Goal: Task Accomplishment & Management: Use online tool/utility

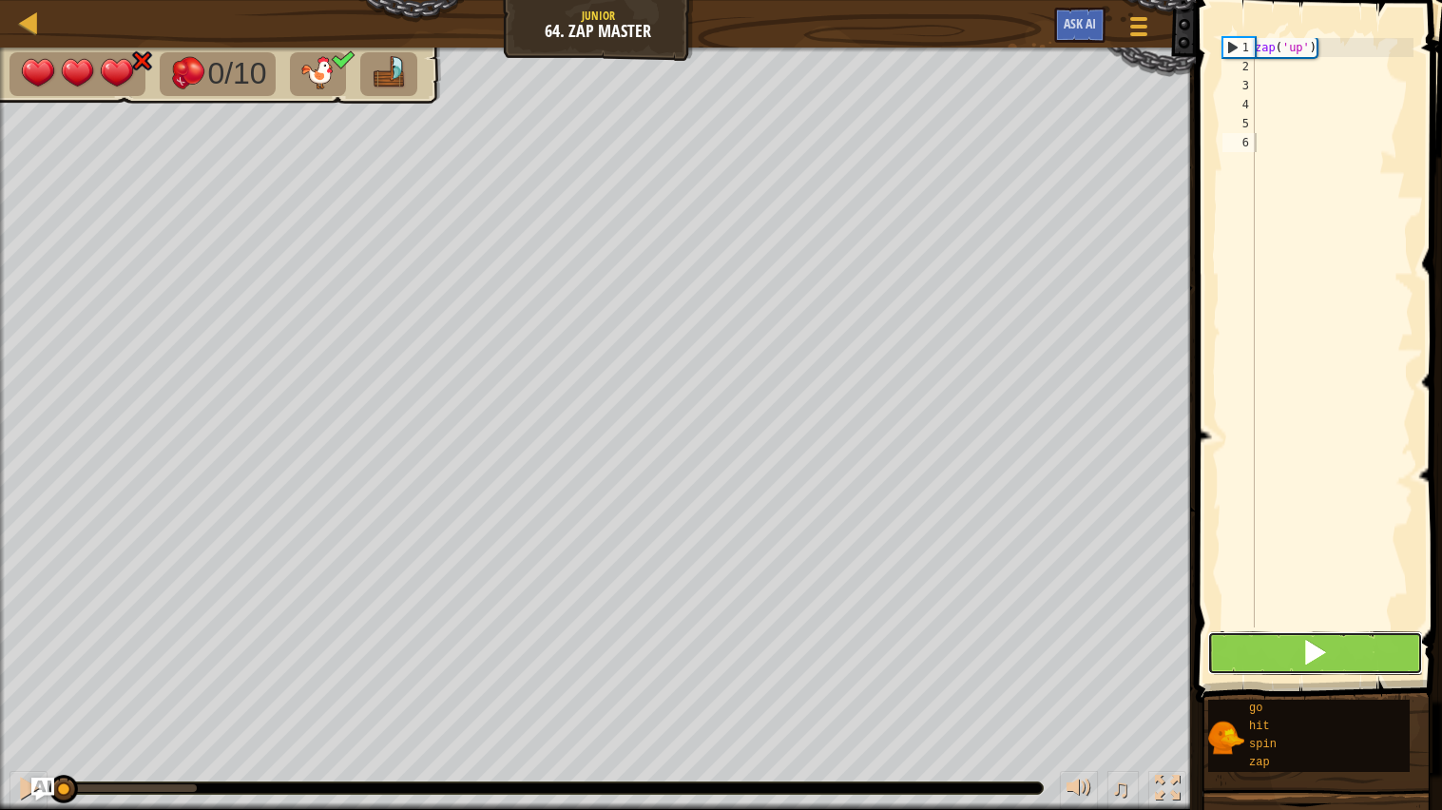
click at [1332, 648] on button at bounding box center [1316, 653] width 217 height 44
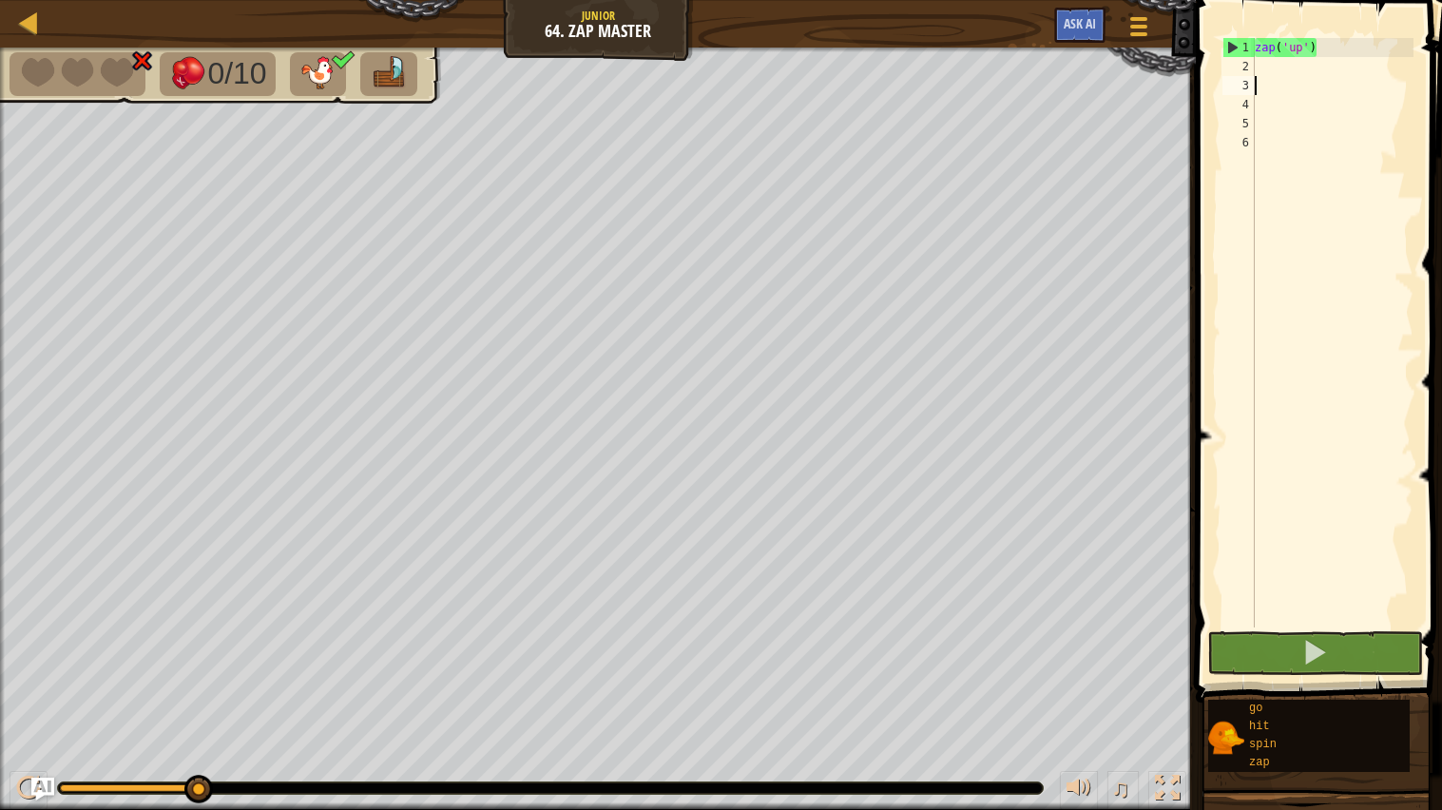
click at [1291, 79] on div "zap ( 'up' )" at bounding box center [1332, 352] width 163 height 628
click at [1290, 73] on div "zap ( 'up' )" at bounding box center [1332, 352] width 163 height 628
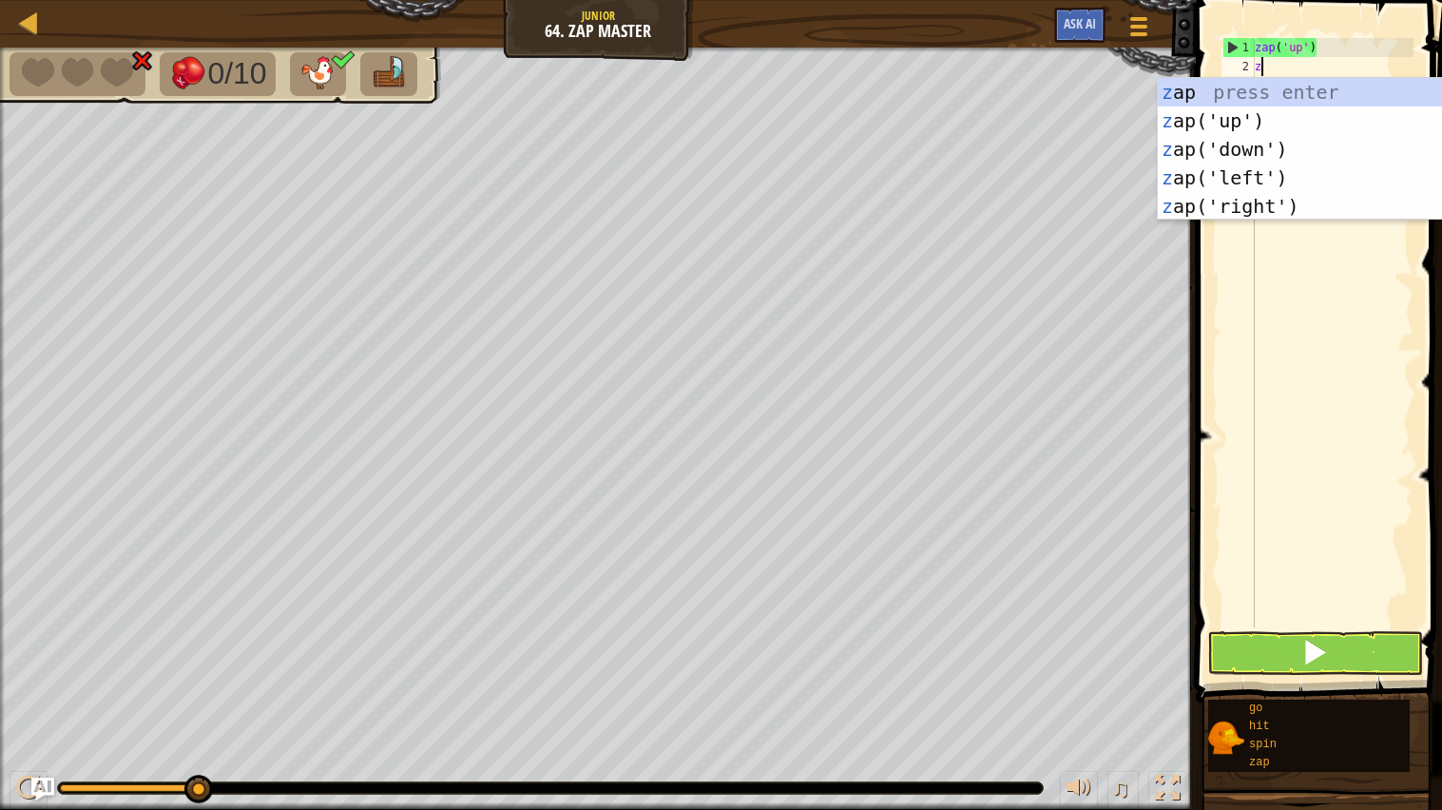
scroll to position [8, 0]
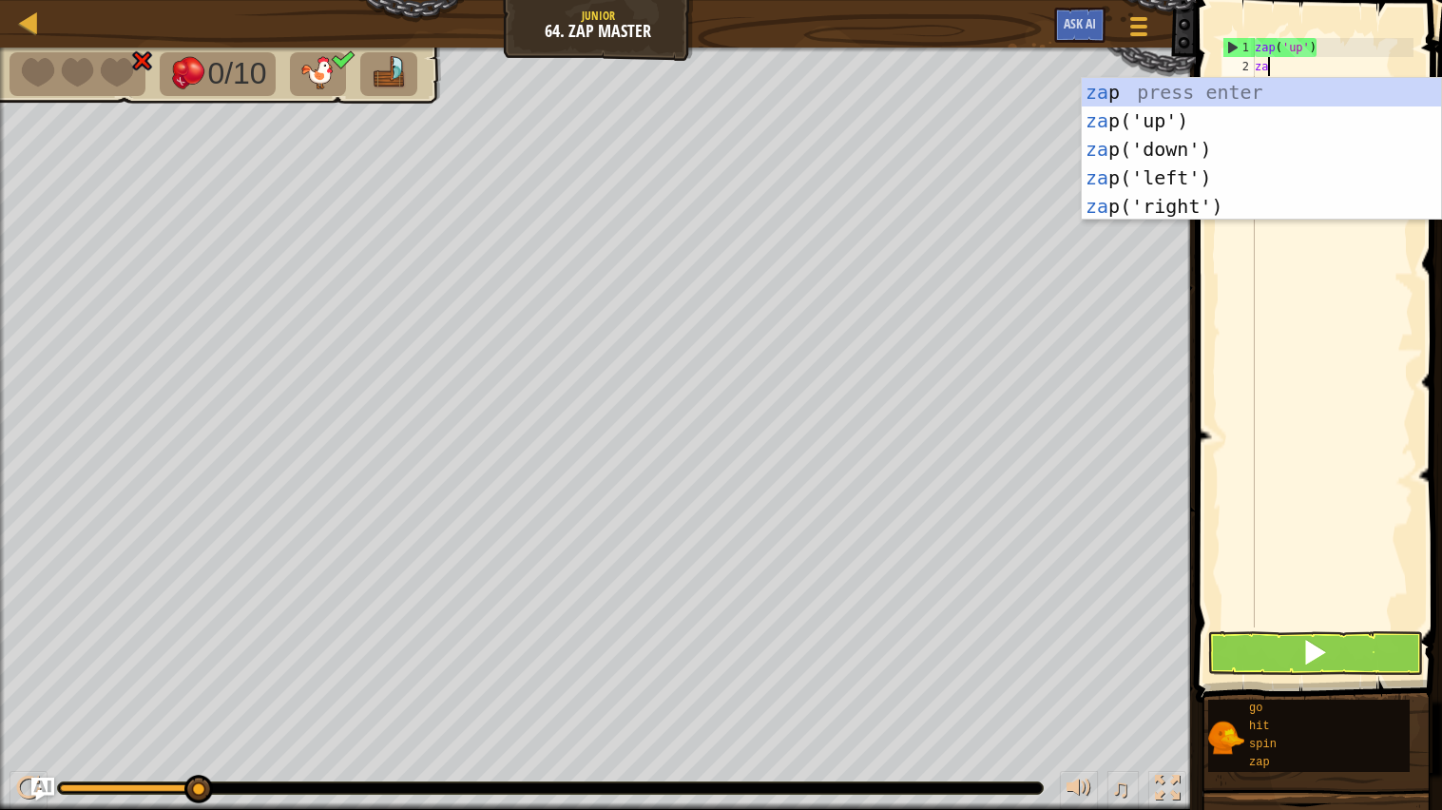
type textarea "zap"
click at [1211, 125] on div "zap press enter zap ('up') press enter zap ('down') press enter zap ('left') pr…" at bounding box center [1261, 178] width 359 height 200
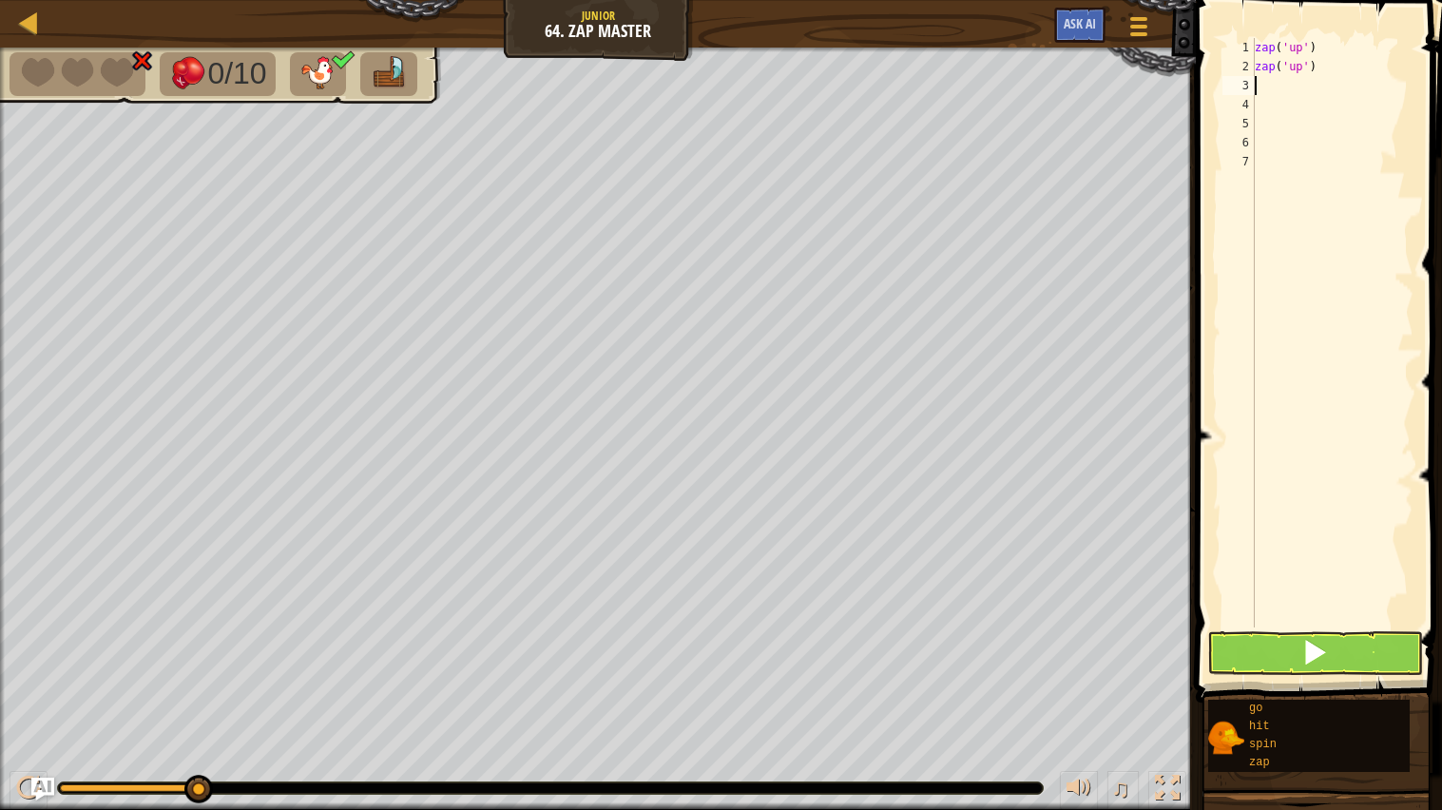
scroll to position [8, 0]
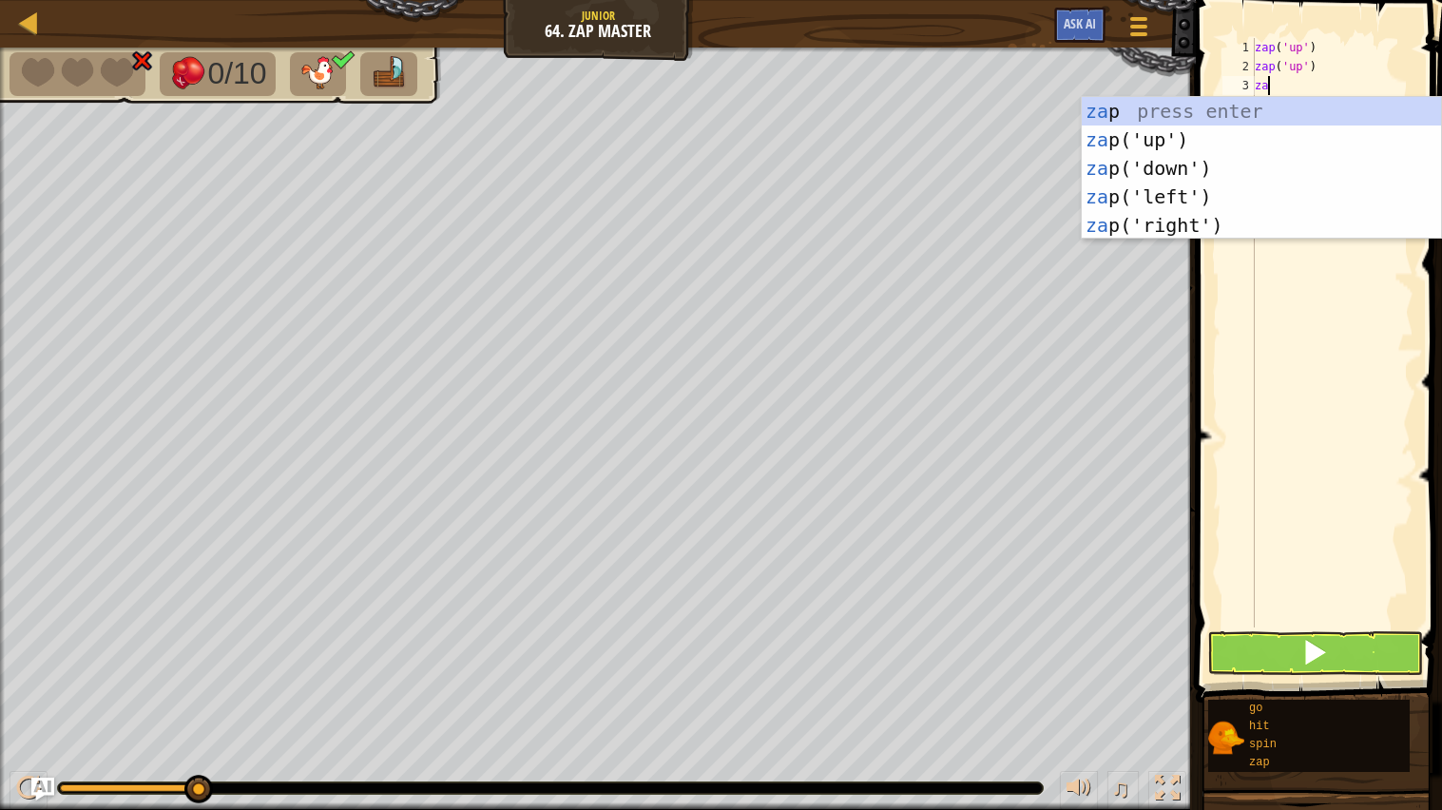
type textarea "zap"
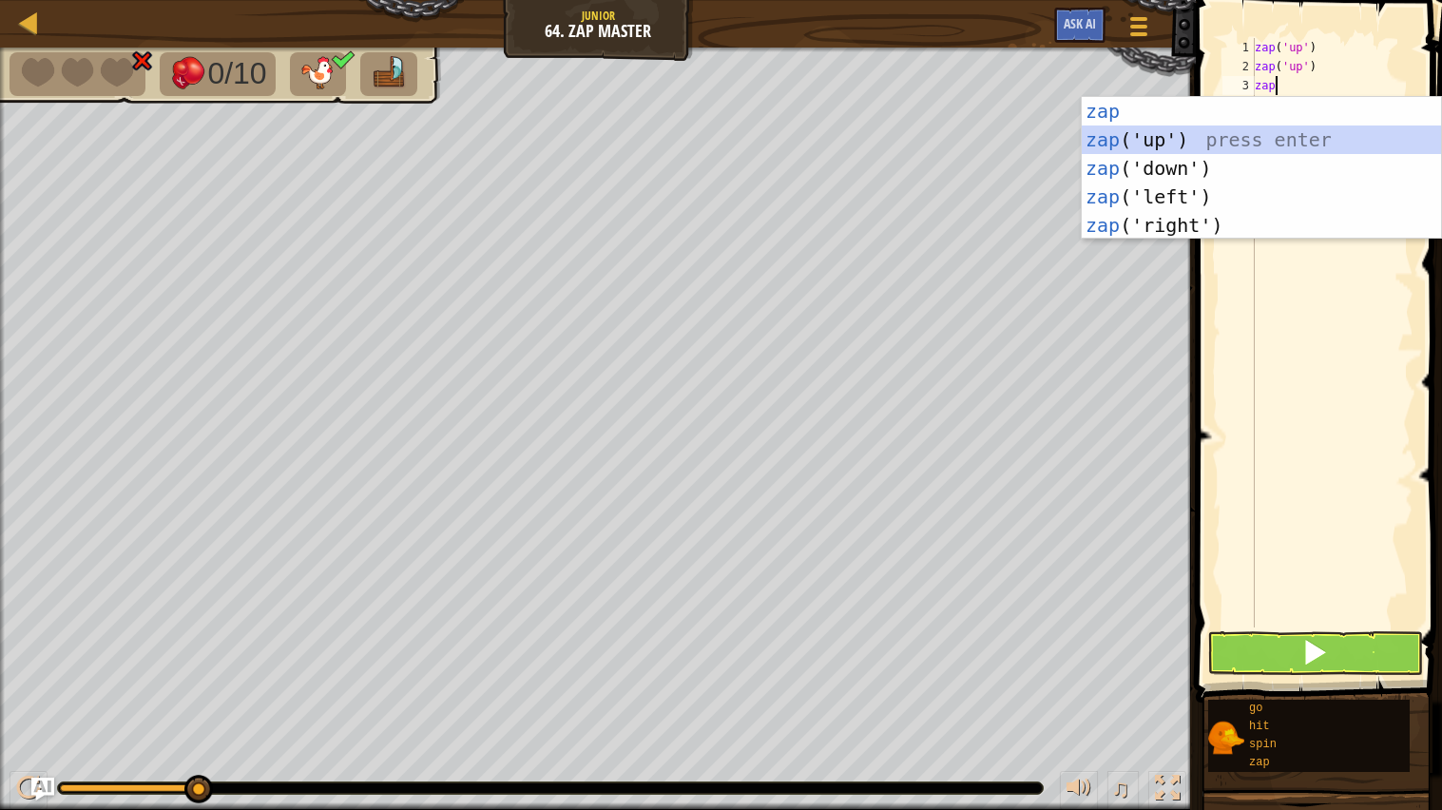
click at [1217, 139] on div "zap press enter zap ('up') press enter zap ('down') press enter zap ('left') pr…" at bounding box center [1261, 197] width 359 height 200
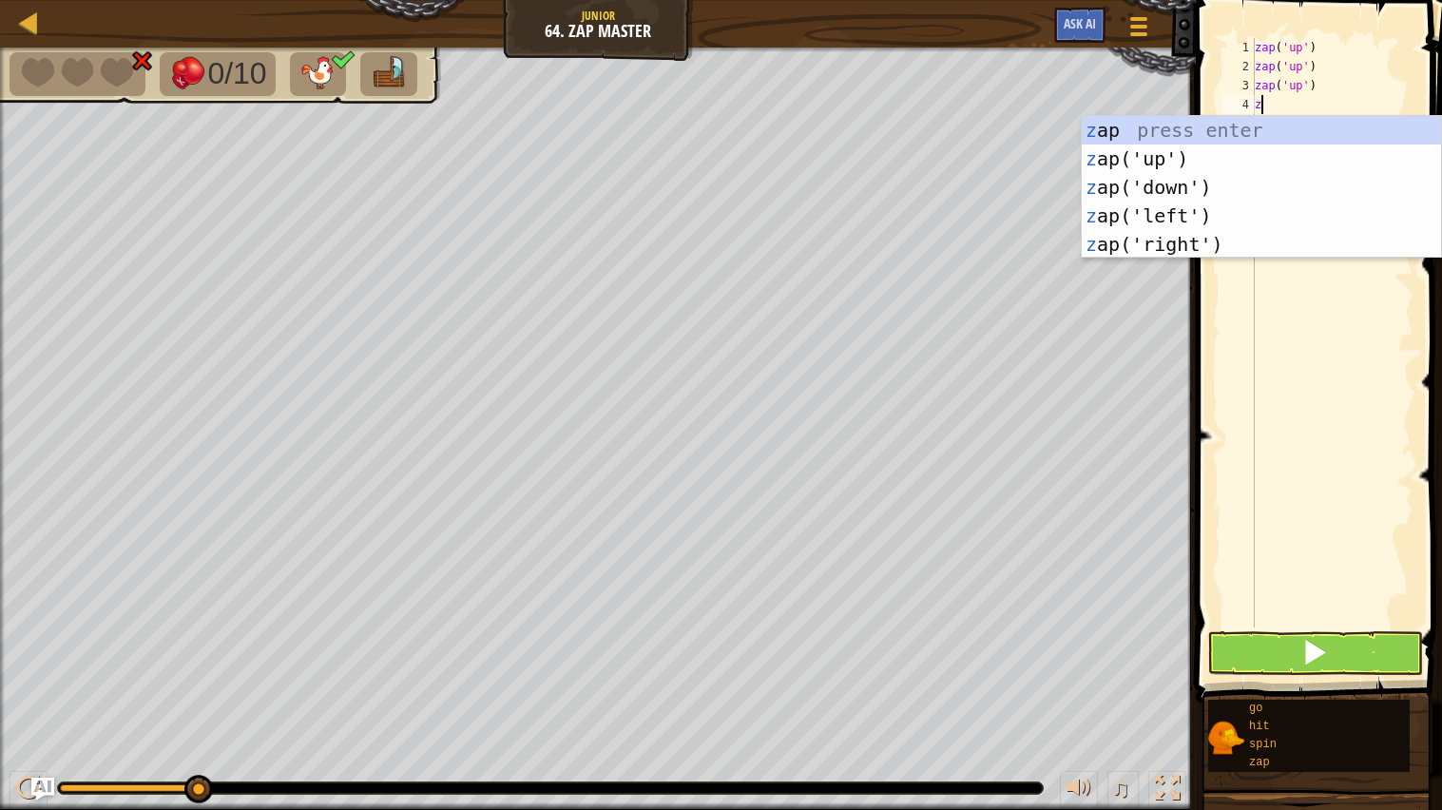
type textarea "za"
drag, startPoint x: 1229, startPoint y: 150, endPoint x: 1245, endPoint y: 183, distance: 35.7
click at [1233, 167] on div "za p press enter za p('up') press enter za p('down') press enter za p('left') p…" at bounding box center [1261, 216] width 359 height 200
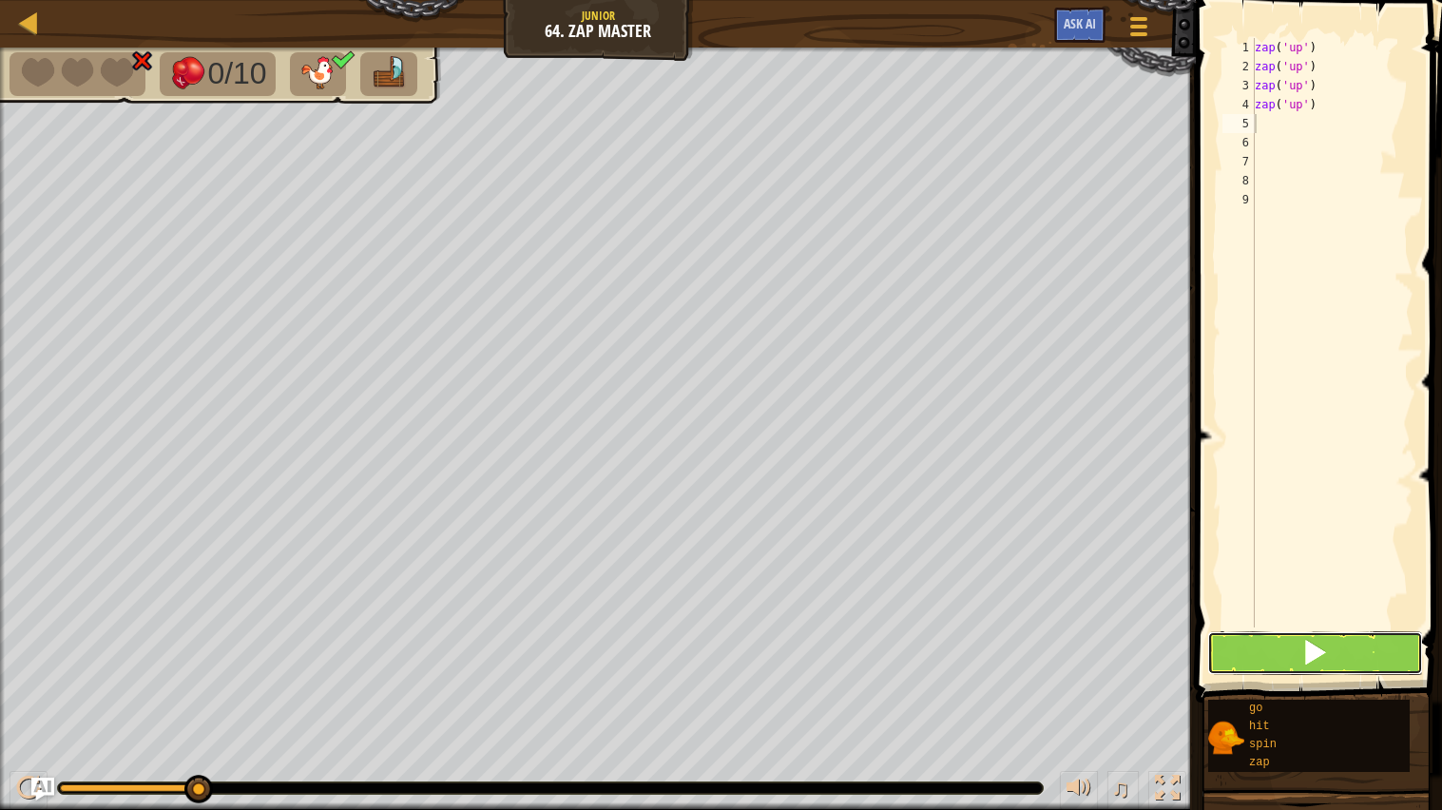
click at [1328, 663] on span at bounding box center [1315, 652] width 27 height 27
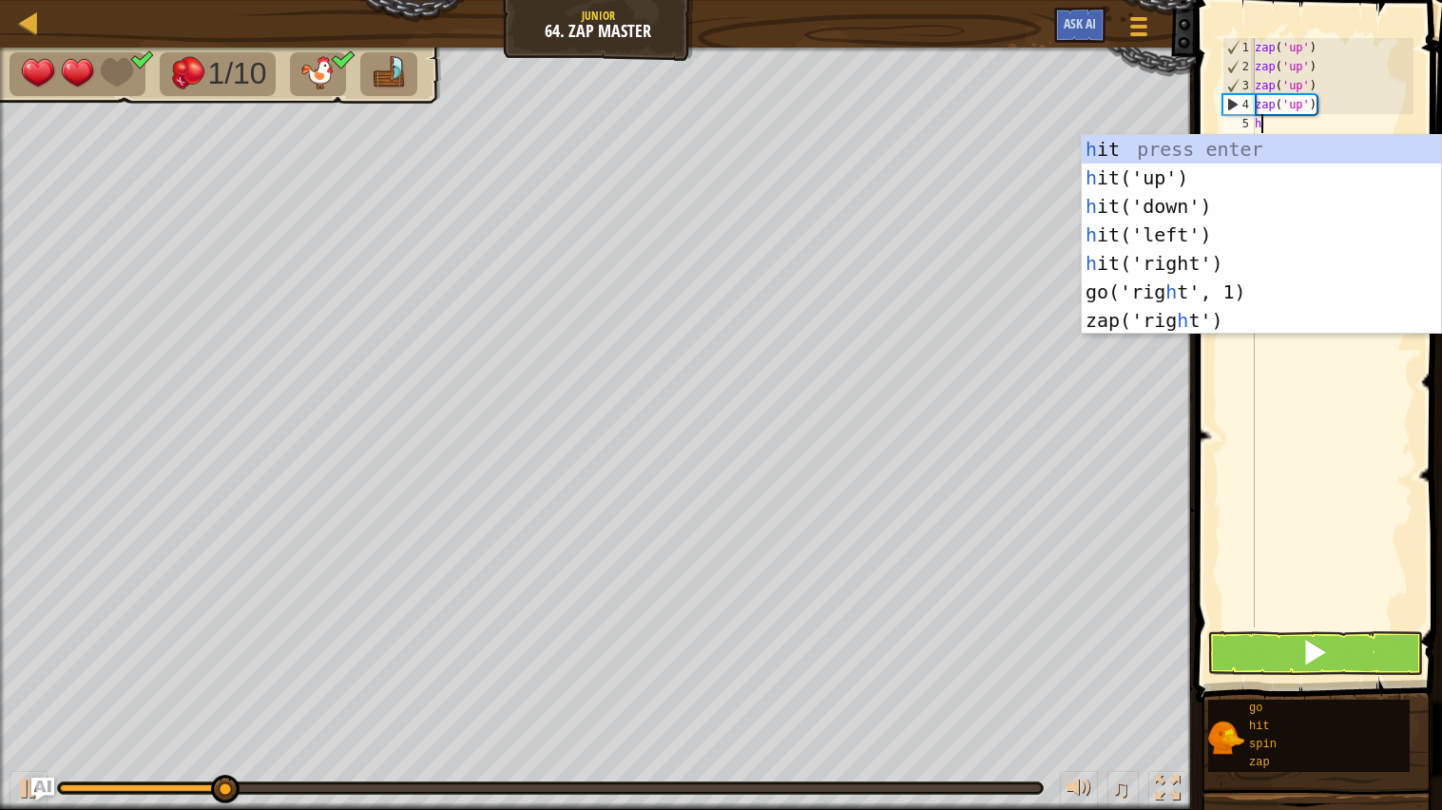
type textarea "hit"
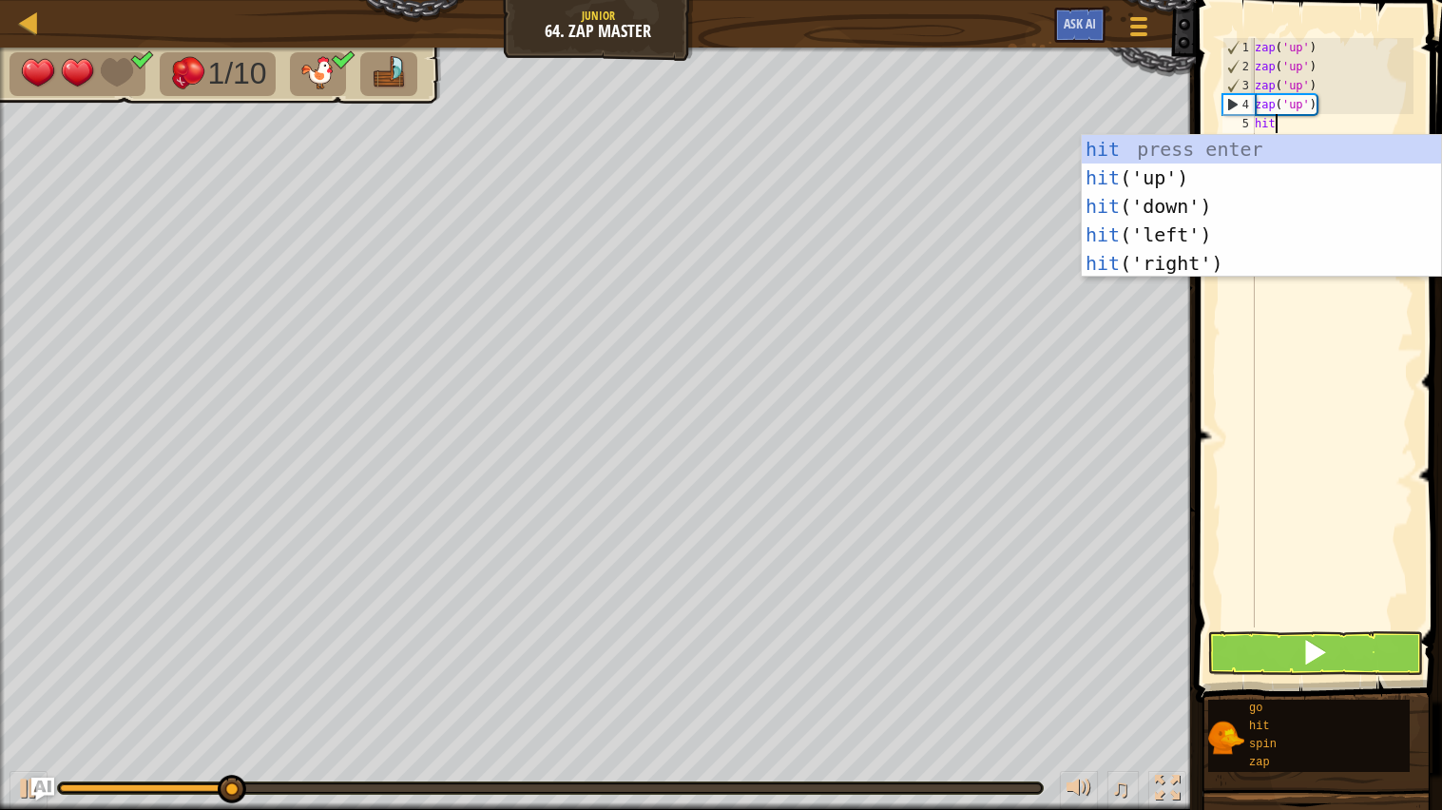
scroll to position [8, 1]
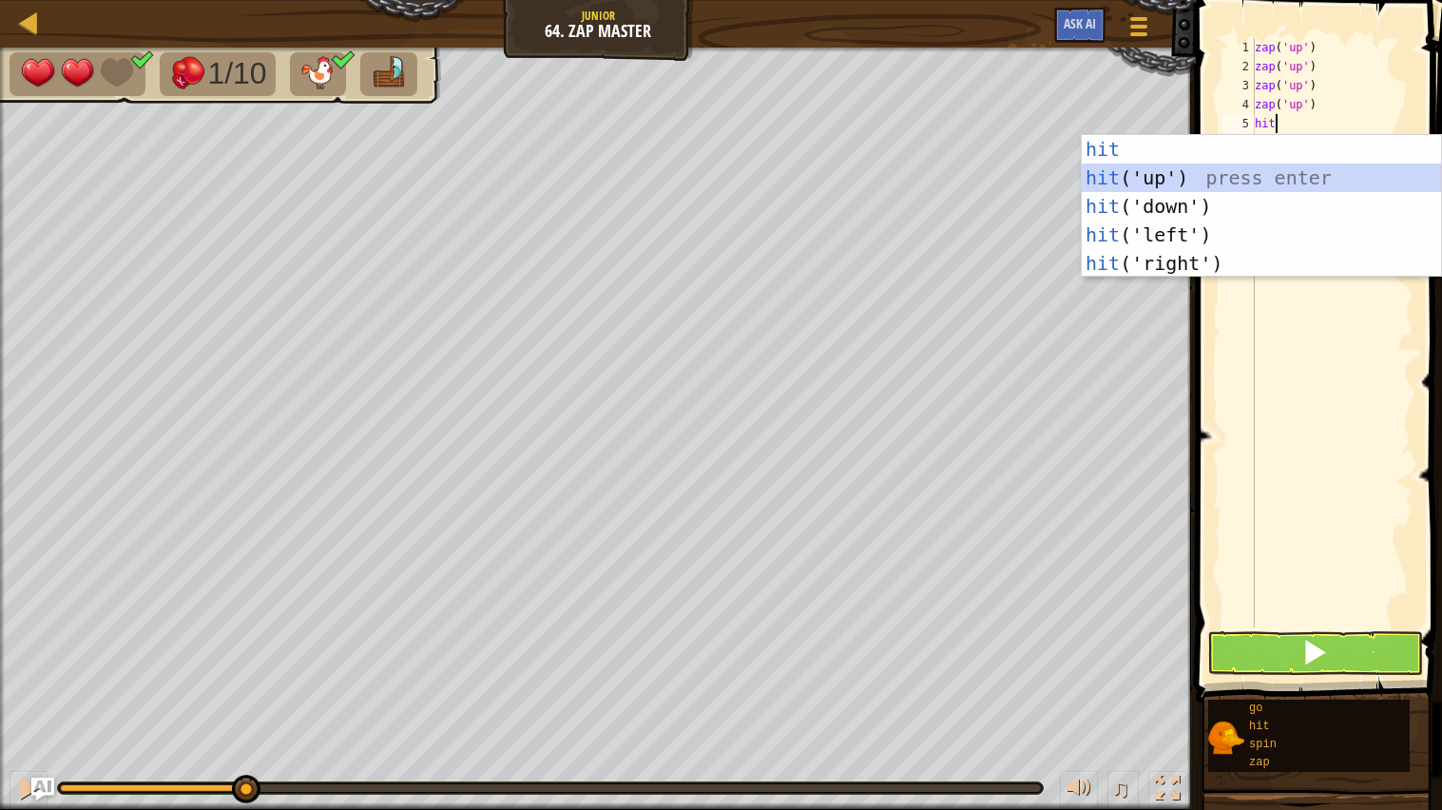
click at [1126, 182] on div "hit press enter hit ('up') press enter hit ('down') press enter hit ('left') pr…" at bounding box center [1261, 235] width 359 height 200
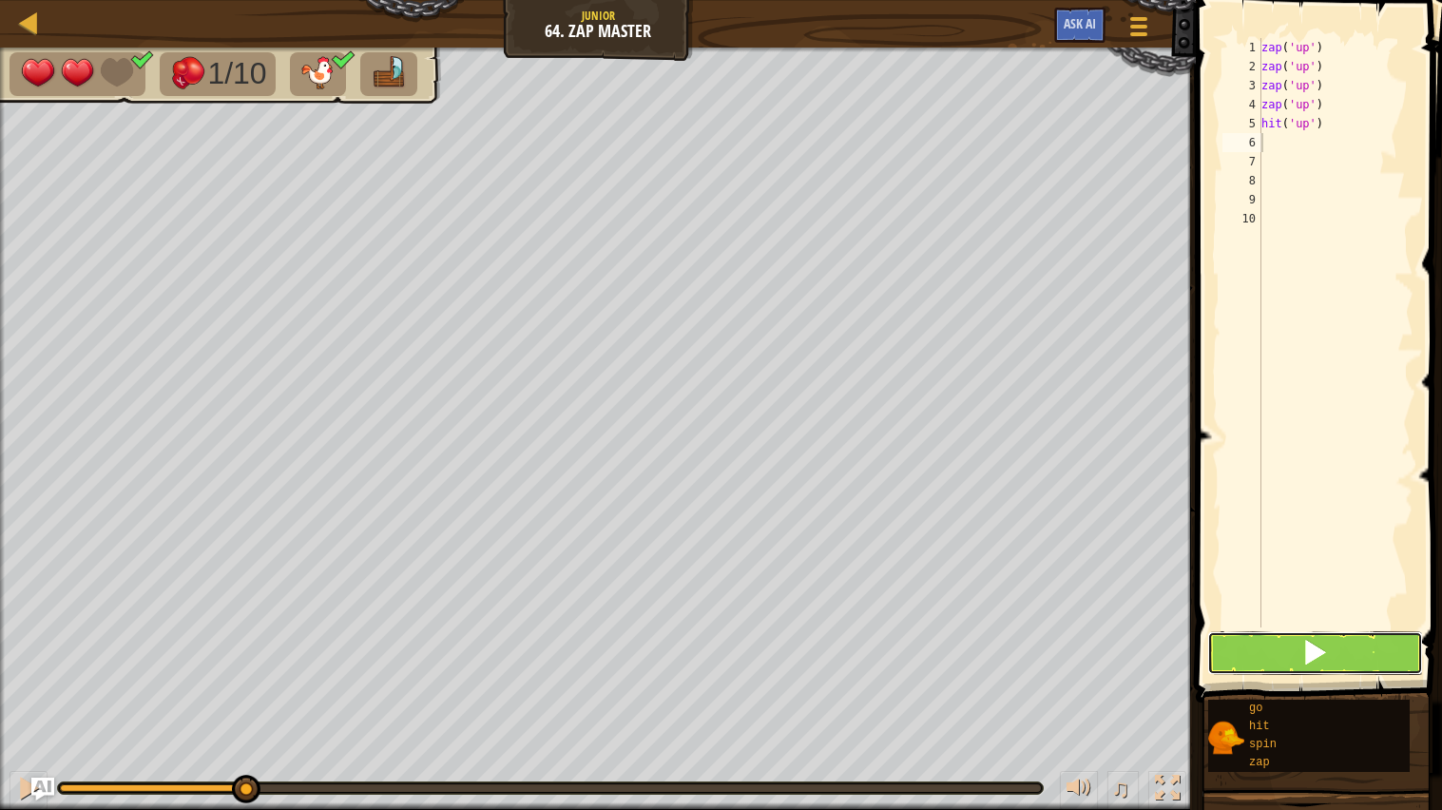
click at [1315, 661] on span at bounding box center [1315, 652] width 27 height 27
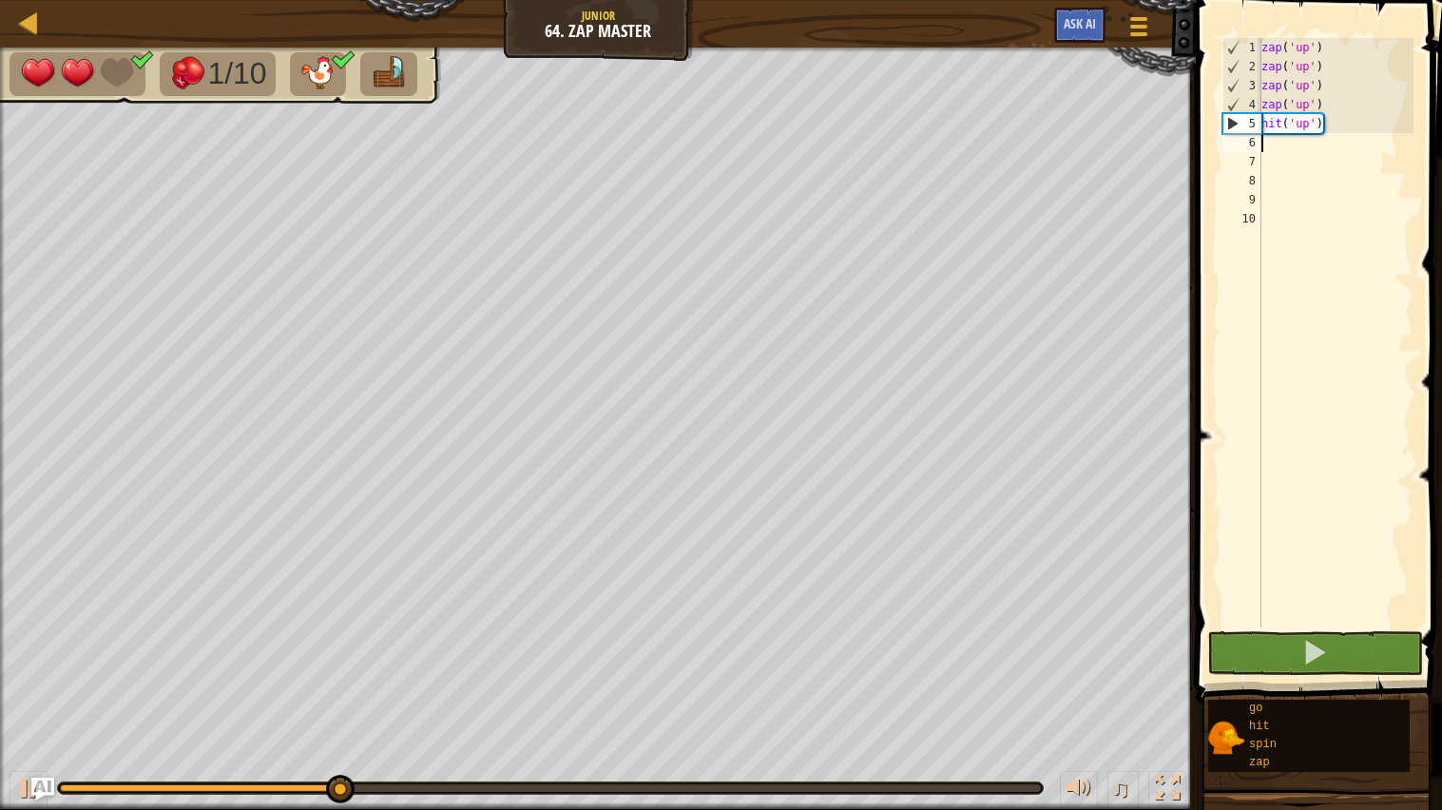
click at [1430, 452] on span at bounding box center [1320, 324] width 261 height 759
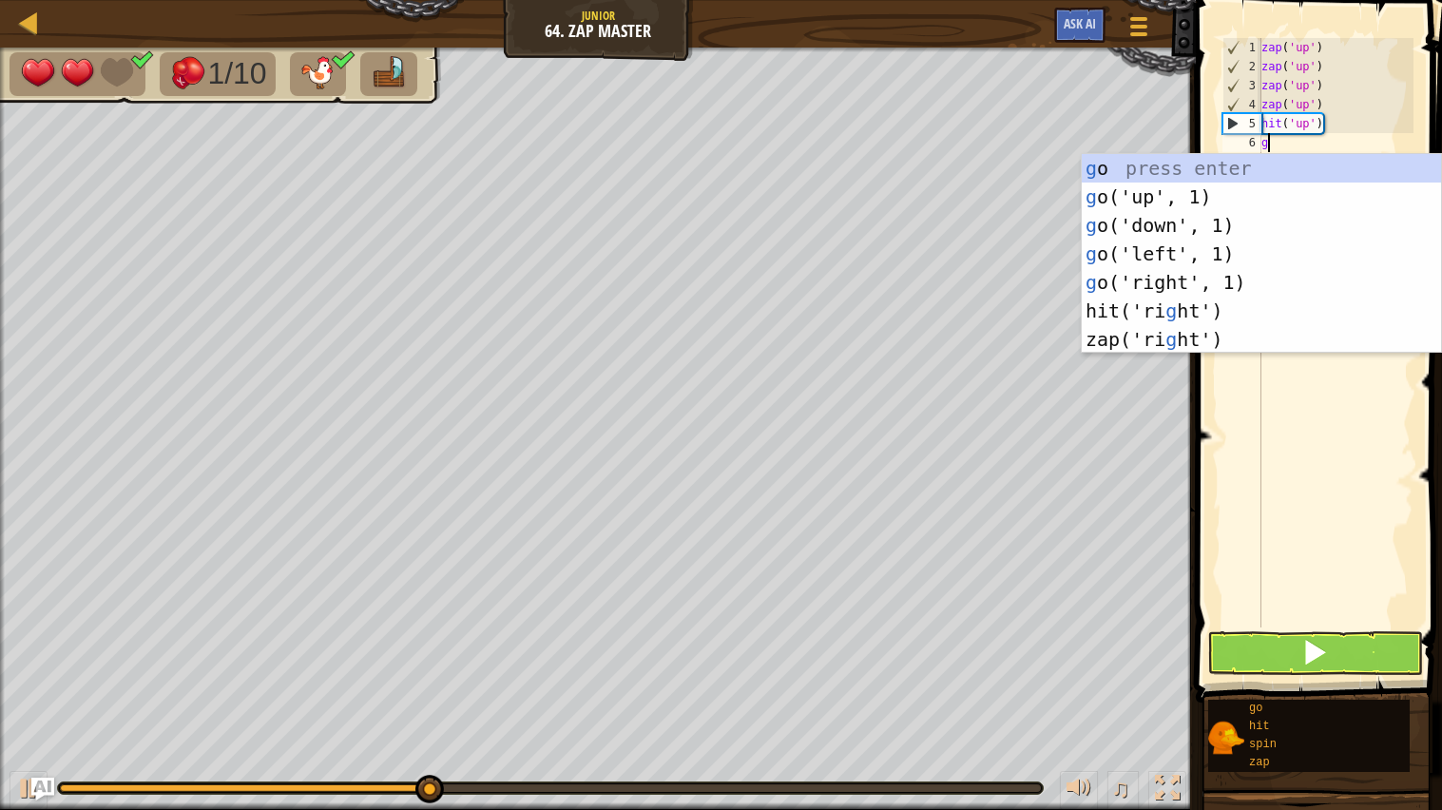
type textarea "go"
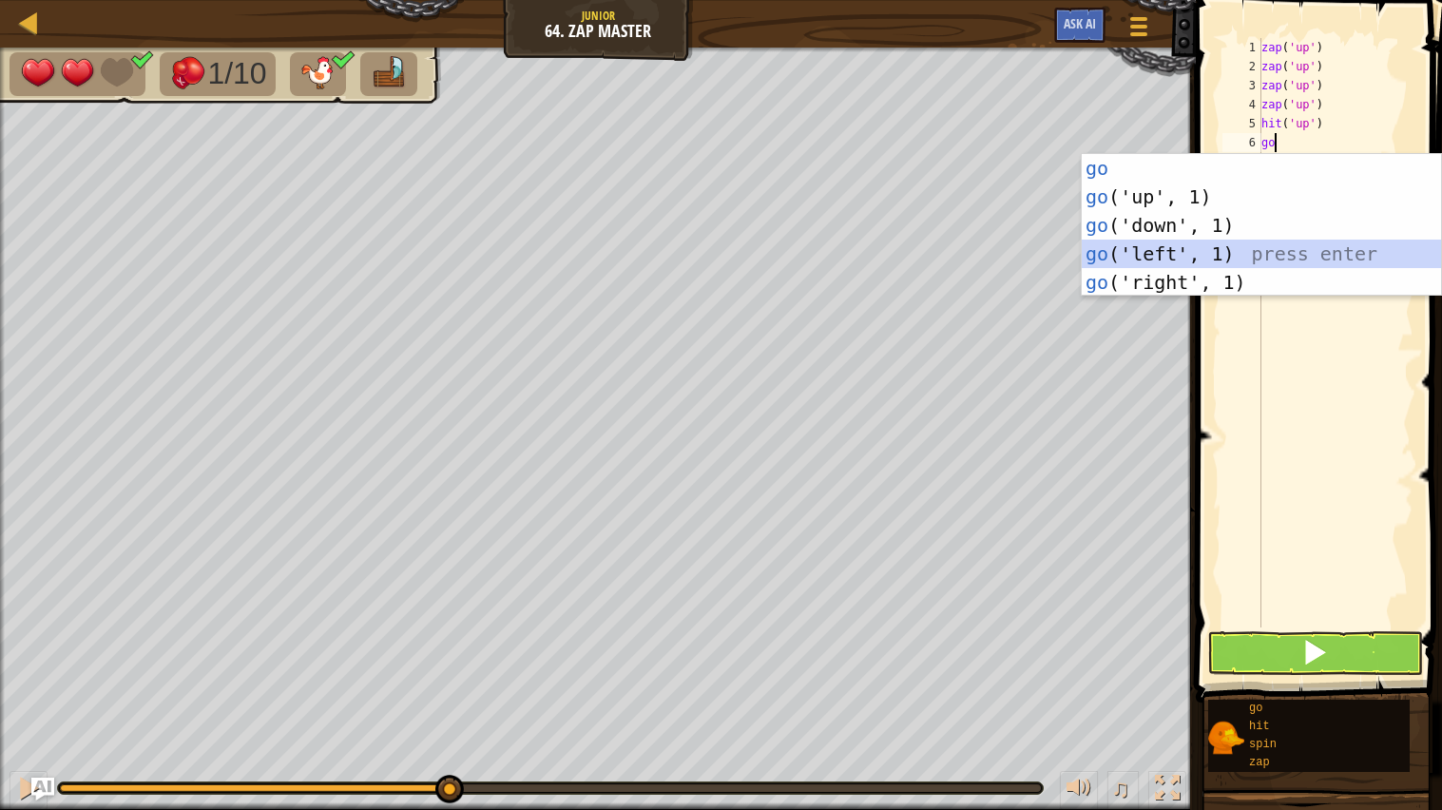
click at [1178, 254] on div "go press enter go ('up', 1) press enter go ('down', 1) press enter go ('left', …" at bounding box center [1261, 254] width 359 height 200
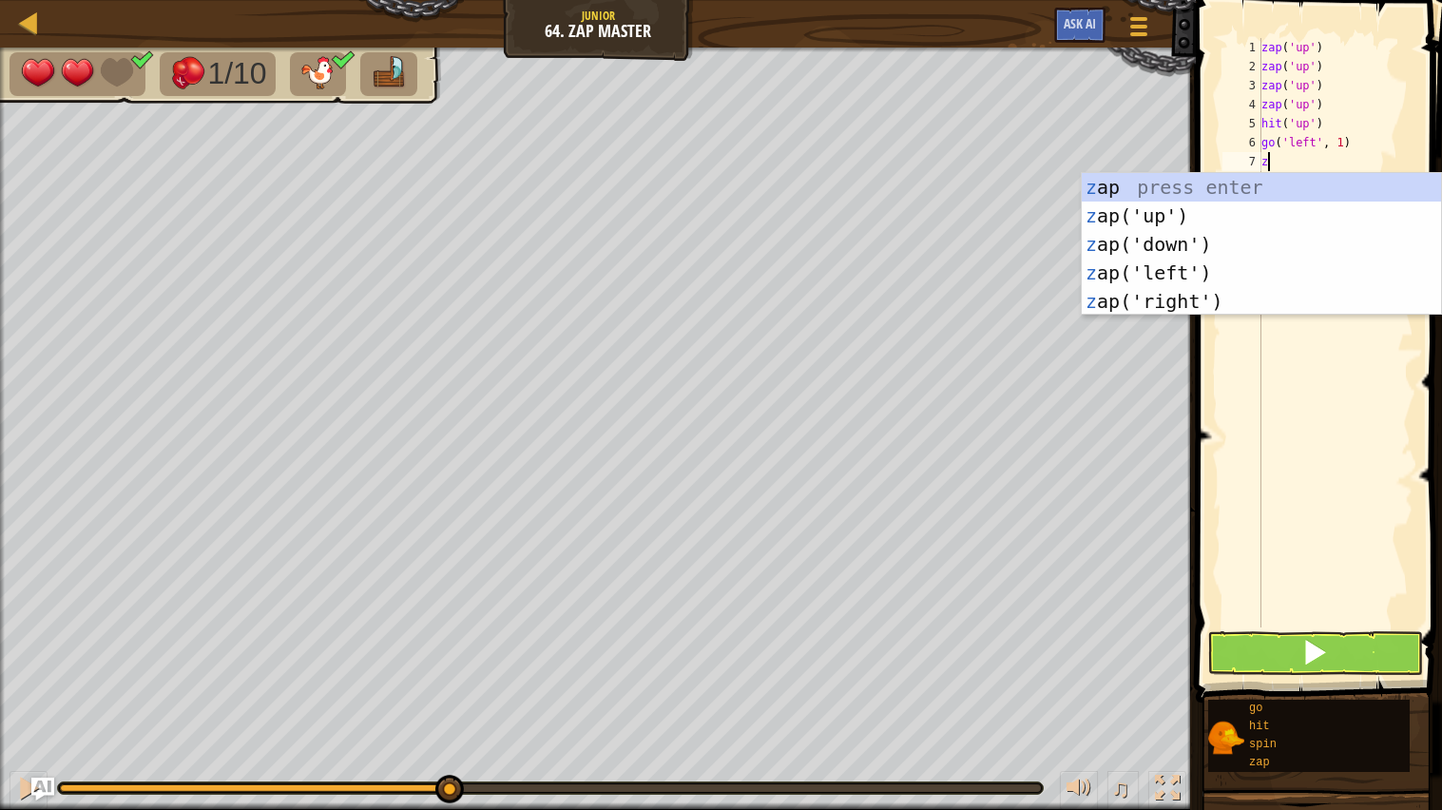
type textarea "zap"
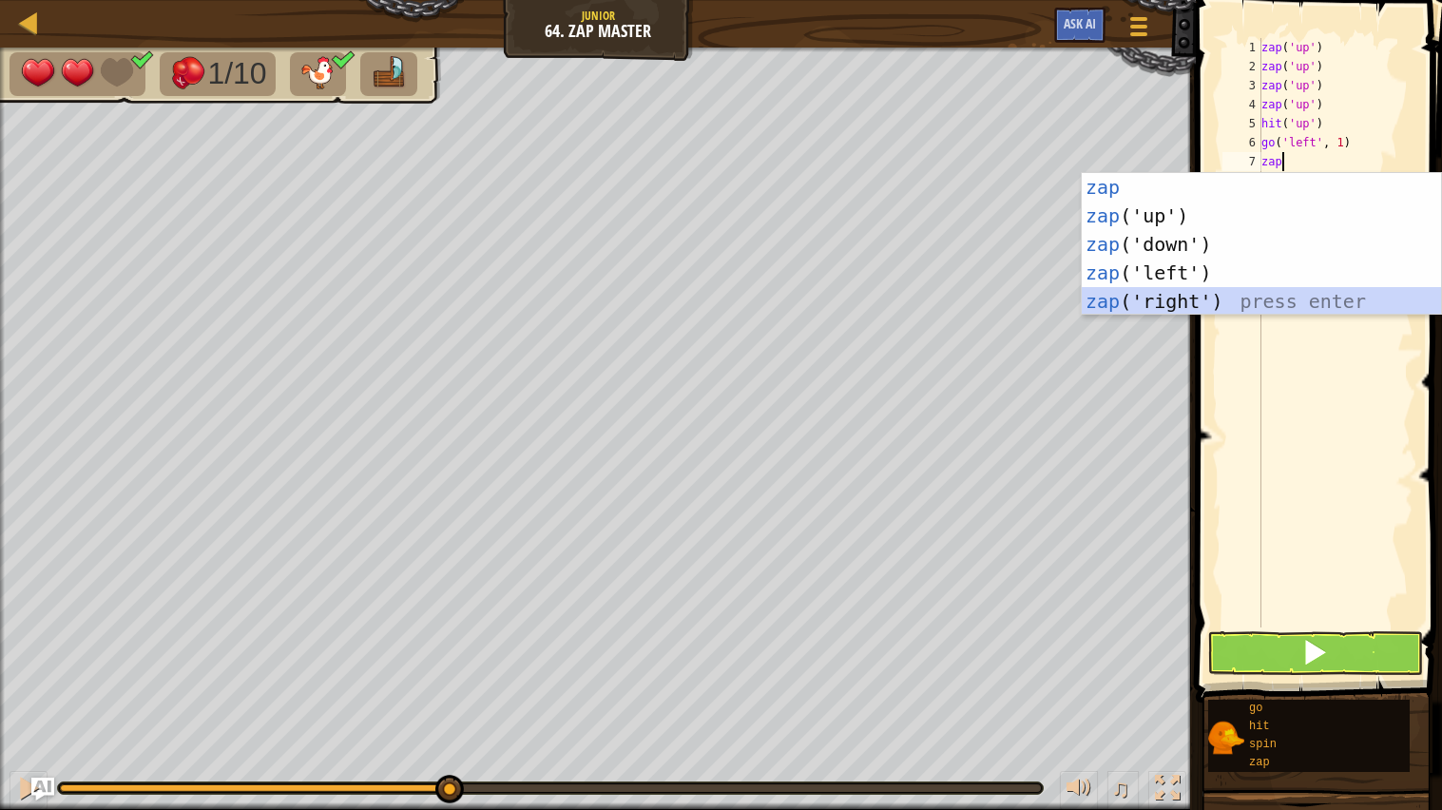
click at [1227, 300] on div "zap press enter zap ('up') press enter zap ('down') press enter zap ('left') pr…" at bounding box center [1261, 273] width 359 height 200
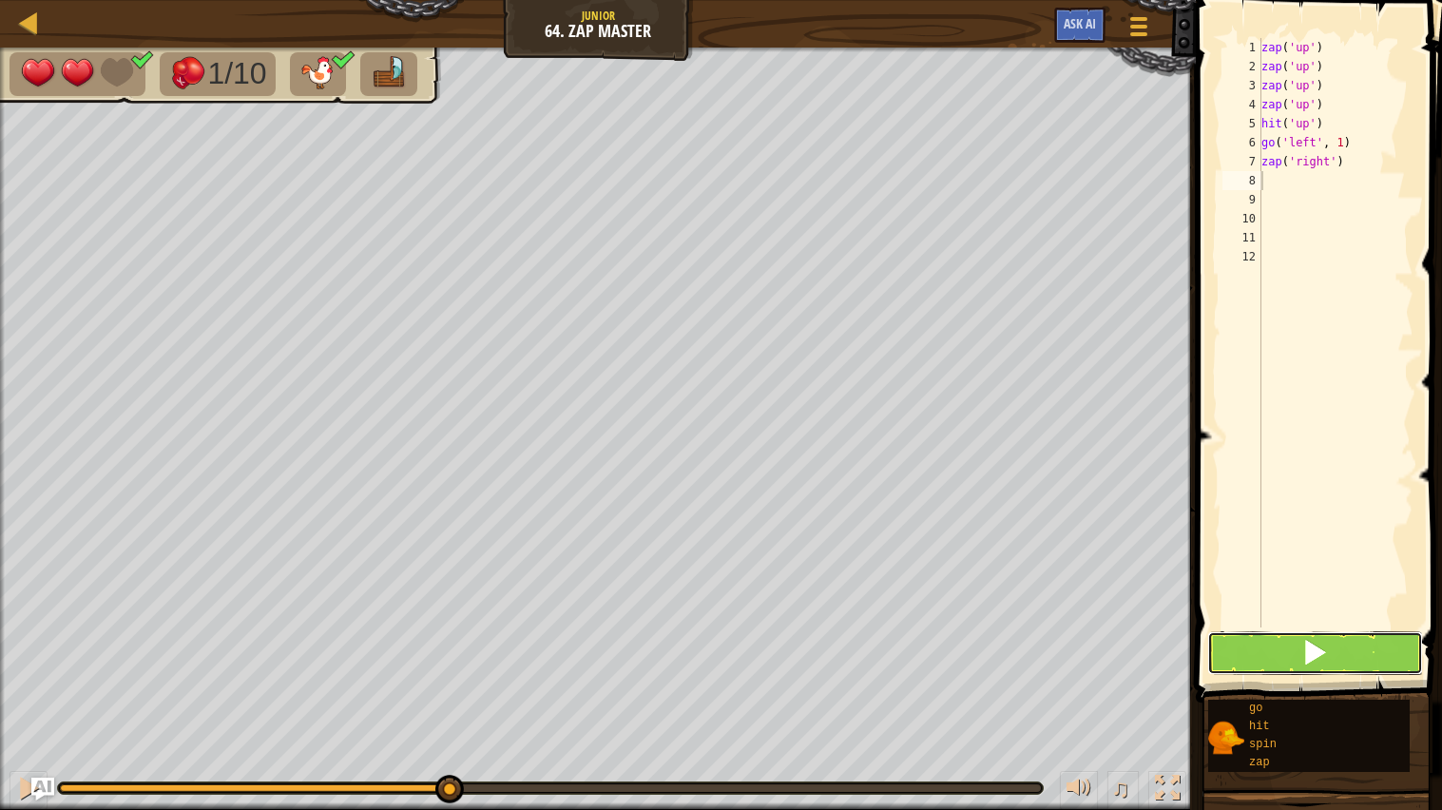
click at [1253, 661] on button at bounding box center [1316, 653] width 217 height 44
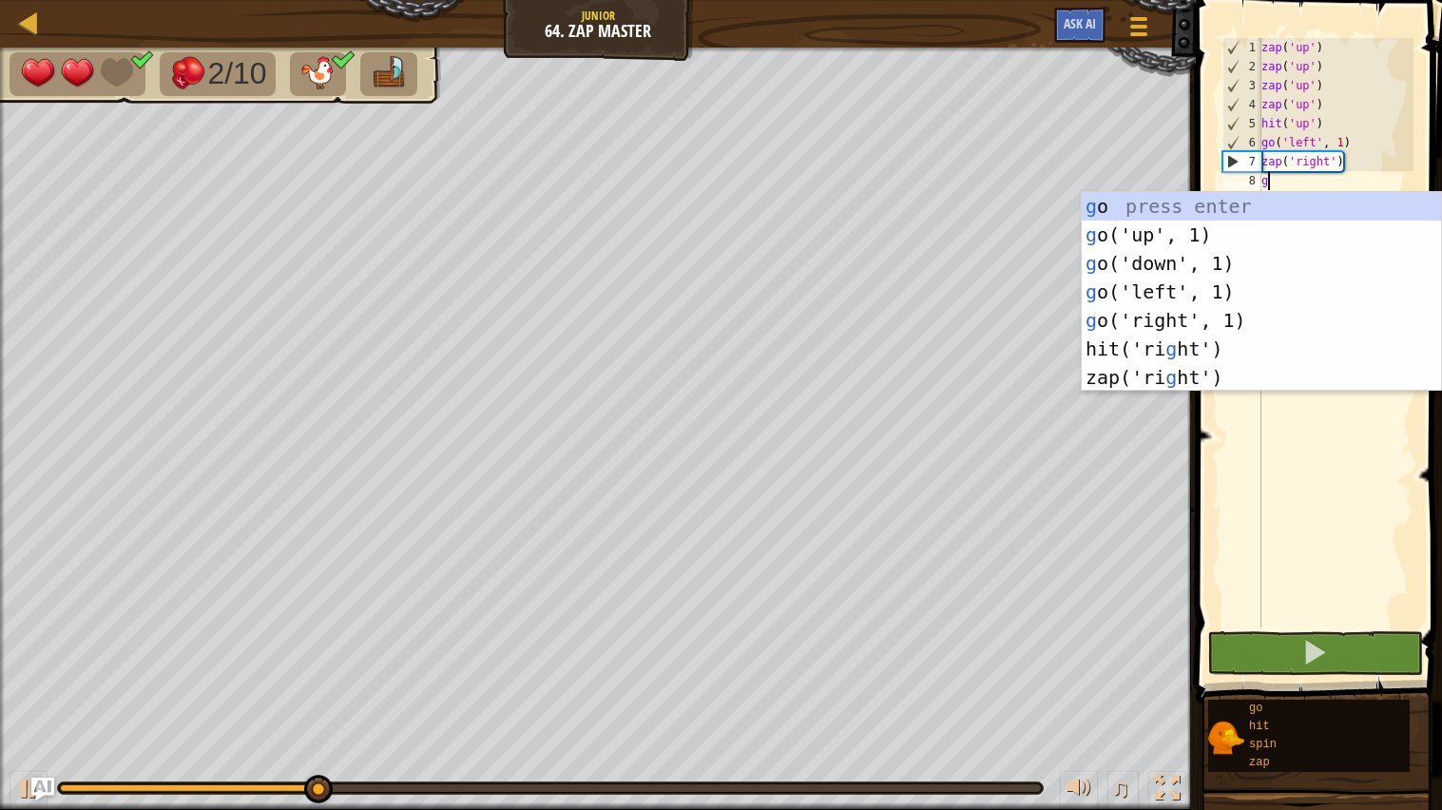
type textarea "go"
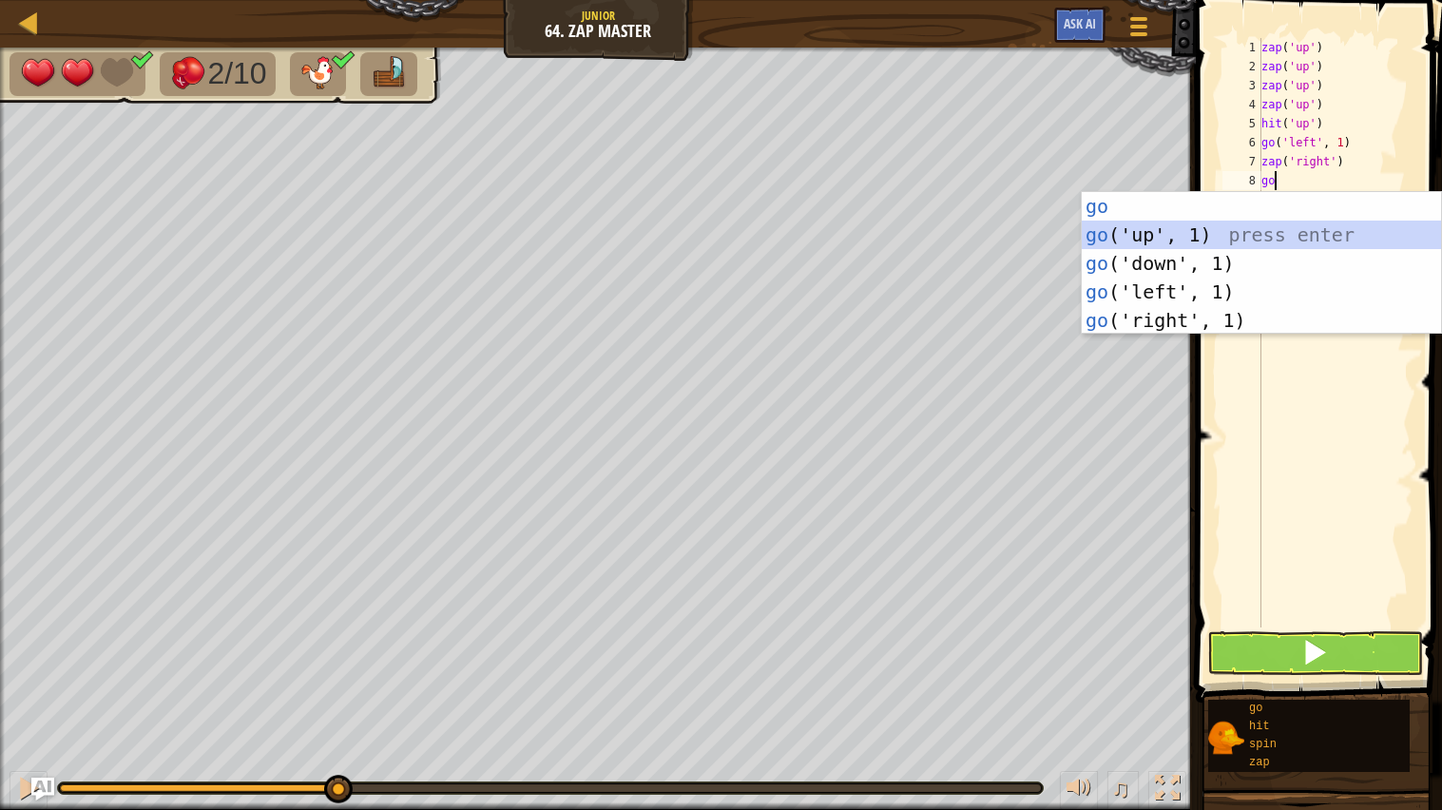
click at [1271, 232] on div "go press enter go ('up', 1) press enter go ('down', 1) press enter go ('left', …" at bounding box center [1261, 292] width 359 height 200
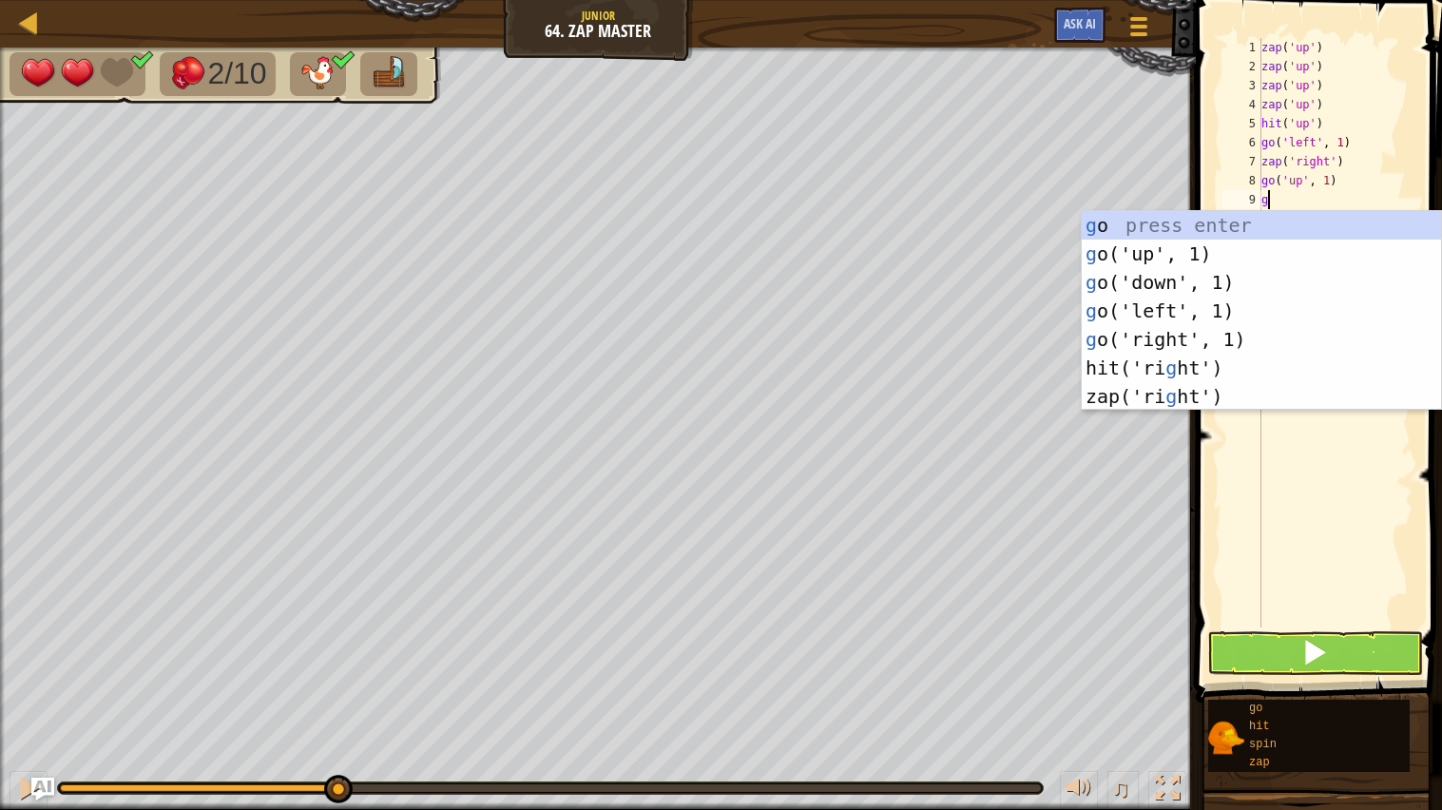
type textarea "go"
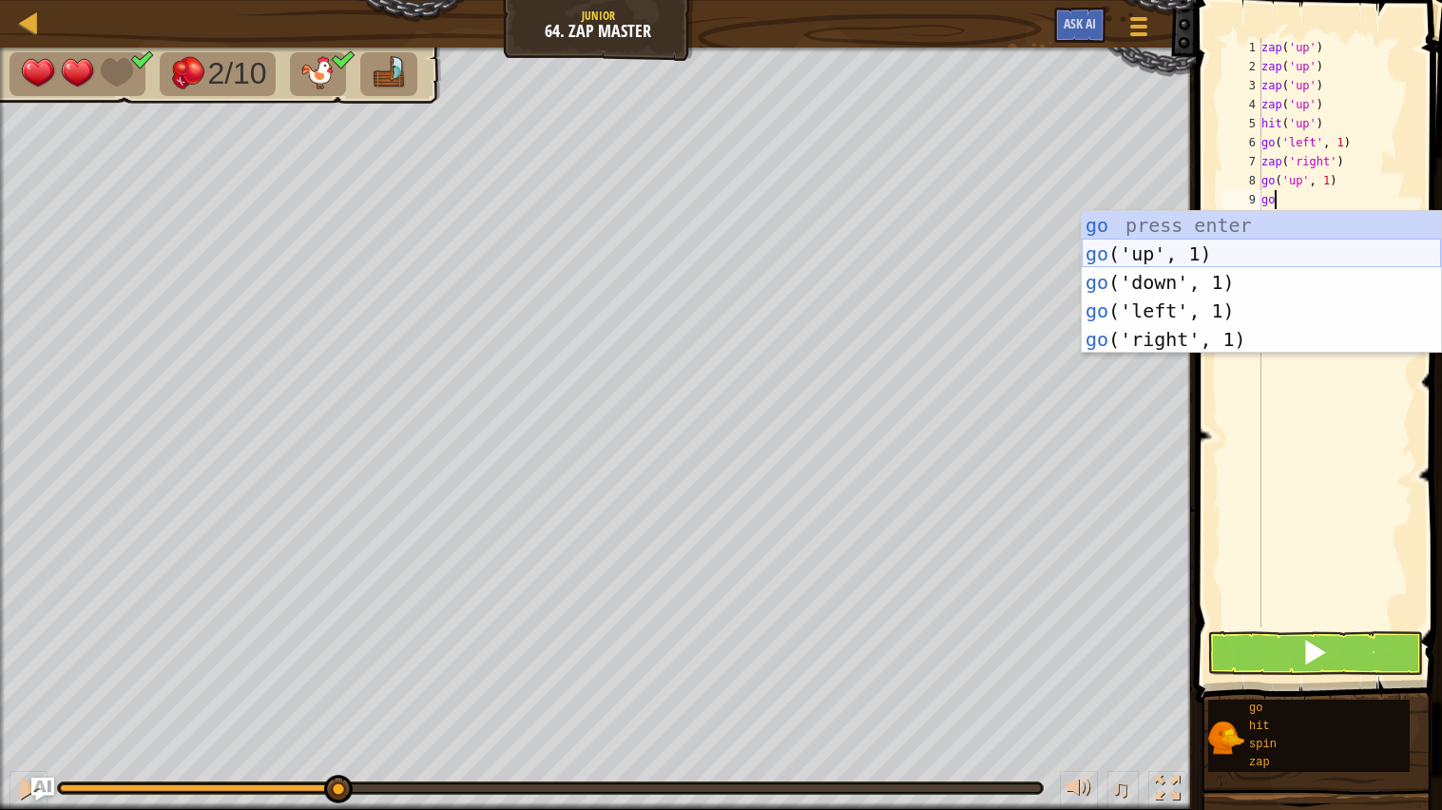
click at [1204, 249] on div "go press enter go ('up', 1) press enter go ('down', 1) press enter go ('left', …" at bounding box center [1261, 311] width 359 height 200
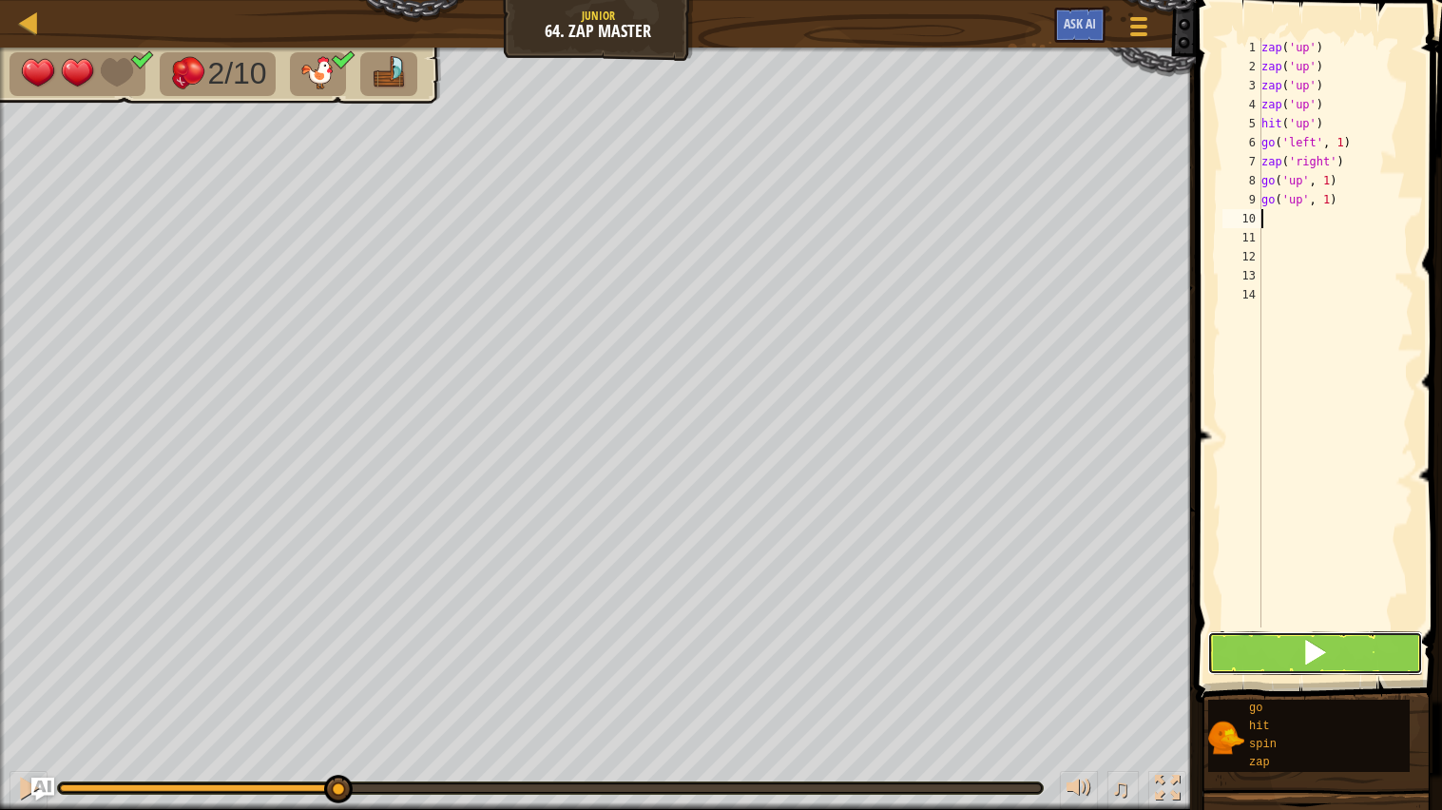
click at [1376, 648] on button at bounding box center [1316, 653] width 217 height 44
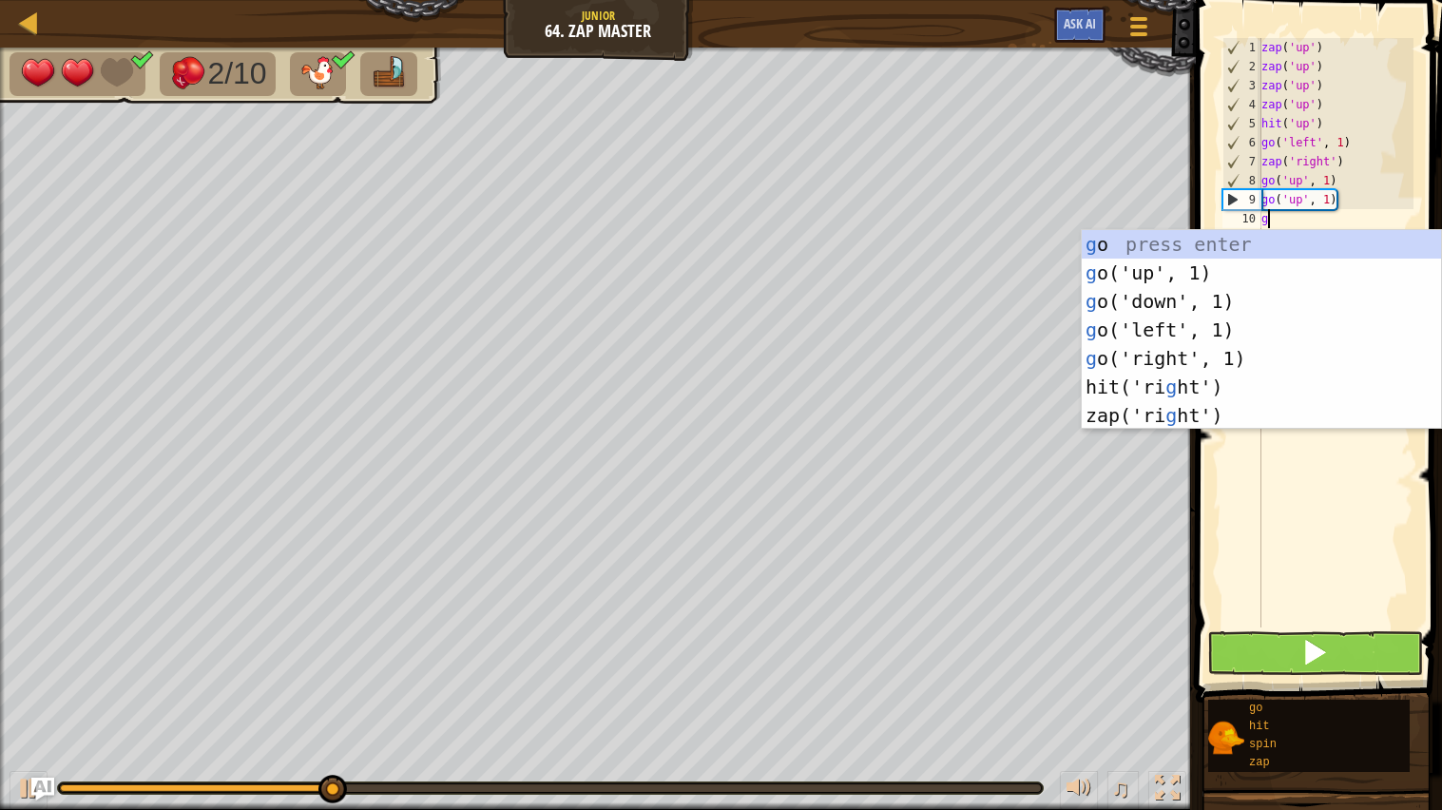
type textarea "go"
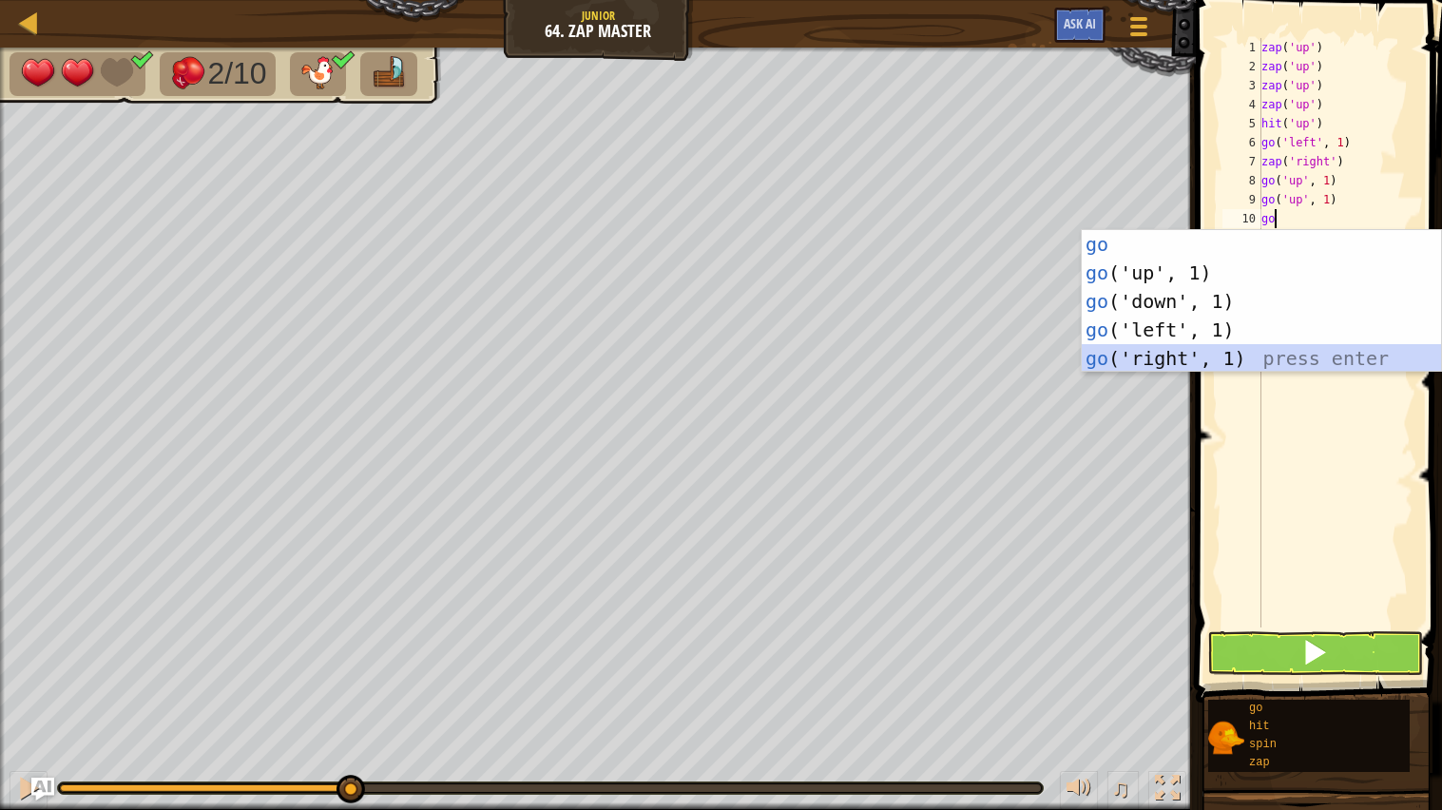
click at [1273, 359] on div "go press enter go ('up', 1) press enter go ('down', 1) press enter go ('left', …" at bounding box center [1261, 330] width 359 height 200
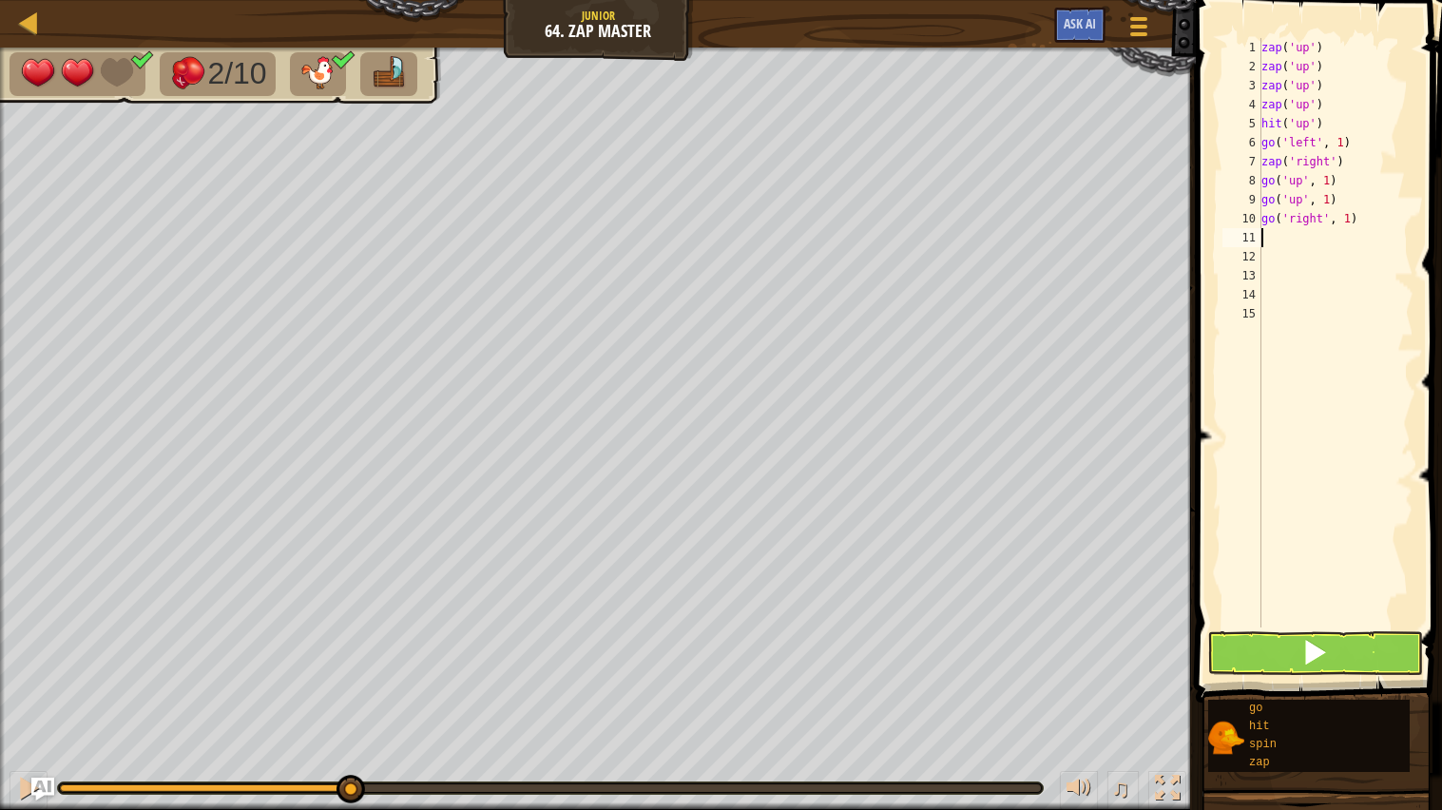
type textarea "go"
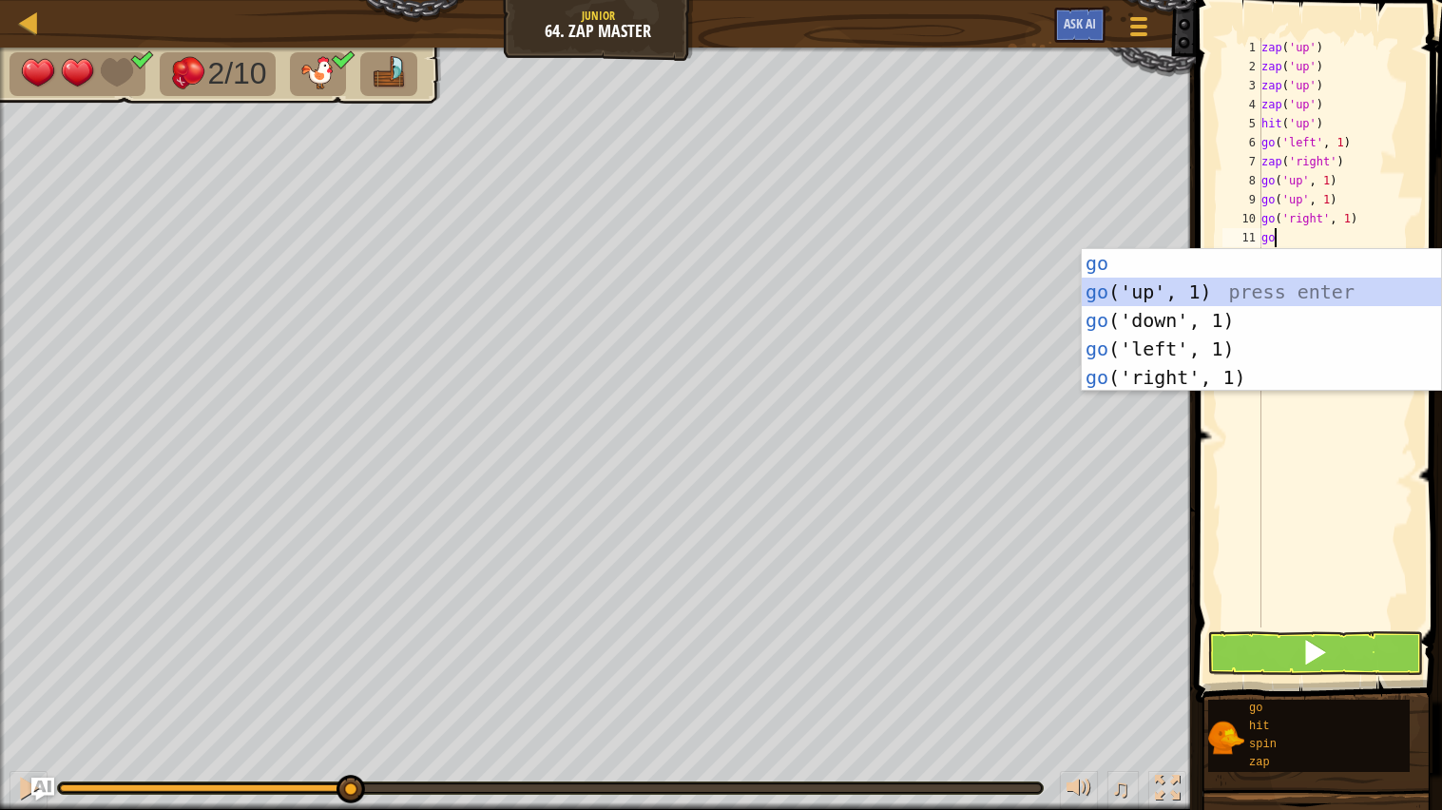
click at [1196, 288] on div "go press enter go ('up', 1) press enter go ('down', 1) press enter go ('left', …" at bounding box center [1261, 349] width 359 height 200
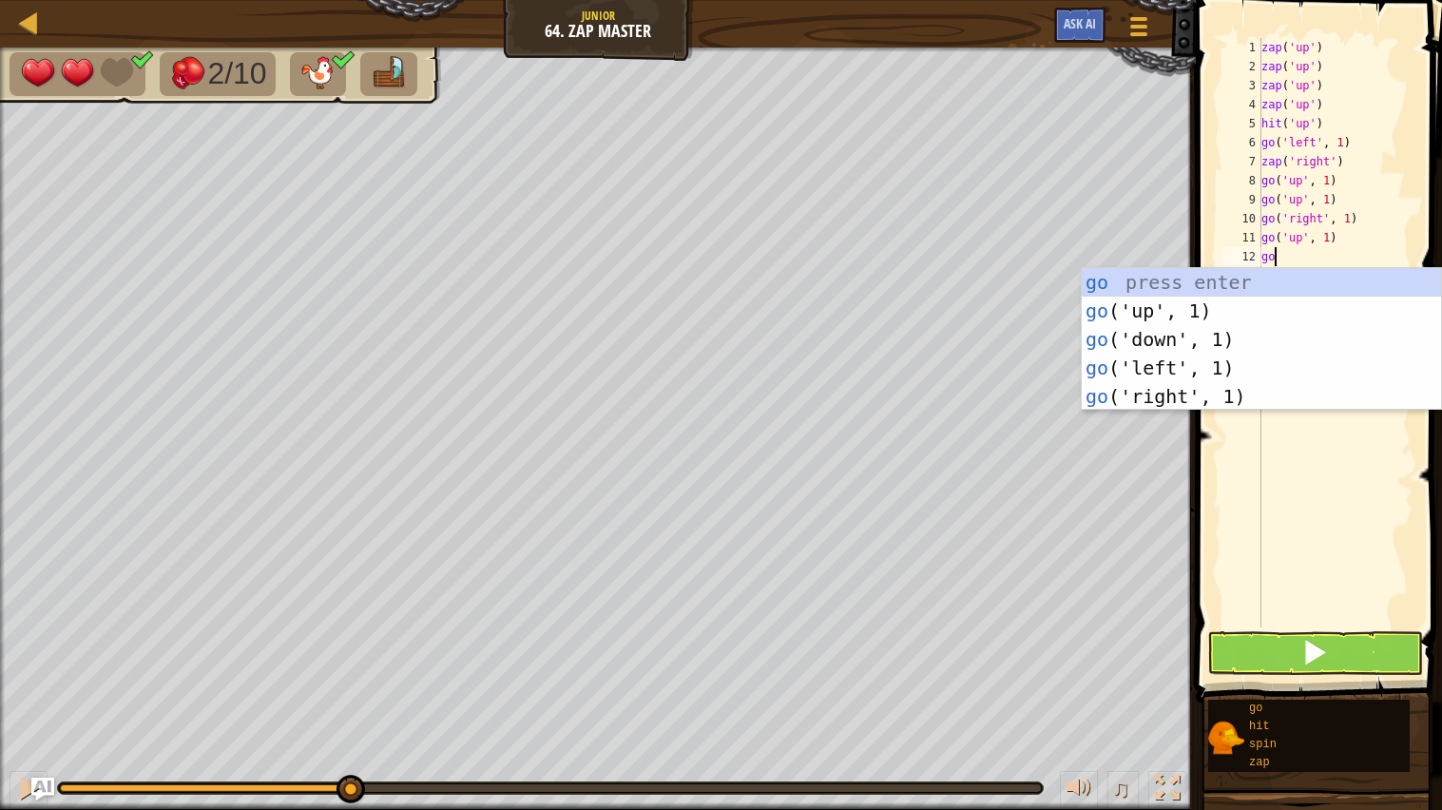
type textarea "go"
click at [1231, 396] on div "go press enter go ('up', 1) press enter go ('down', 1) press enter go ('left', …" at bounding box center [1261, 368] width 359 height 200
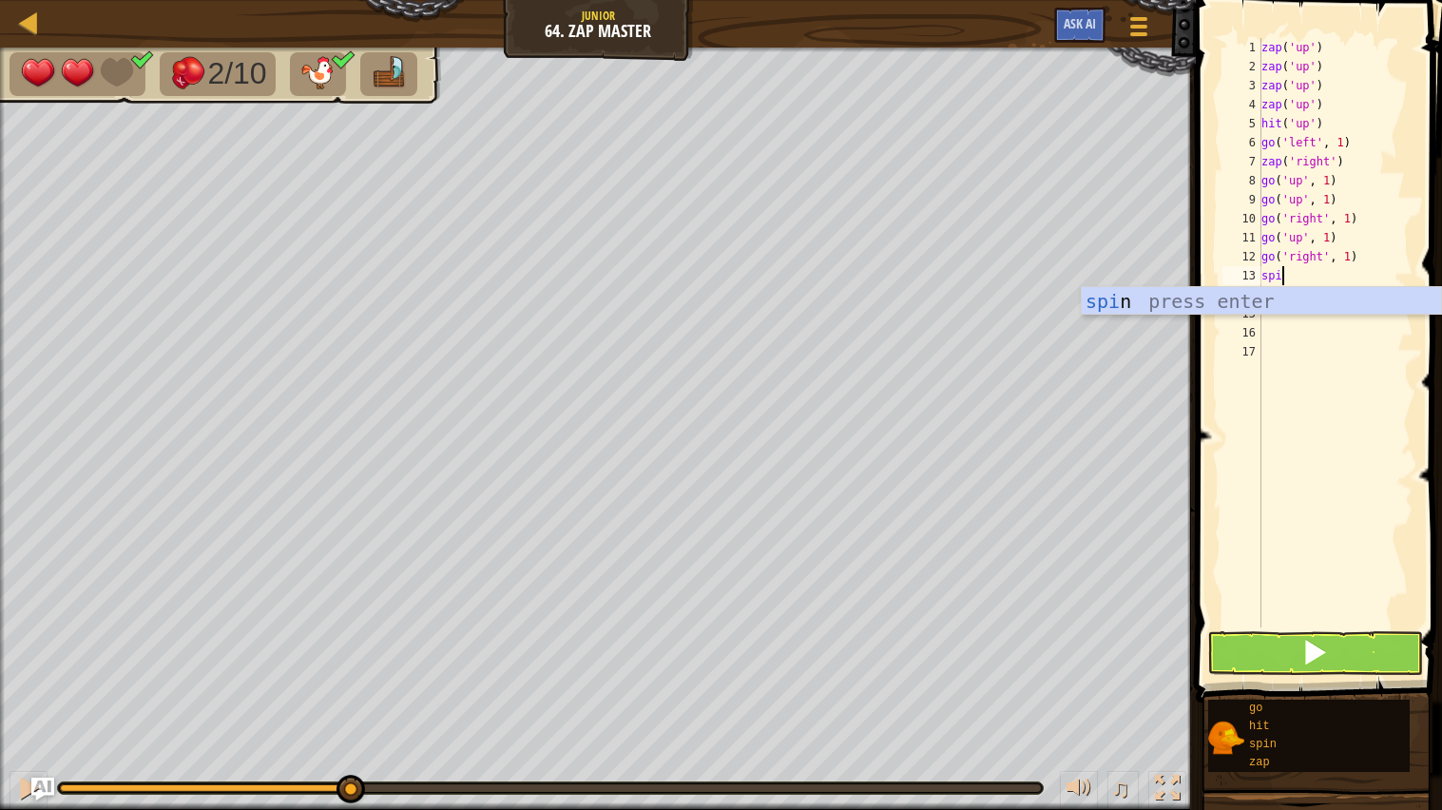
type textarea "spin"
click at [1305, 299] on div "spin press enter" at bounding box center [1261, 330] width 359 height 86
click at [1272, 628] on span at bounding box center [1320, 324] width 261 height 759
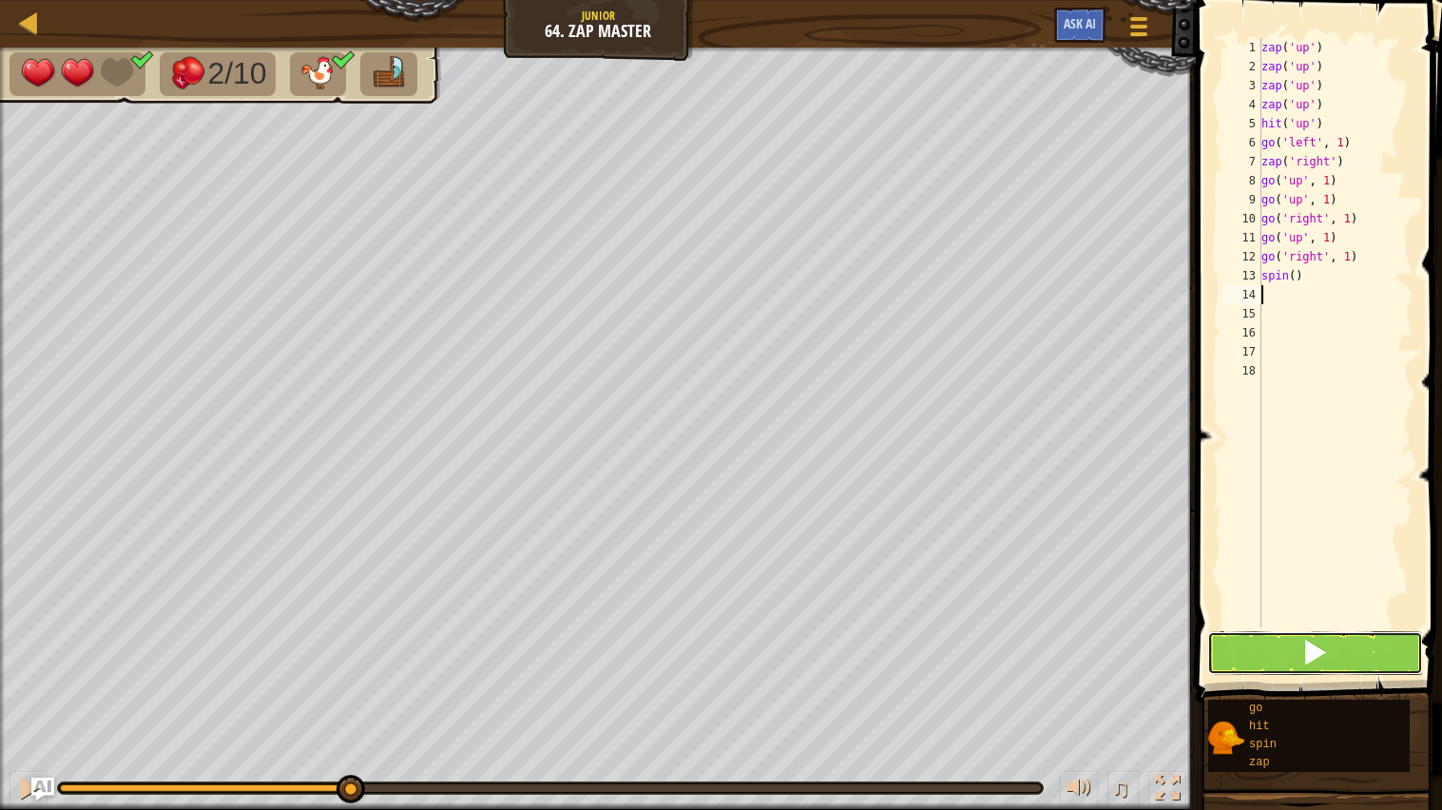
click at [1247, 666] on button at bounding box center [1316, 653] width 217 height 44
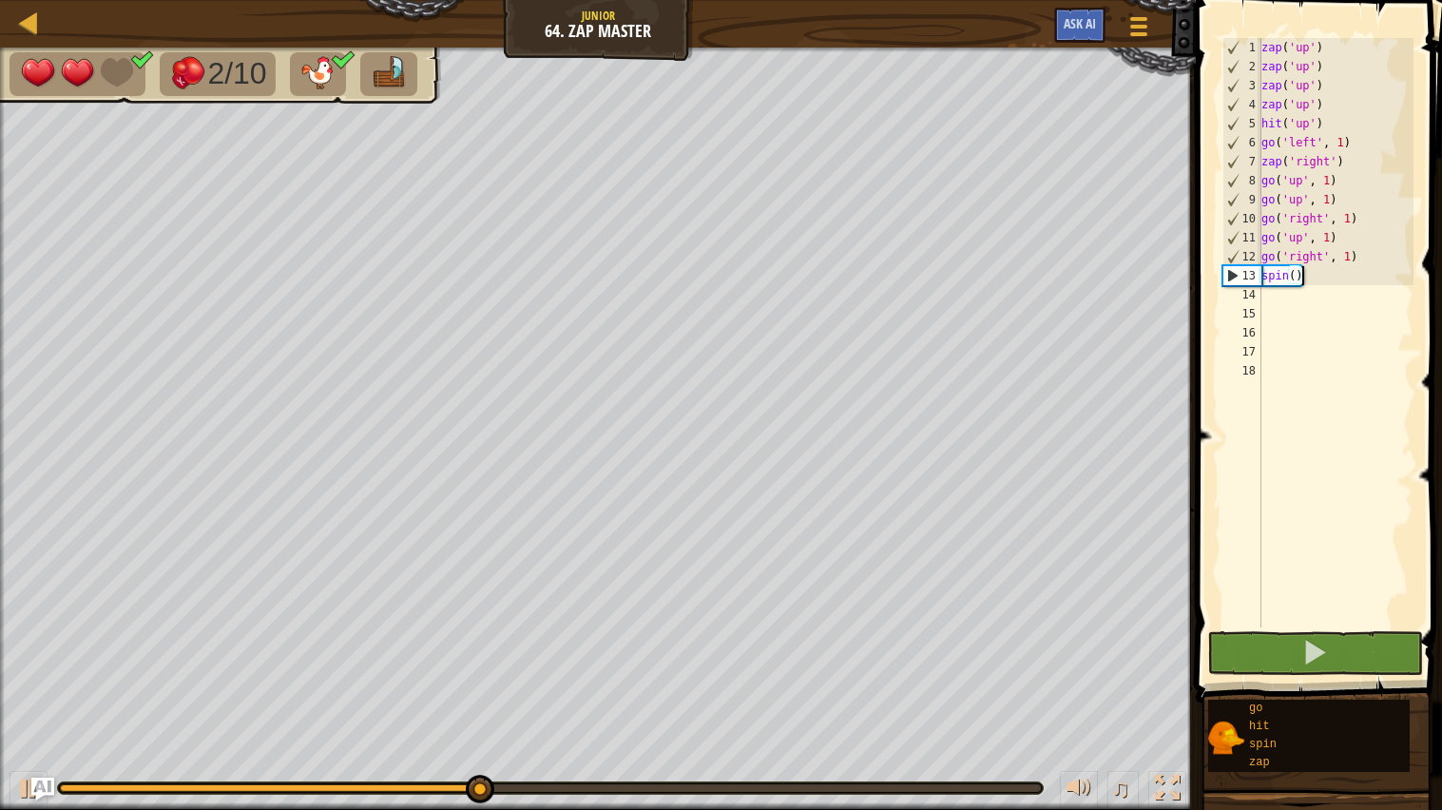
click at [1344, 277] on div "zap ( 'up' ) zap ( 'up' ) zap ( 'up' ) zap ( 'up' ) hit ( 'up' ) go ( 'left' , …" at bounding box center [1336, 352] width 157 height 628
type textarea "s"
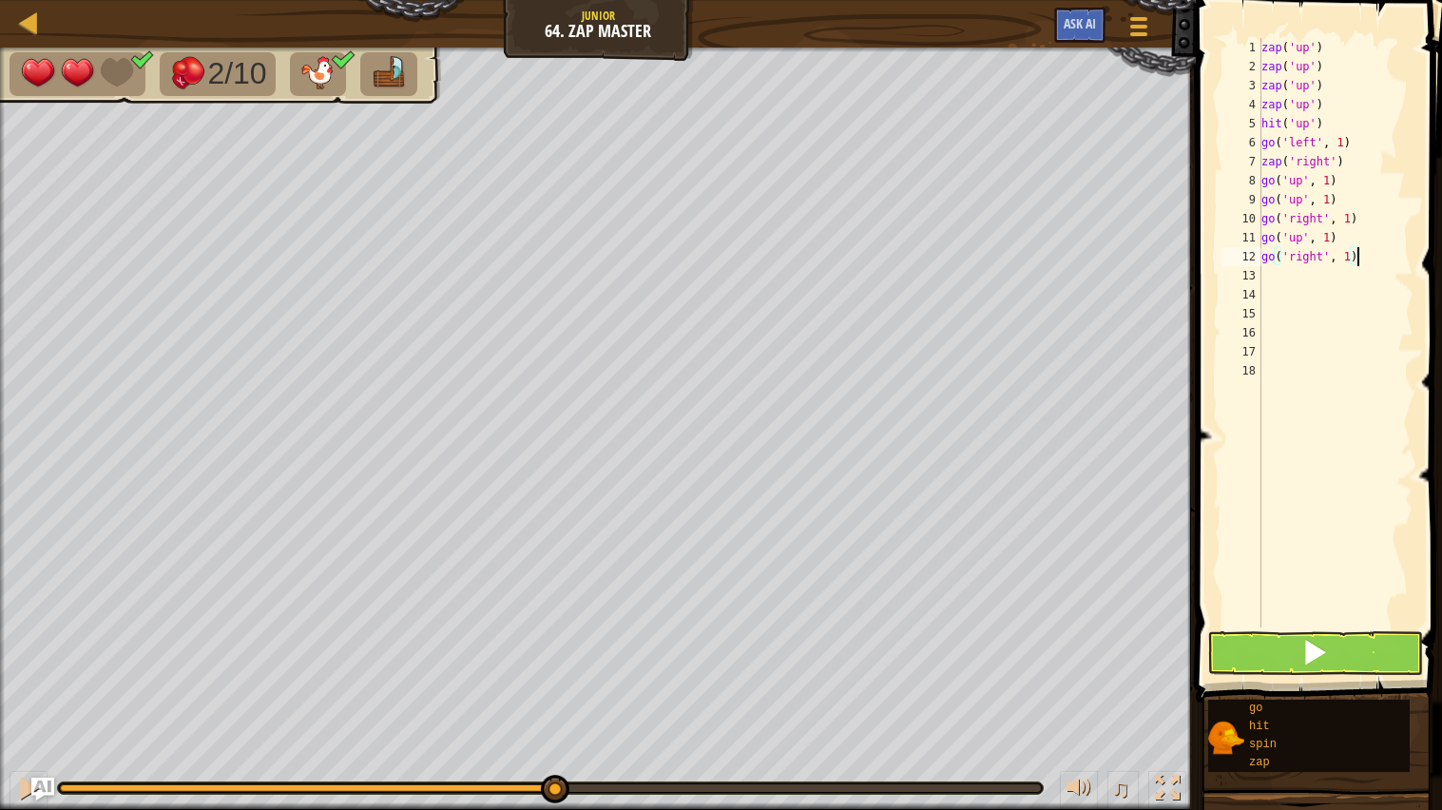
click at [1376, 252] on div "zap ( 'up' ) zap ( 'up' ) zap ( 'up' ) zap ( 'up' ) hit ( 'up' ) go ( 'left' , …" at bounding box center [1336, 352] width 157 height 628
type textarea "go('right', 2)"
click at [1297, 656] on button at bounding box center [1316, 653] width 217 height 44
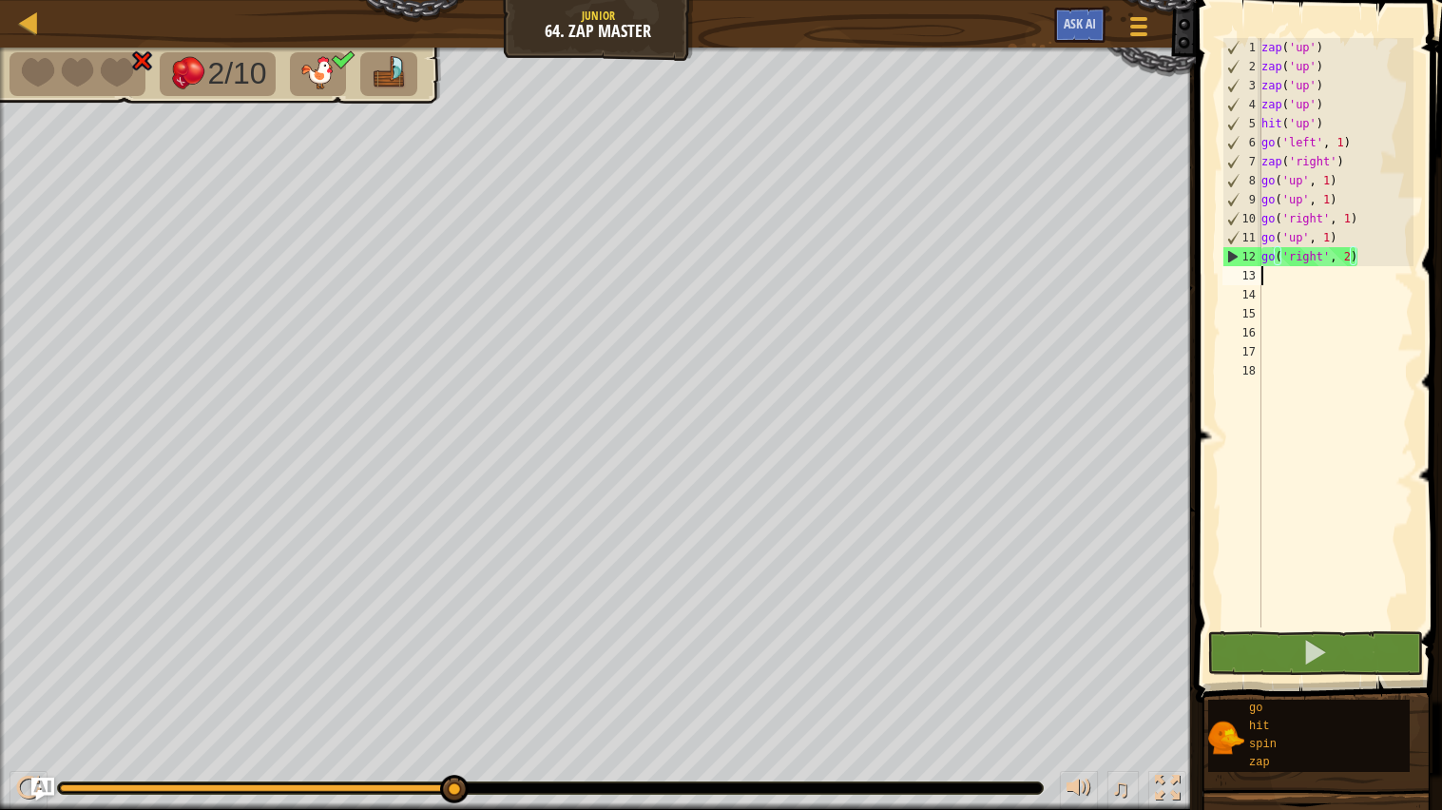
click at [1388, 280] on div "zap ( 'up' ) zap ( 'up' ) zap ( 'up' ) zap ( 'up' ) hit ( 'up' ) go ( 'left' , …" at bounding box center [1336, 352] width 157 height 628
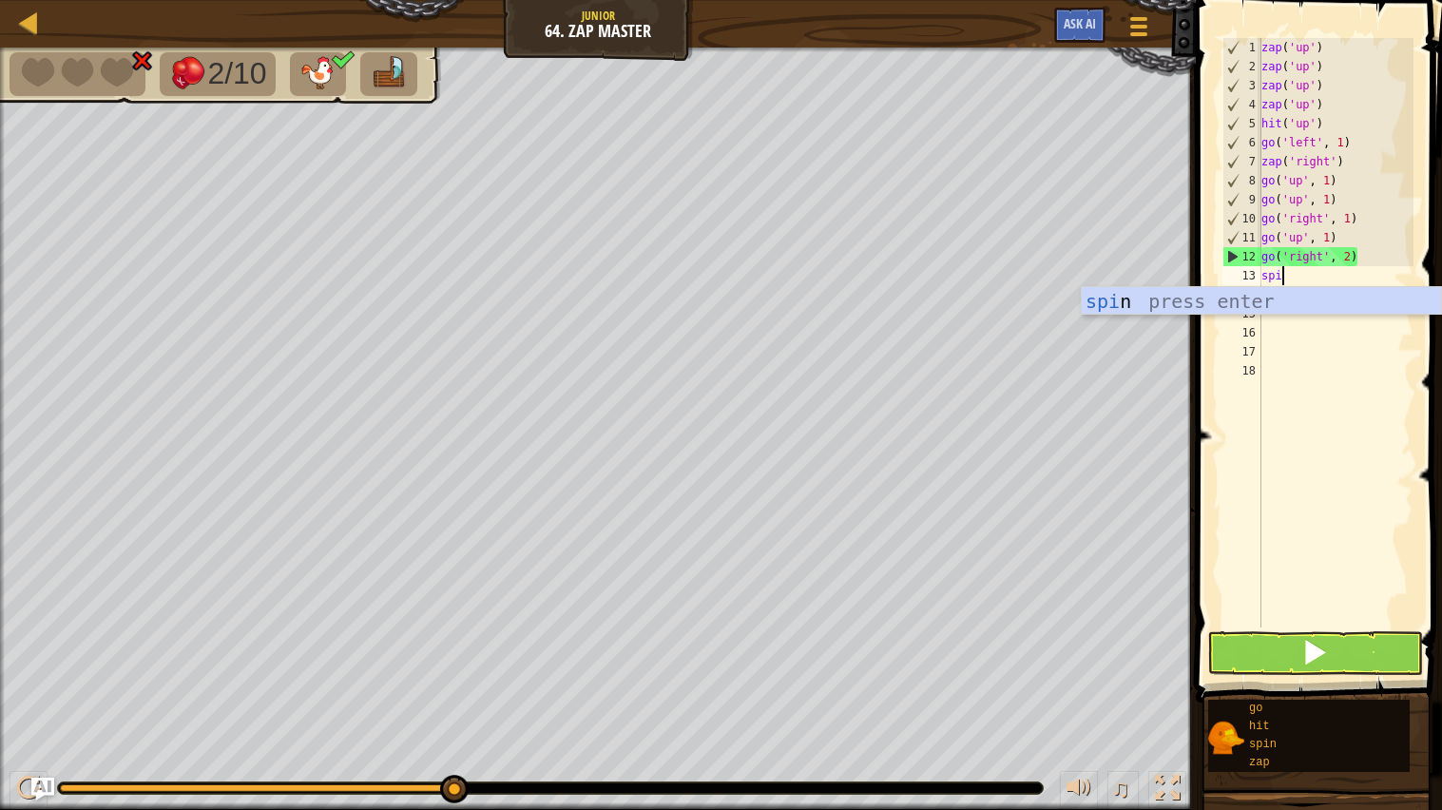
type textarea "spin"
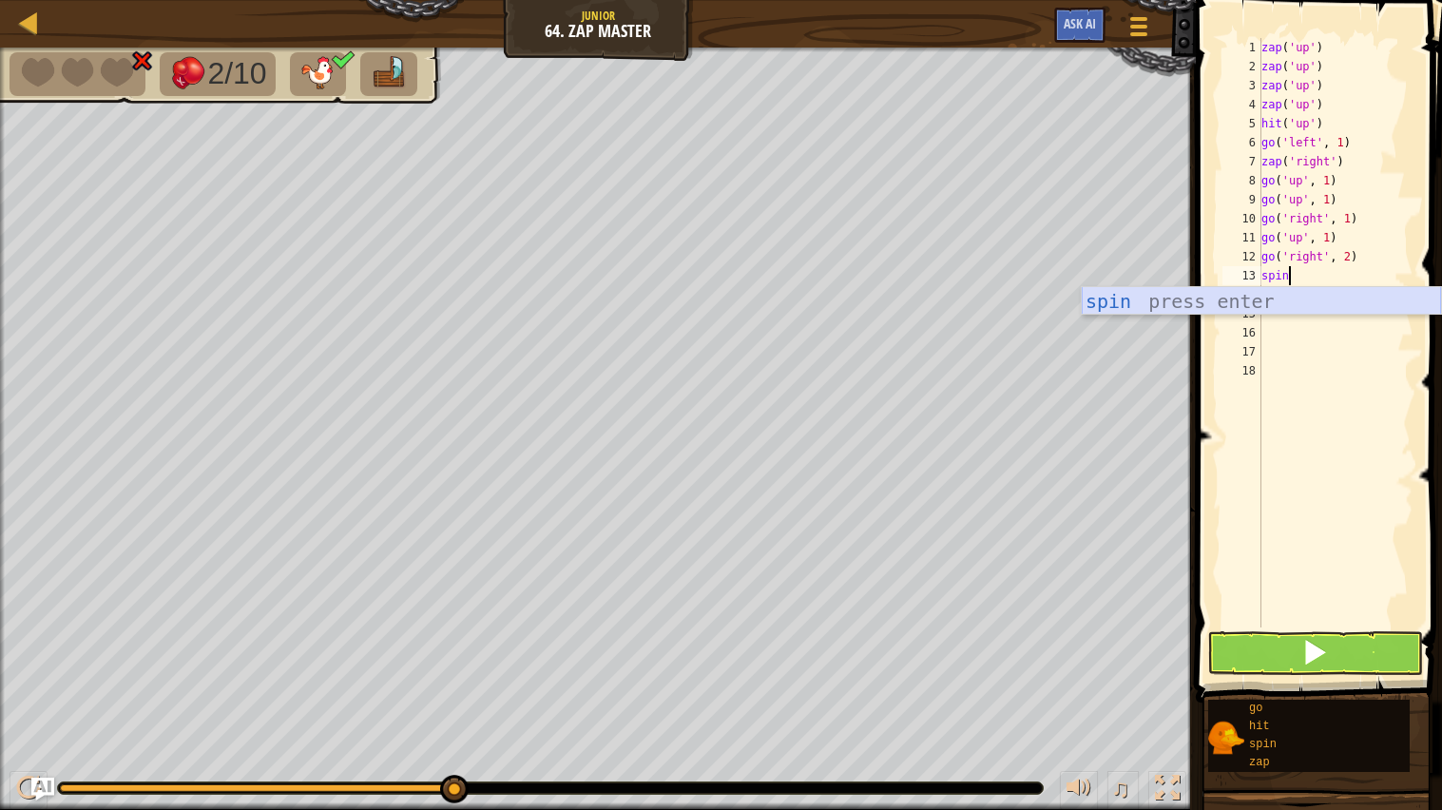
drag, startPoint x: 1364, startPoint y: 302, endPoint x: 1358, endPoint y: 350, distance: 48.0
click at [1363, 309] on div "spin press enter" at bounding box center [1261, 330] width 359 height 86
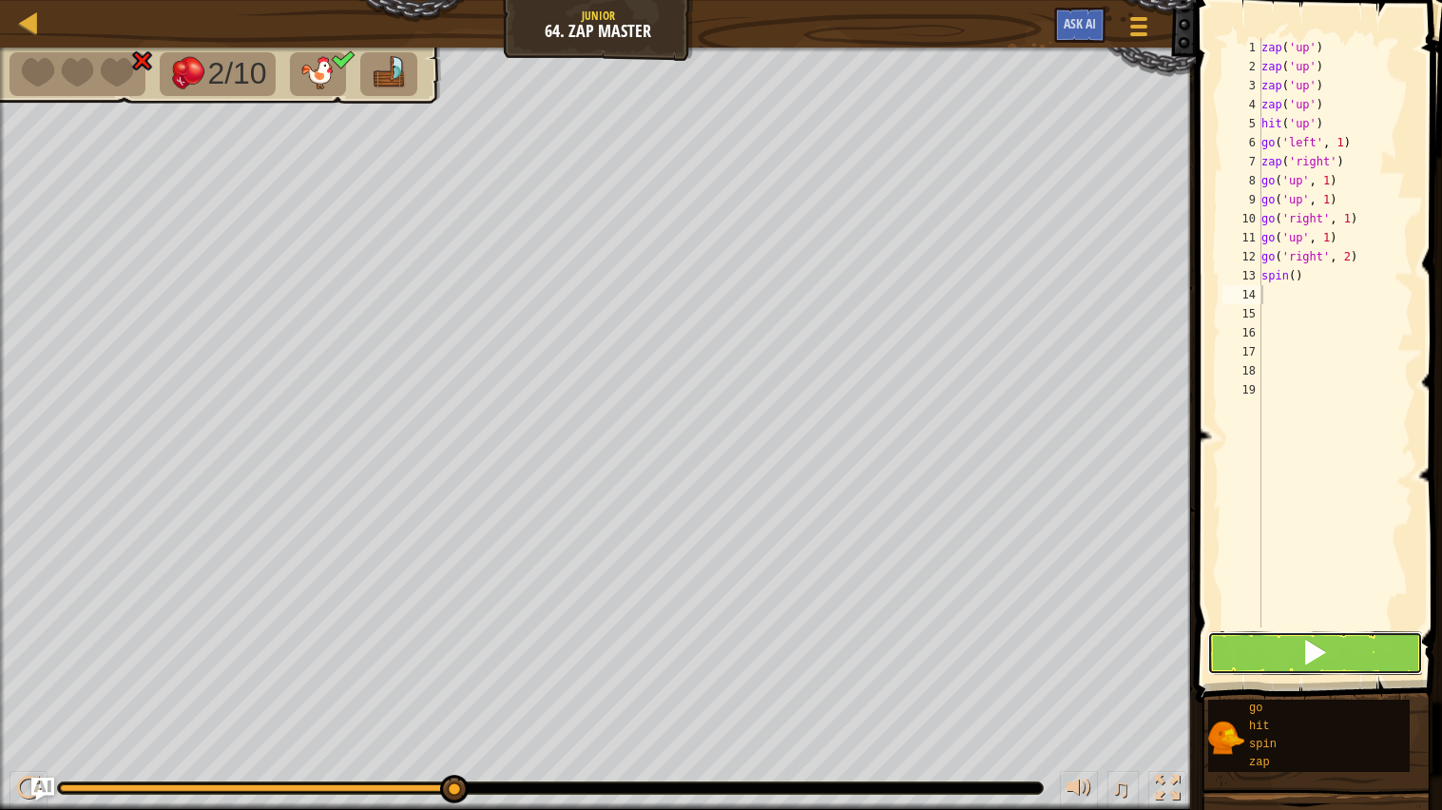
click at [1311, 659] on span at bounding box center [1315, 652] width 27 height 27
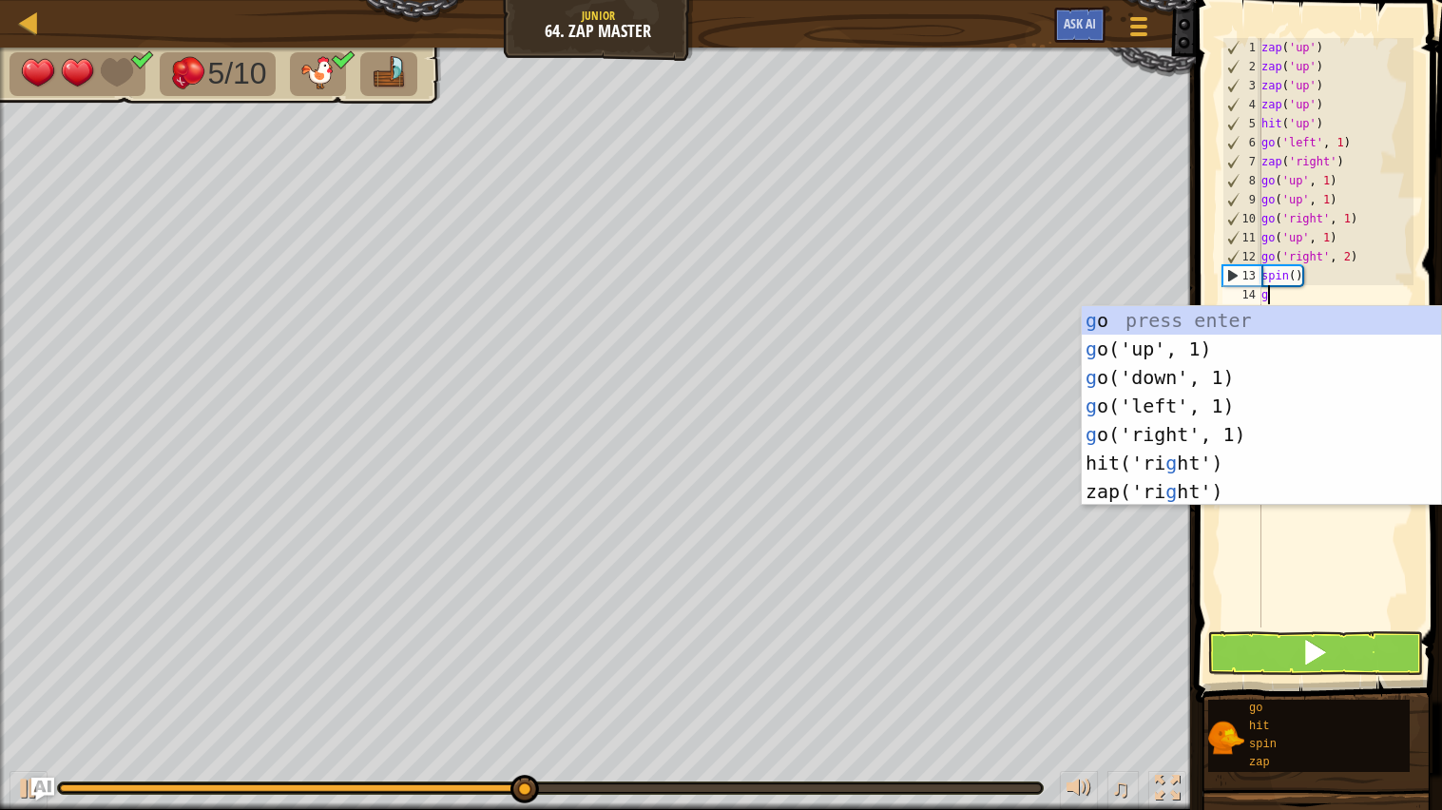
type textarea "go"
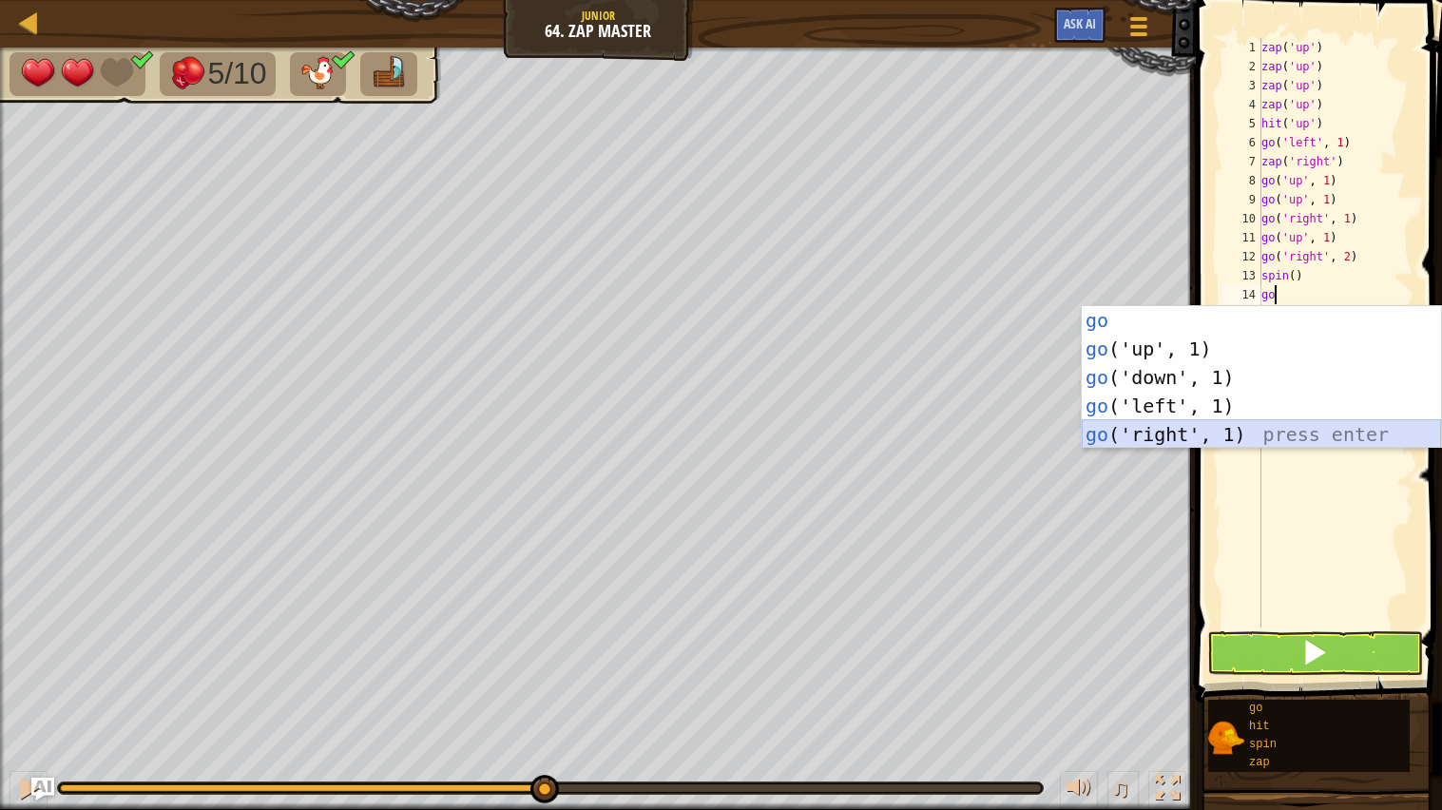
click at [1281, 429] on div "go press enter go ('up', 1) press enter go ('down', 1) press enter go ('left', …" at bounding box center [1261, 406] width 359 height 200
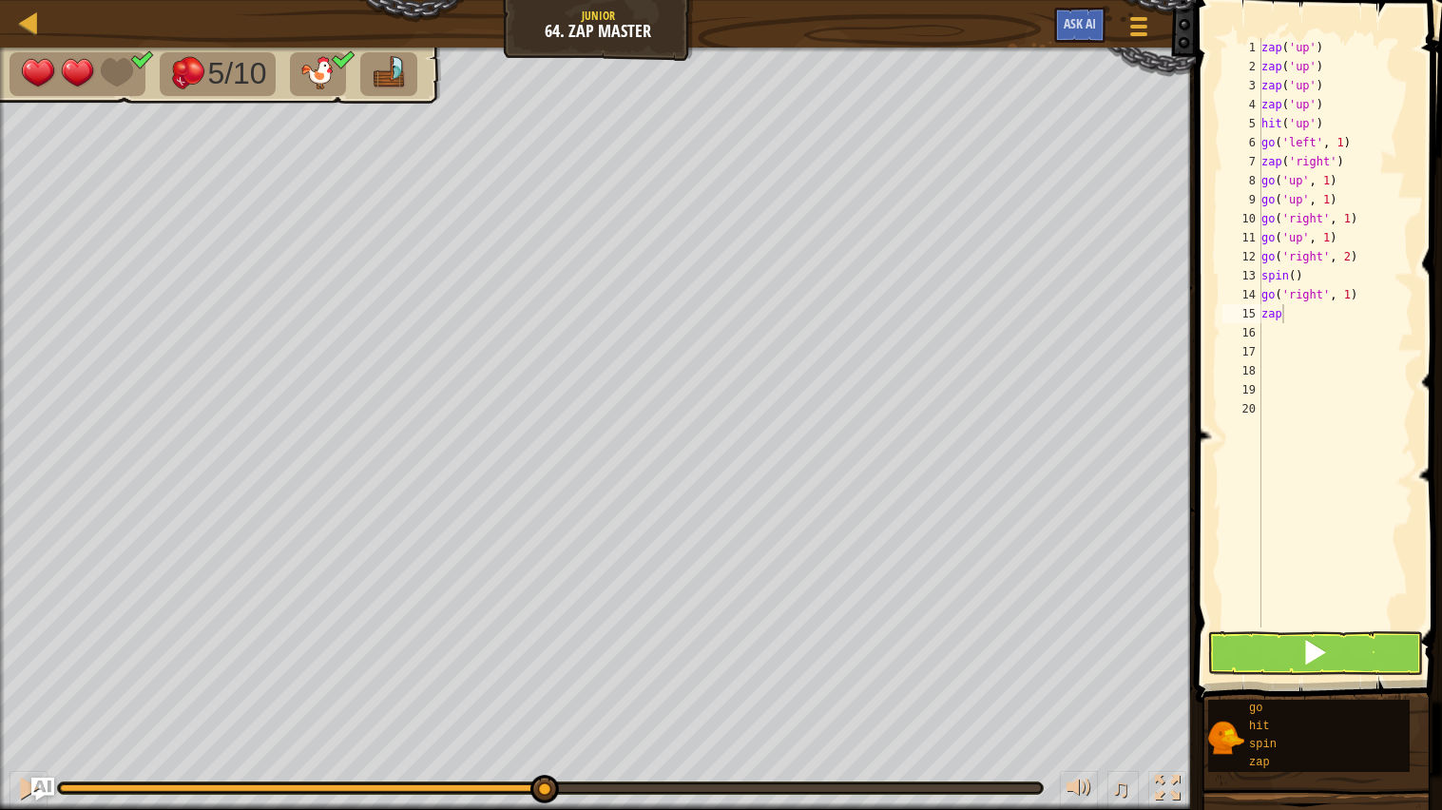
click at [1267, 0] on body "Map Junior 64. Zap Master Game Menu Ask AI 1 הההההההההההההההההההההההההההההההההה…" at bounding box center [721, 0] width 1442 height 0
click at [1319, 309] on div "zap ( 'up' ) zap ( 'up' ) zap ( 'up' ) zap ( 'up' ) hit ( 'up' ) go ( 'left' , …" at bounding box center [1336, 352] width 157 height 628
type textarea "zap"
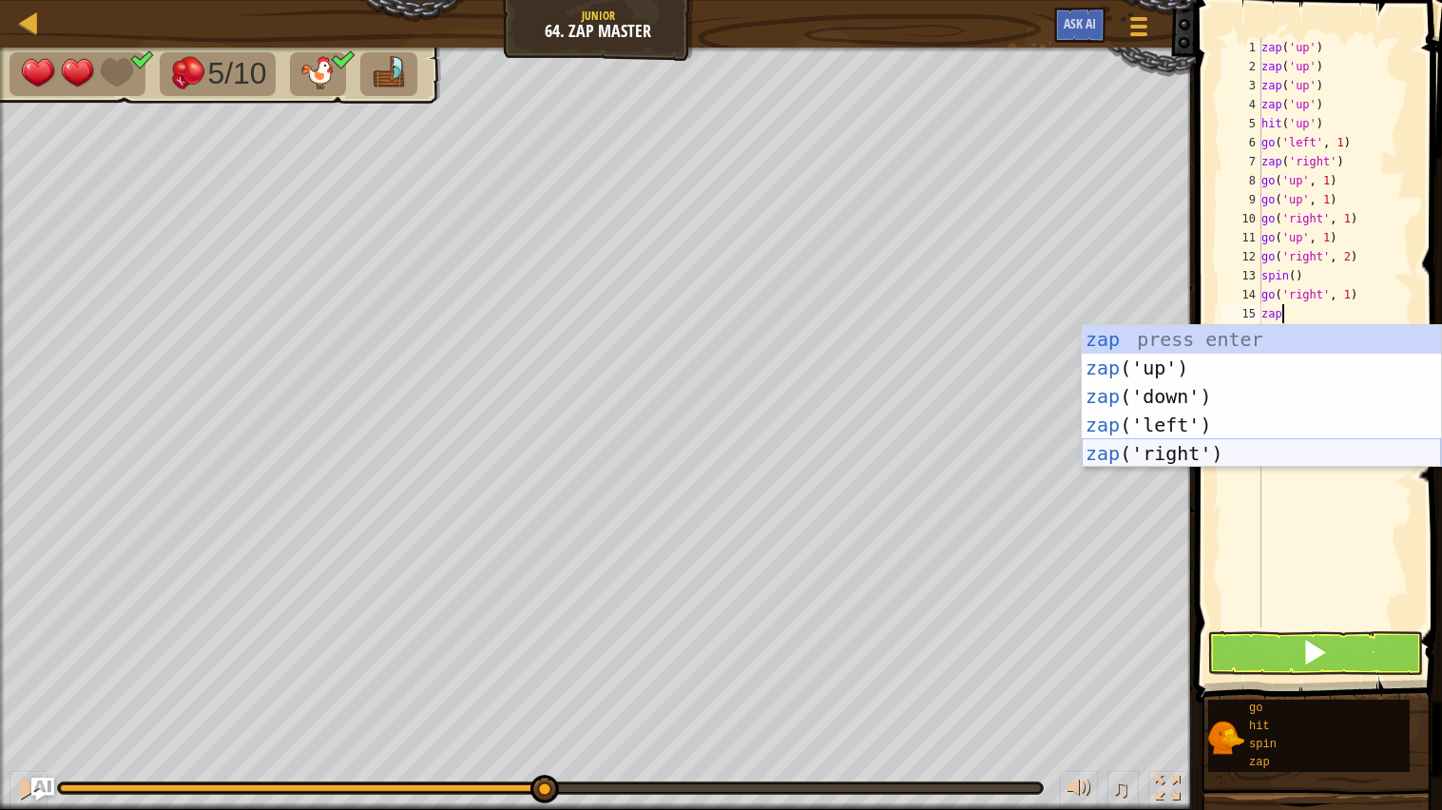
click at [1255, 451] on div "zap press enter zap ('up') press enter zap ('down') press enter zap ('left') pr…" at bounding box center [1261, 425] width 359 height 200
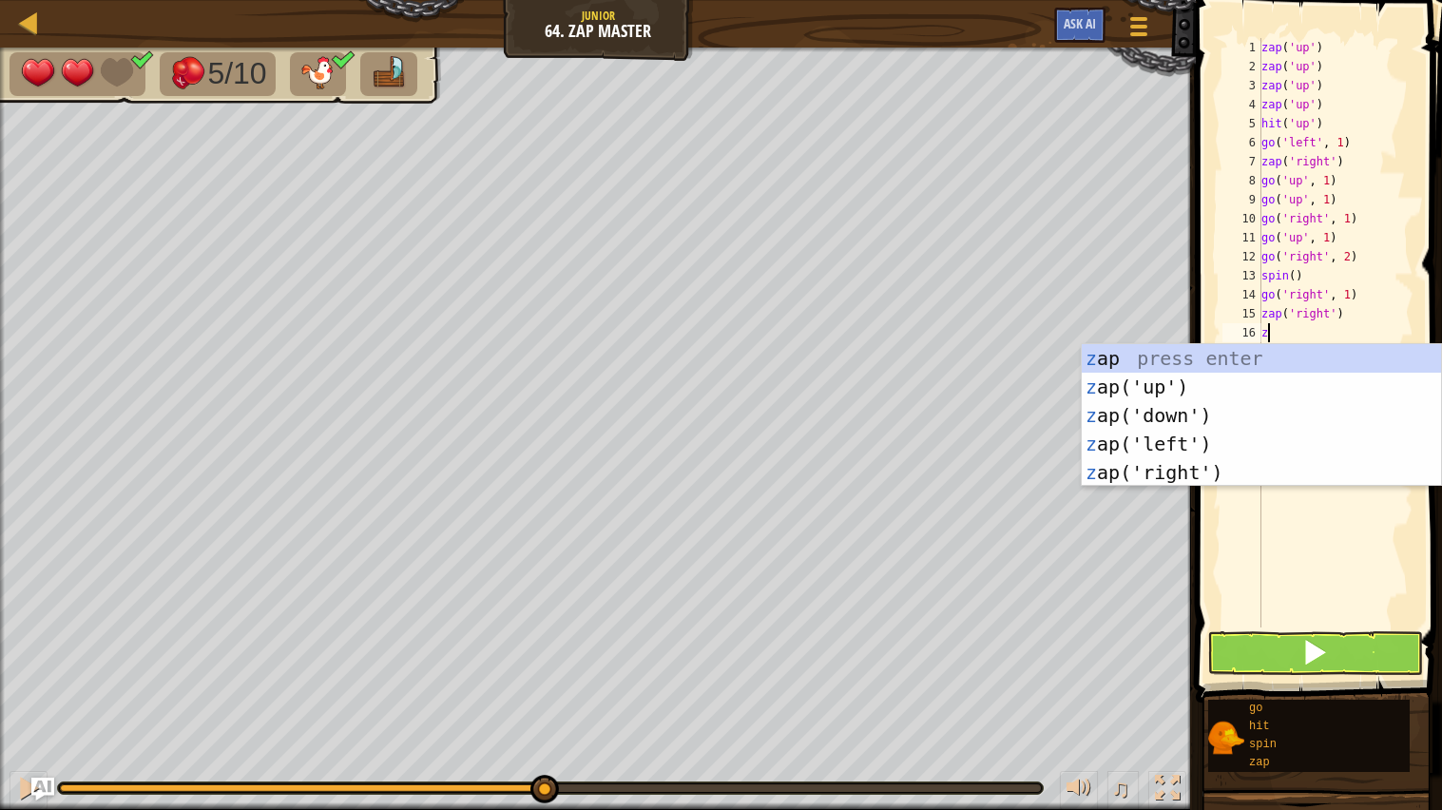
type textarea "zap"
click at [1243, 475] on div "zap press enter zap ('up') press enter zap ('down') press enter zap ('left') pr…" at bounding box center [1261, 444] width 359 height 200
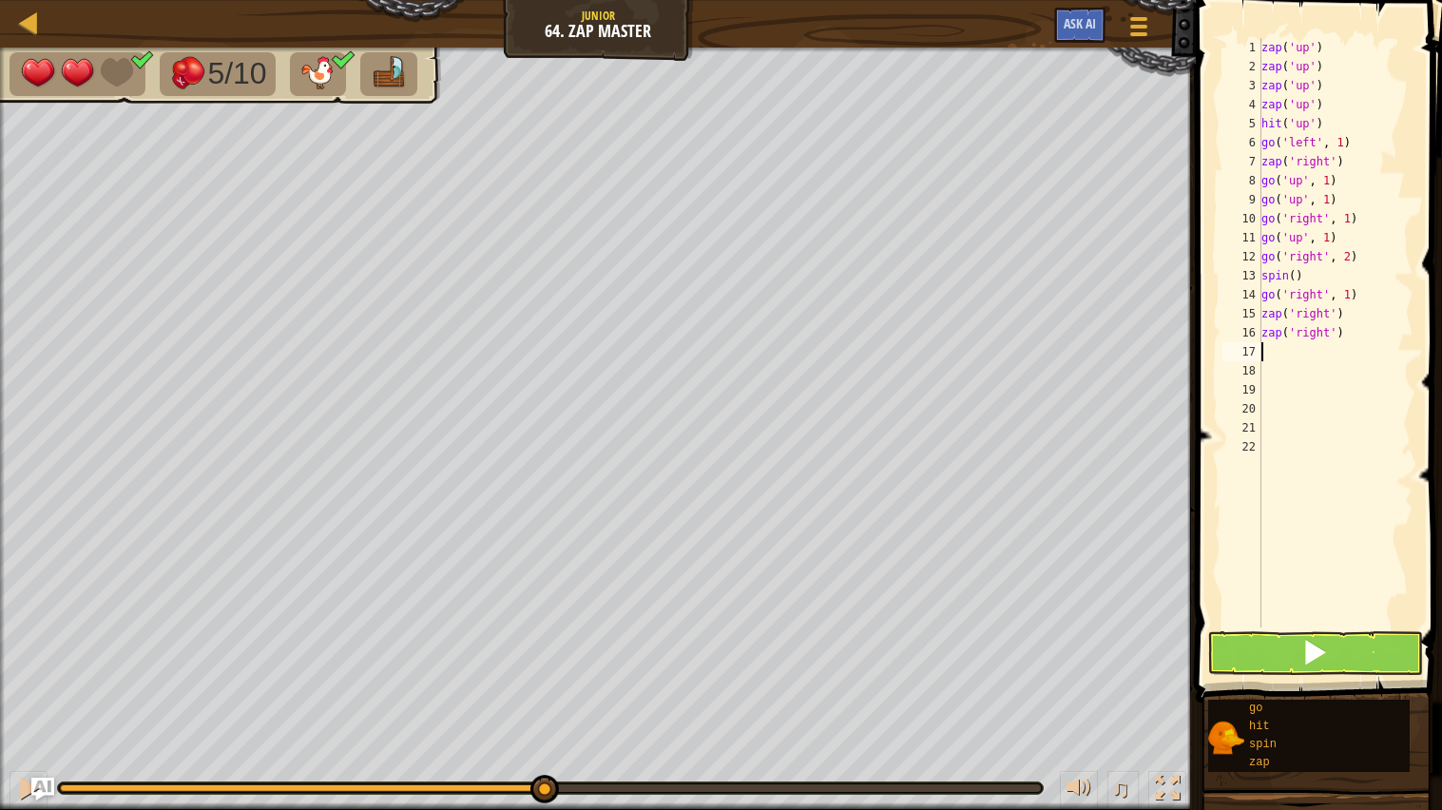
type textarea "a"
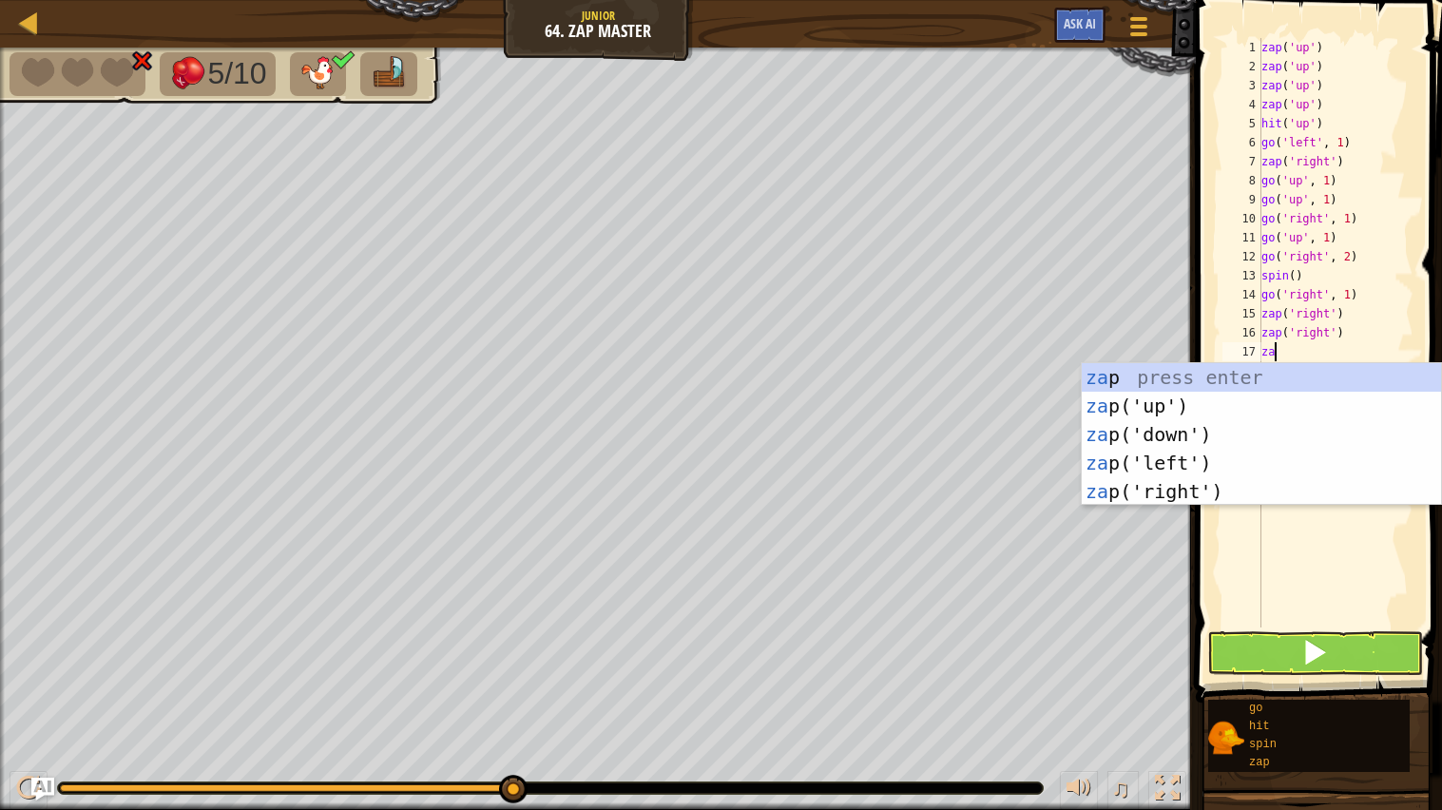
type textarea "zap"
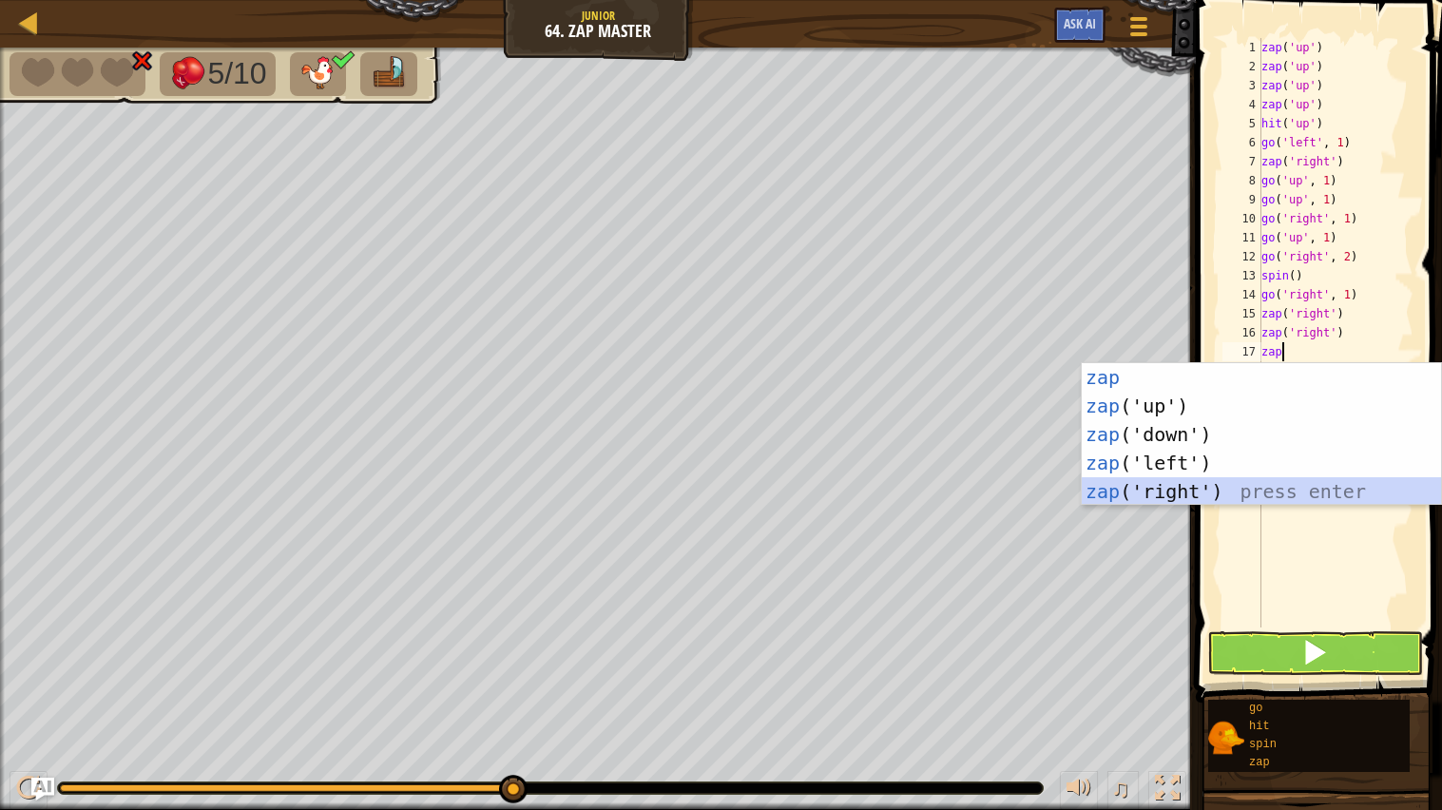
click at [1233, 482] on div "zap press enter zap ('up') press enter zap ('down') press enter zap ('left') pr…" at bounding box center [1261, 463] width 359 height 200
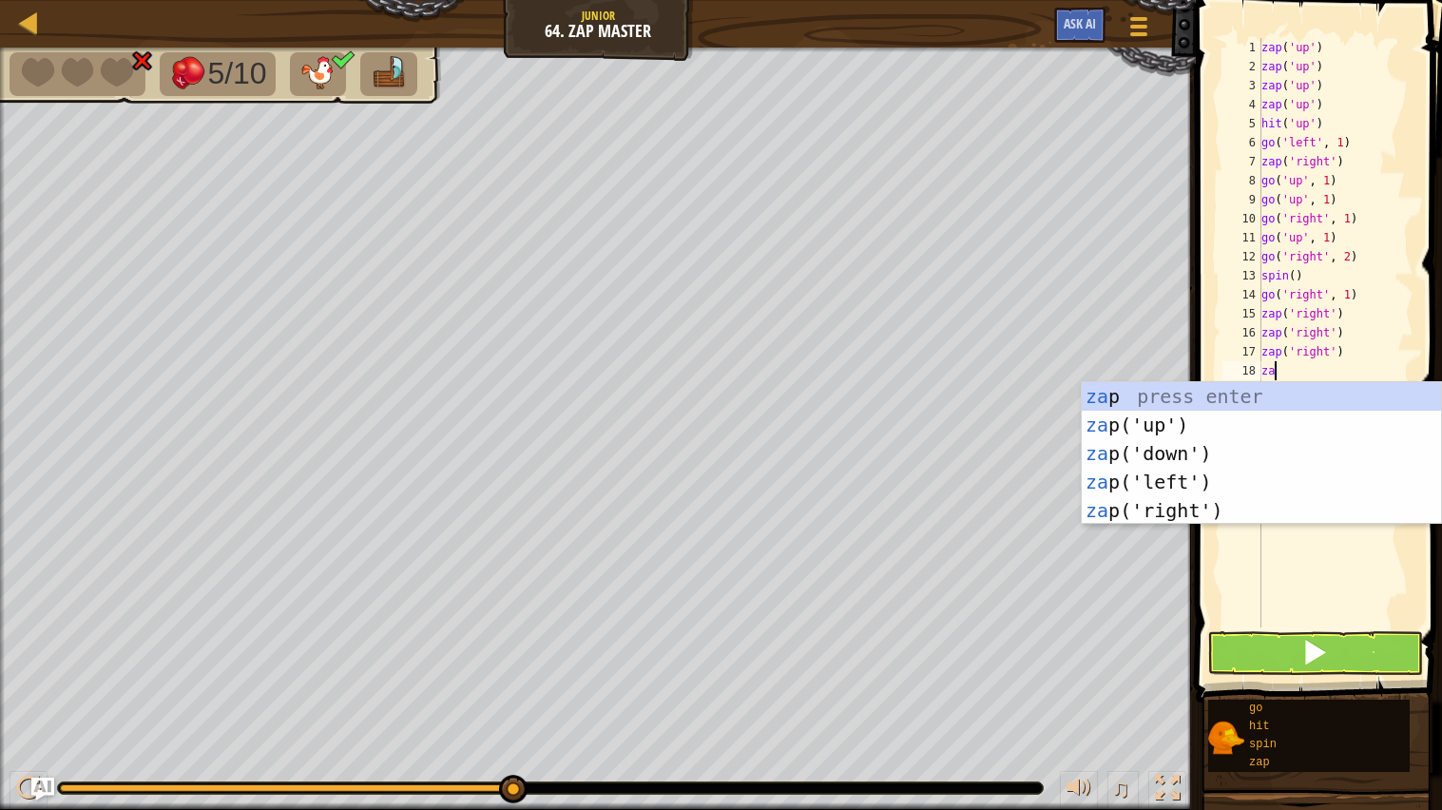
type textarea "zap"
click at [1261, 505] on div "zap press enter zap ('up') press enter zap ('down') press enter zap ('left') pr…" at bounding box center [1261, 482] width 359 height 200
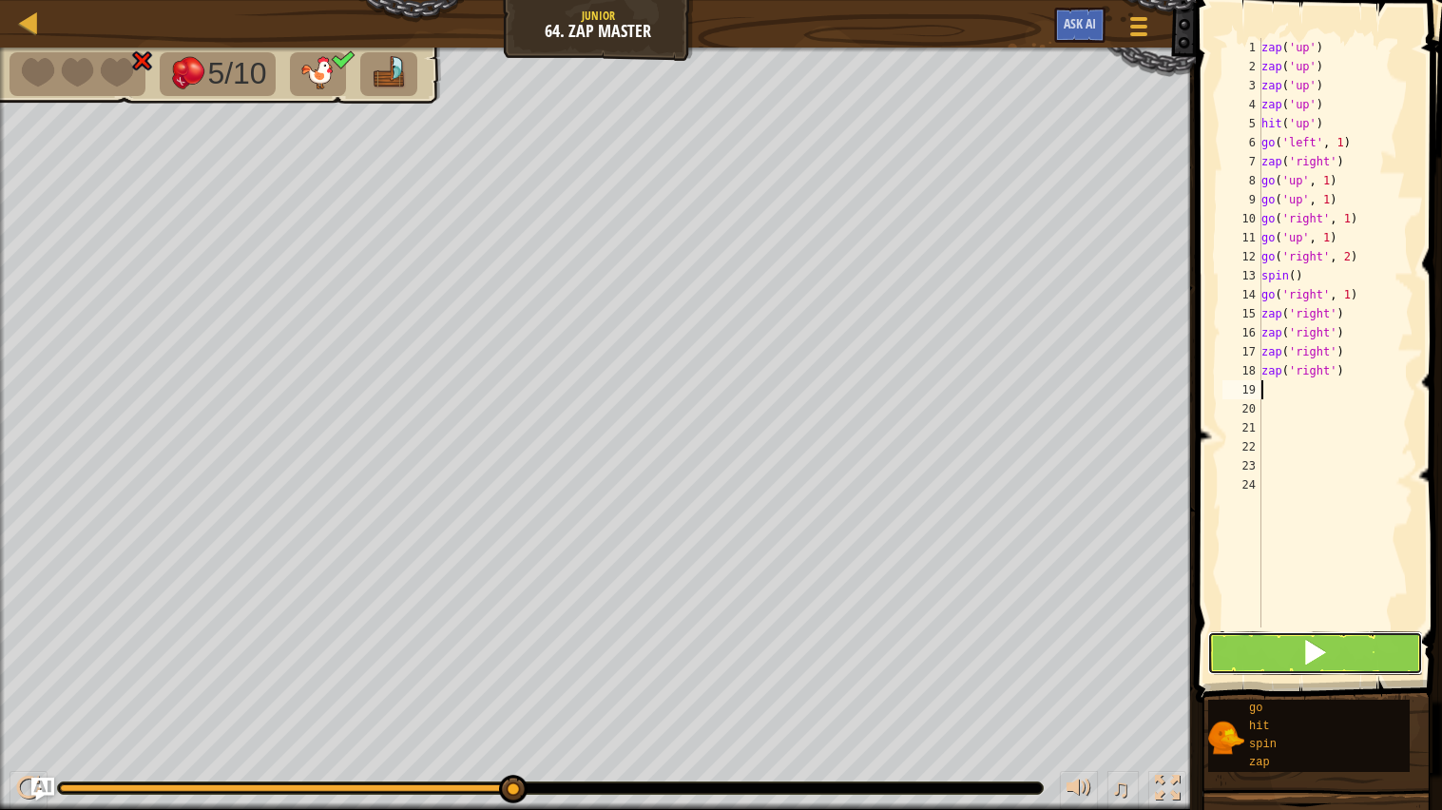
click at [1292, 661] on button at bounding box center [1316, 653] width 217 height 44
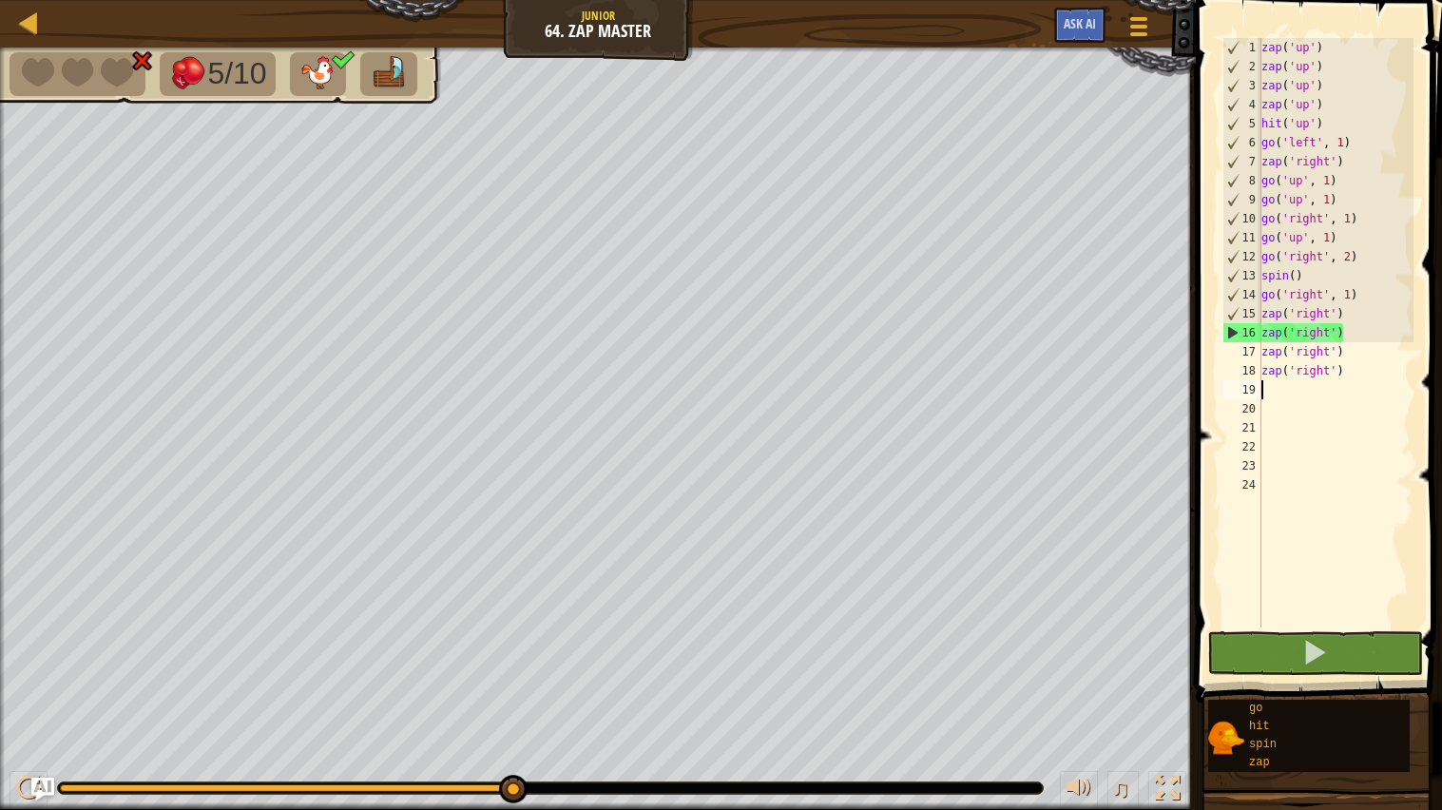
click at [1360, 383] on div "zap ( 'up' ) zap ( 'up' ) zap ( 'up' ) zap ( 'up' ) hit ( 'up' ) go ( 'left' , …" at bounding box center [1336, 352] width 157 height 628
click at [1362, 372] on div "zap ( 'up' ) zap ( 'up' ) zap ( 'up' ) zap ( 'up' ) hit ( 'up' ) go ( 'left' , …" at bounding box center [1336, 352] width 157 height 628
type textarea "z"
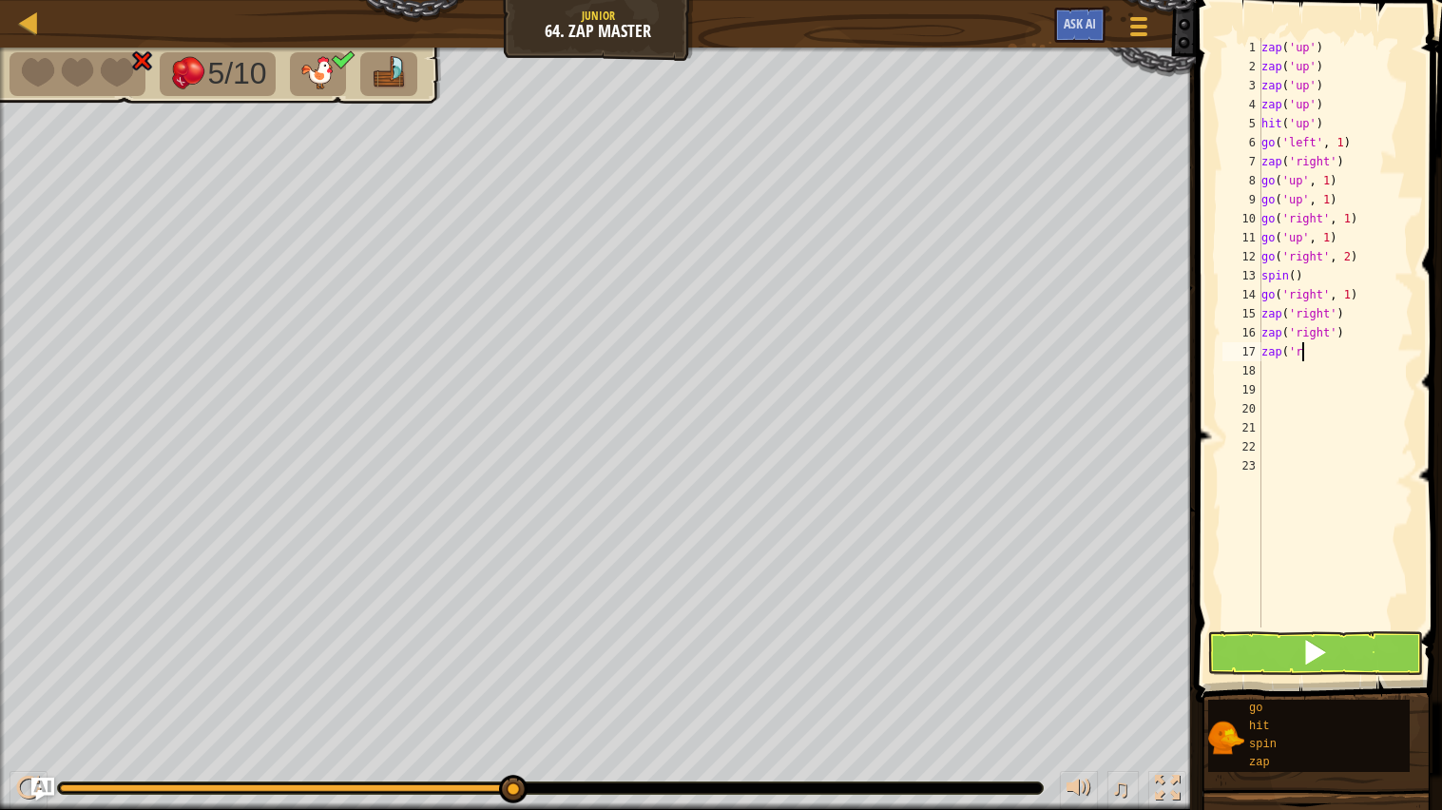
type textarea "z"
click at [1286, 644] on button at bounding box center [1316, 653] width 217 height 44
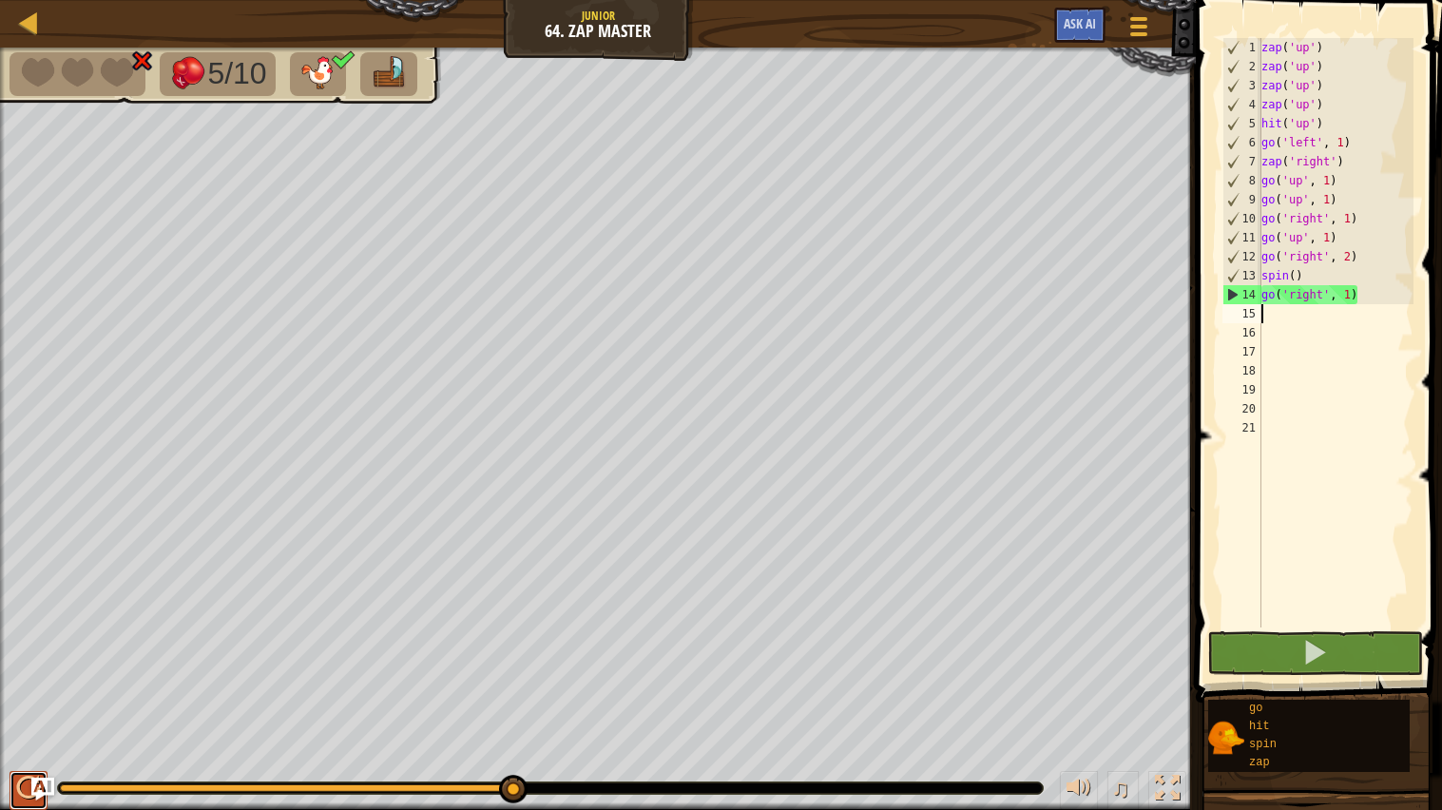
click at [27, 786] on div at bounding box center [28, 788] width 25 height 25
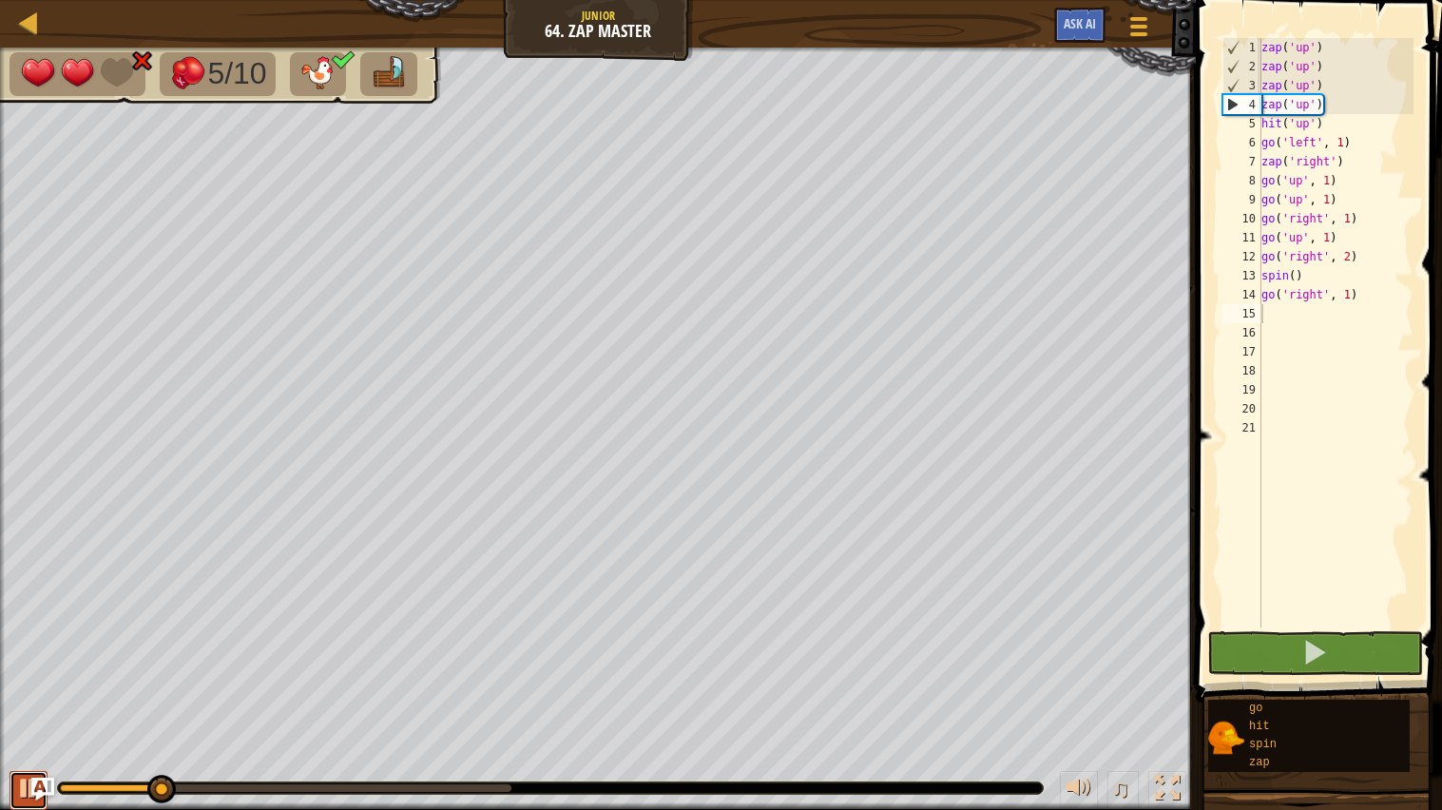
click at [16, 784] on div at bounding box center [28, 788] width 25 height 25
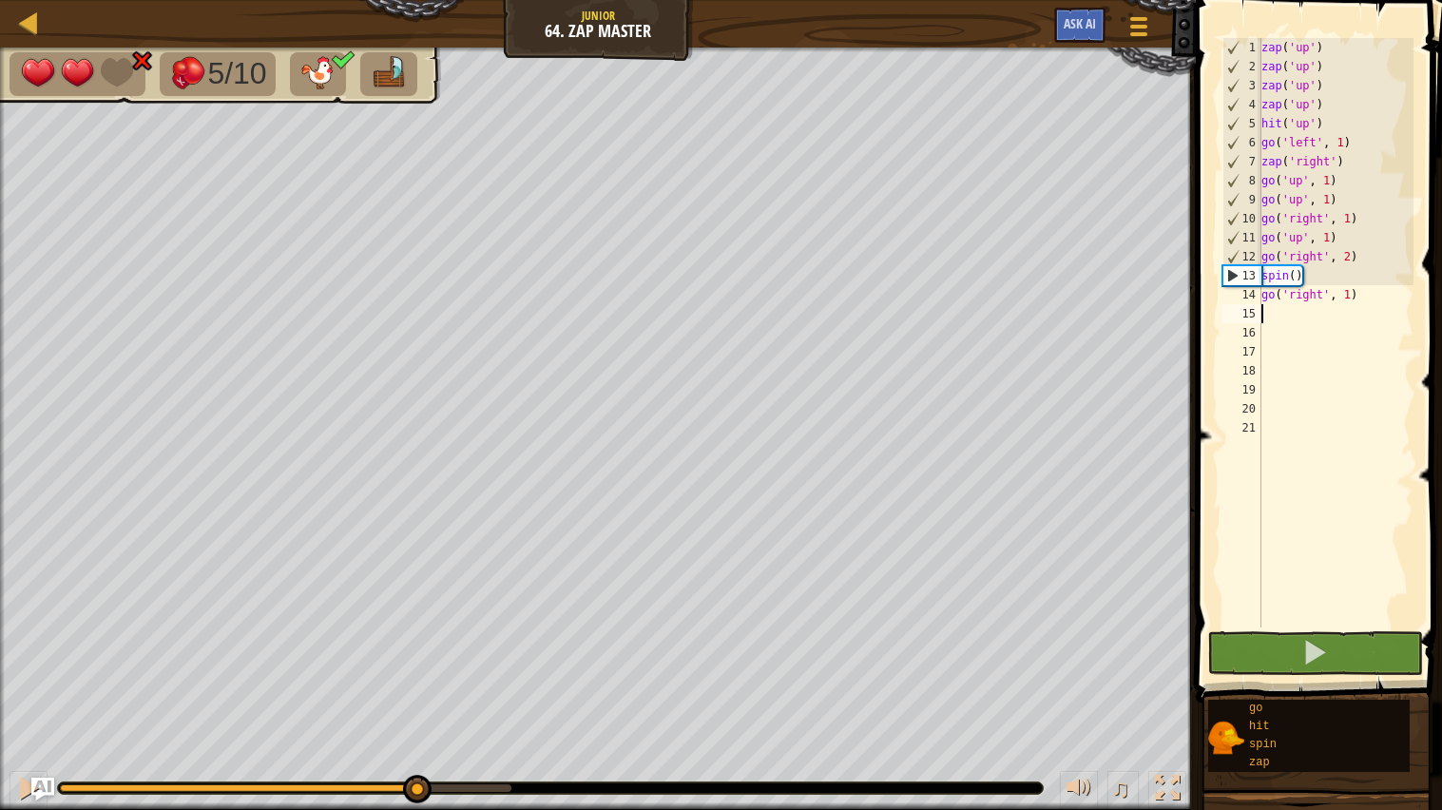
click at [416, 723] on div "5/10 ♫ Duck 2 x: 30 y: 30 No target action: bash" at bounding box center [721, 429] width 1442 height 763
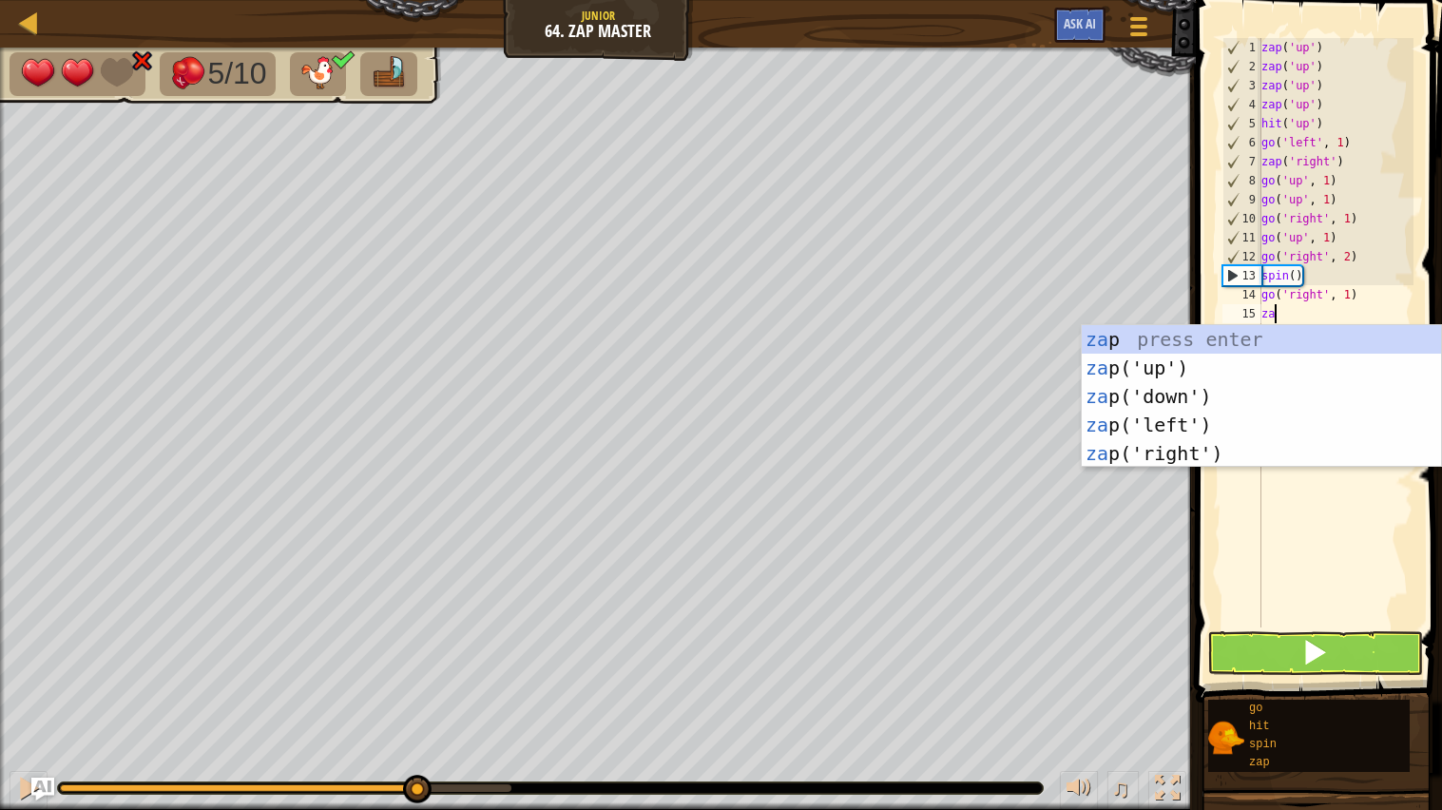
type textarea "zap"
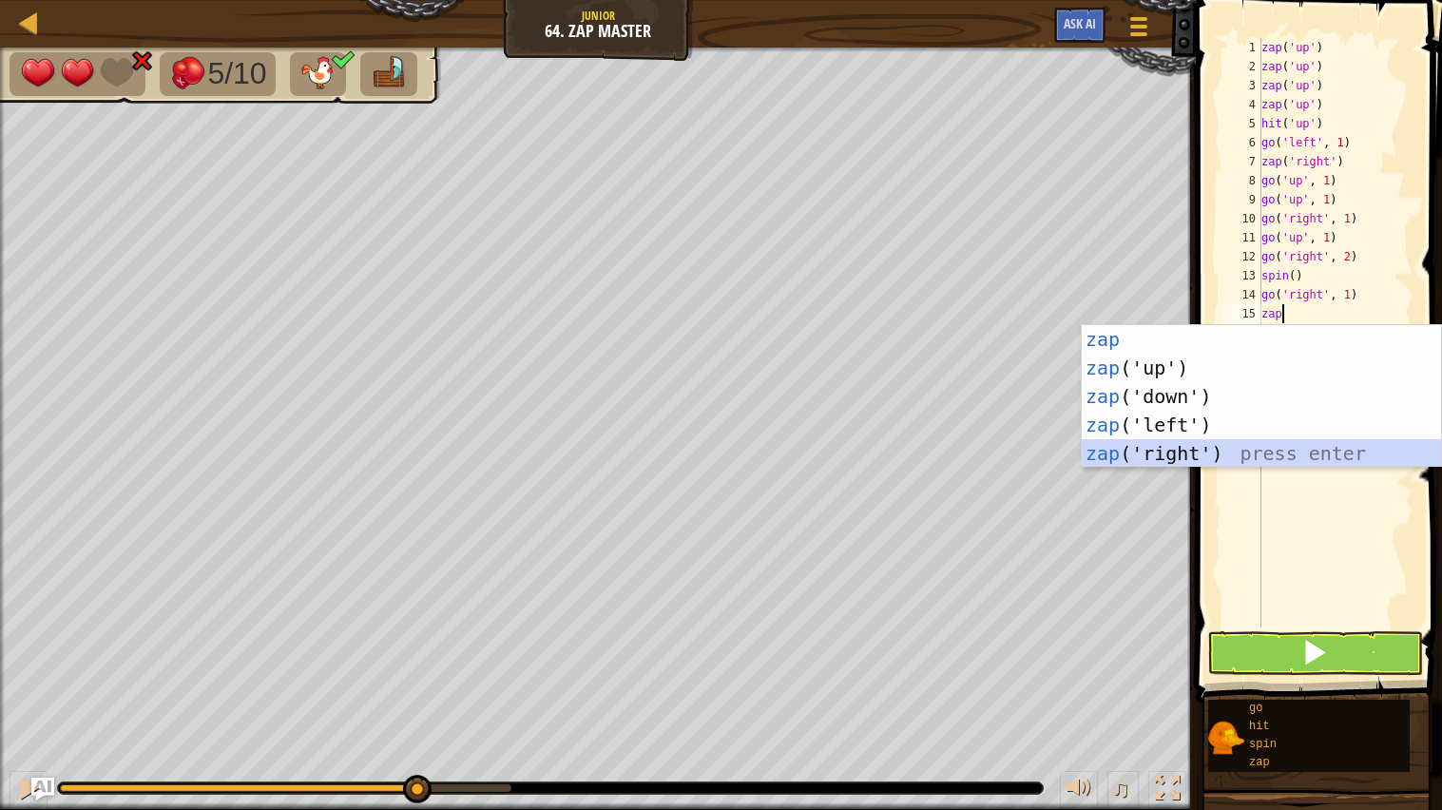
click at [1122, 443] on div "zap press enter zap ('up') press enter zap ('down') press enter zap ('left') pr…" at bounding box center [1261, 425] width 359 height 200
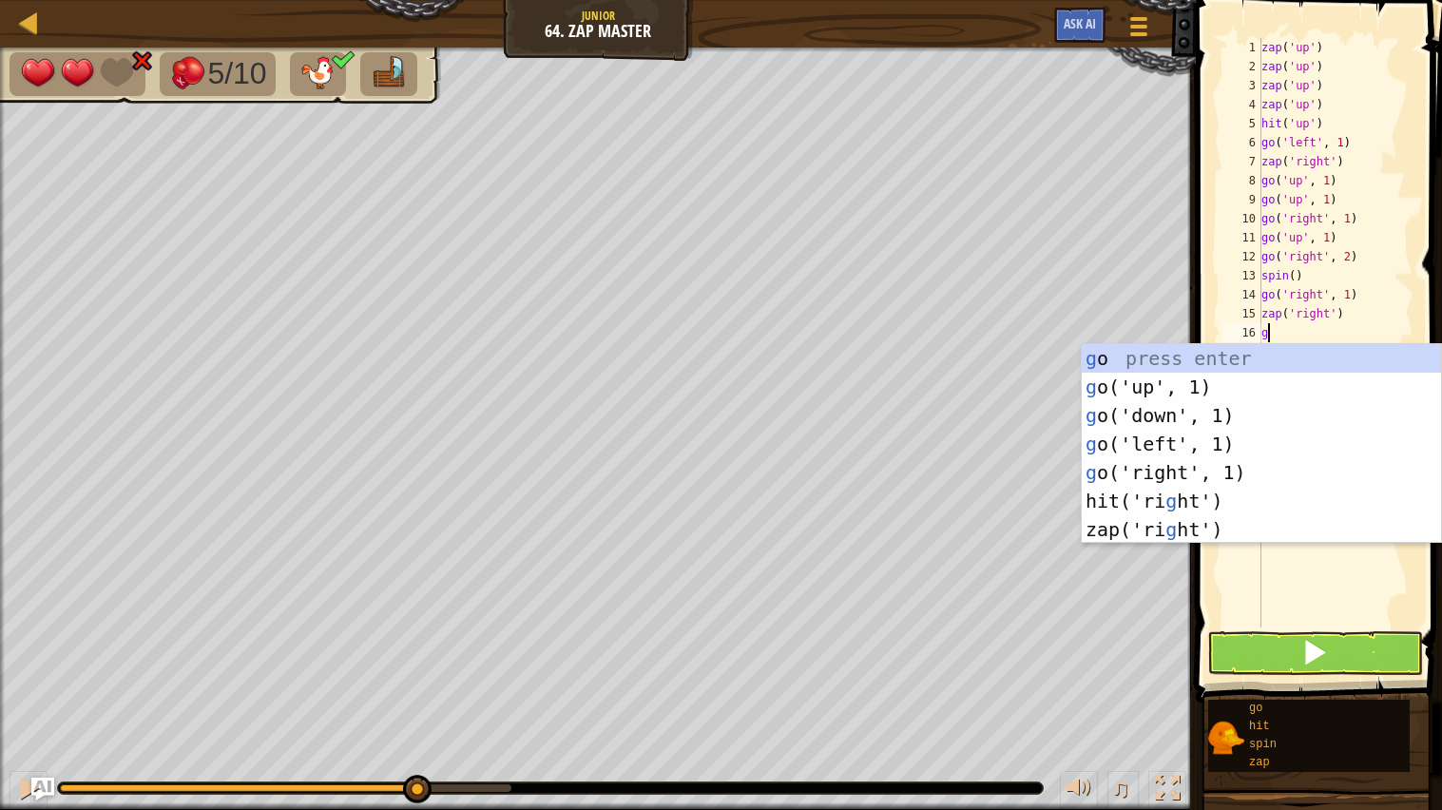
type textarea "go"
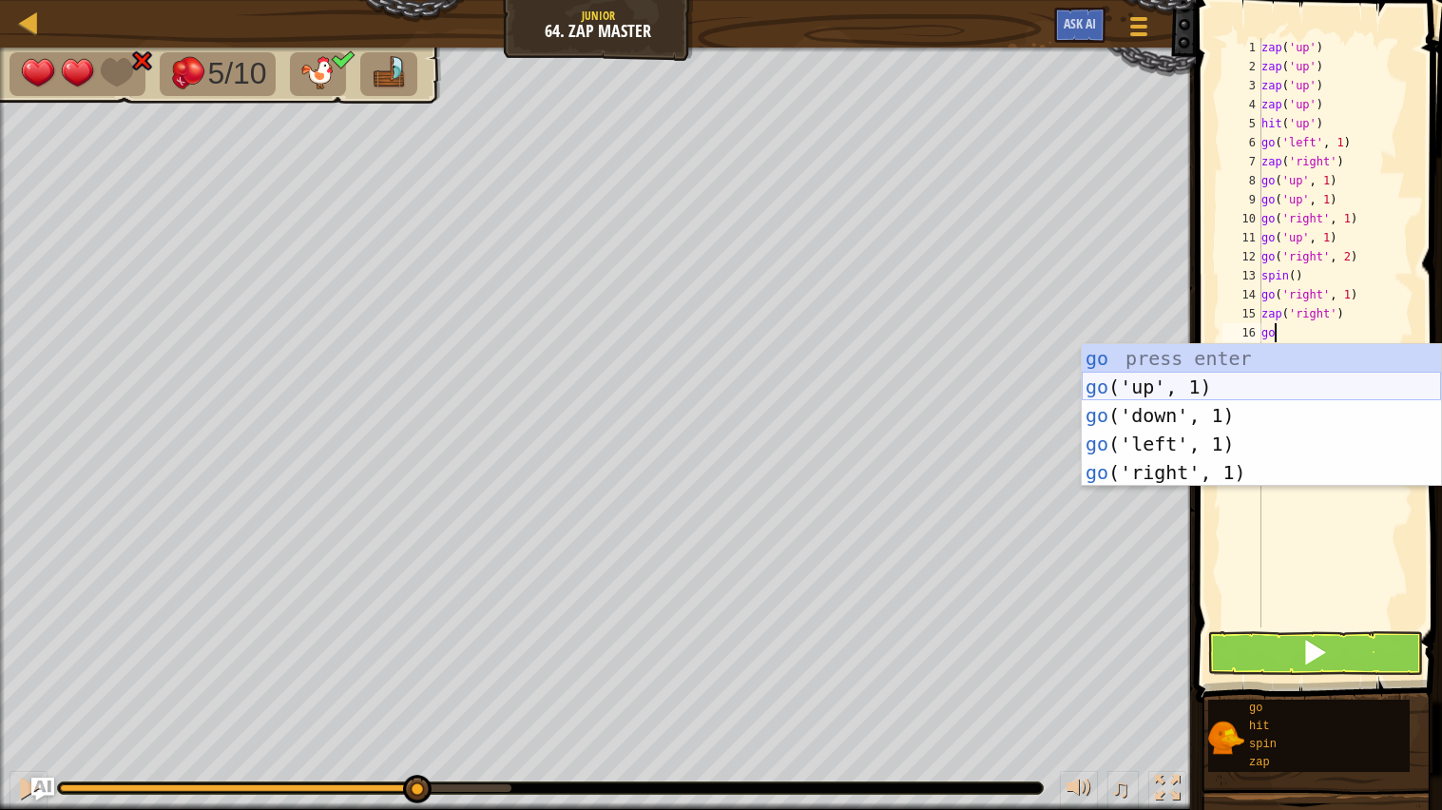
click at [1160, 386] on div "go press enter go ('up', 1) press enter go ('down', 1) press enter go ('left', …" at bounding box center [1261, 444] width 359 height 200
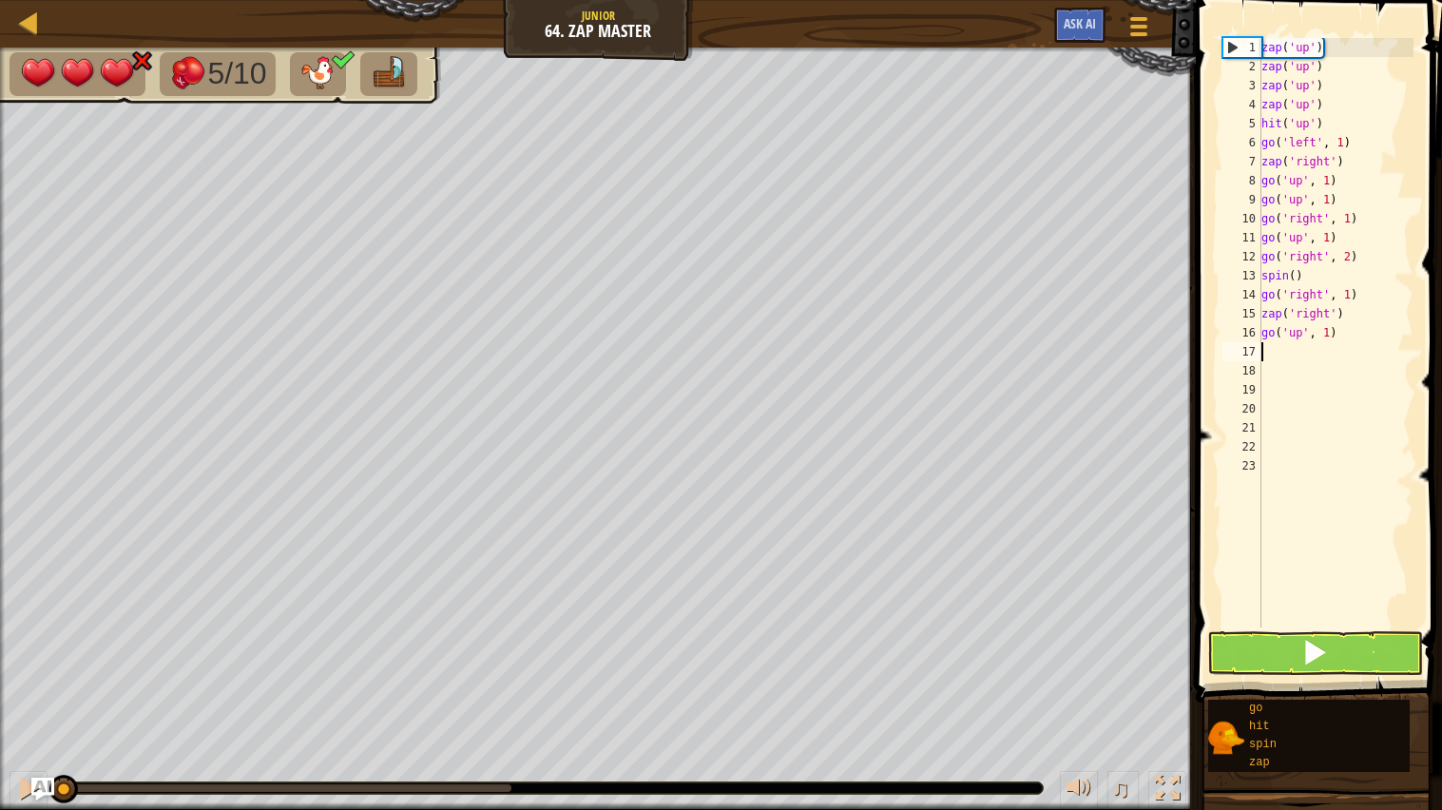
drag, startPoint x: 408, startPoint y: 789, endPoint x: 0, endPoint y: 771, distance: 408.3
click at [0, 779] on div "♫" at bounding box center [598, 783] width 1196 height 57
click at [1342, 338] on div "zap ( 'up' ) zap ( 'up' ) zap ( 'up' ) zap ( 'up' ) hit ( 'up' ) go ( 'left' , …" at bounding box center [1336, 352] width 157 height 628
type textarea "g"
type textarea "z"
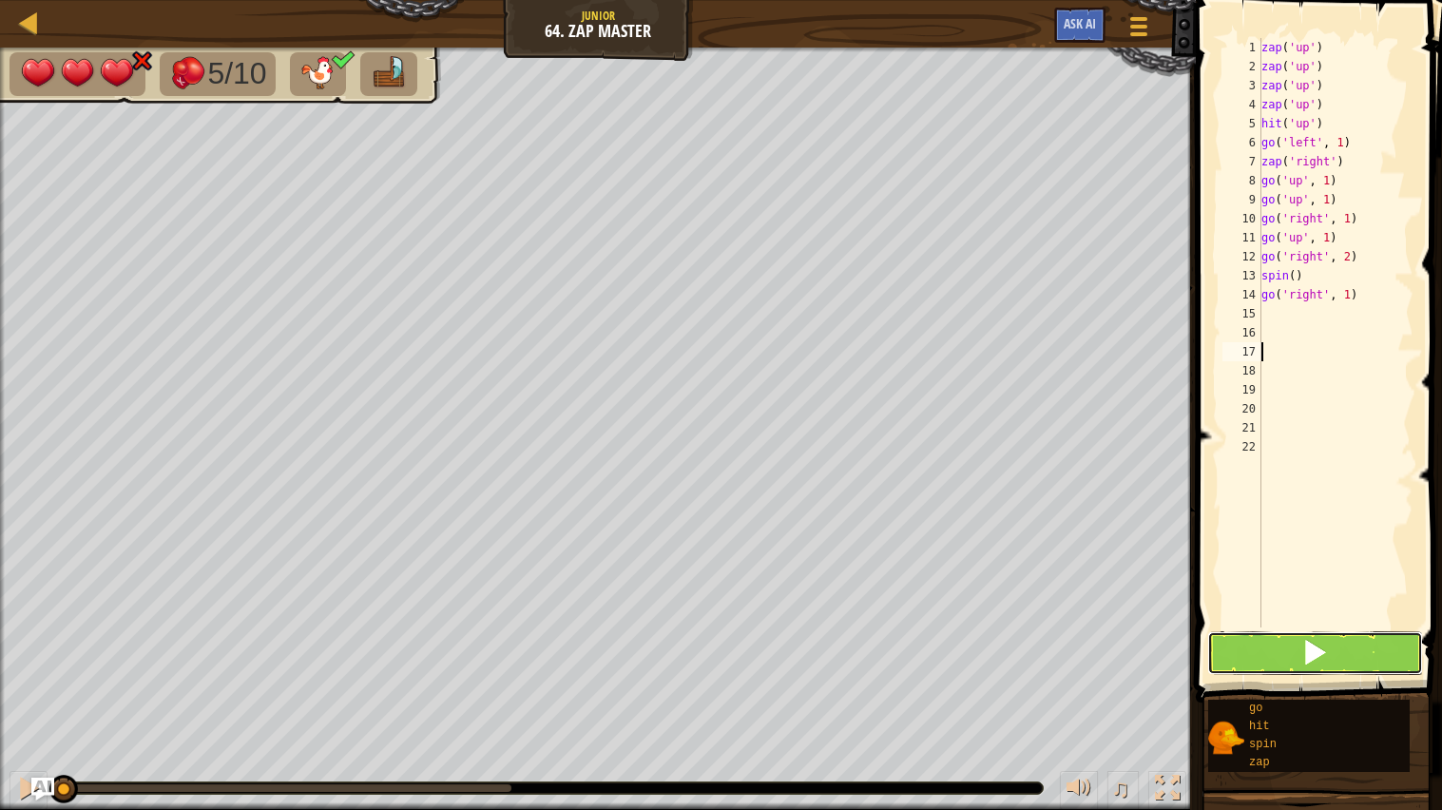
click at [1310, 657] on span at bounding box center [1315, 652] width 27 height 27
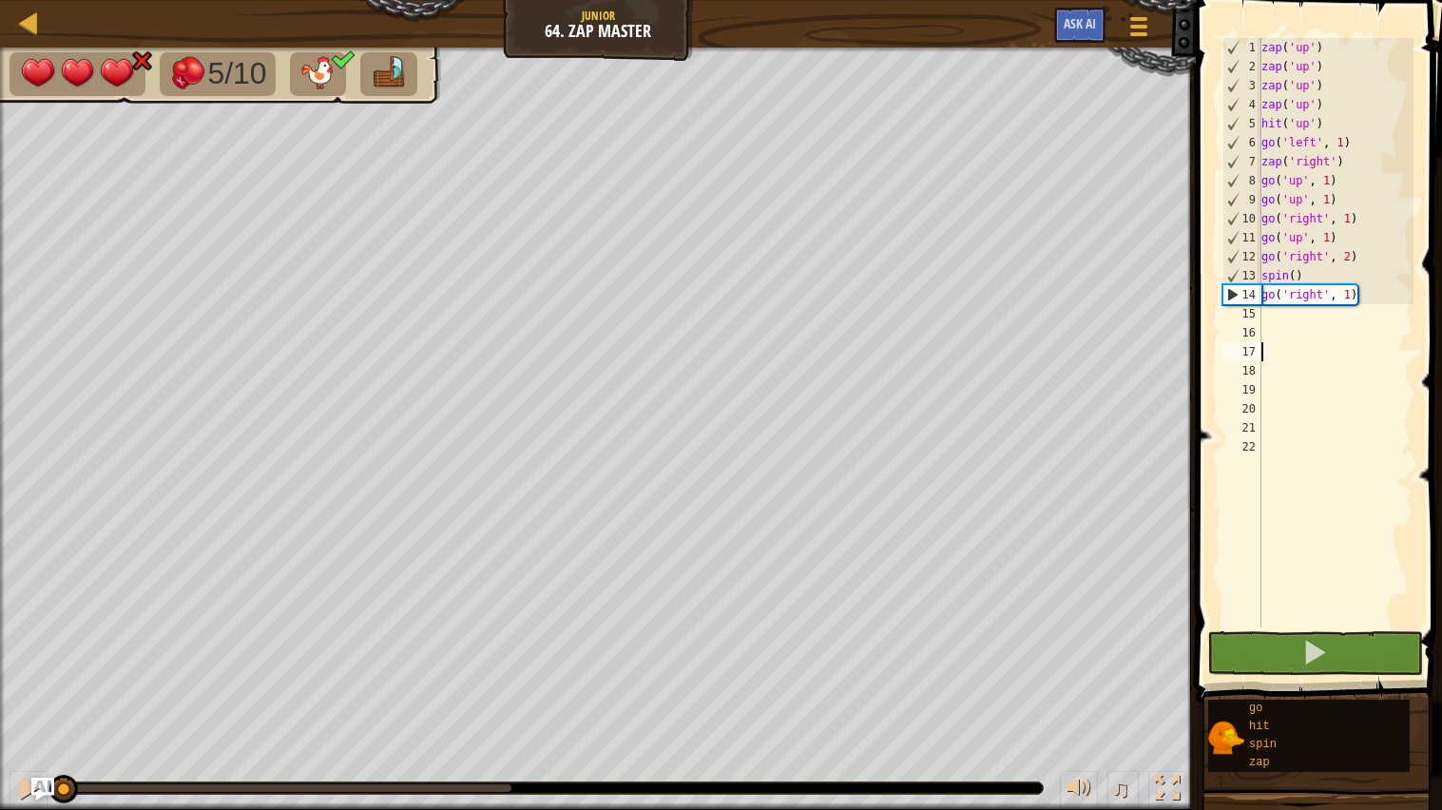
drag, startPoint x: 509, startPoint y: 784, endPoint x: 2, endPoint y: 699, distance: 514.0
click at [2, 699] on div "5/10 ♫ Duck 3 x: 14 y: 6 No target action: power-up" at bounding box center [721, 429] width 1442 height 763
drag, startPoint x: 65, startPoint y: 788, endPoint x: 412, endPoint y: 809, distance: 347.7
click at [412, 809] on div "♫" at bounding box center [598, 783] width 1196 height 57
click at [1373, 289] on div "zap ( 'up' ) zap ( 'up' ) zap ( 'up' ) zap ( 'up' ) hit ( 'up' ) go ( 'left' , …" at bounding box center [1336, 352] width 157 height 628
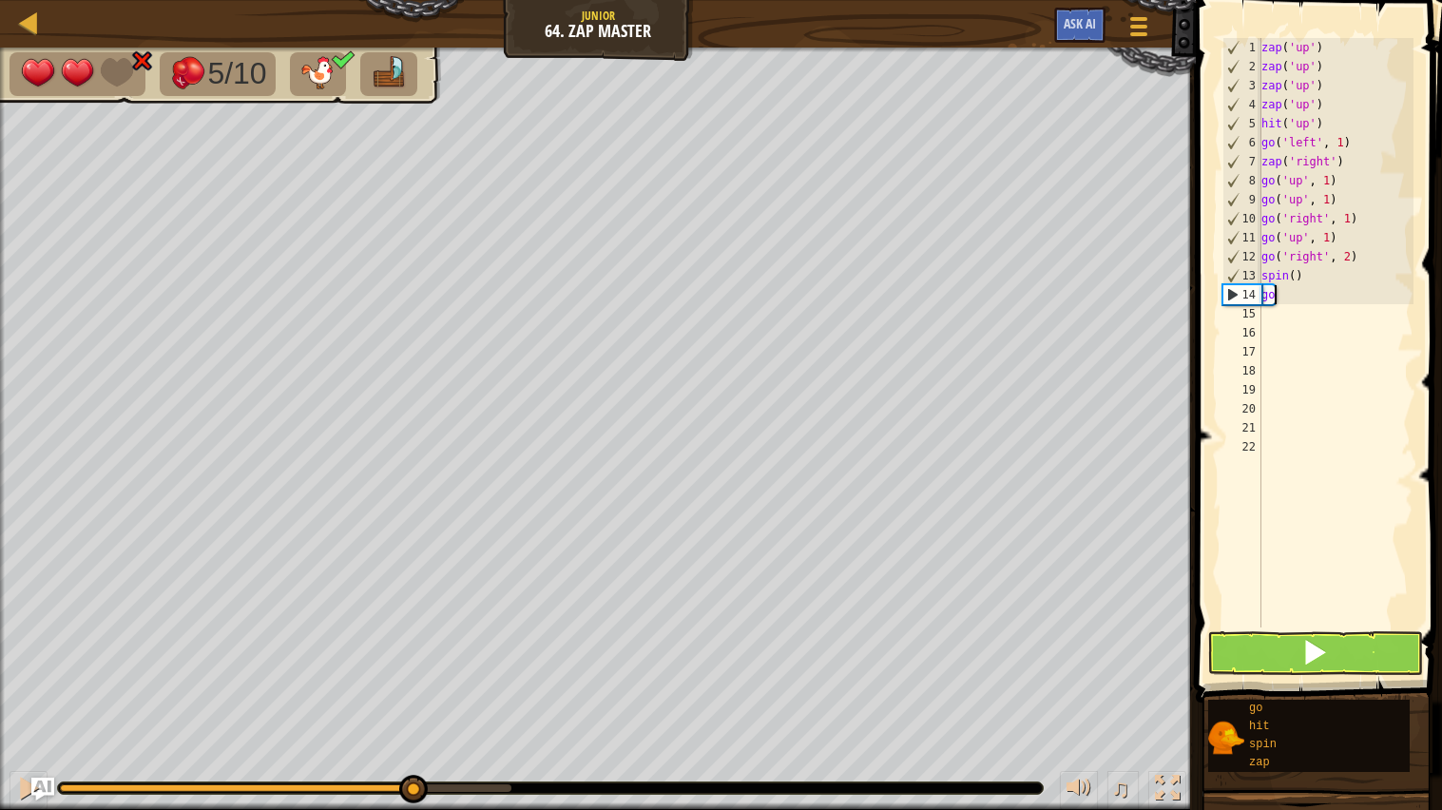
type textarea "g"
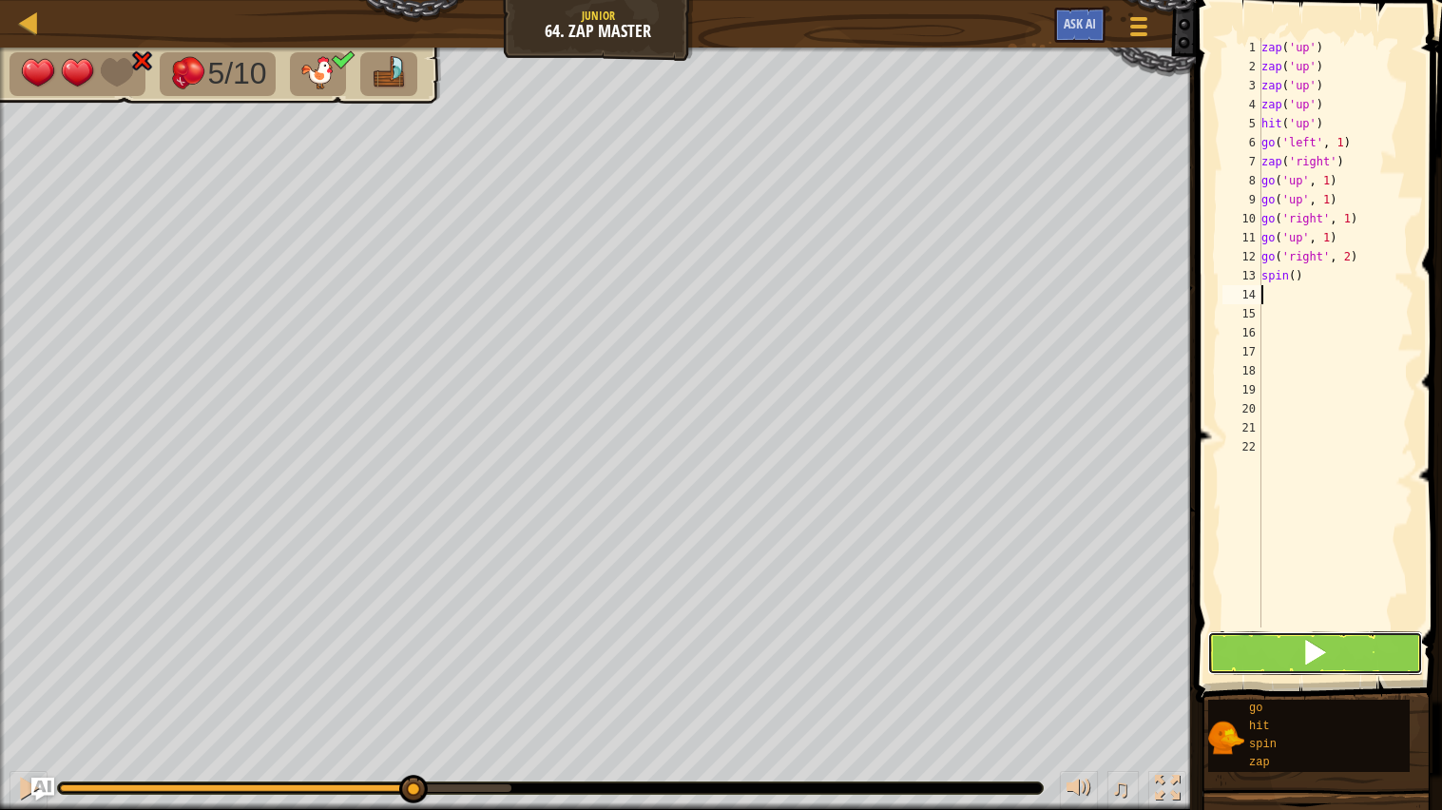
click at [1308, 645] on span at bounding box center [1315, 652] width 27 height 27
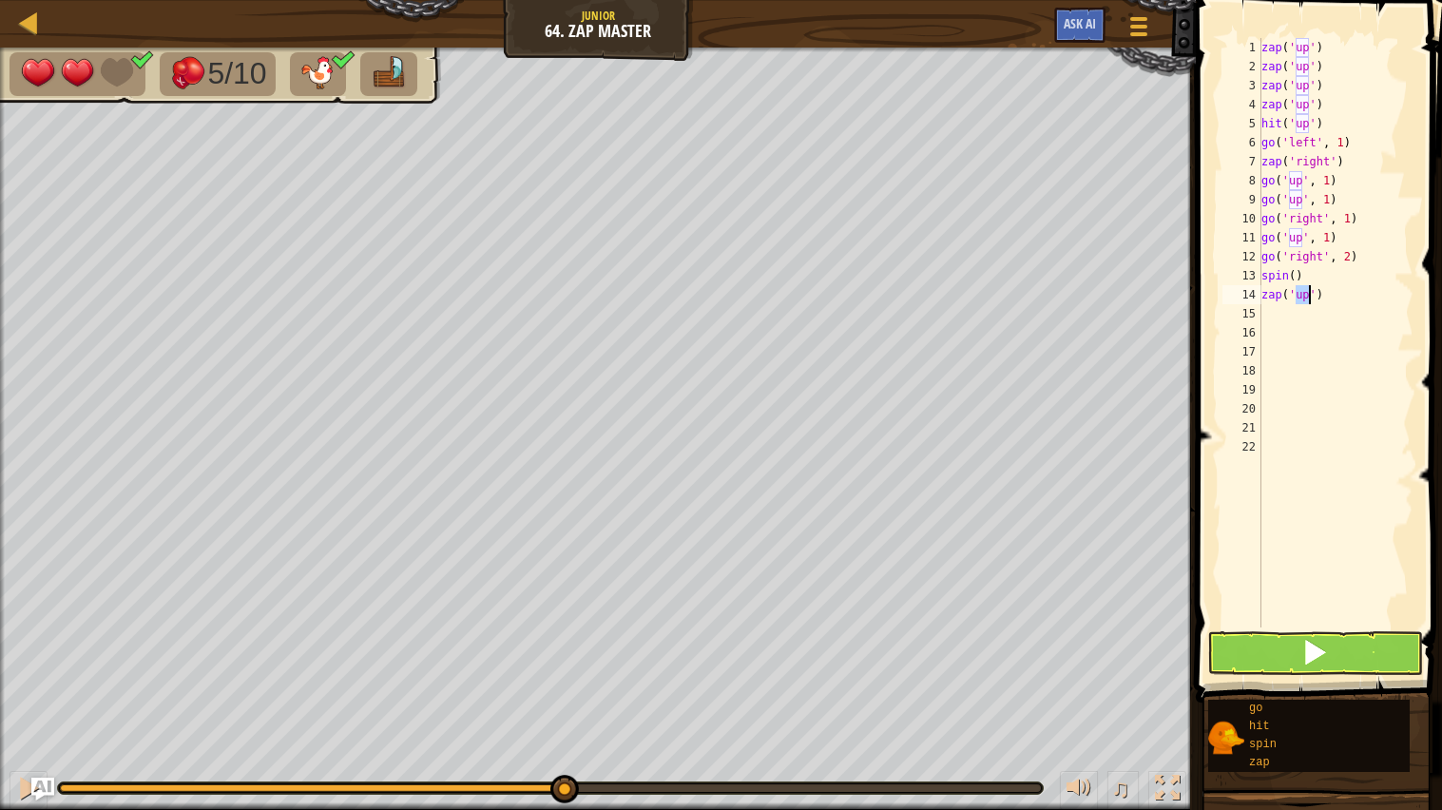
scroll to position [8, 3]
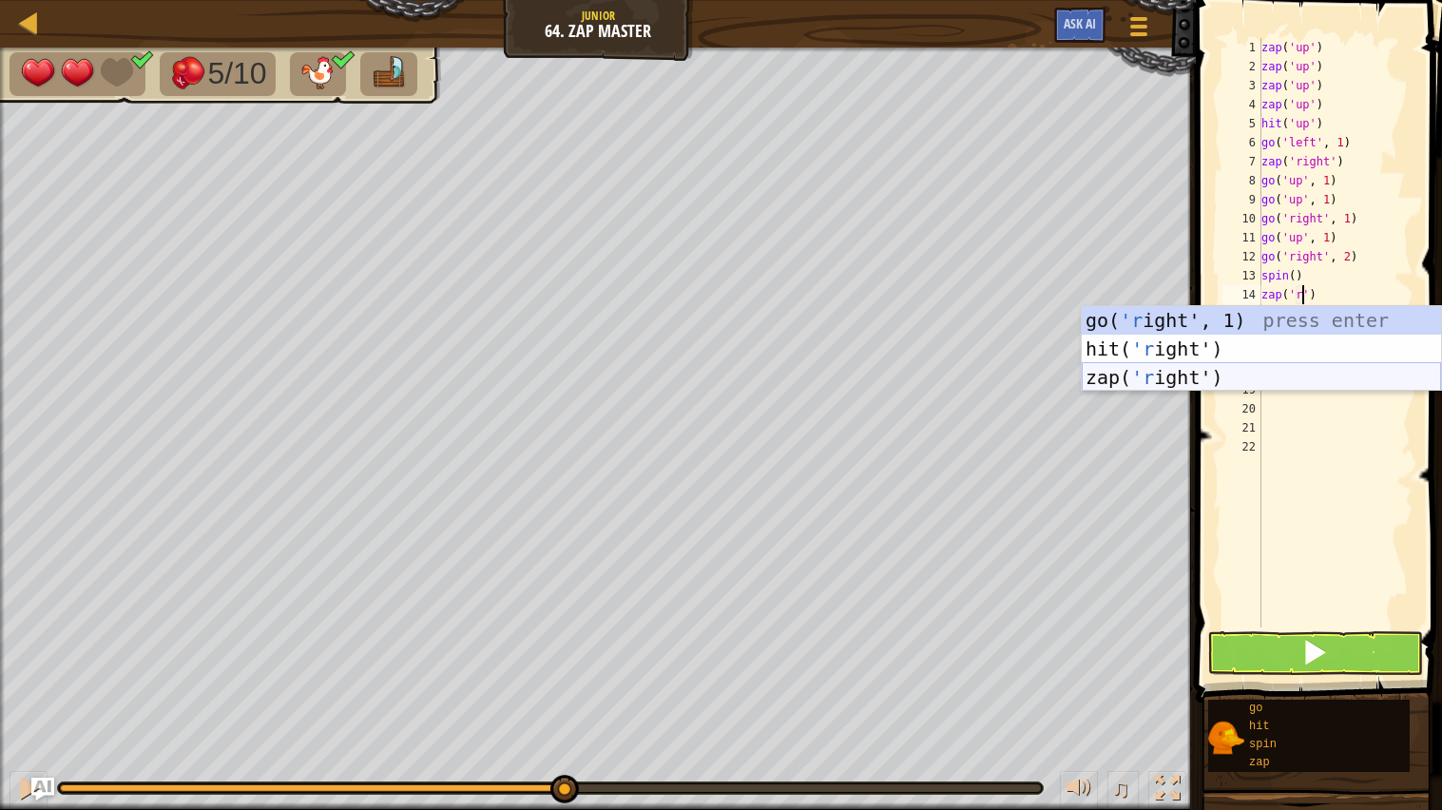
click at [1262, 381] on div "go( 'r ight', 1) press enter hit( 'r ight') press enter zap( 'r ight') press en…" at bounding box center [1261, 377] width 359 height 143
type textarea "zap('right')"
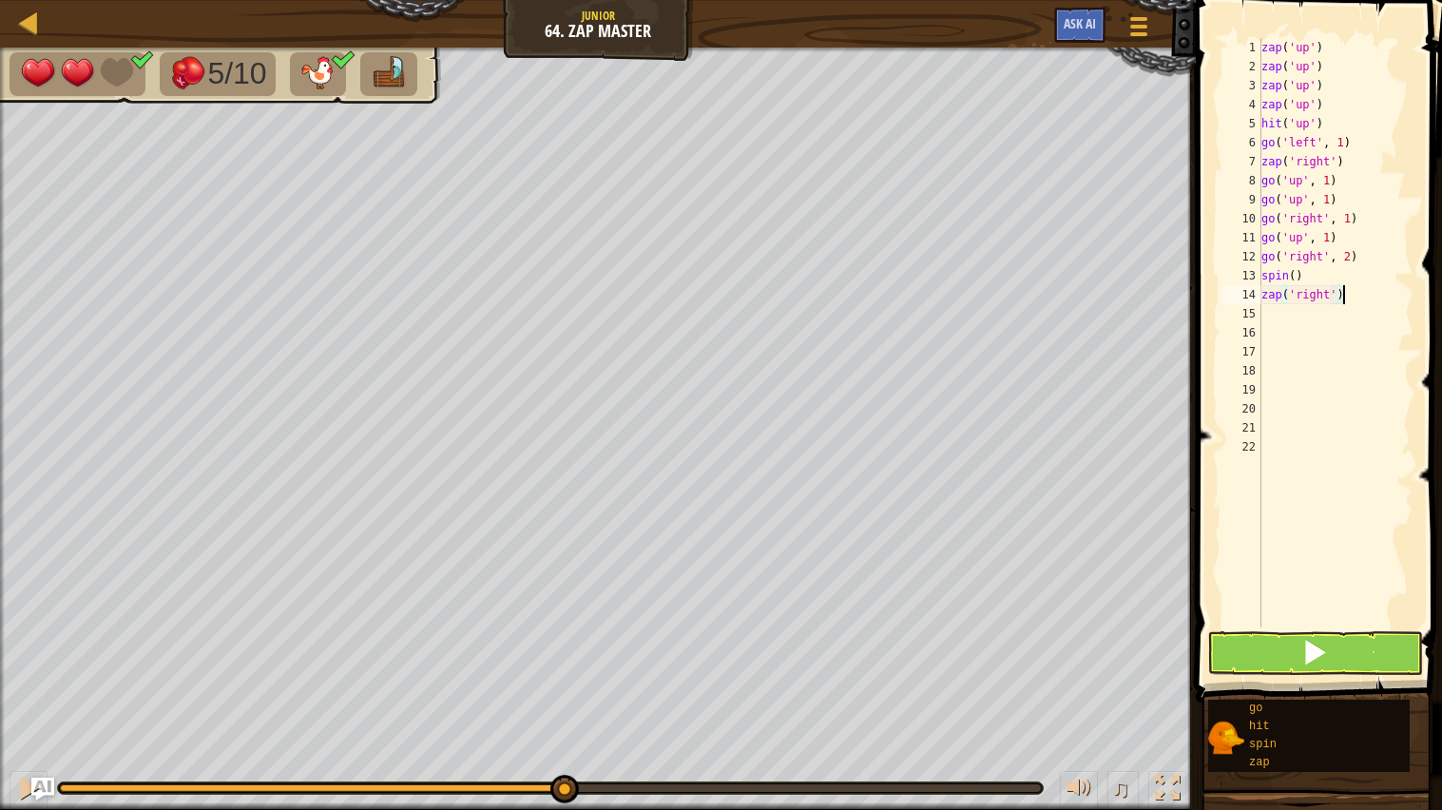
scroll to position [8, 0]
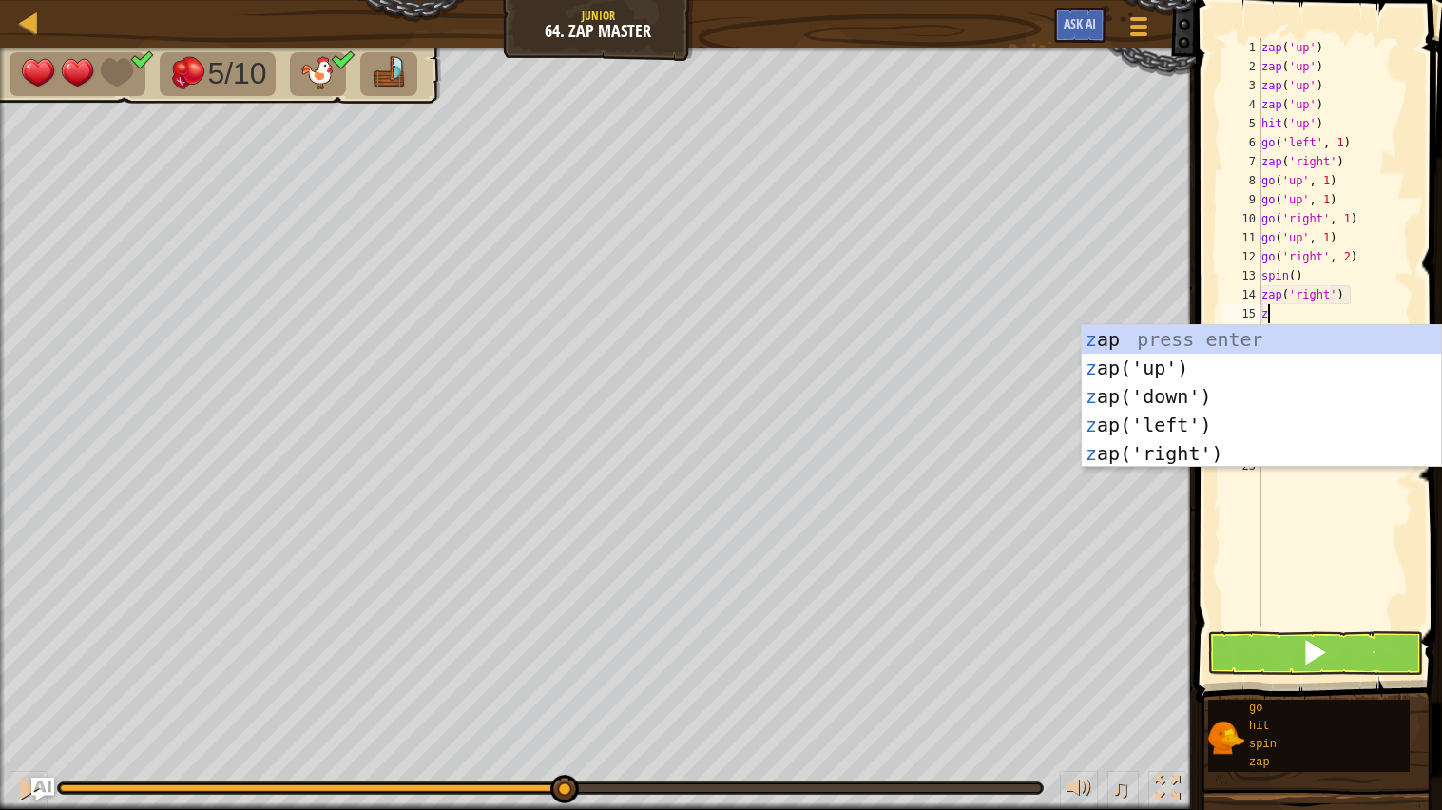
type textarea "za"
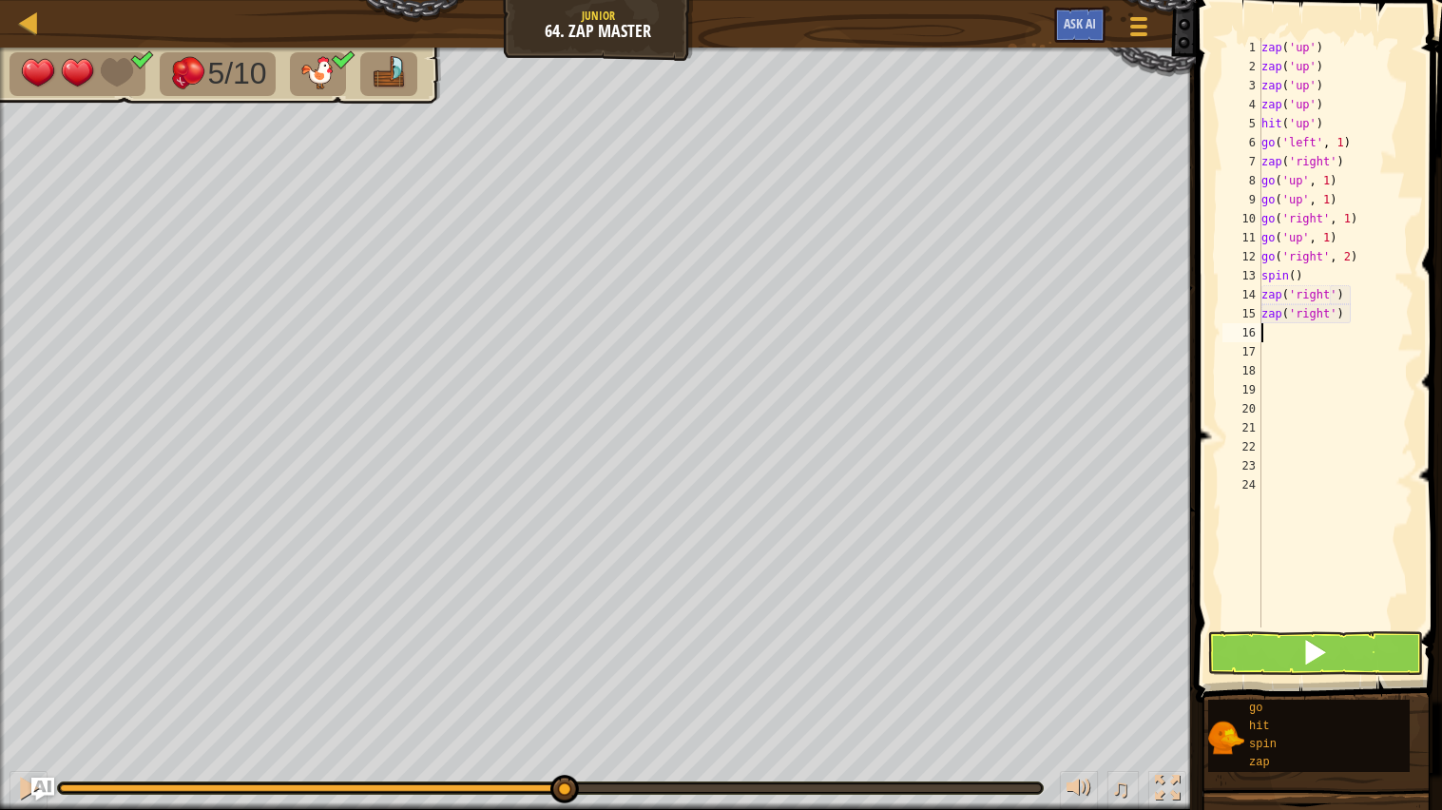
type textarea "h"
click at [1319, 654] on span at bounding box center [1315, 652] width 27 height 27
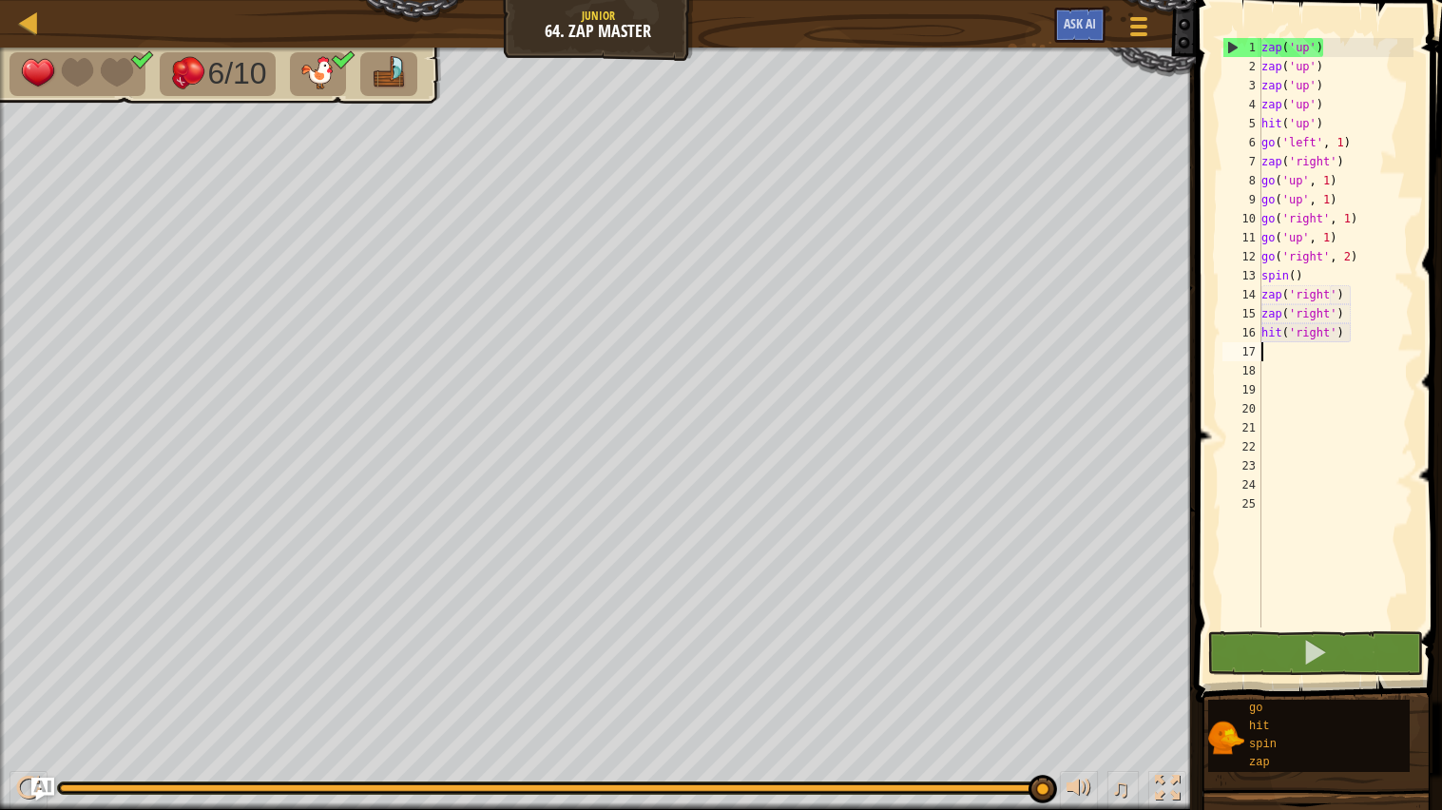
type textarea "go"
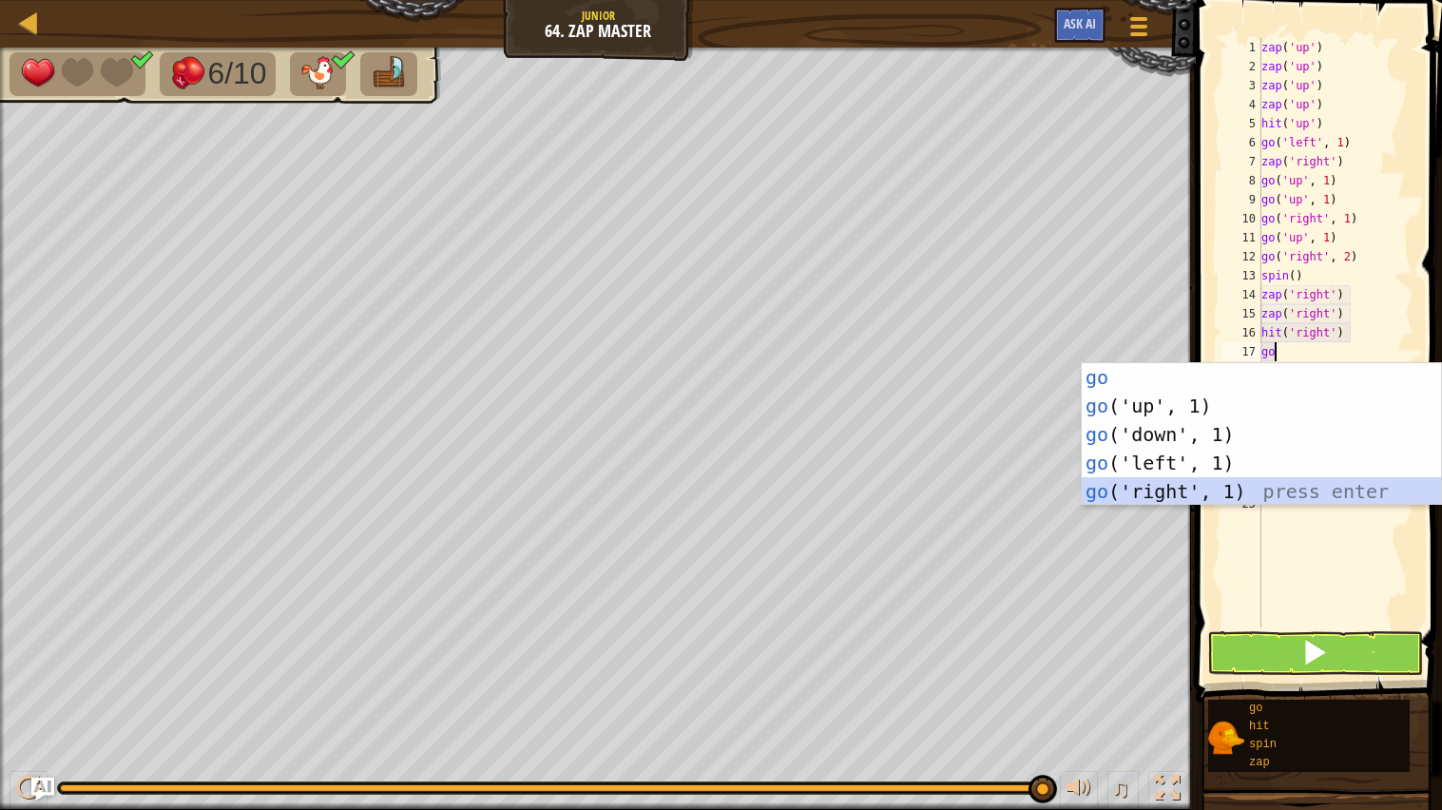
click at [1194, 490] on div "go press enter go ('up', 1) press enter go ('down', 1) press enter go ('left', …" at bounding box center [1261, 463] width 359 height 200
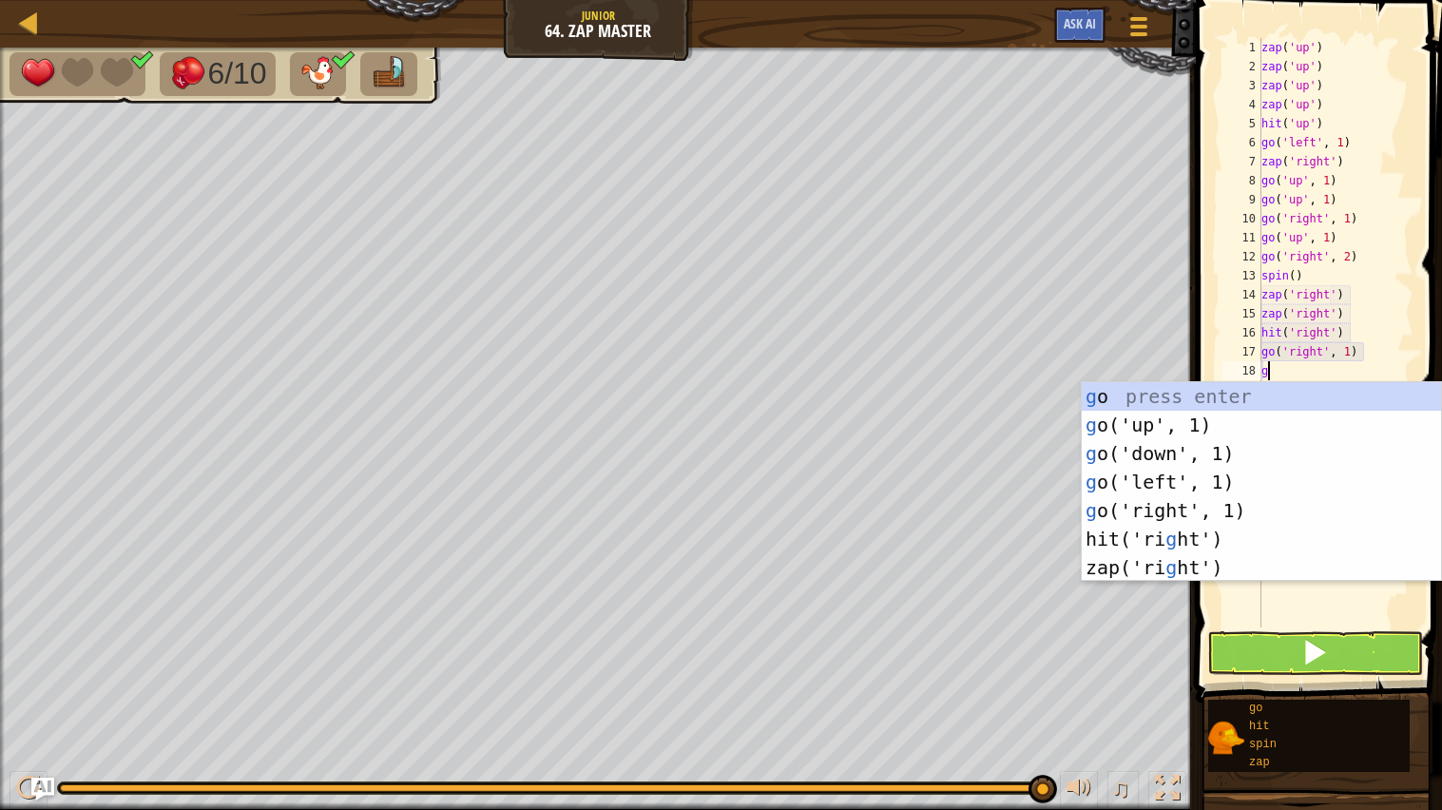
type textarea "go"
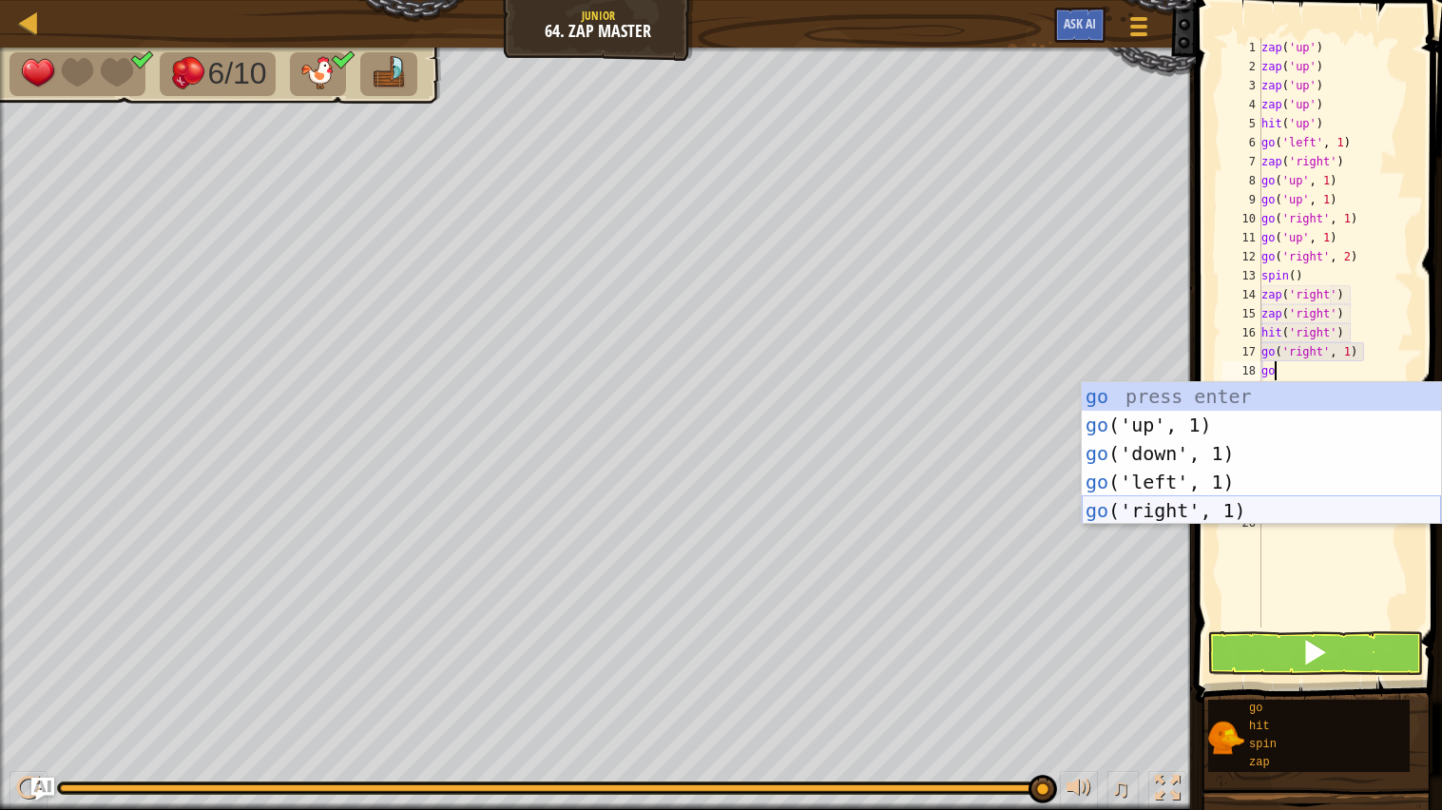
click at [1174, 514] on div "go press enter go ('up', 1) press enter go ('down', 1) press enter go ('left', …" at bounding box center [1261, 482] width 359 height 200
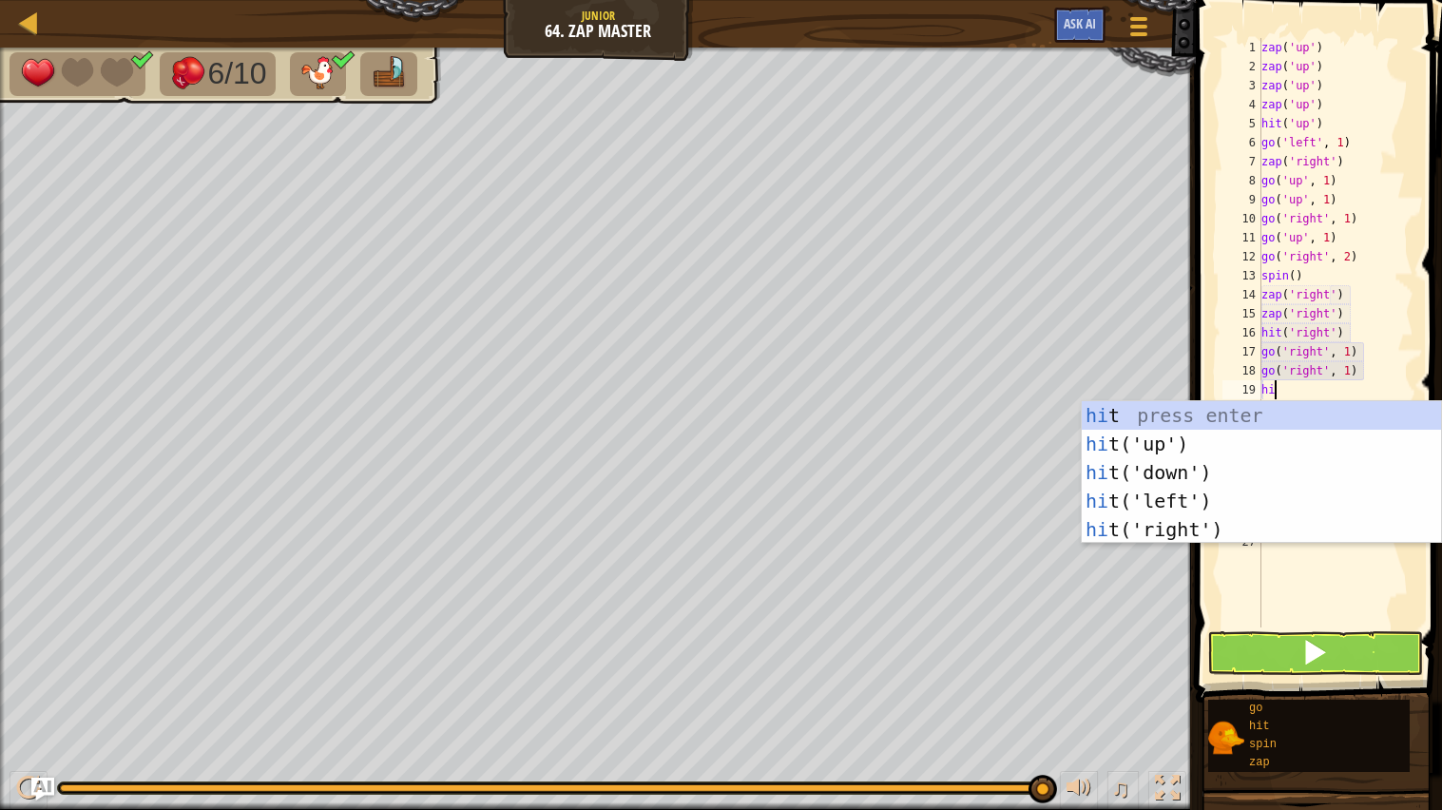
type textarea "hit"
drag, startPoint x: 1147, startPoint y: 437, endPoint x: 1155, endPoint y: 445, distance: 11.4
click at [1155, 445] on div "hit press enter hit ('up') press enter hit ('down') press enter hit ('left') pr…" at bounding box center [1261, 501] width 359 height 200
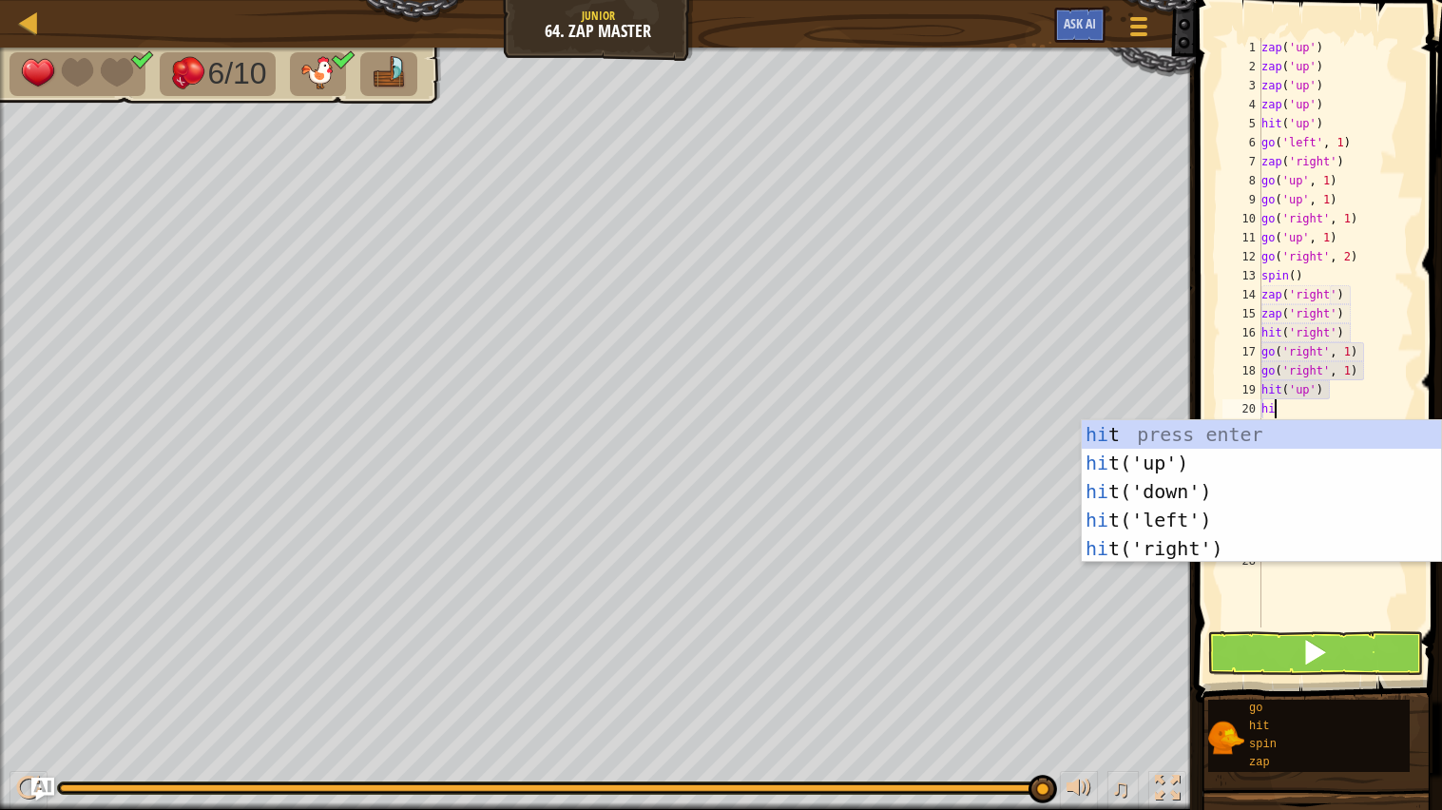
type textarea "hit"
click at [1166, 484] on div "hit press enter hit ('up') press enter hit ('down') press enter hit ('left') pr…" at bounding box center [1261, 520] width 359 height 200
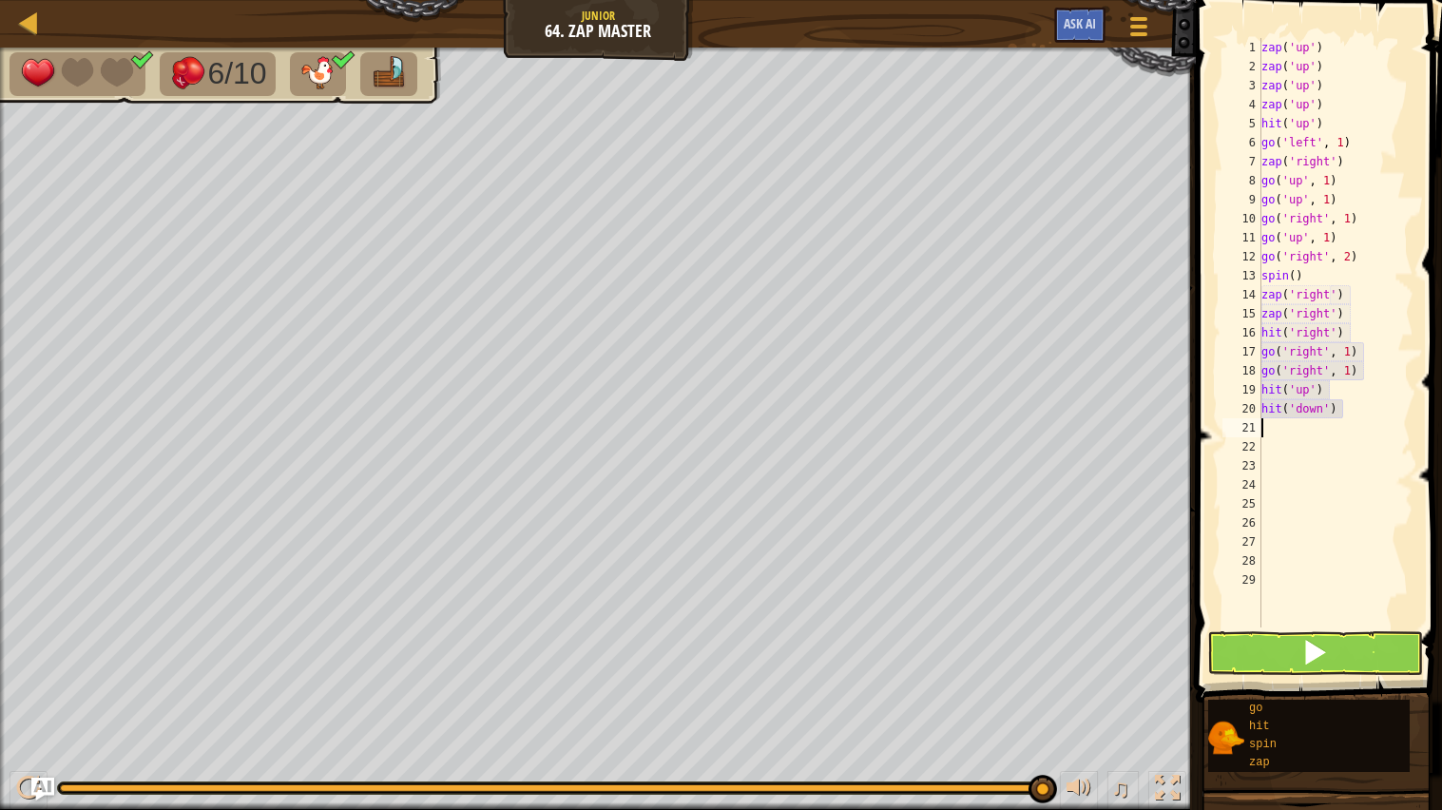
type textarea "zap"
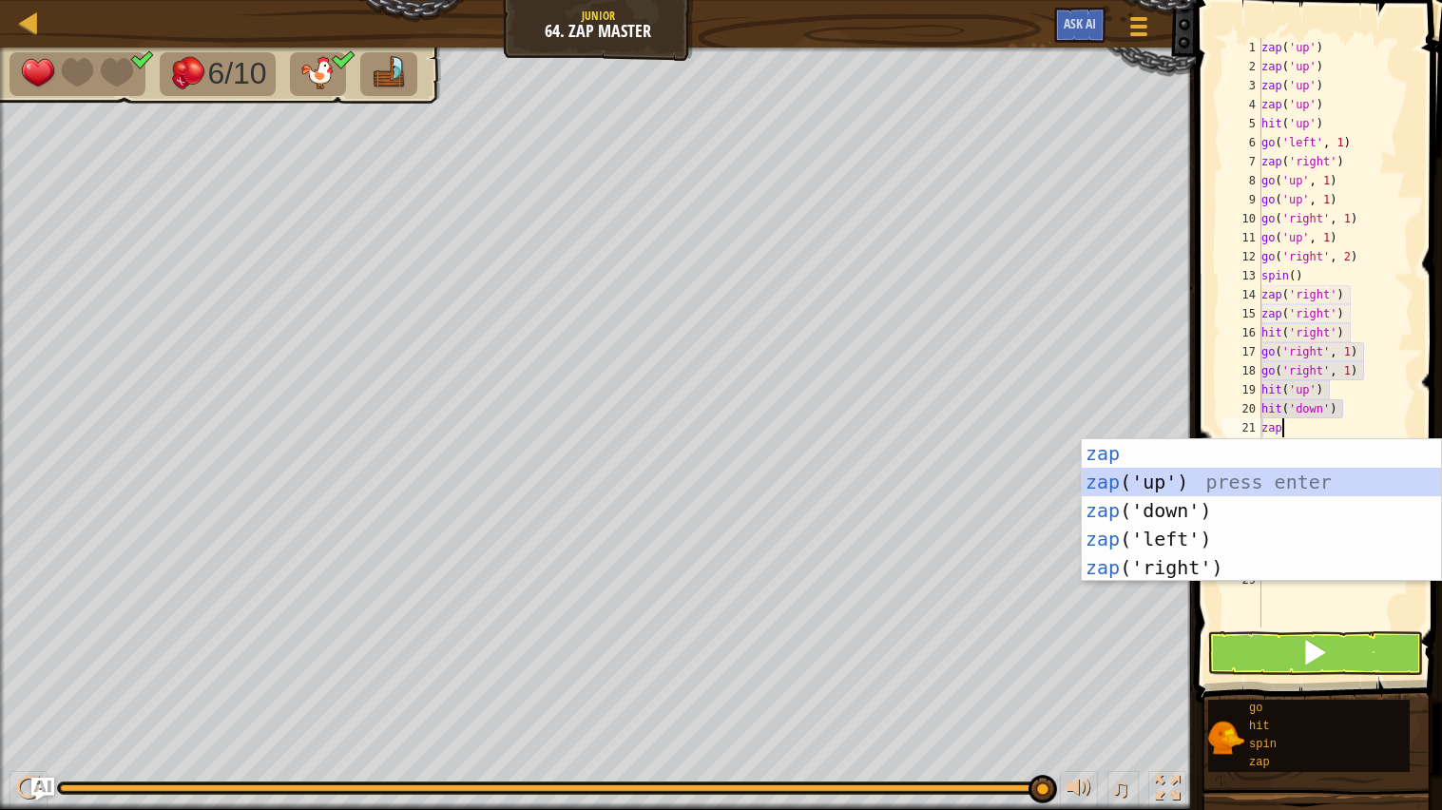
click at [1208, 487] on div "zap press enter zap ('up') press enter zap ('down') press enter zap ('left') pr…" at bounding box center [1261, 539] width 359 height 200
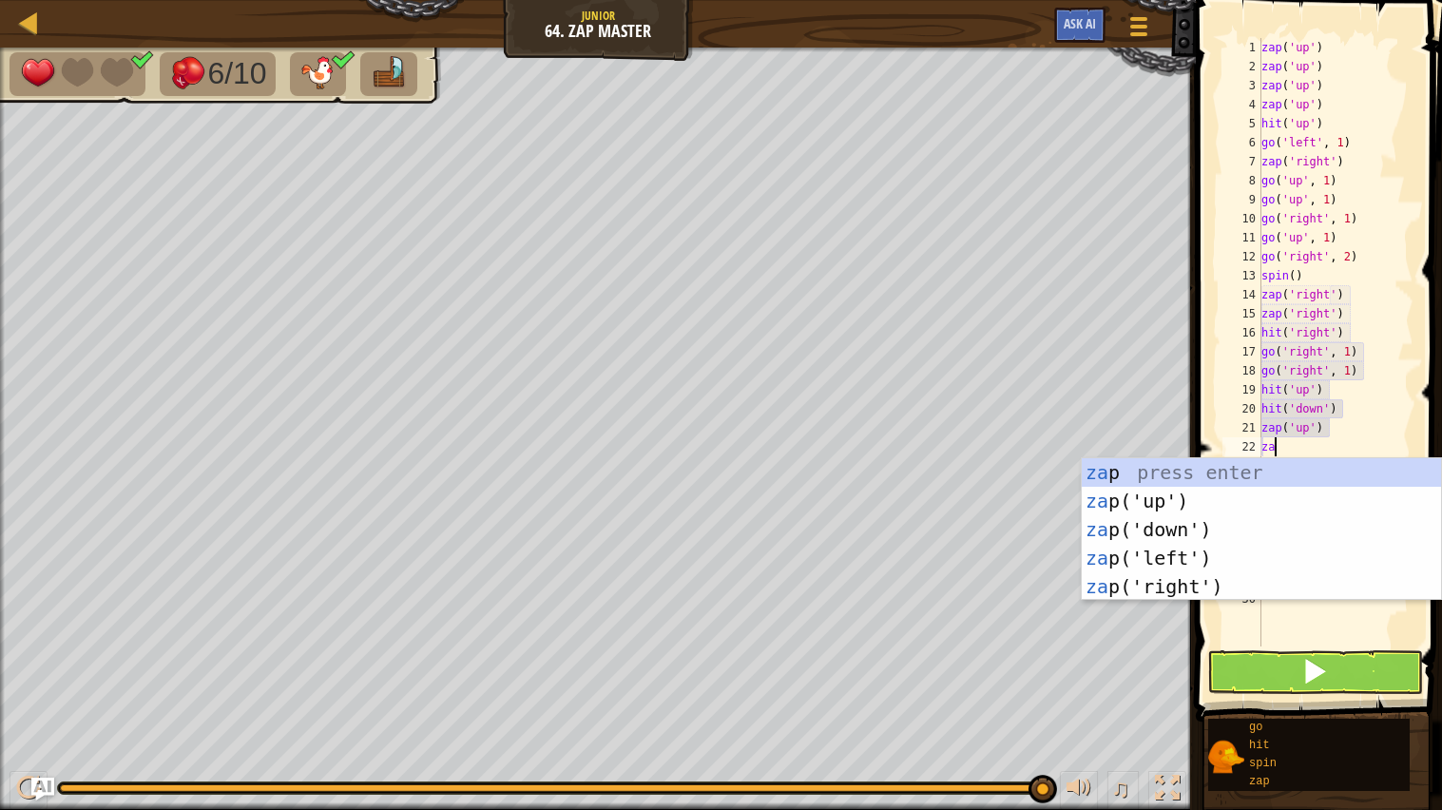
type textarea "zap"
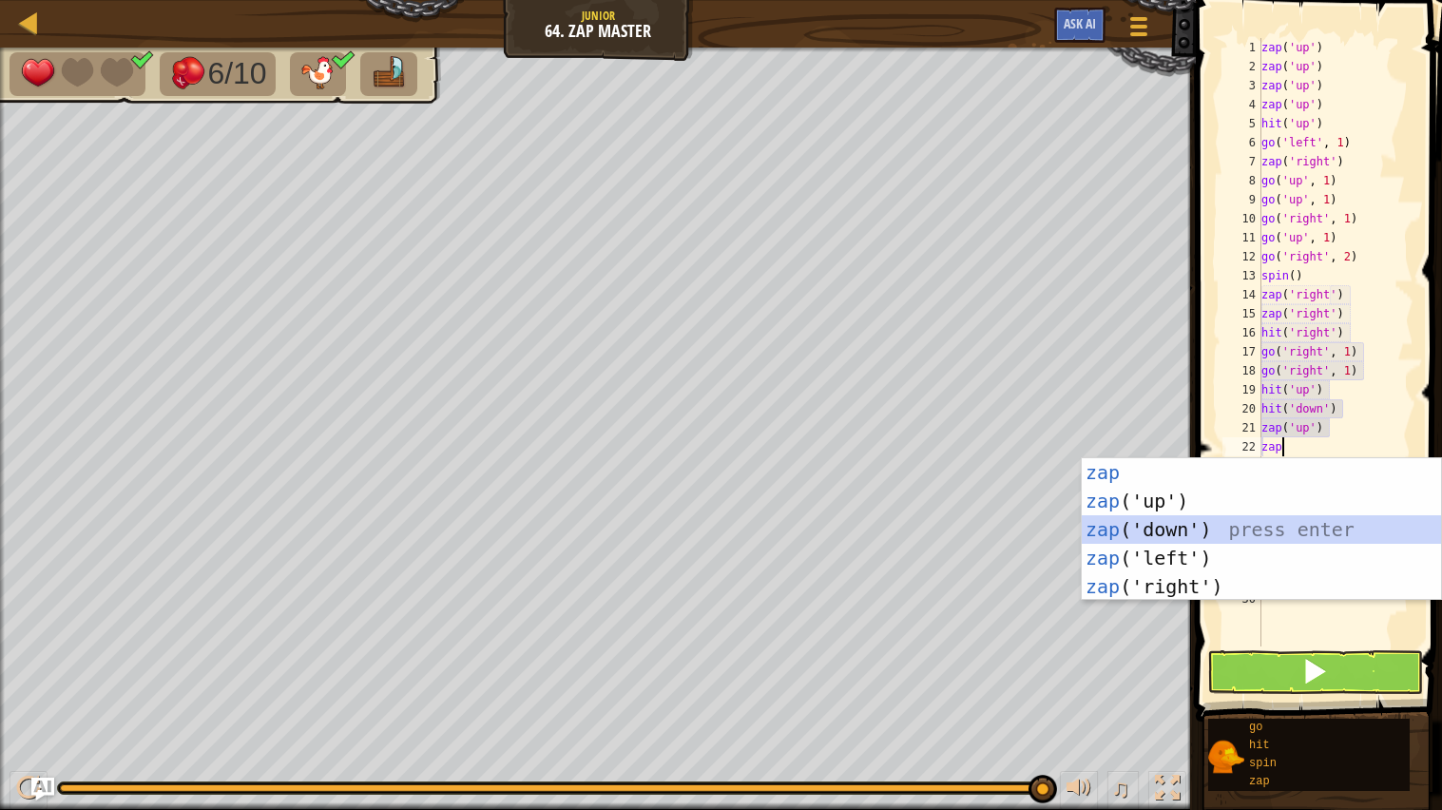
click at [1161, 525] on div "zap press enter zap ('up') press enter zap ('down') press enter zap ('left') pr…" at bounding box center [1261, 558] width 359 height 200
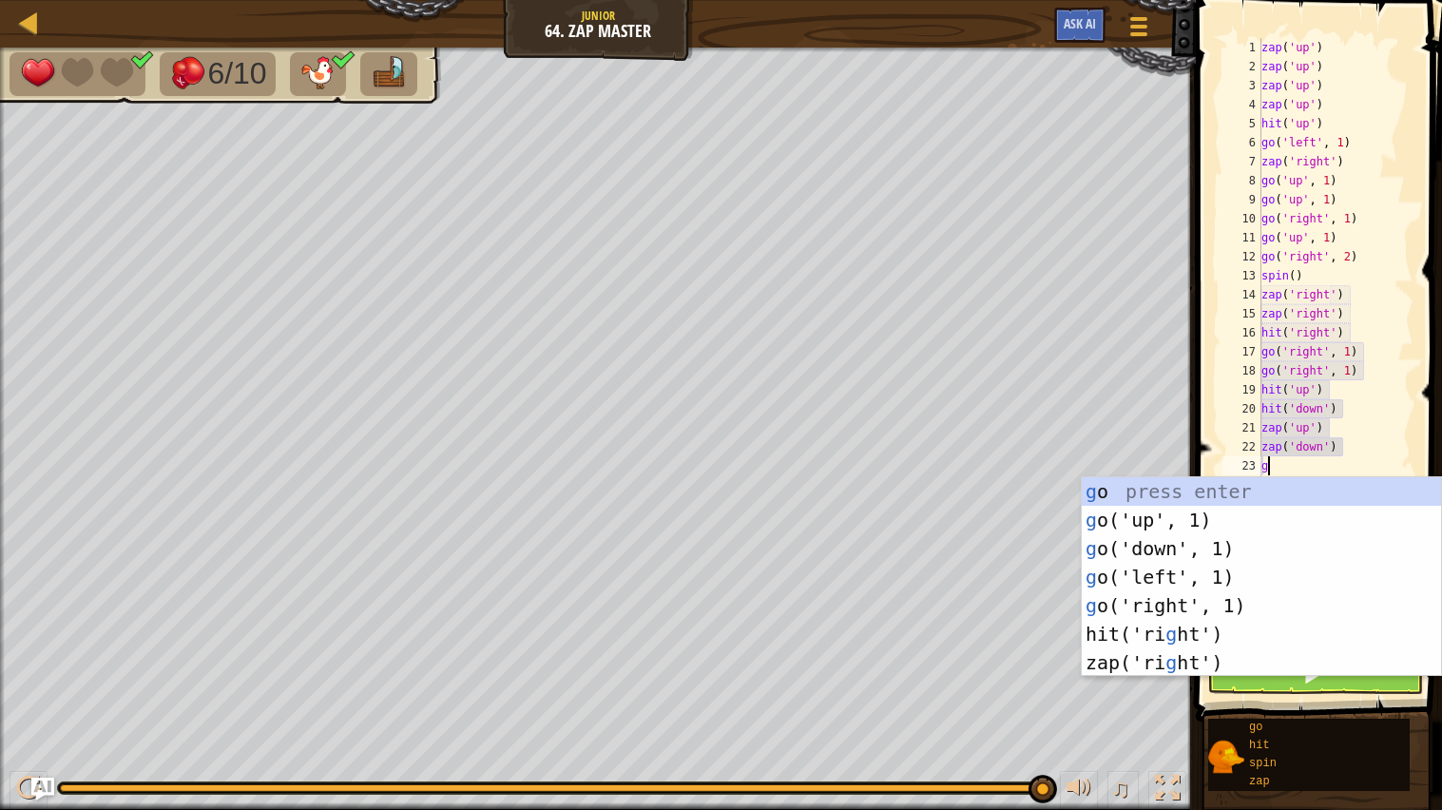
type textarea "go"
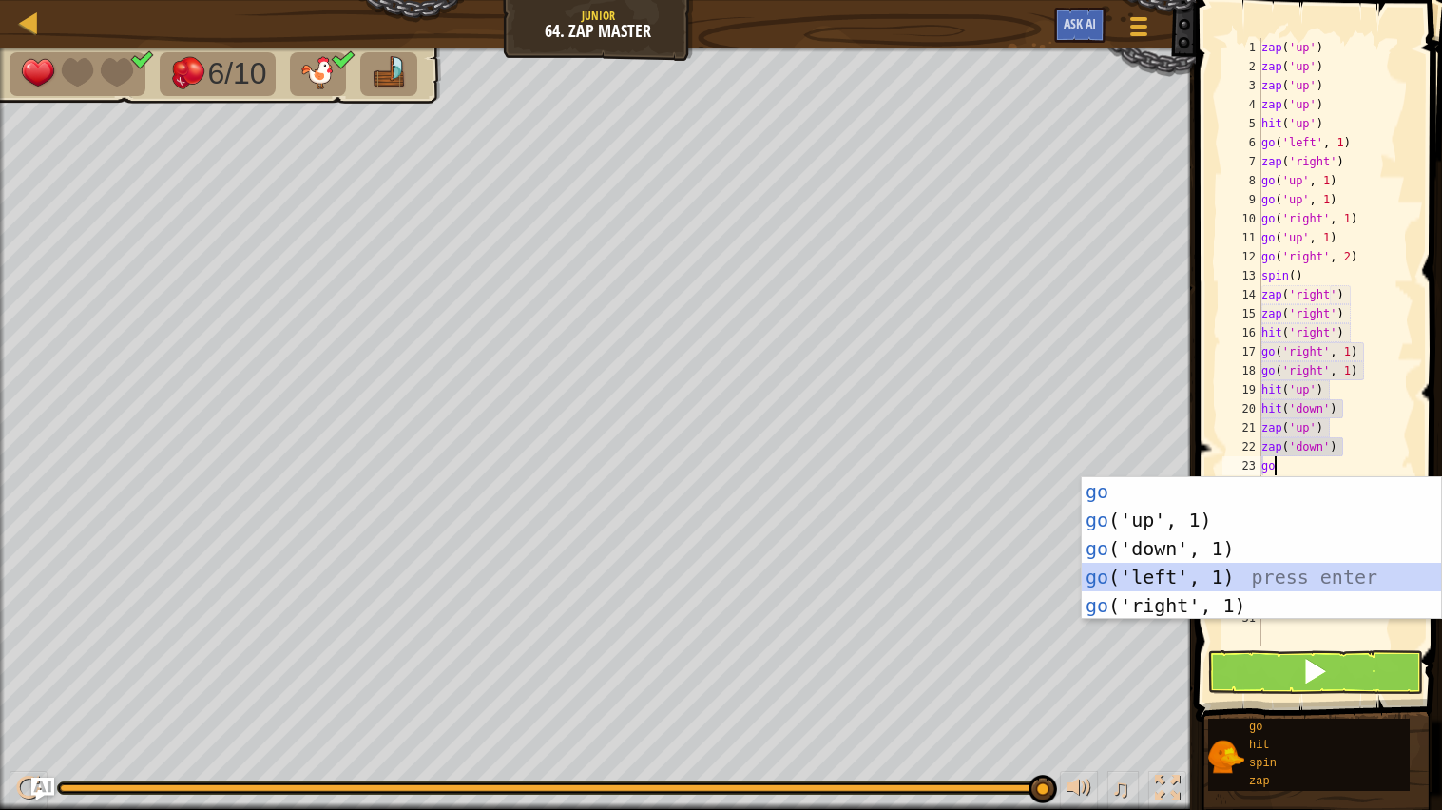
click at [1138, 578] on div "go press enter go ('up', 1) press enter go ('down', 1) press enter go ('left', …" at bounding box center [1261, 577] width 359 height 200
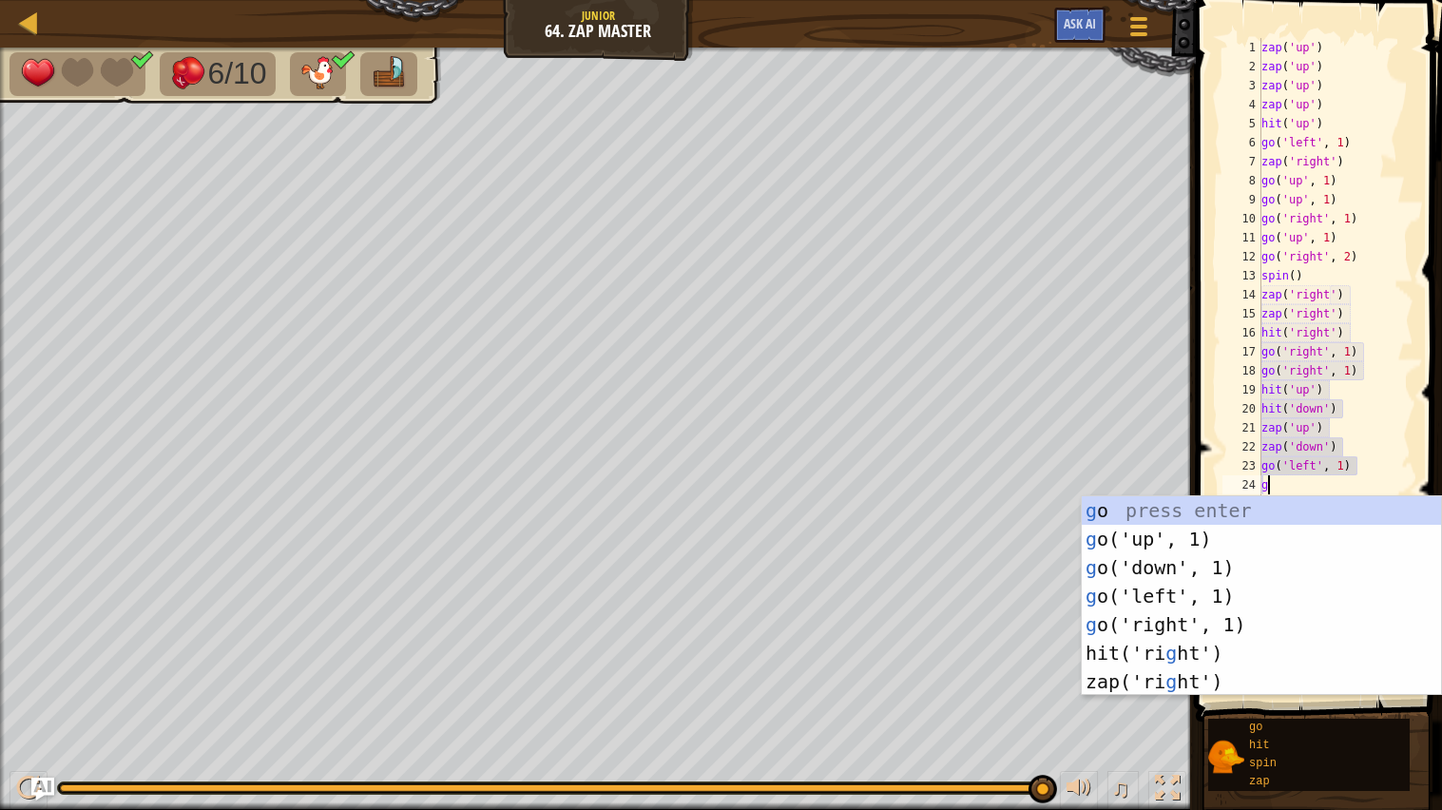
type textarea "go"
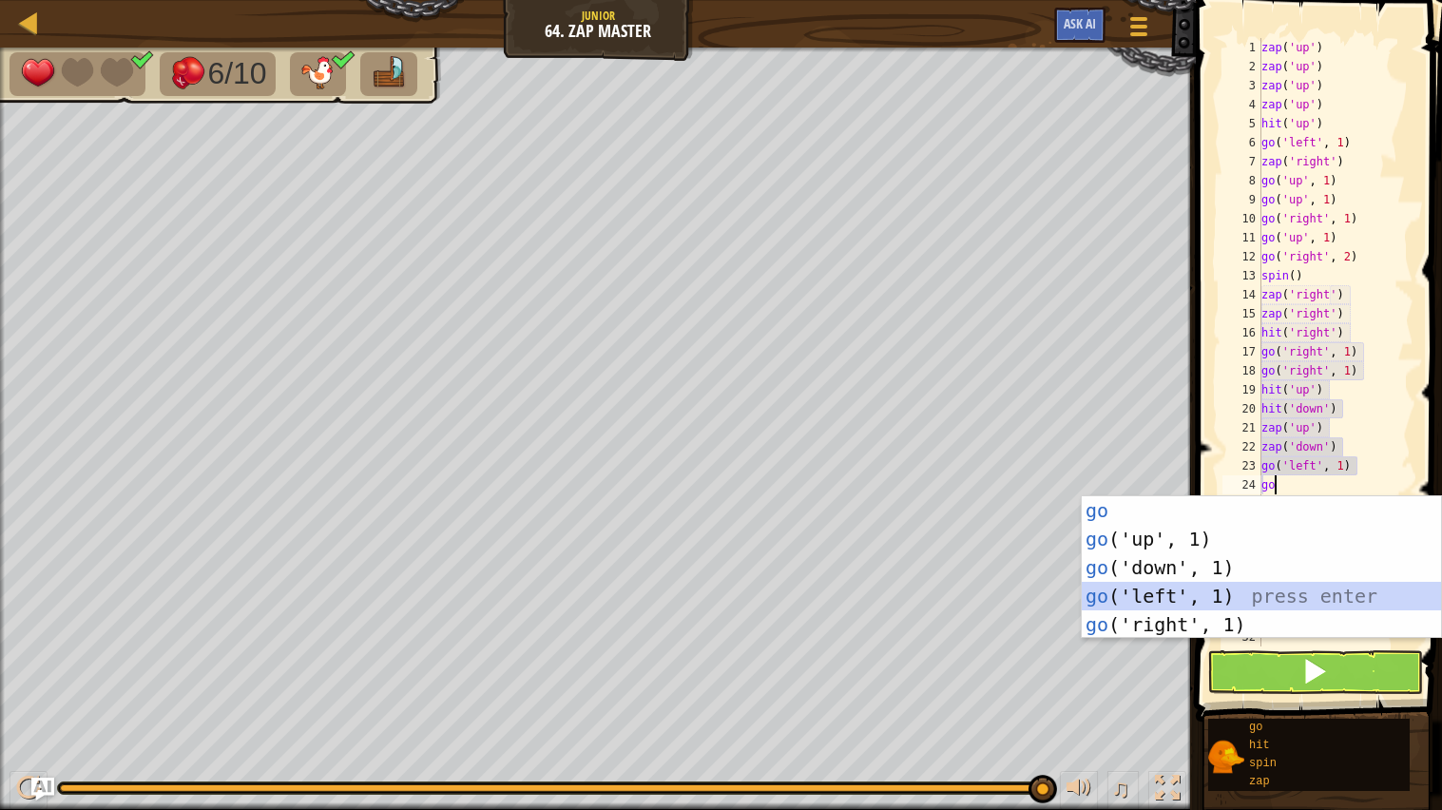
click at [1166, 585] on div "go press enter go ('up', 1) press enter go ('down', 1) press enter go ('left', …" at bounding box center [1261, 596] width 359 height 200
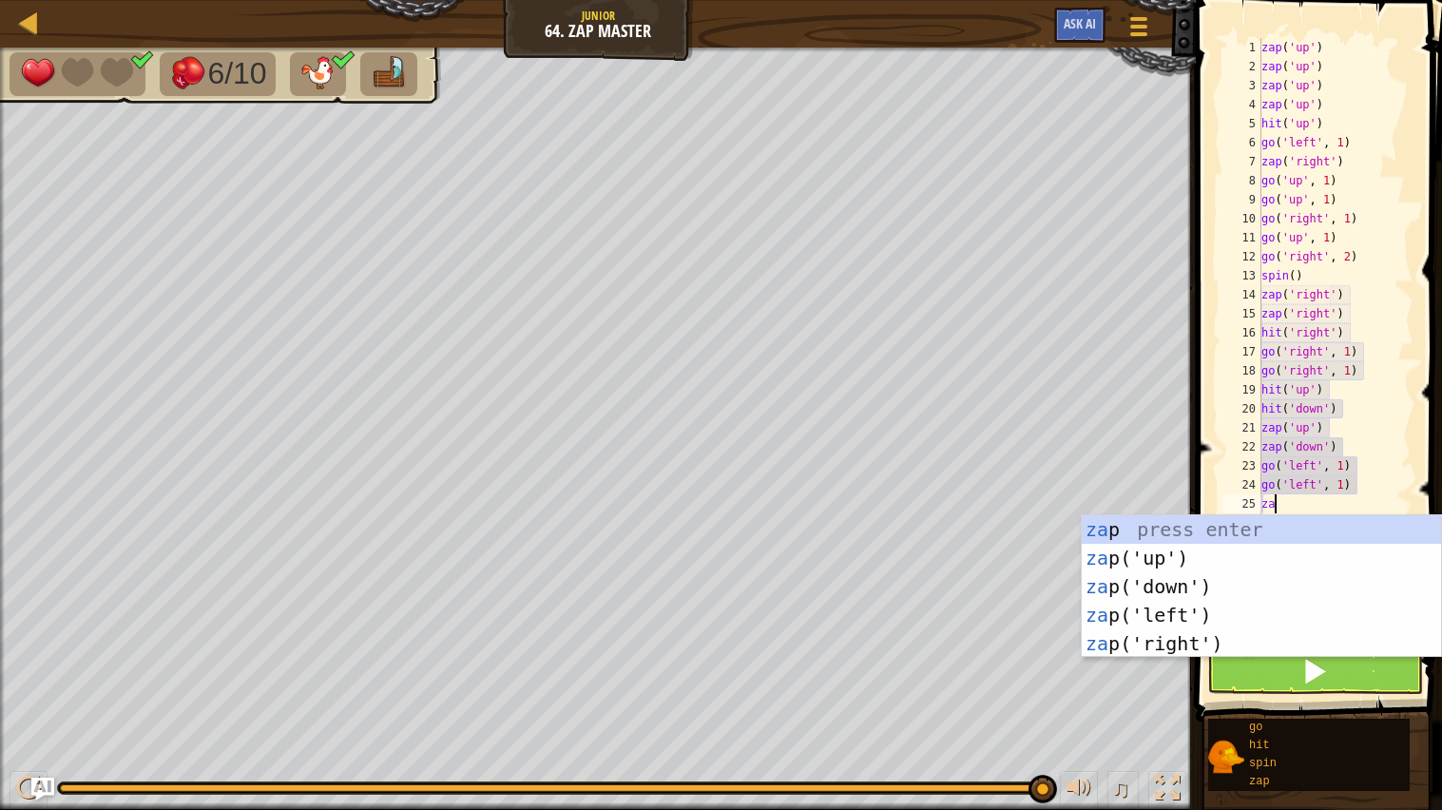
type textarea "zap"
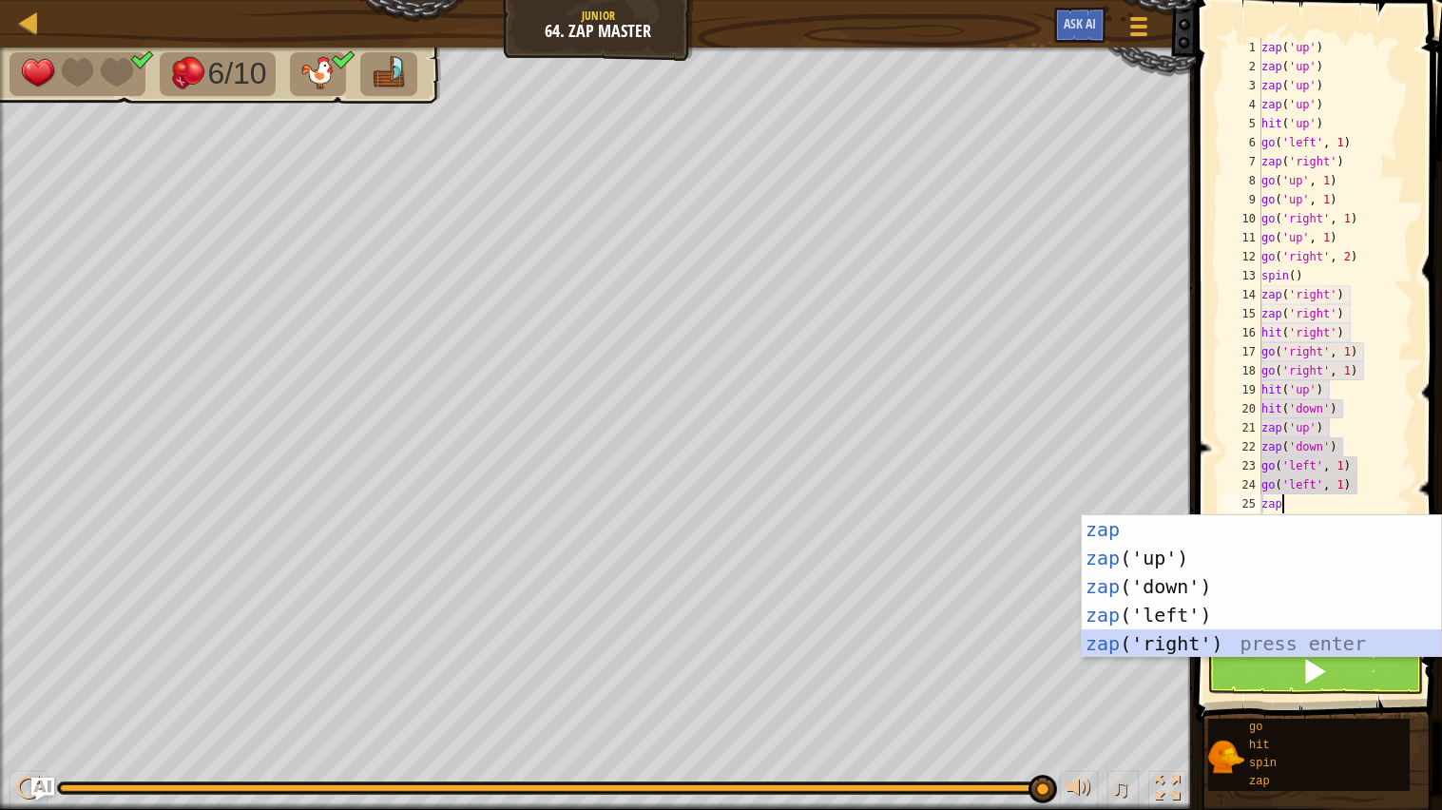
click at [1198, 646] on div "zap press enter zap ('up') press enter zap ('down') press enter zap ('left') pr…" at bounding box center [1261, 615] width 359 height 200
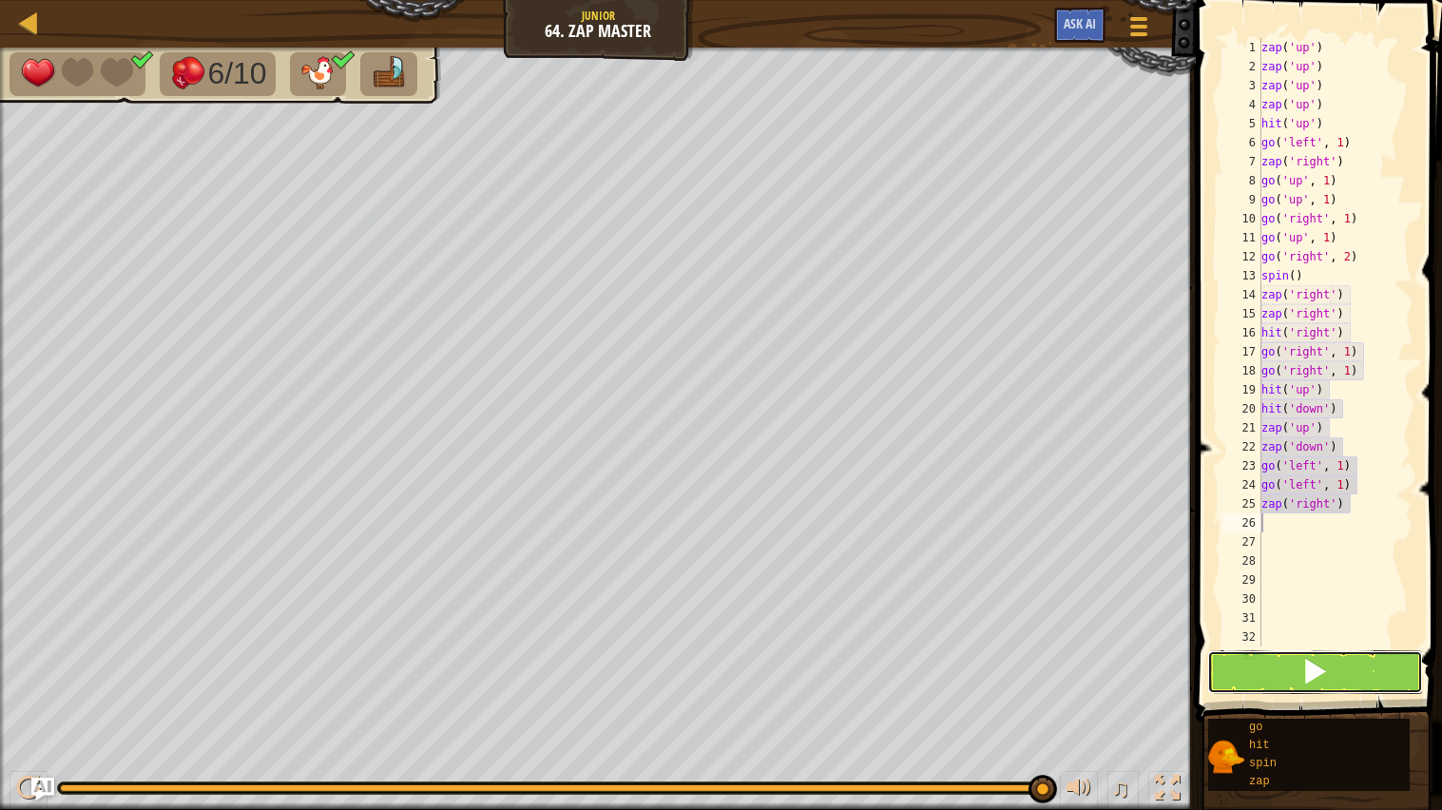
click at [1231, 666] on button at bounding box center [1316, 672] width 217 height 44
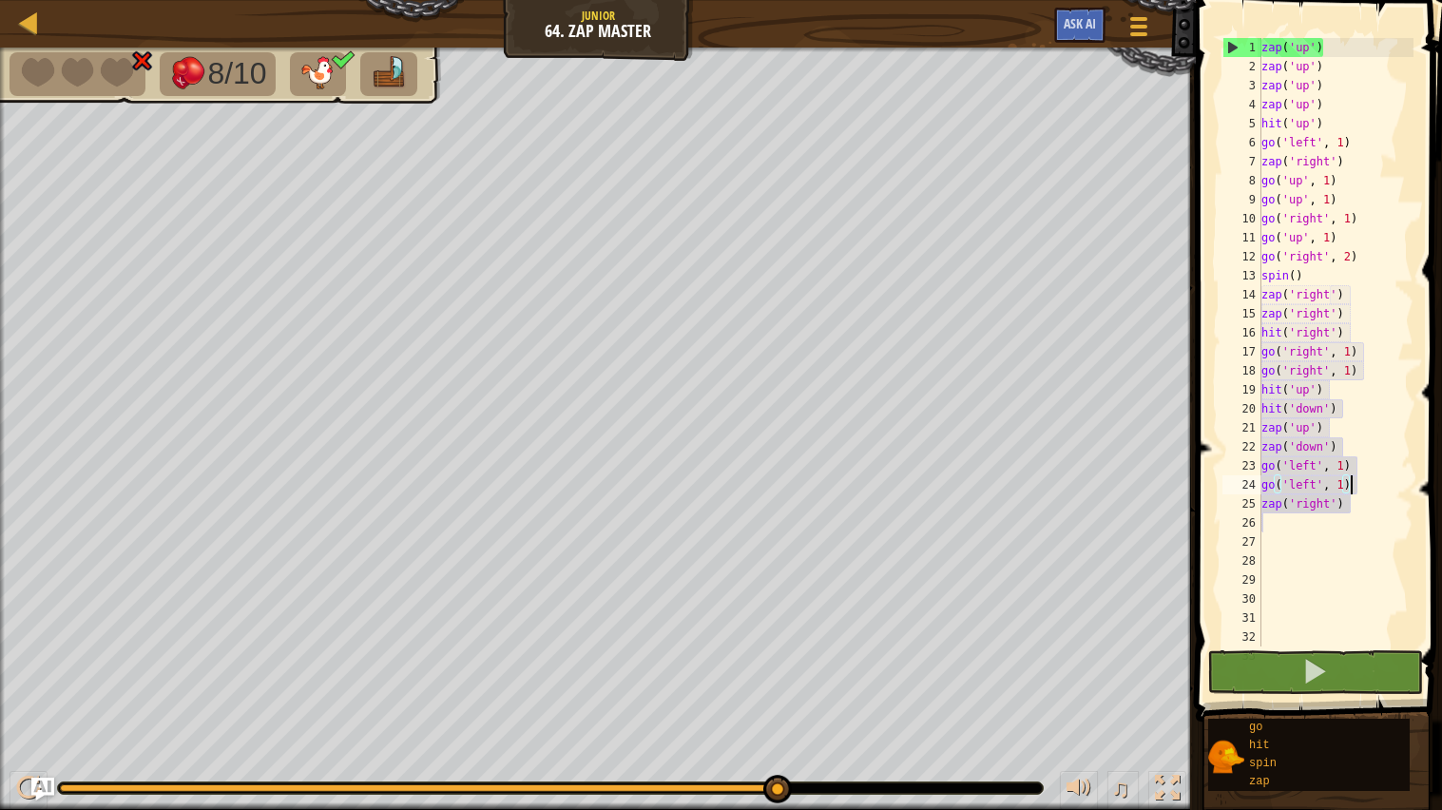
click at [1368, 493] on div "zap ( 'up' ) zap ( 'up' ) zap ( 'up' ) zap ( 'up' ) hit ( 'up' ) go ( 'left' , …" at bounding box center [1336, 361] width 156 height 647
click at [1356, 512] on div "zap ( 'up' ) zap ( 'up' ) zap ( 'up' ) zap ( 'up' ) hit ( 'up' ) go ( 'left' , …" at bounding box center [1336, 361] width 156 height 647
type textarea "z"
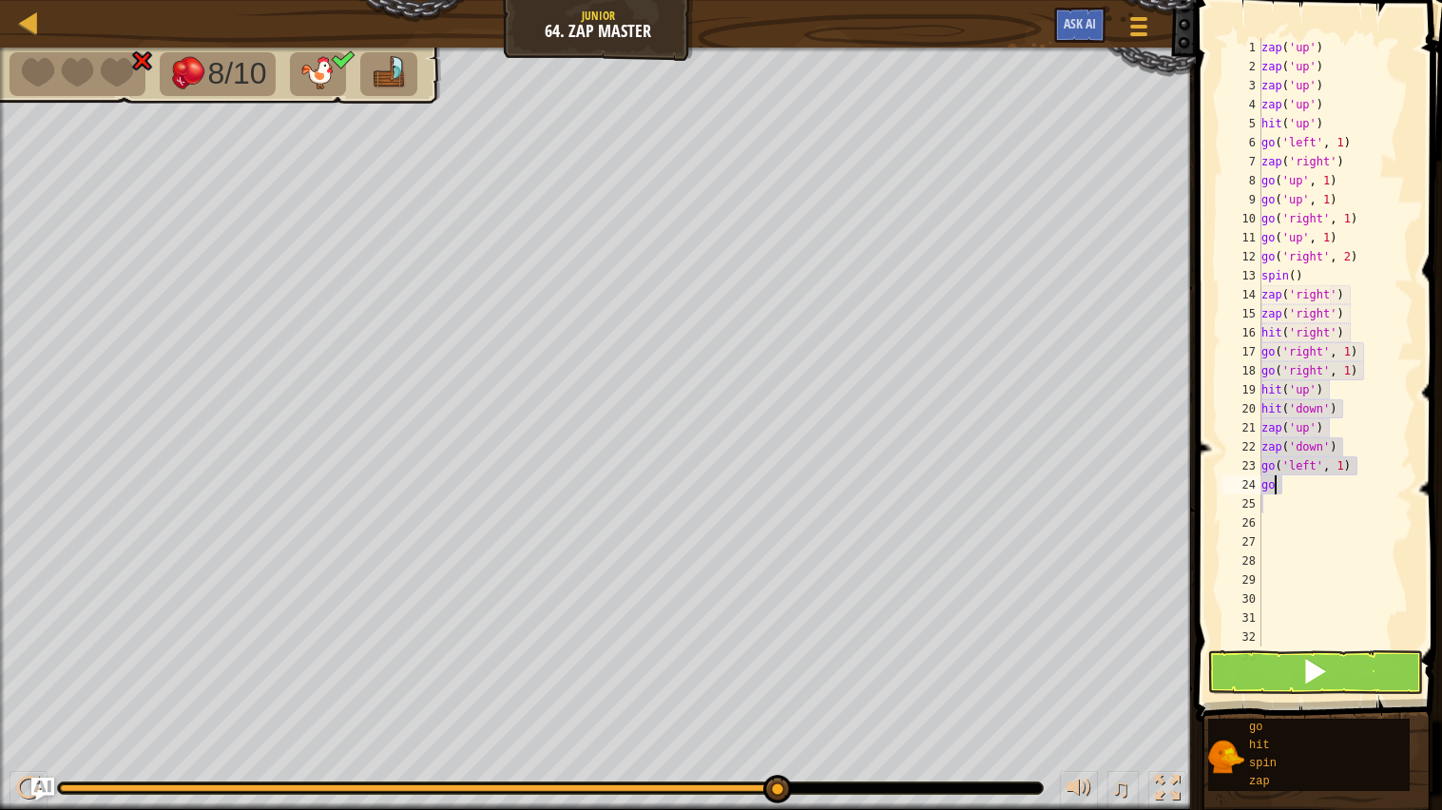
type textarea "g"
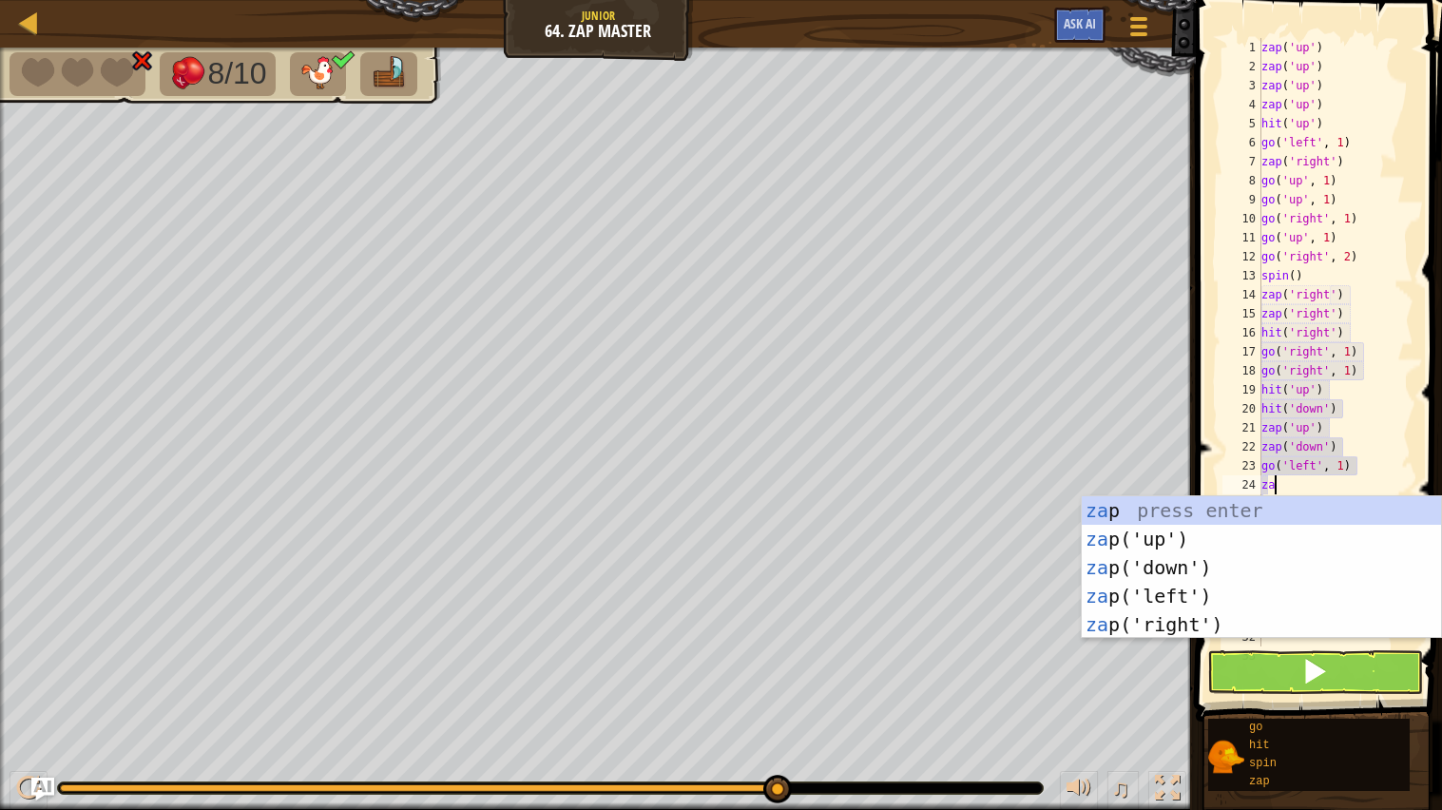
type textarea "zap"
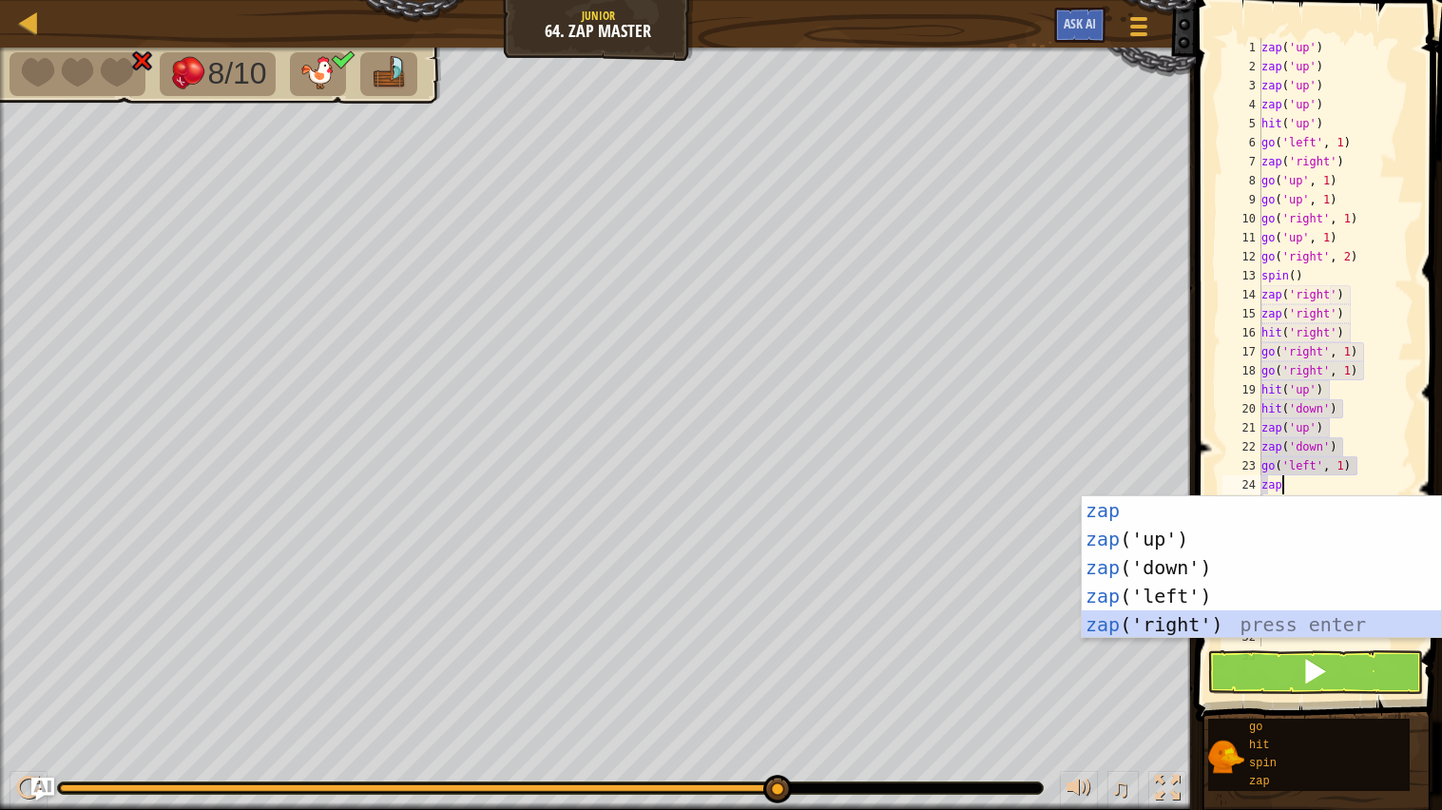
drag, startPoint x: 1363, startPoint y: 622, endPoint x: 1357, endPoint y: 631, distance: 11.1
click at [1362, 622] on div "zap press enter zap ('up') press enter zap ('down') press enter zap ('left') pr…" at bounding box center [1261, 596] width 359 height 200
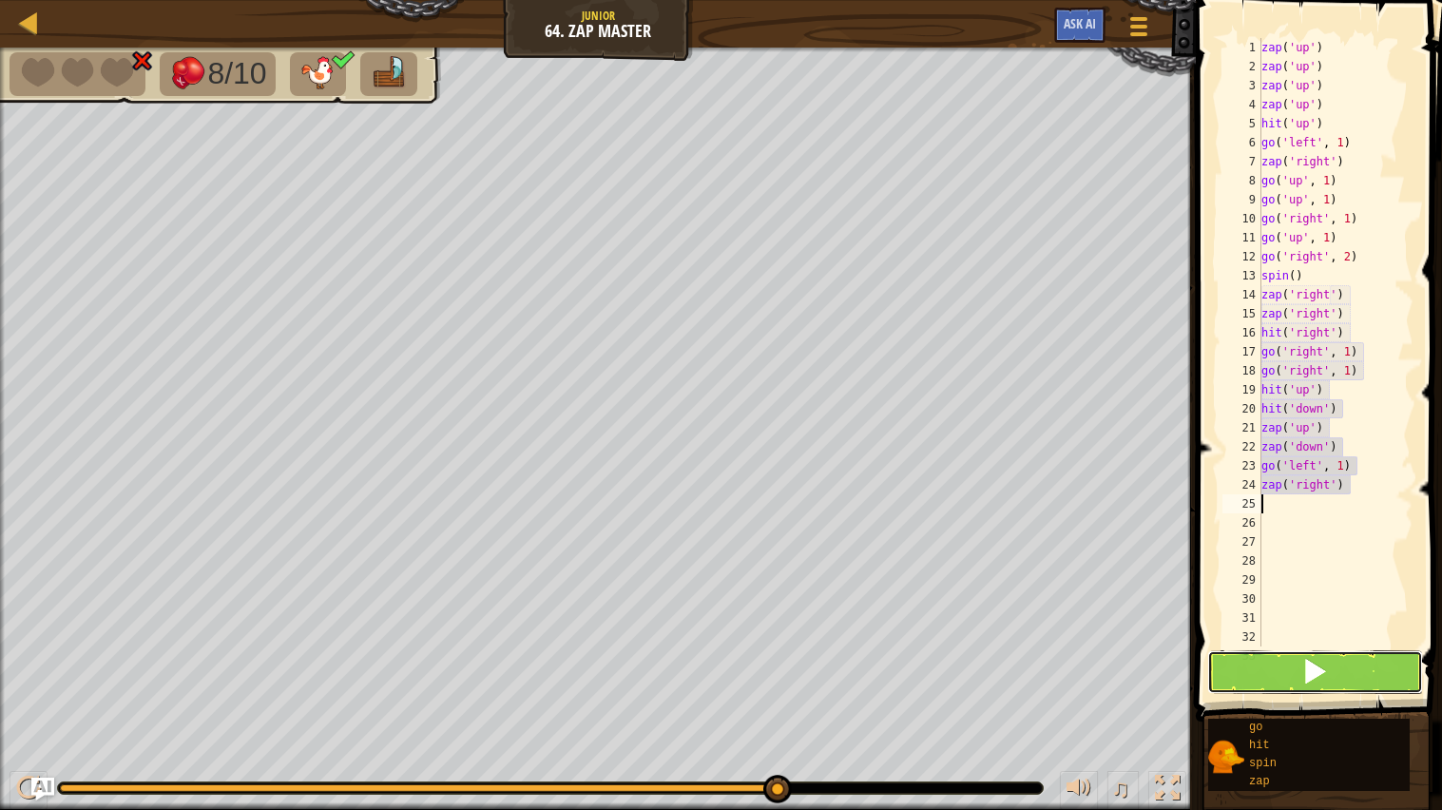
click at [1337, 671] on button at bounding box center [1316, 672] width 217 height 44
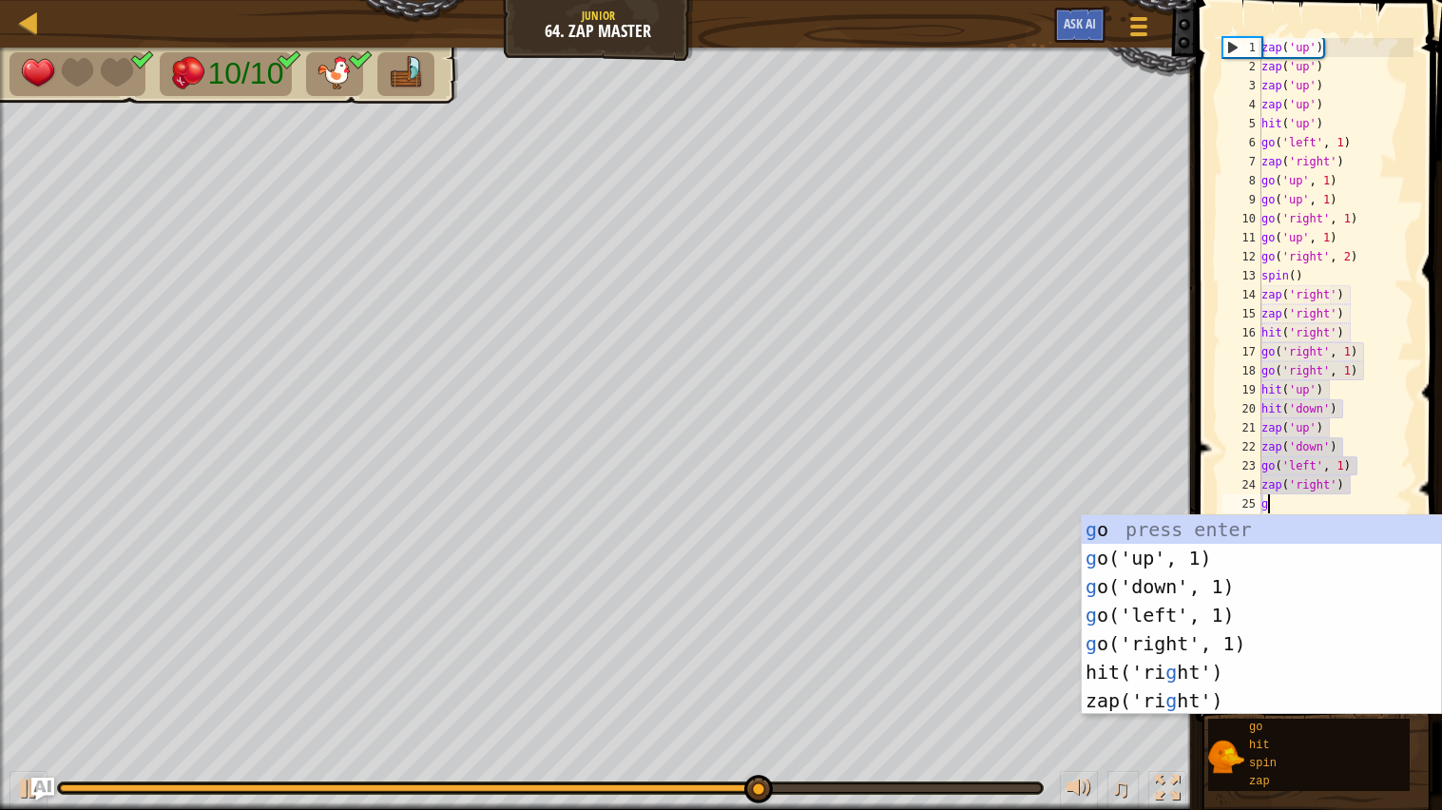
type textarea "go"
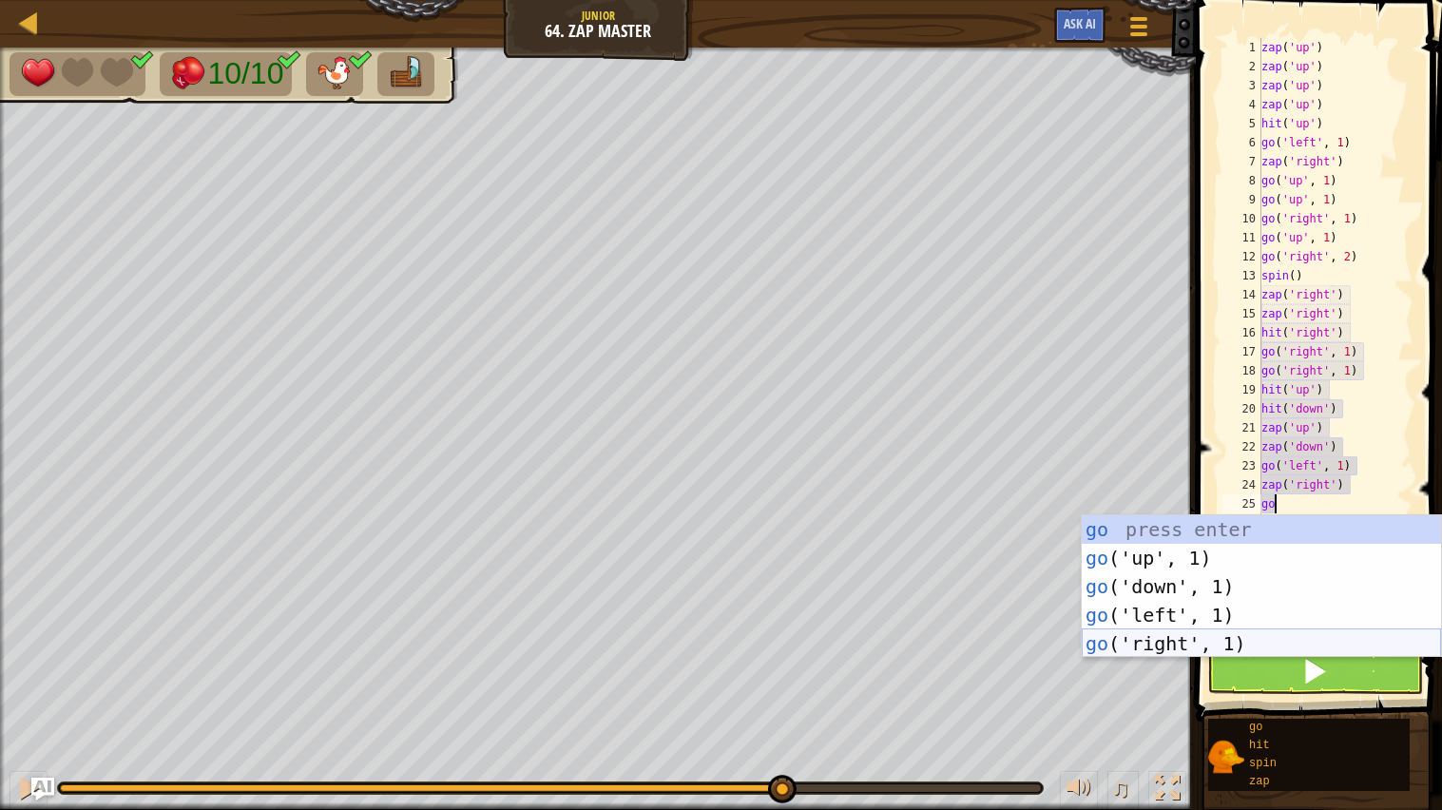
click at [1296, 641] on div "go press enter go ('up', 1) press enter go ('down', 1) press enter go ('left', …" at bounding box center [1261, 615] width 359 height 200
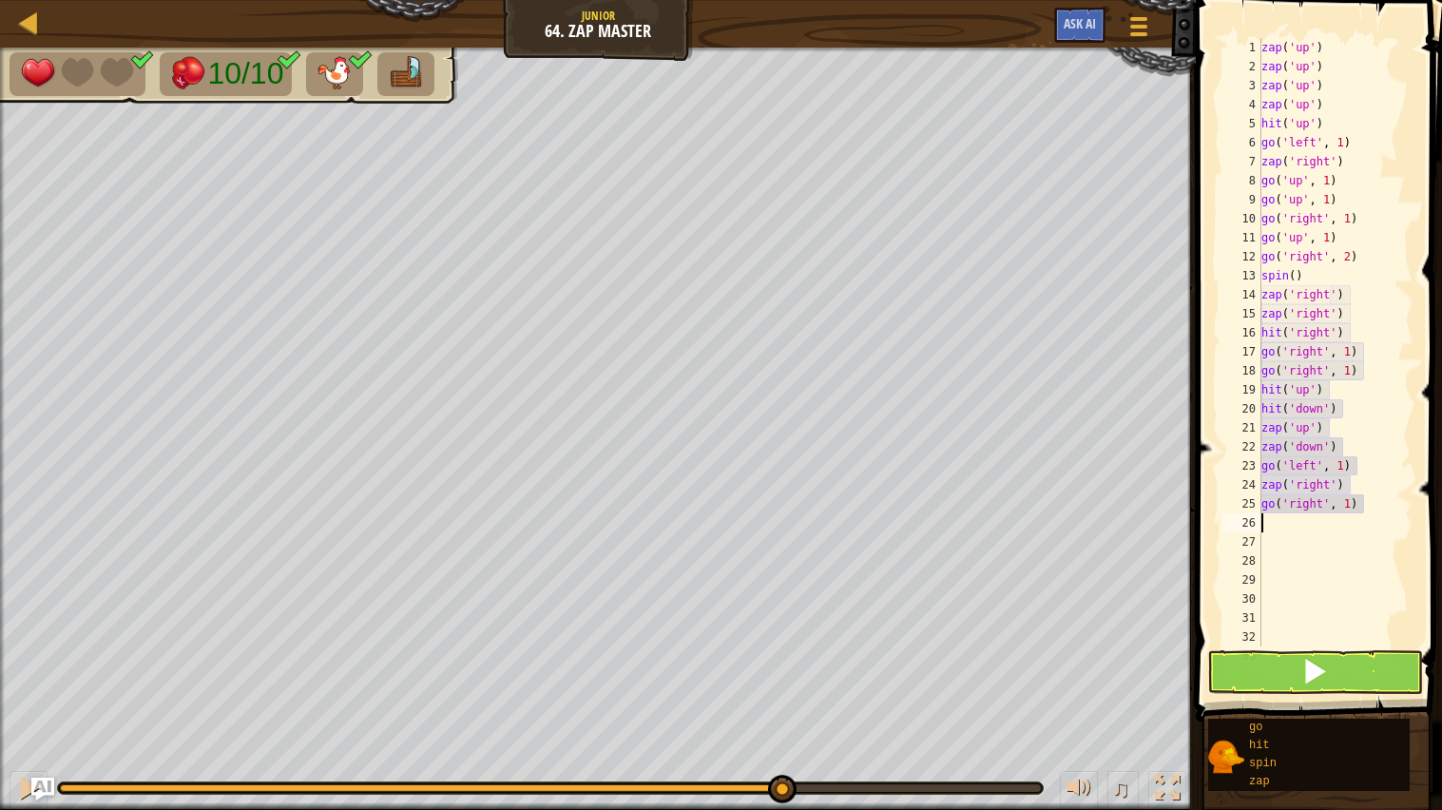
type textarea "go"
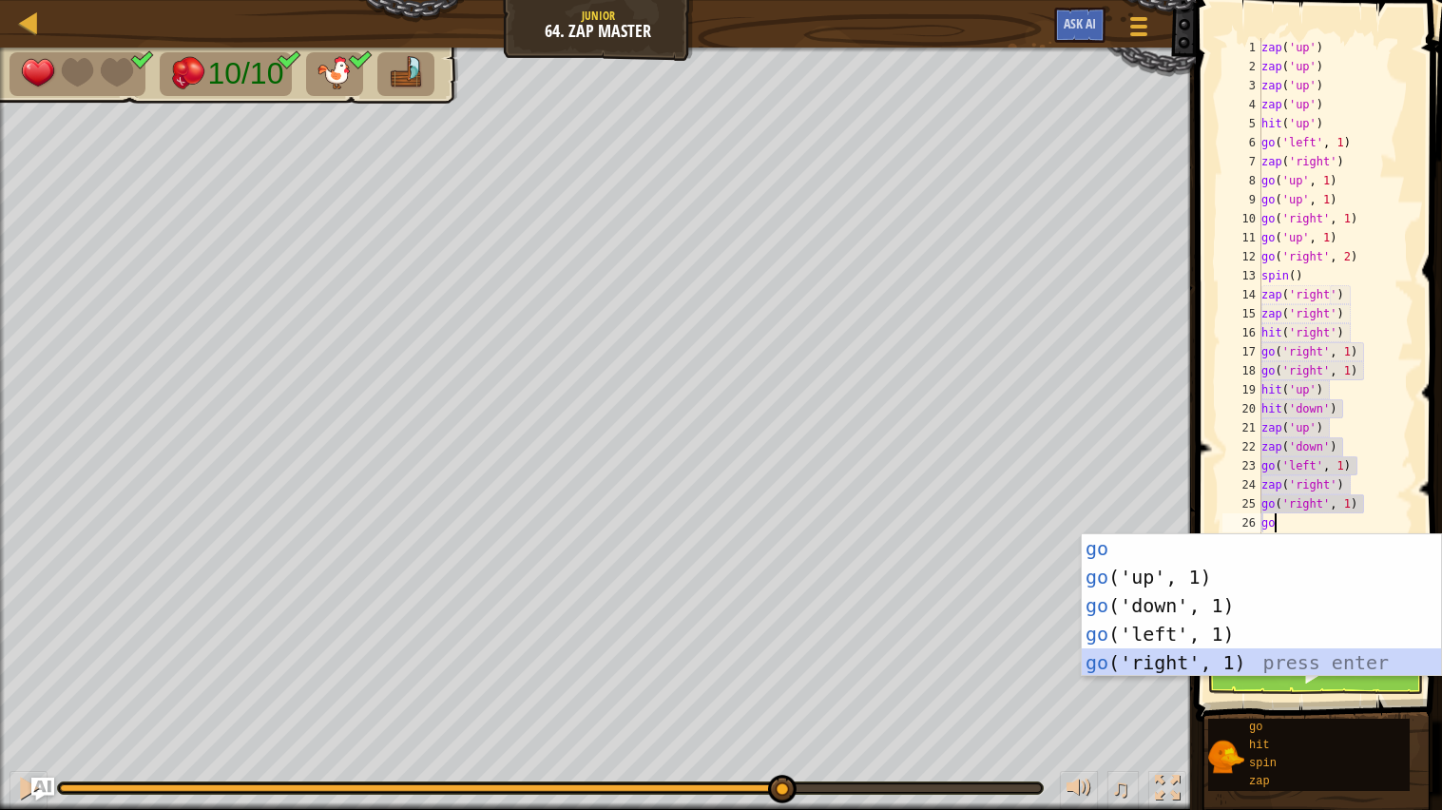
click at [1282, 655] on div "go press enter go ('up', 1) press enter go ('down', 1) press enter go ('left', …" at bounding box center [1261, 634] width 359 height 200
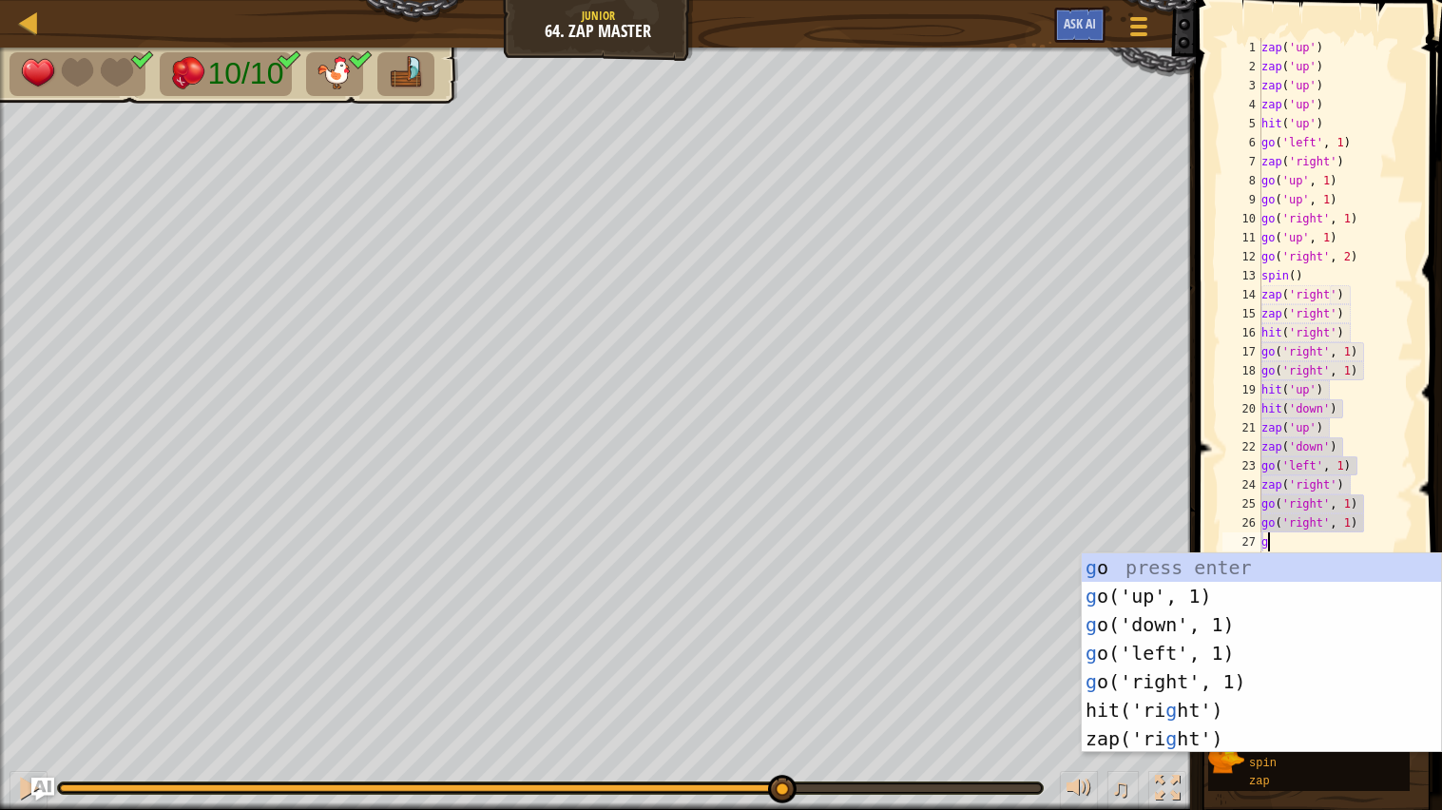
type textarea "go"
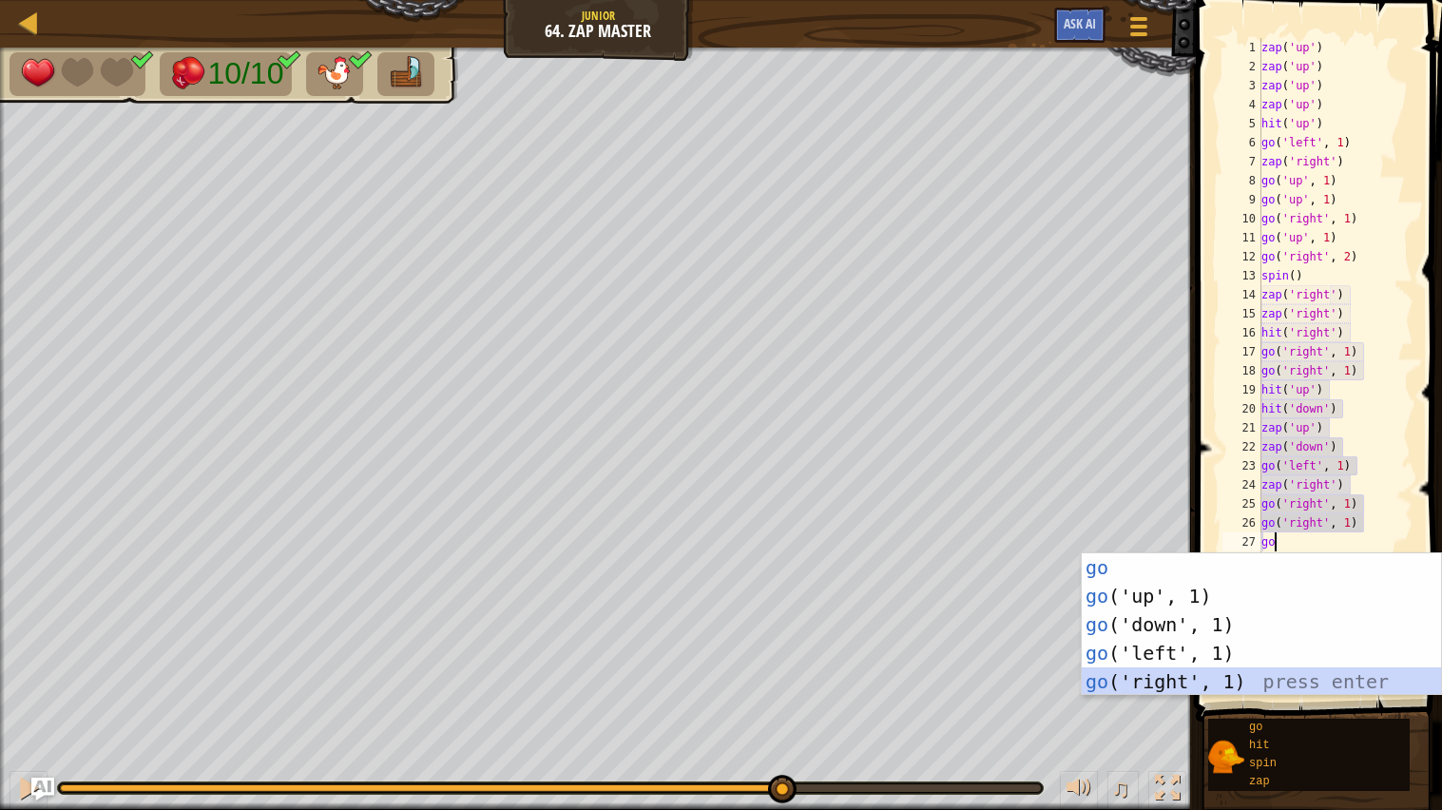
click at [1265, 674] on div "go press enter go ('up', 1) press enter go ('down', 1) press enter go ('left', …" at bounding box center [1261, 653] width 359 height 200
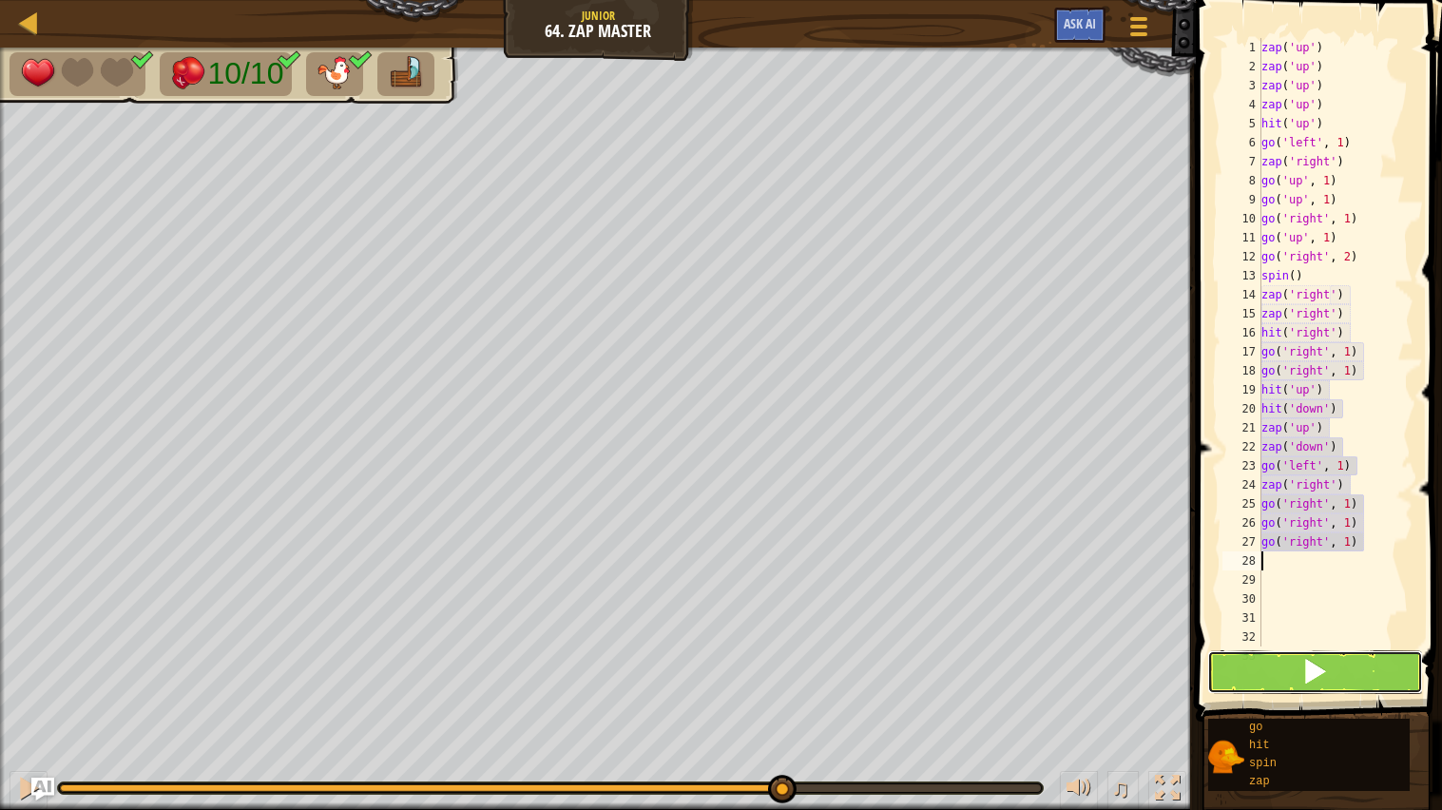
click at [1328, 669] on span at bounding box center [1315, 671] width 27 height 27
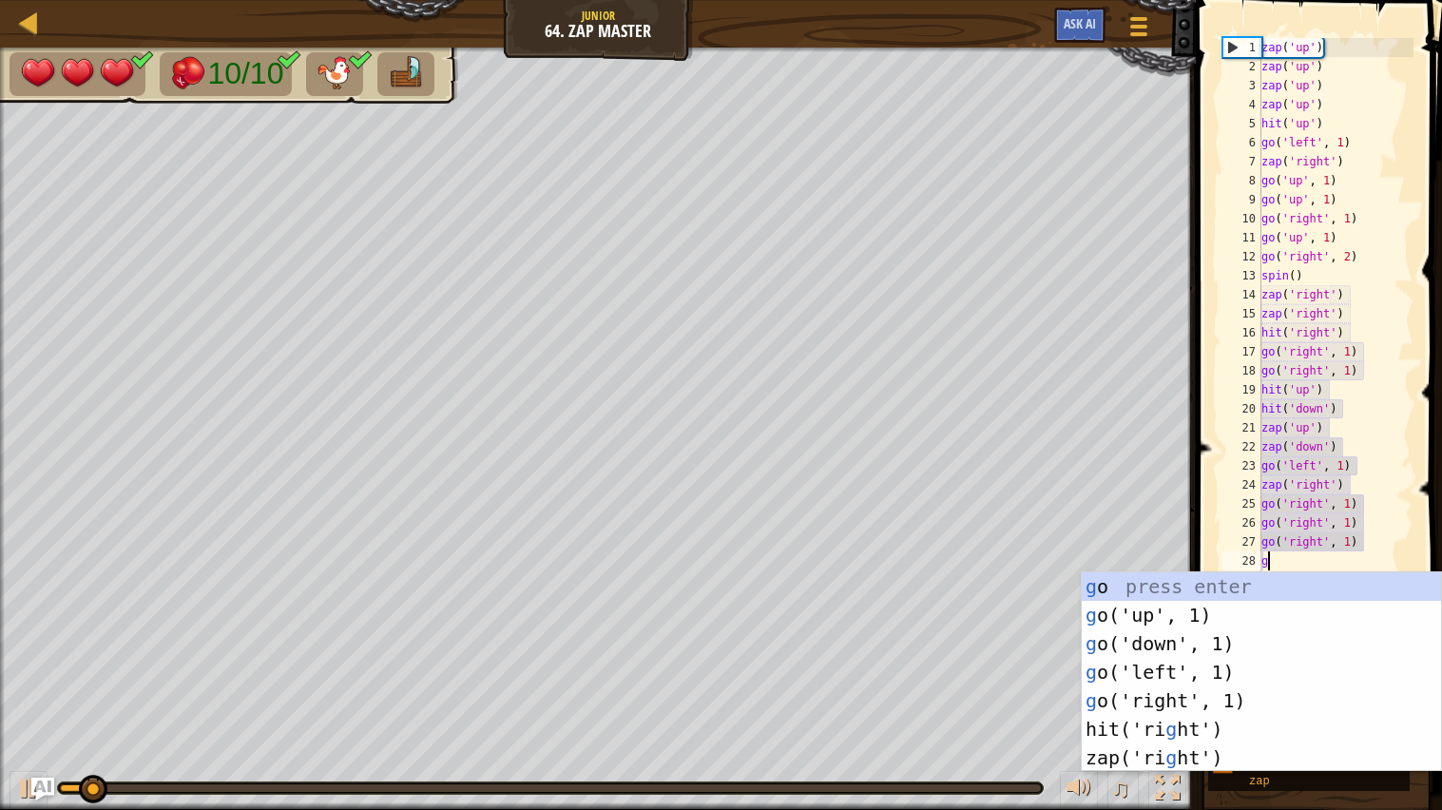
type textarea "go"
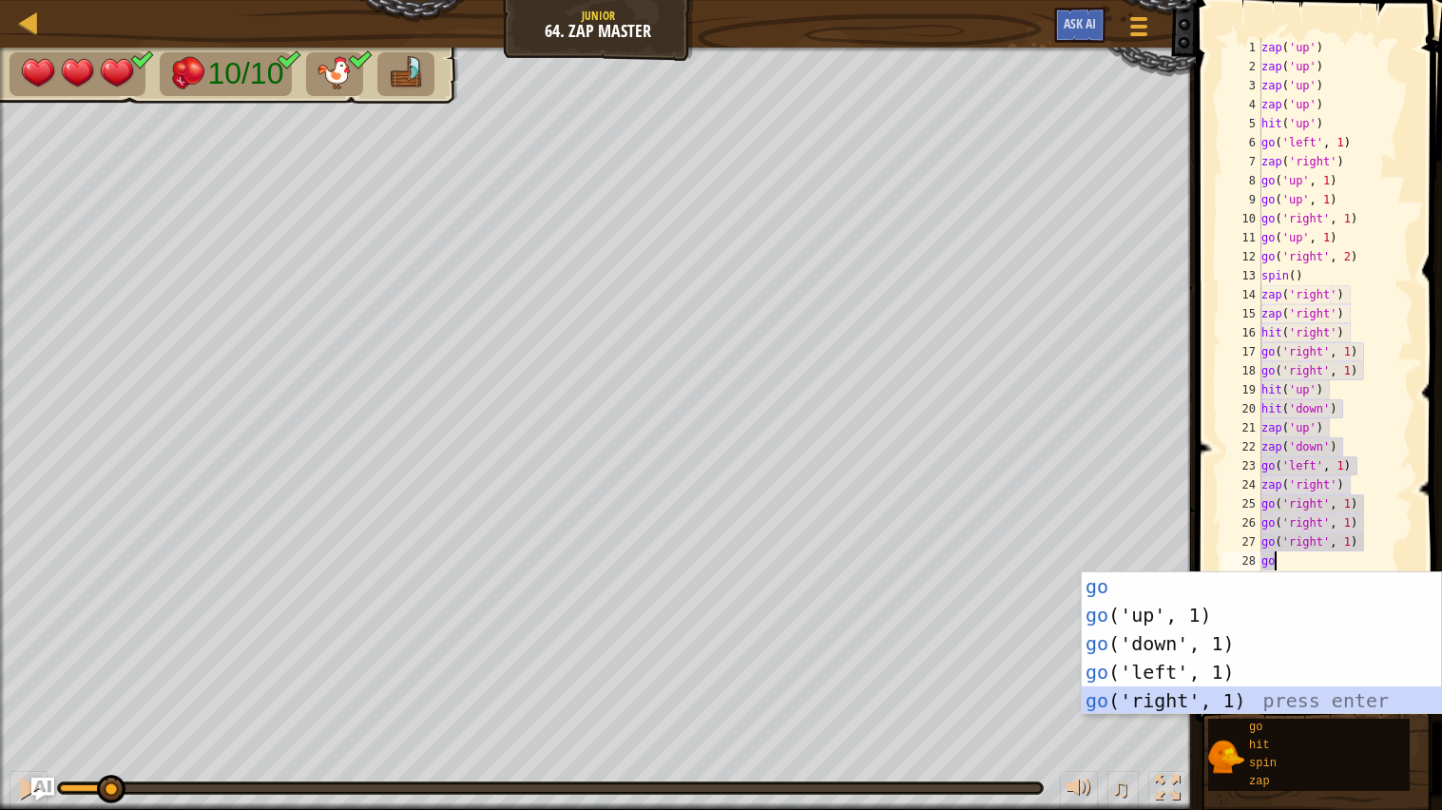
click at [1252, 706] on div "go press enter go ('up', 1) press enter go ('down', 1) press enter go ('left', …" at bounding box center [1261, 672] width 359 height 200
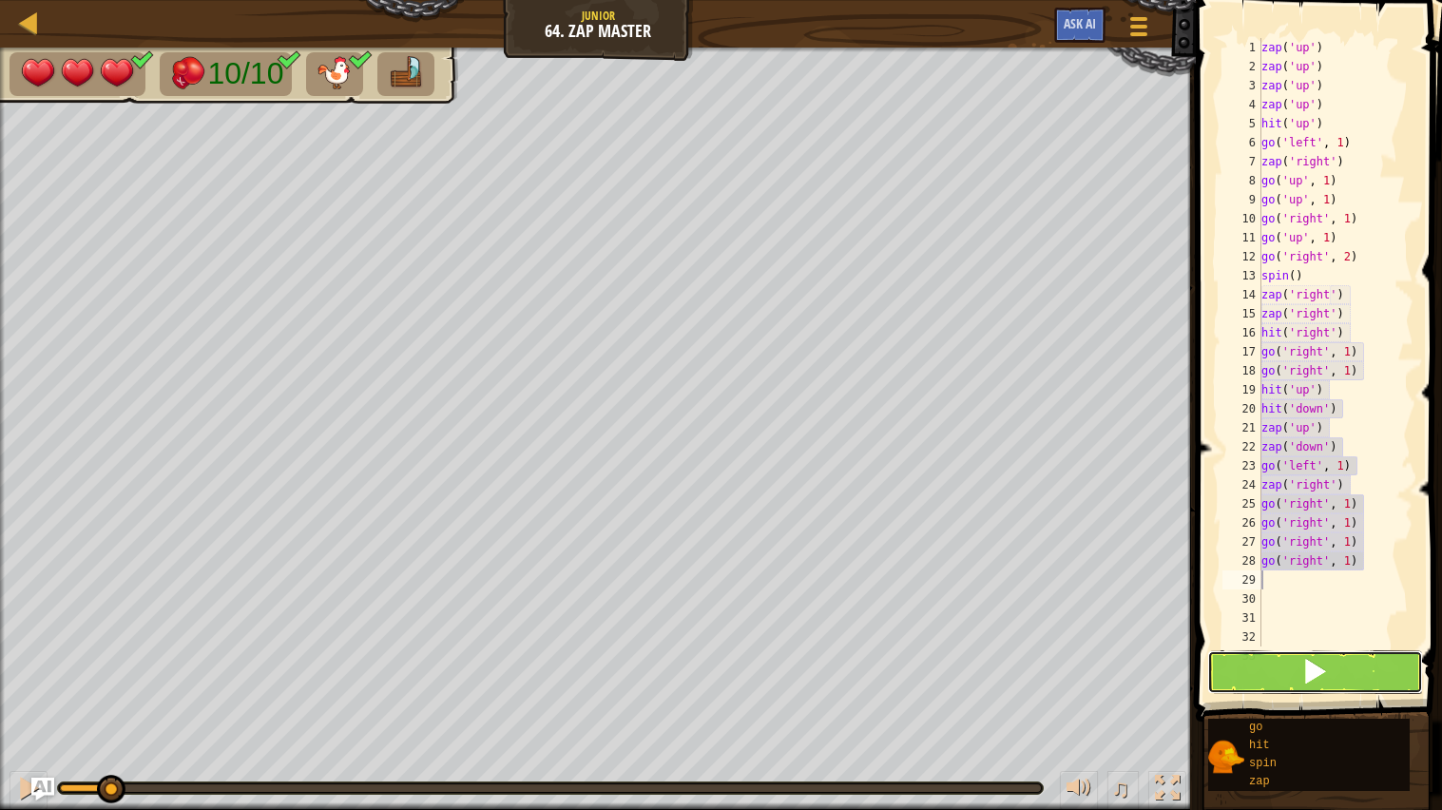
click at [1257, 672] on button at bounding box center [1316, 672] width 217 height 44
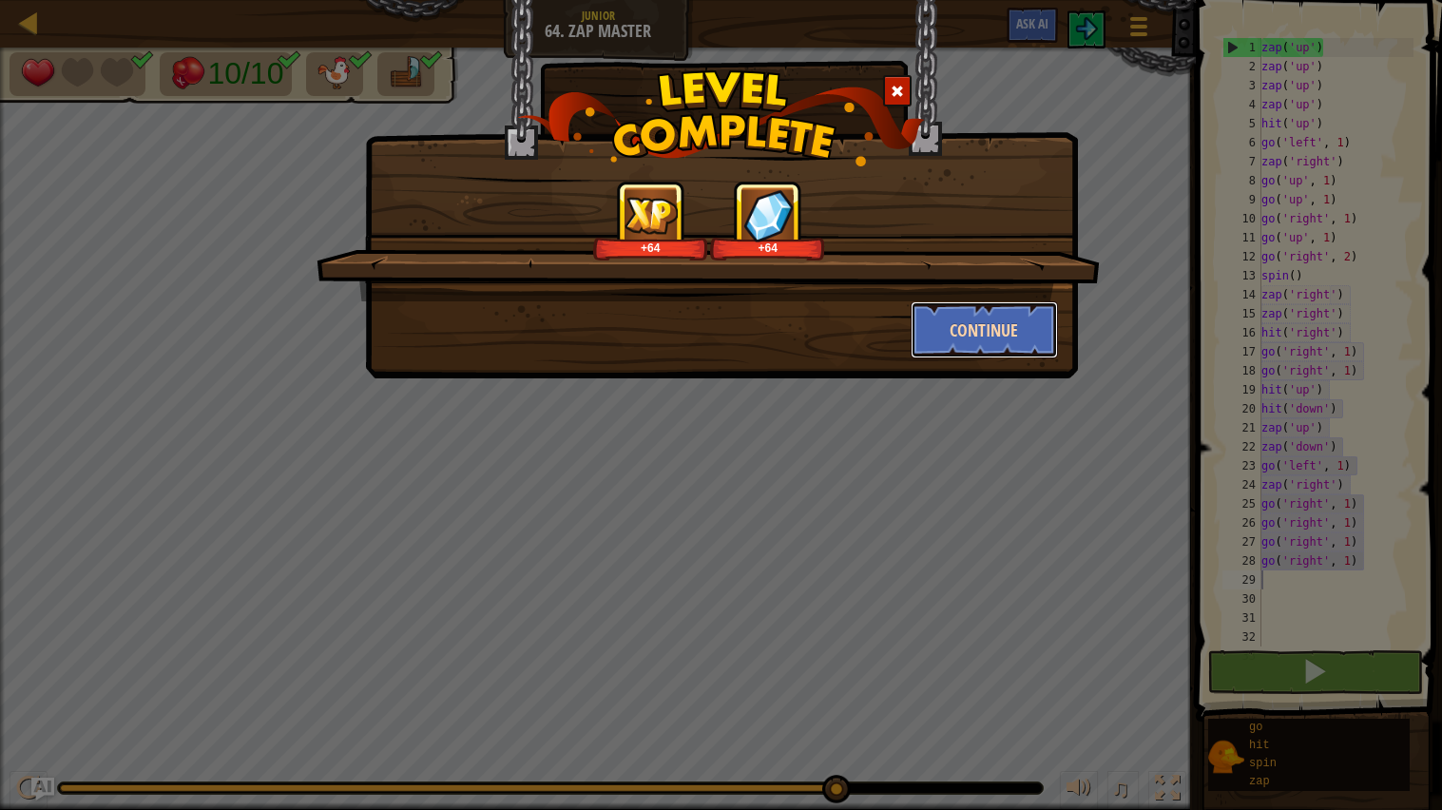
click at [957, 329] on button "Continue" at bounding box center [984, 329] width 147 height 57
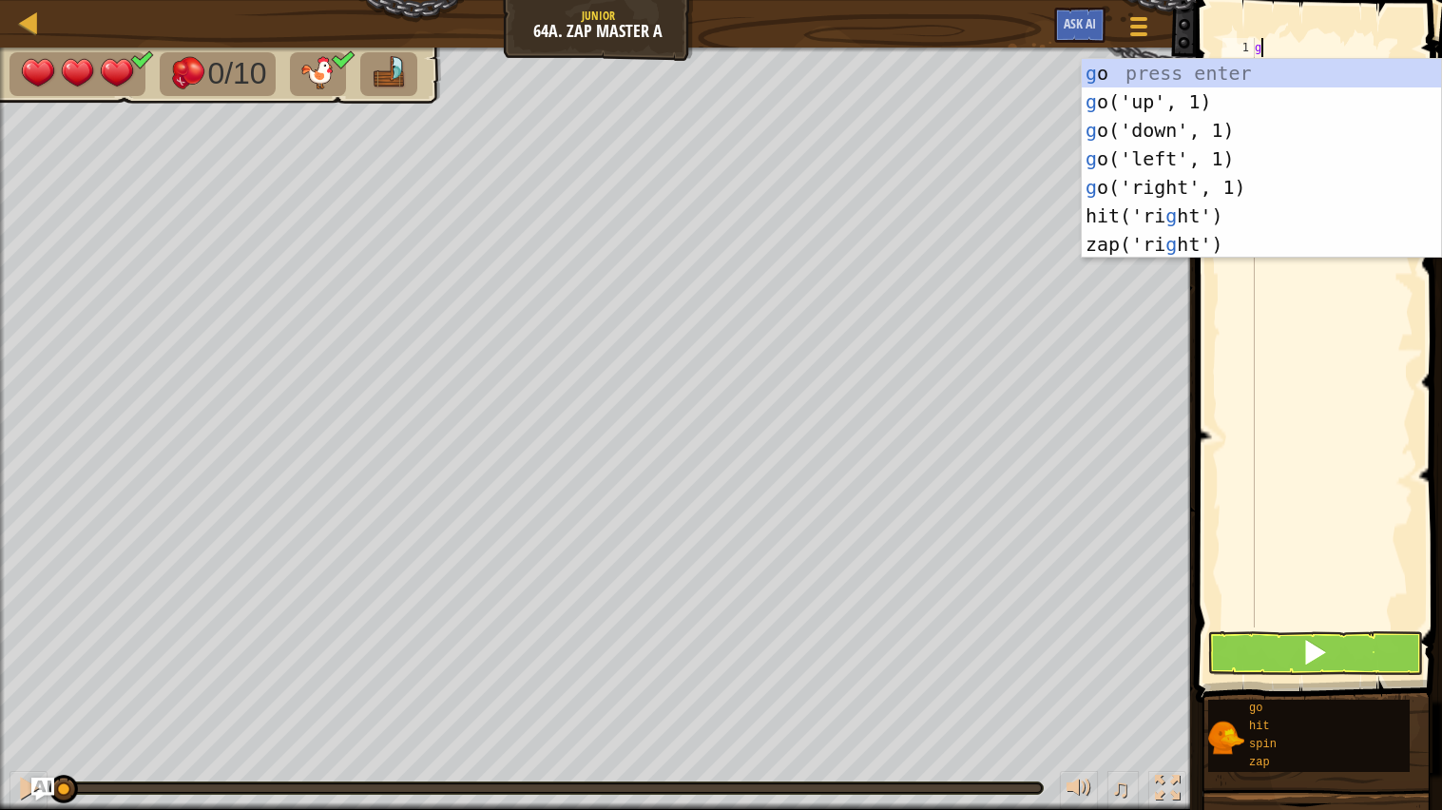
scroll to position [8, 0]
type textarea "go"
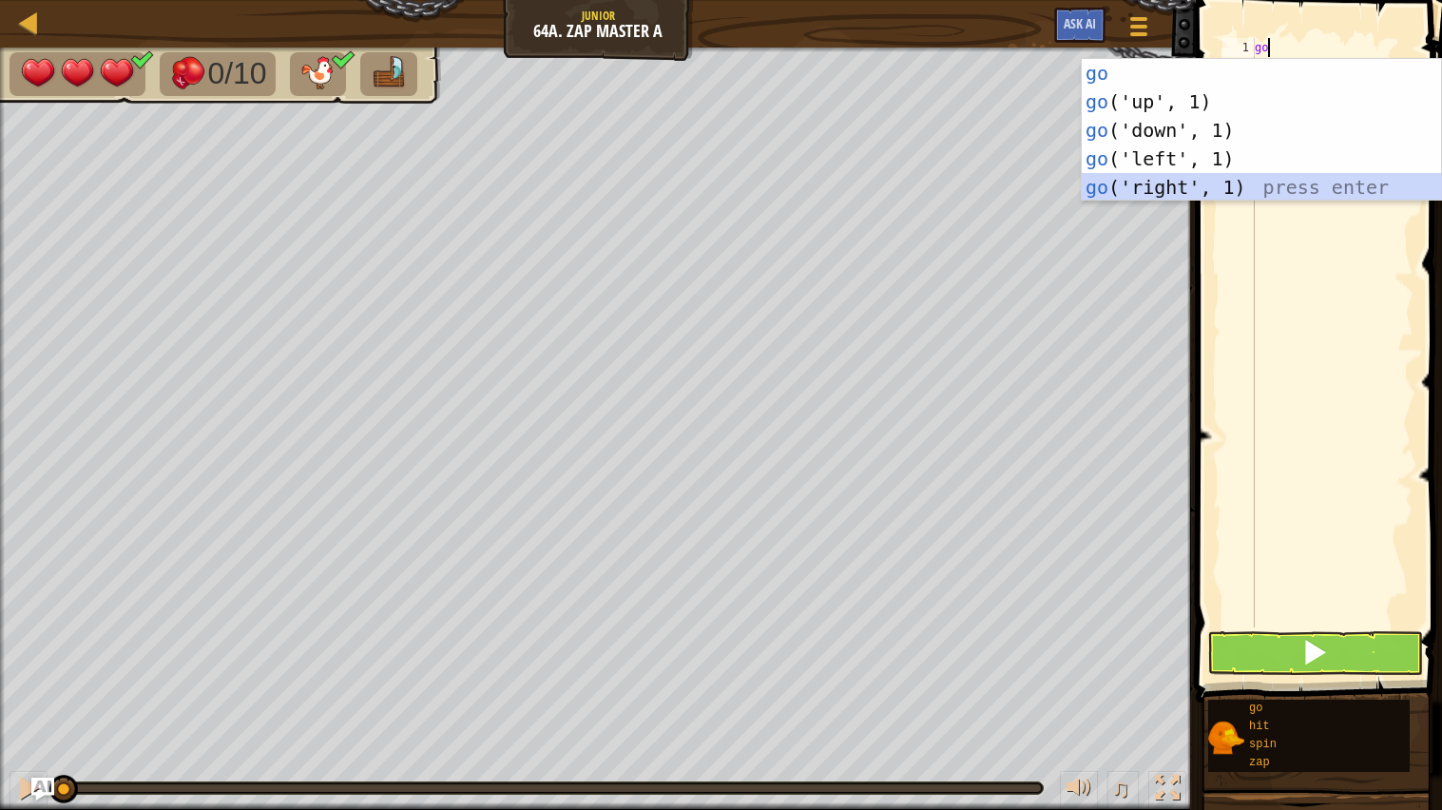
click at [1263, 184] on div "go press enter go ('up', 1) press enter go ('down', 1) press enter go ('left', …" at bounding box center [1261, 159] width 359 height 200
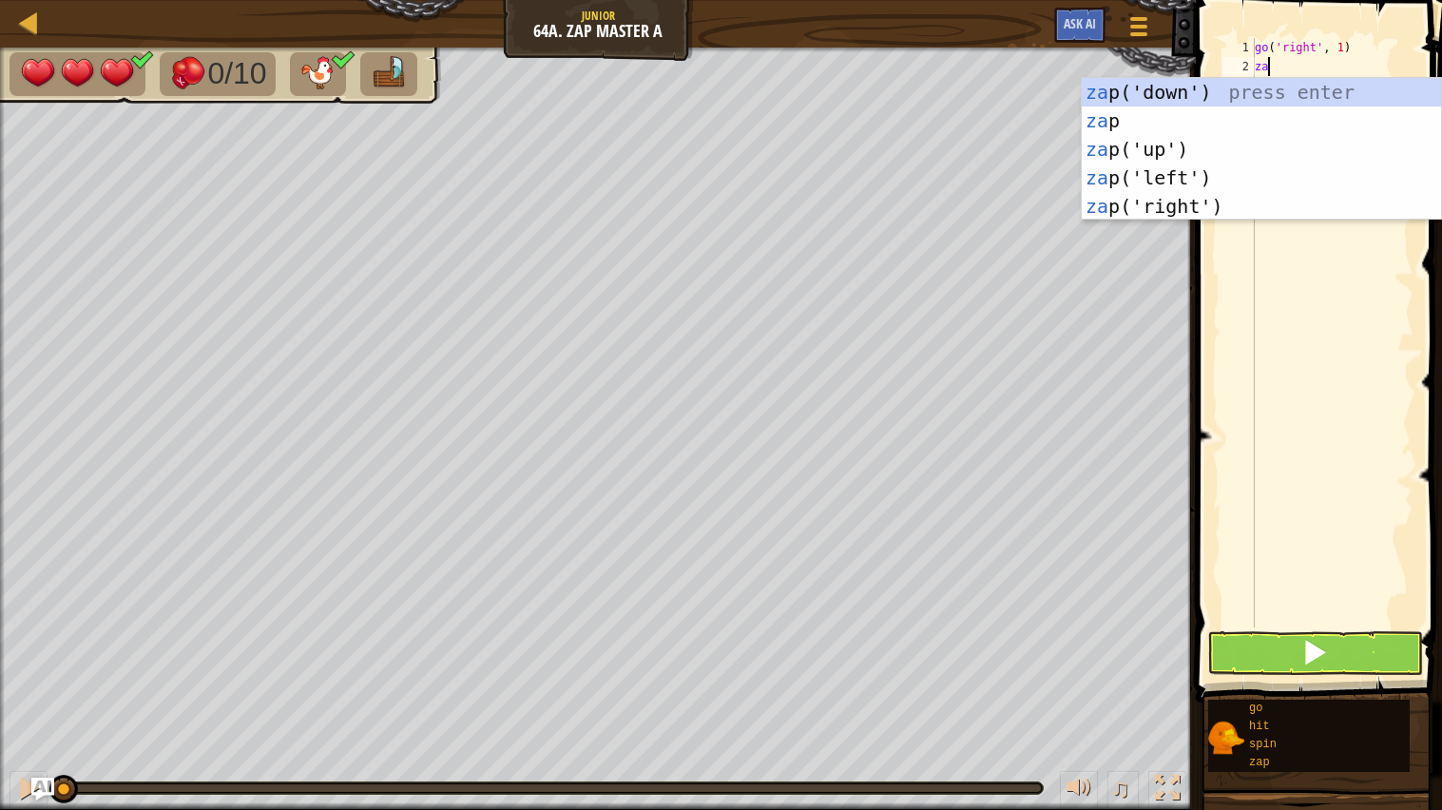
type textarea "zap"
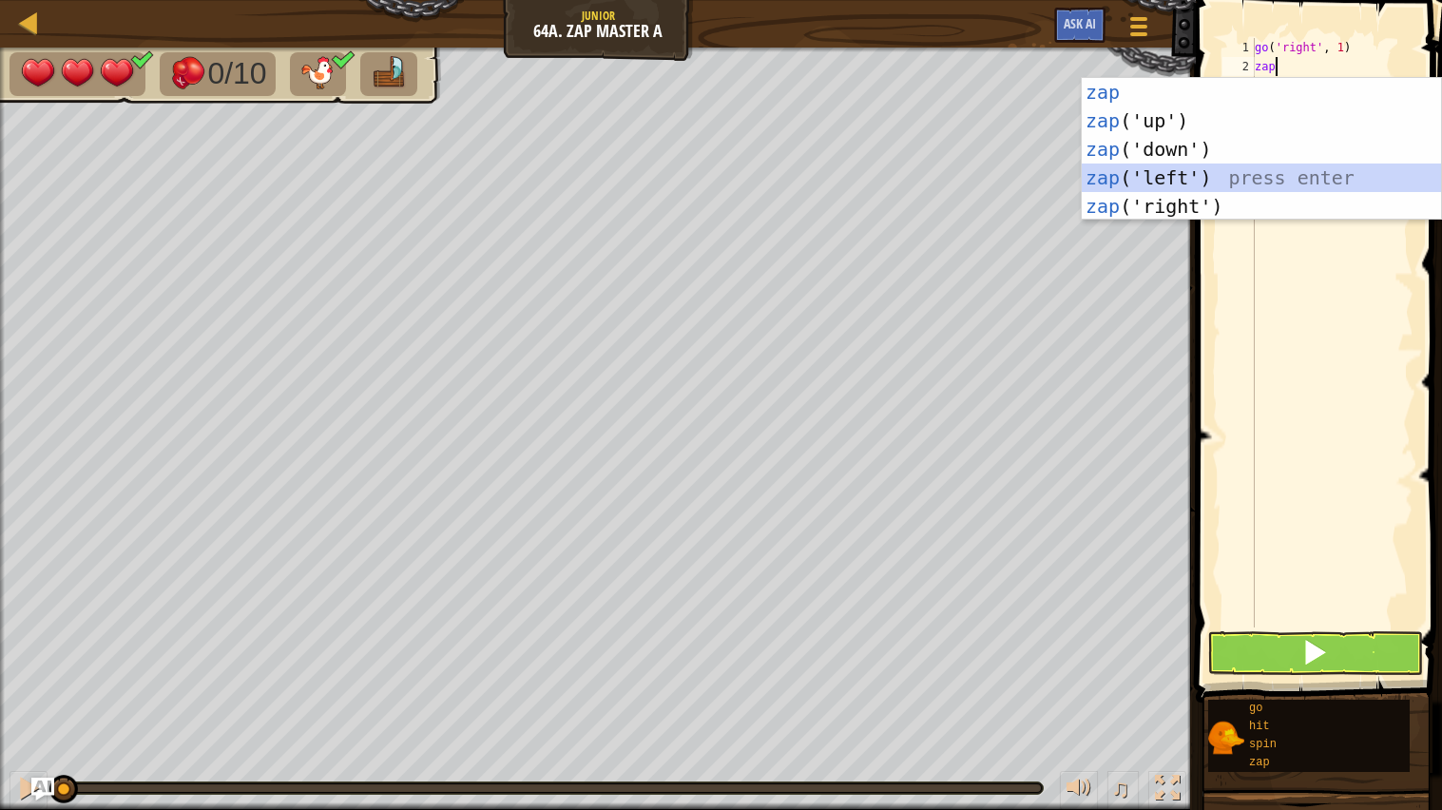
click at [1375, 177] on div "zap press enter zap ('up') press enter zap ('down') press enter zap ('left') pr…" at bounding box center [1261, 178] width 359 height 200
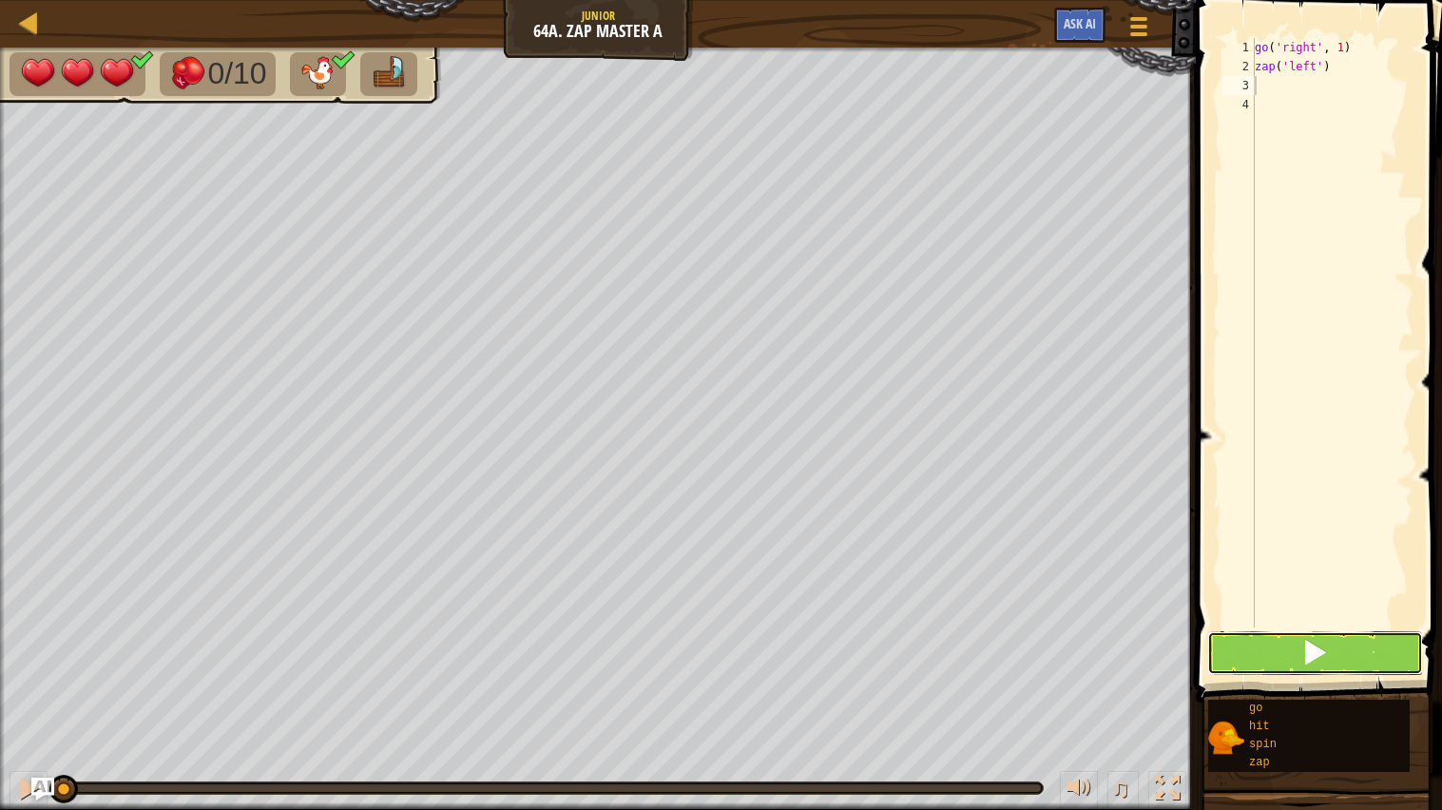
click at [1267, 656] on button at bounding box center [1316, 653] width 217 height 44
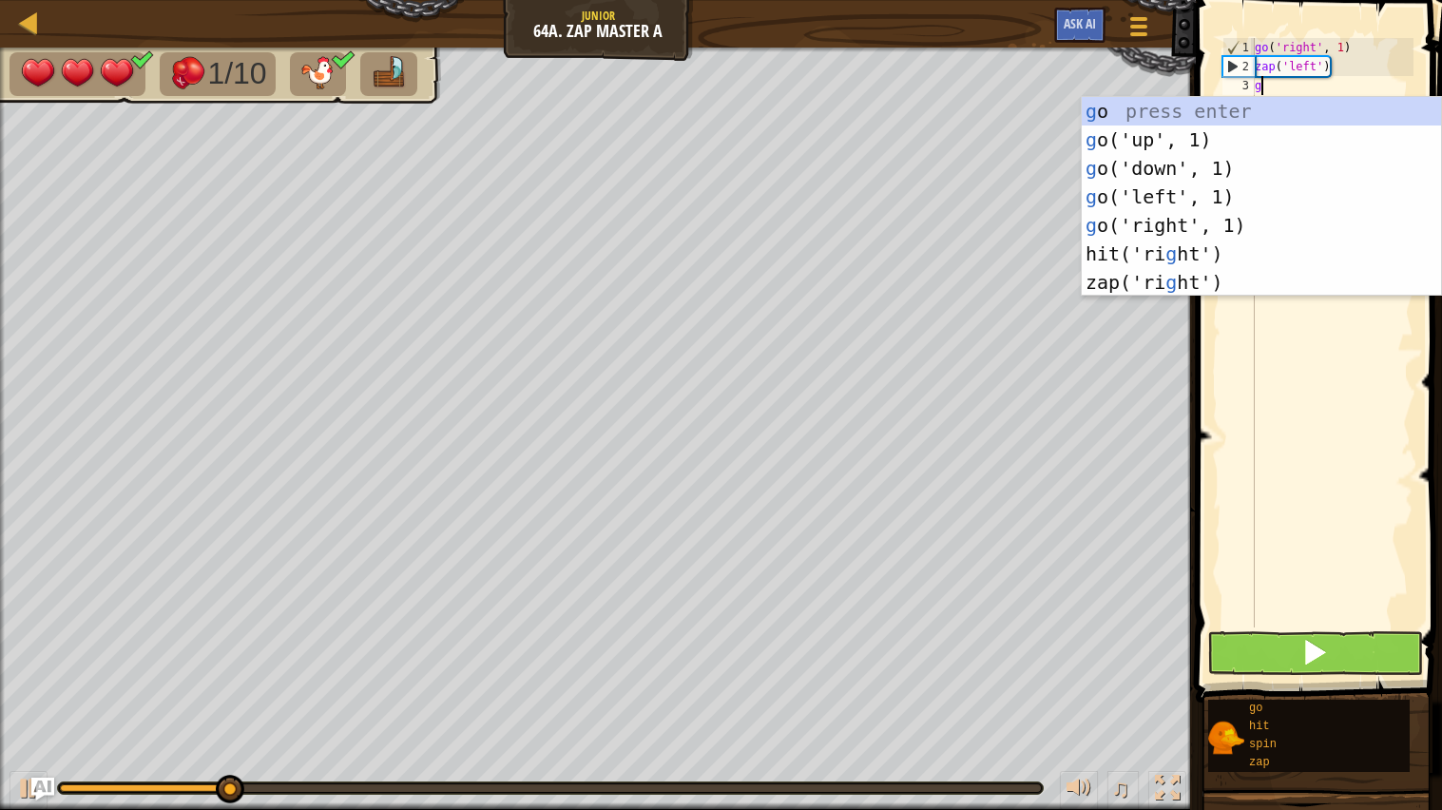
type textarea "go"
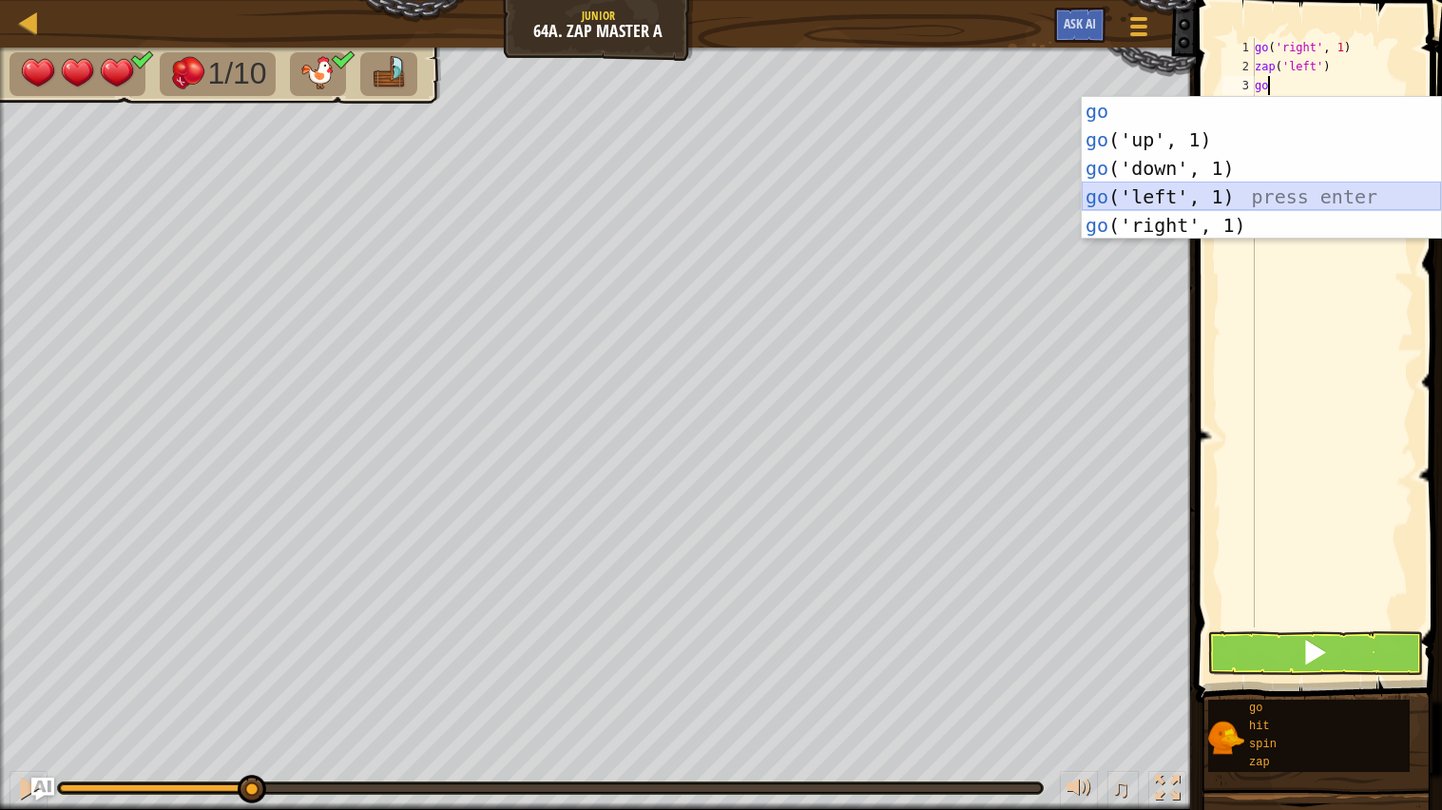
click at [1229, 198] on div "go press enter go ('up', 1) press enter go ('down', 1) press enter go ('left', …" at bounding box center [1261, 197] width 359 height 200
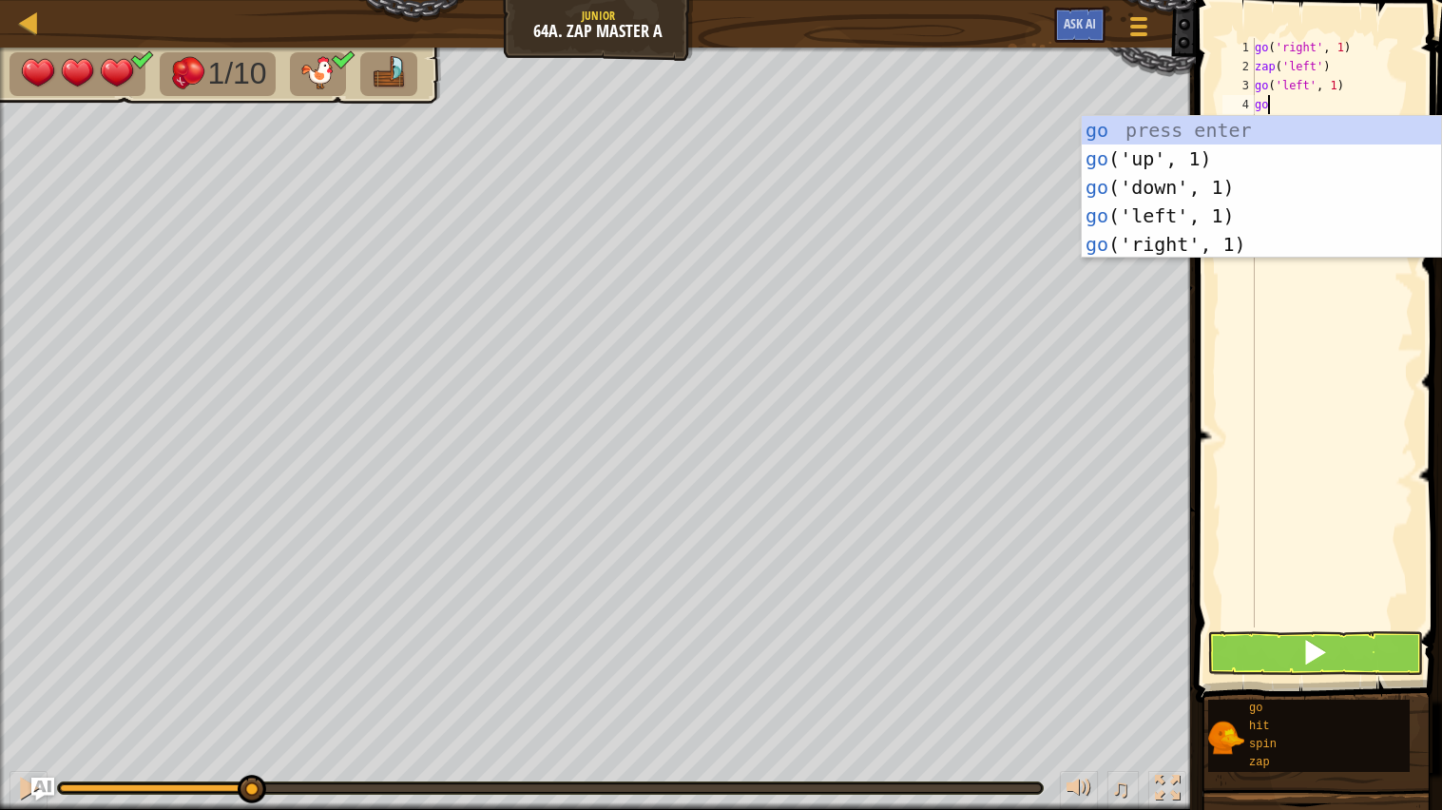
type textarea "g"
type textarea "zap"
click at [1294, 159] on div "zap press enter zap ('up') press enter zap ('down') press enter zap ('left') pr…" at bounding box center [1261, 216] width 359 height 200
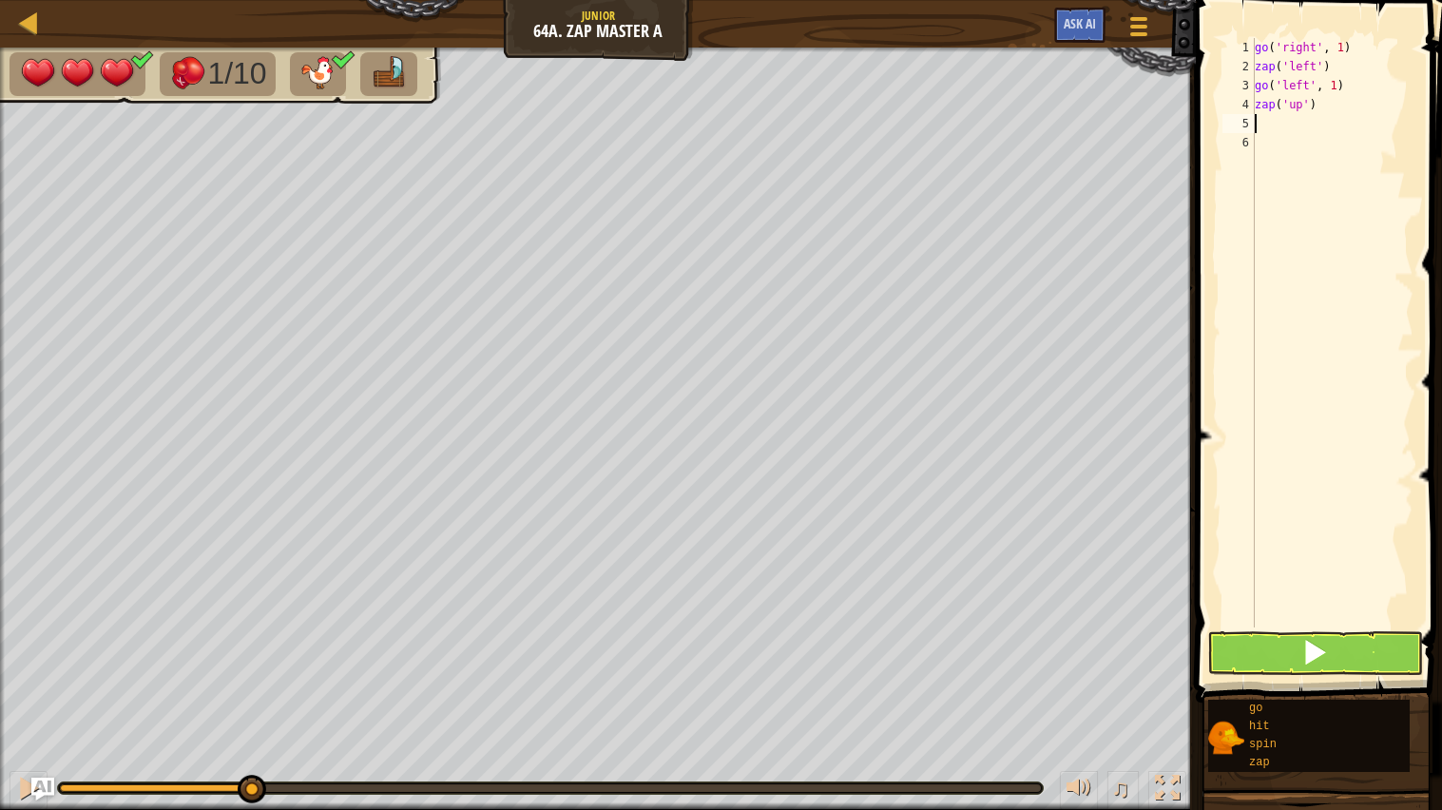
scroll to position [8, 0]
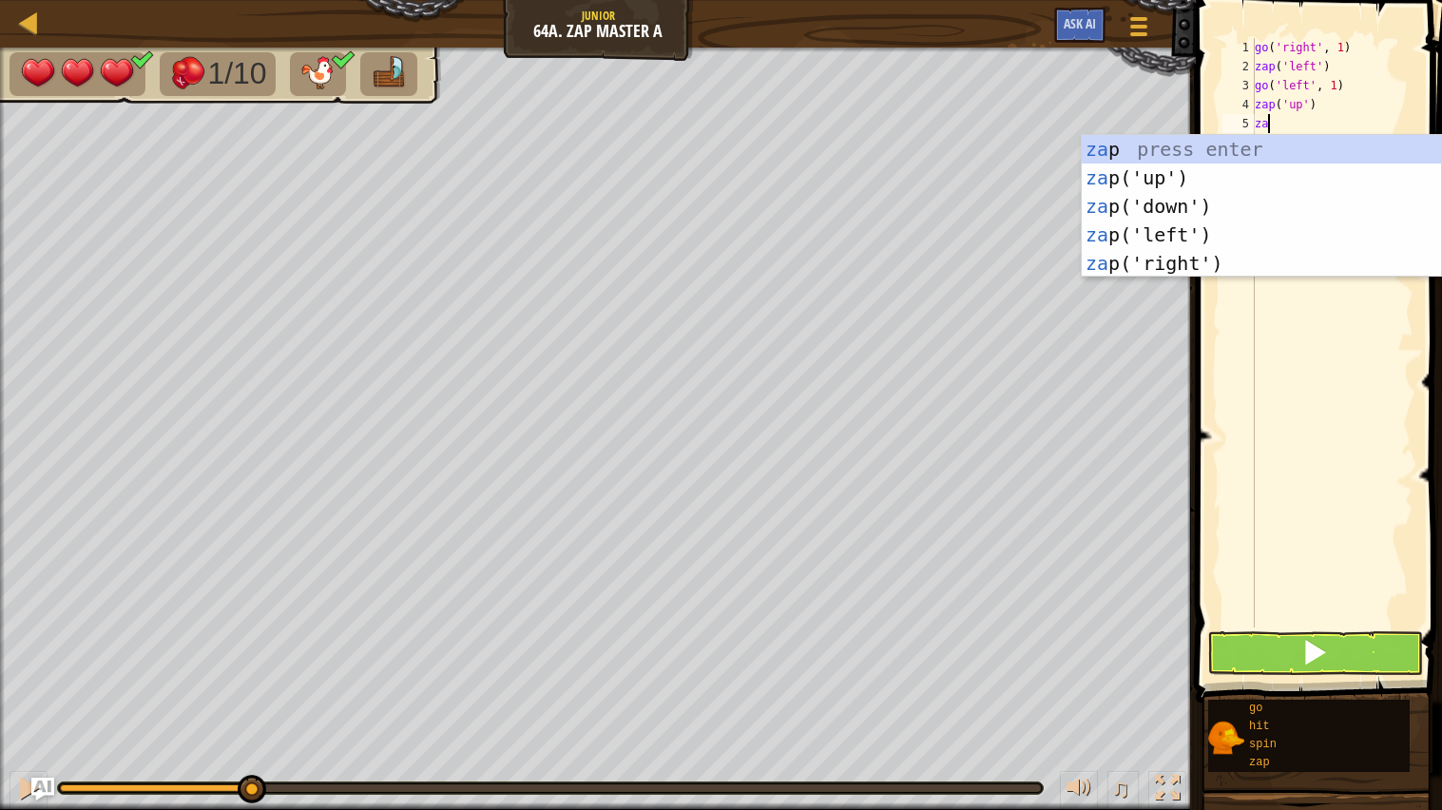
type textarea "zap"
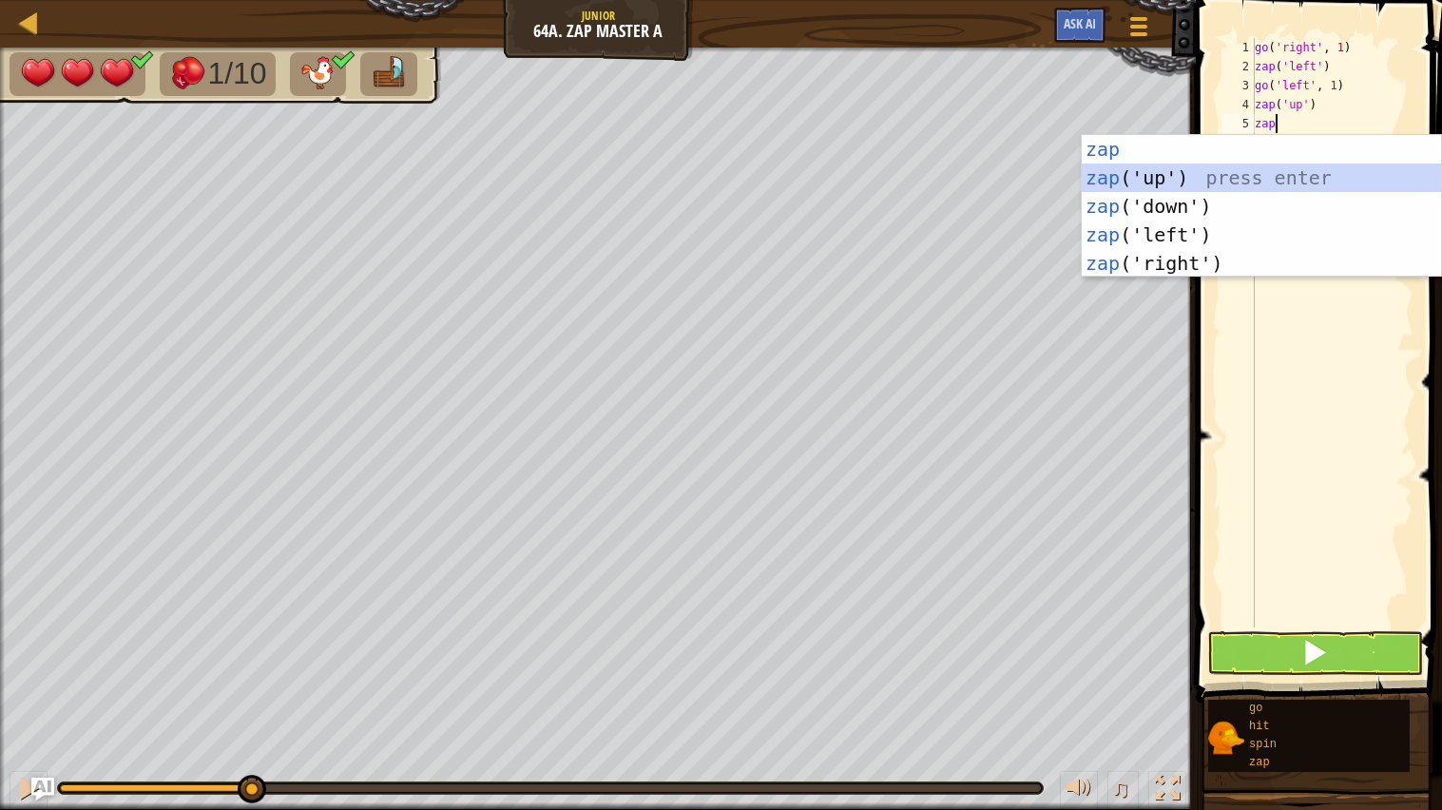
click at [1266, 179] on div "zap press enter zap ('up') press enter zap ('down') press enter zap ('left') pr…" at bounding box center [1261, 235] width 359 height 200
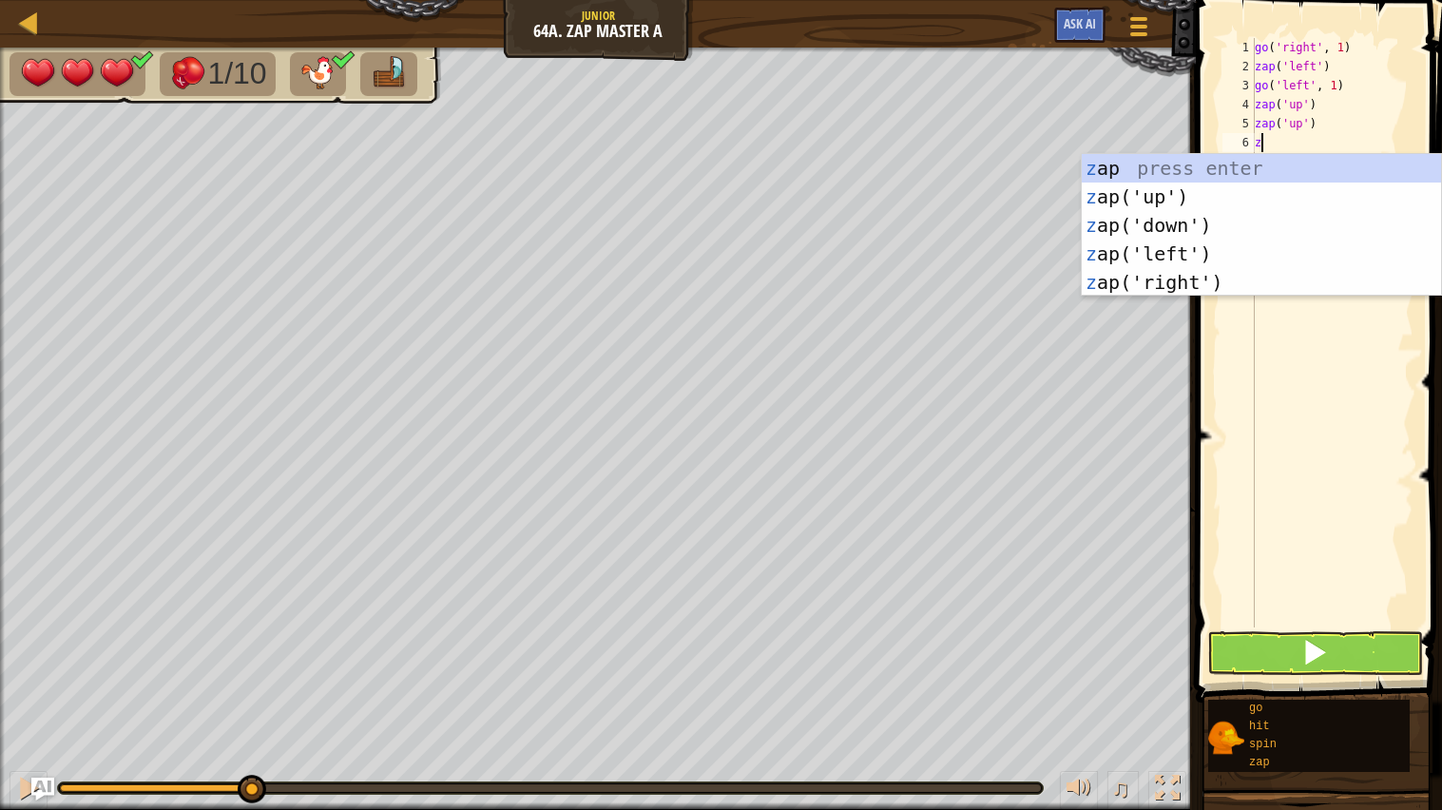
type textarea "zap"
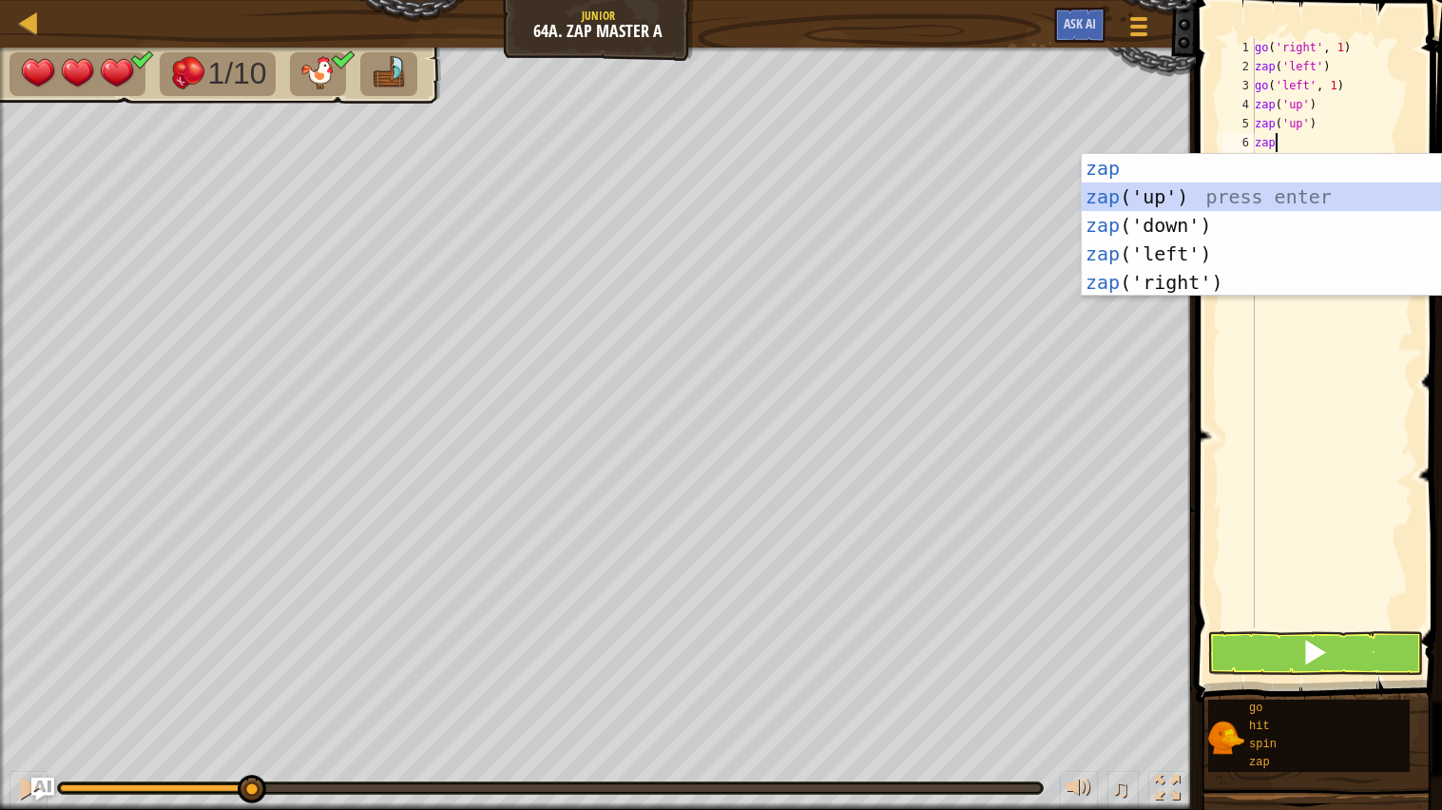
click at [1245, 200] on div "zap press enter zap ('up') press enter zap ('down') press enter zap ('left') pr…" at bounding box center [1261, 254] width 359 height 200
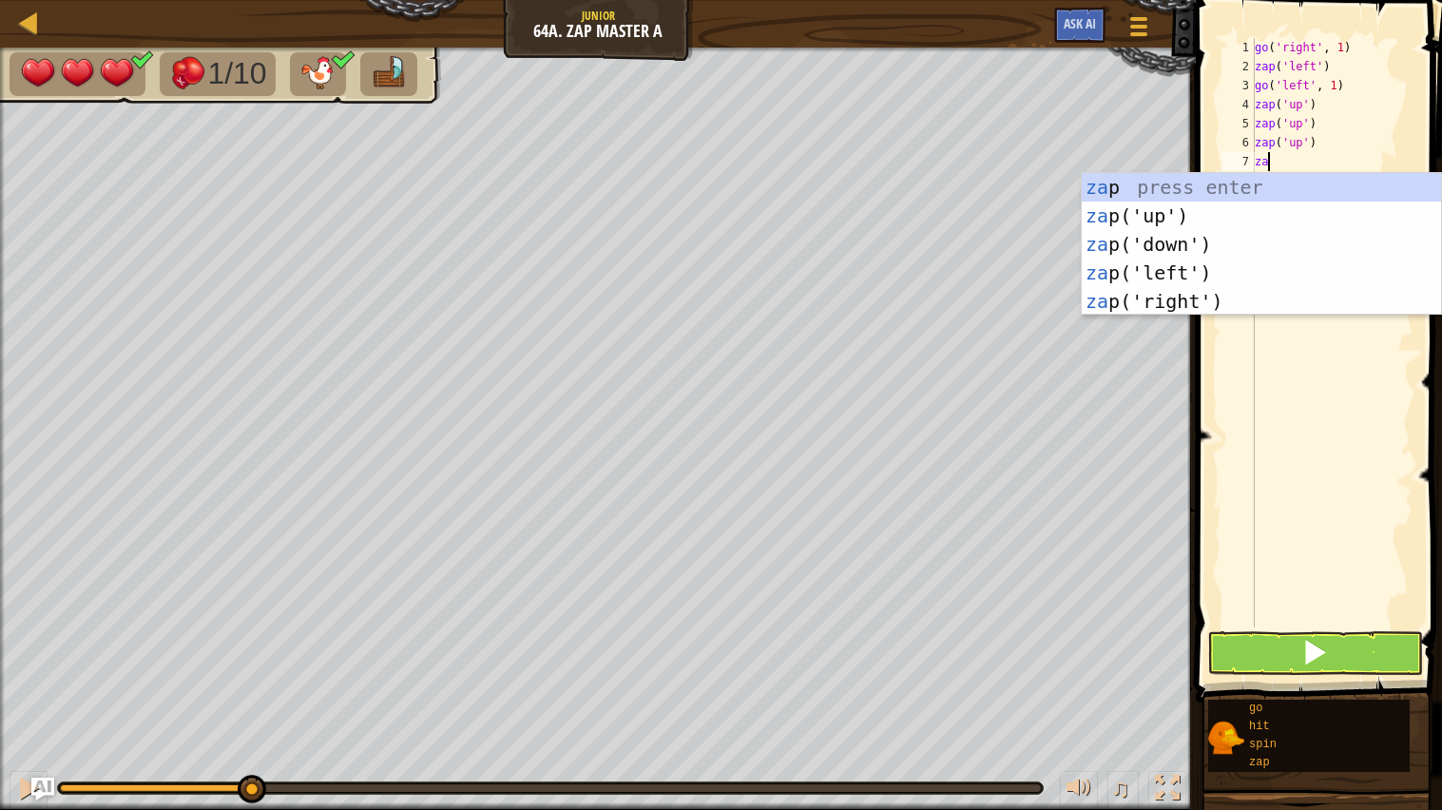
type textarea "zap"
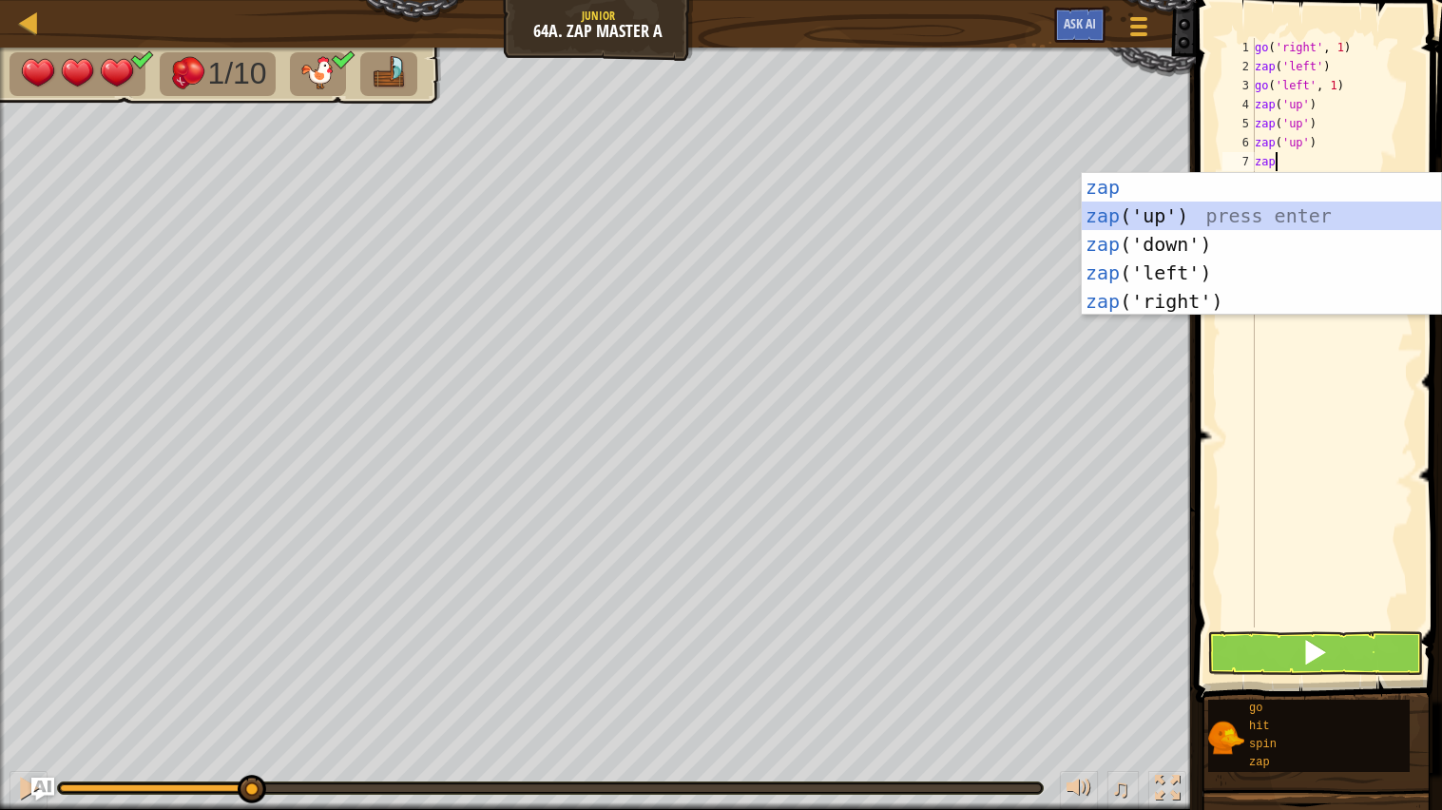
click at [1248, 220] on div "zap press enter zap ('up') press enter zap ('down') press enter zap ('left') pr…" at bounding box center [1261, 273] width 359 height 200
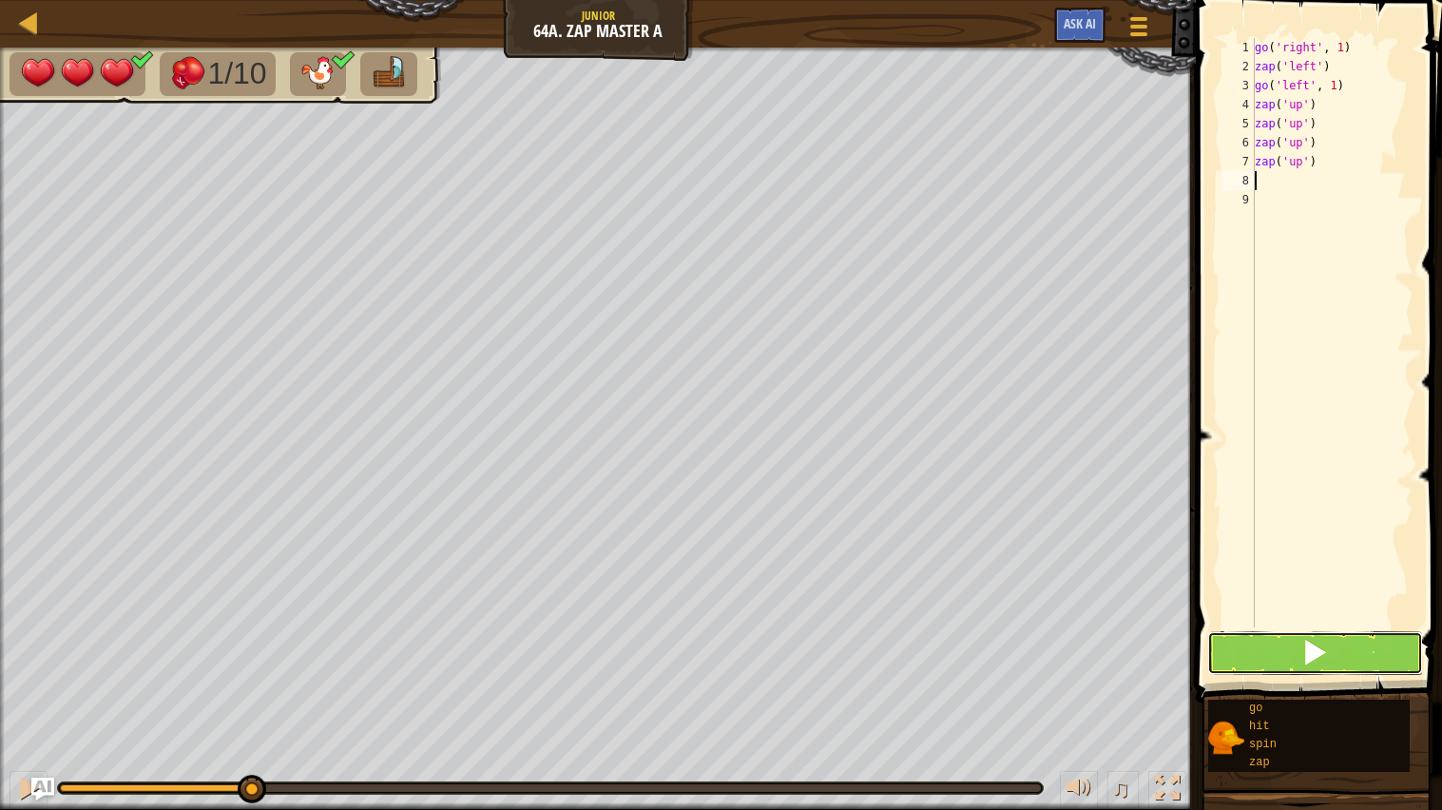
drag, startPoint x: 1260, startPoint y: 652, endPoint x: 1249, endPoint y: 649, distance: 10.8
click at [1261, 652] on button at bounding box center [1316, 653] width 217 height 44
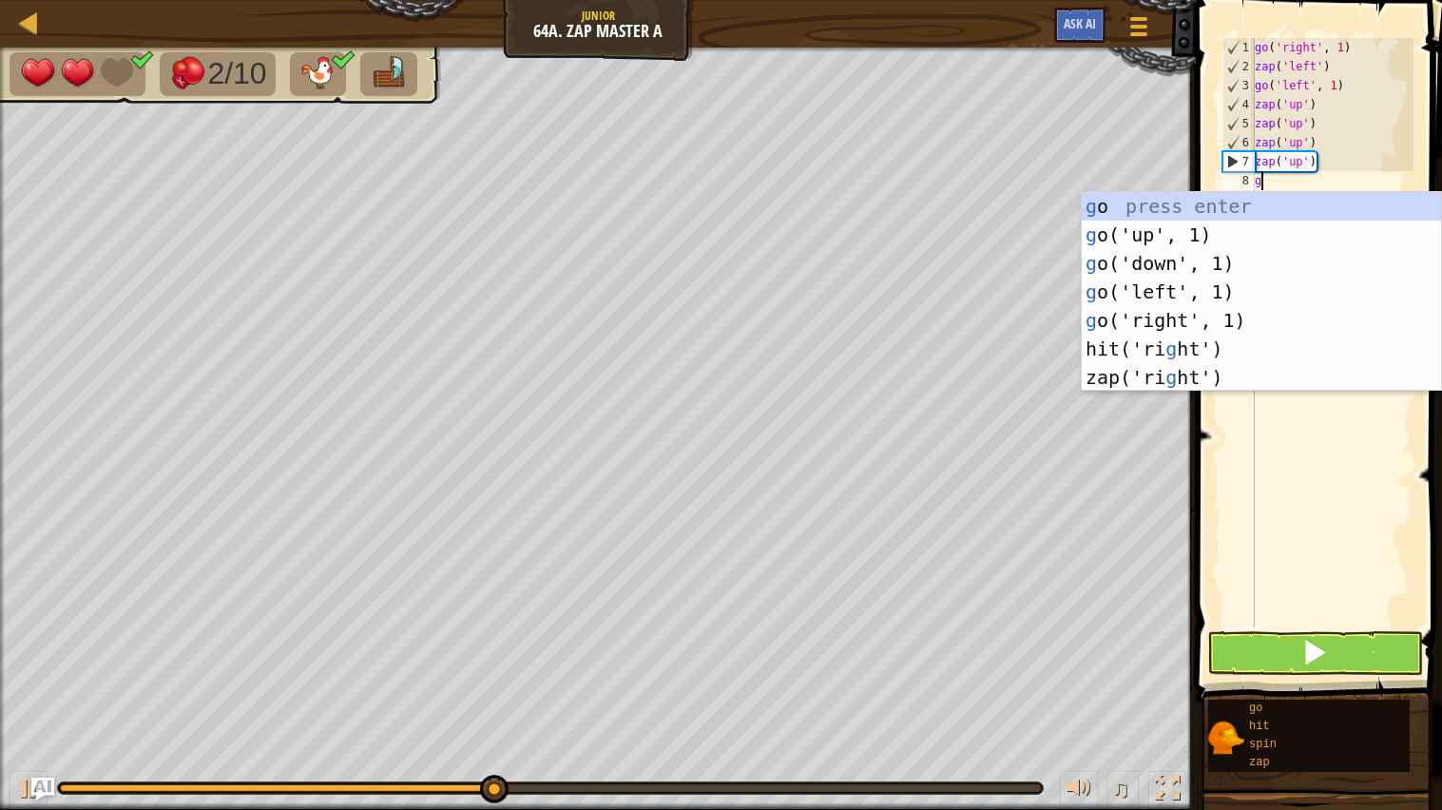
type textarea "go"
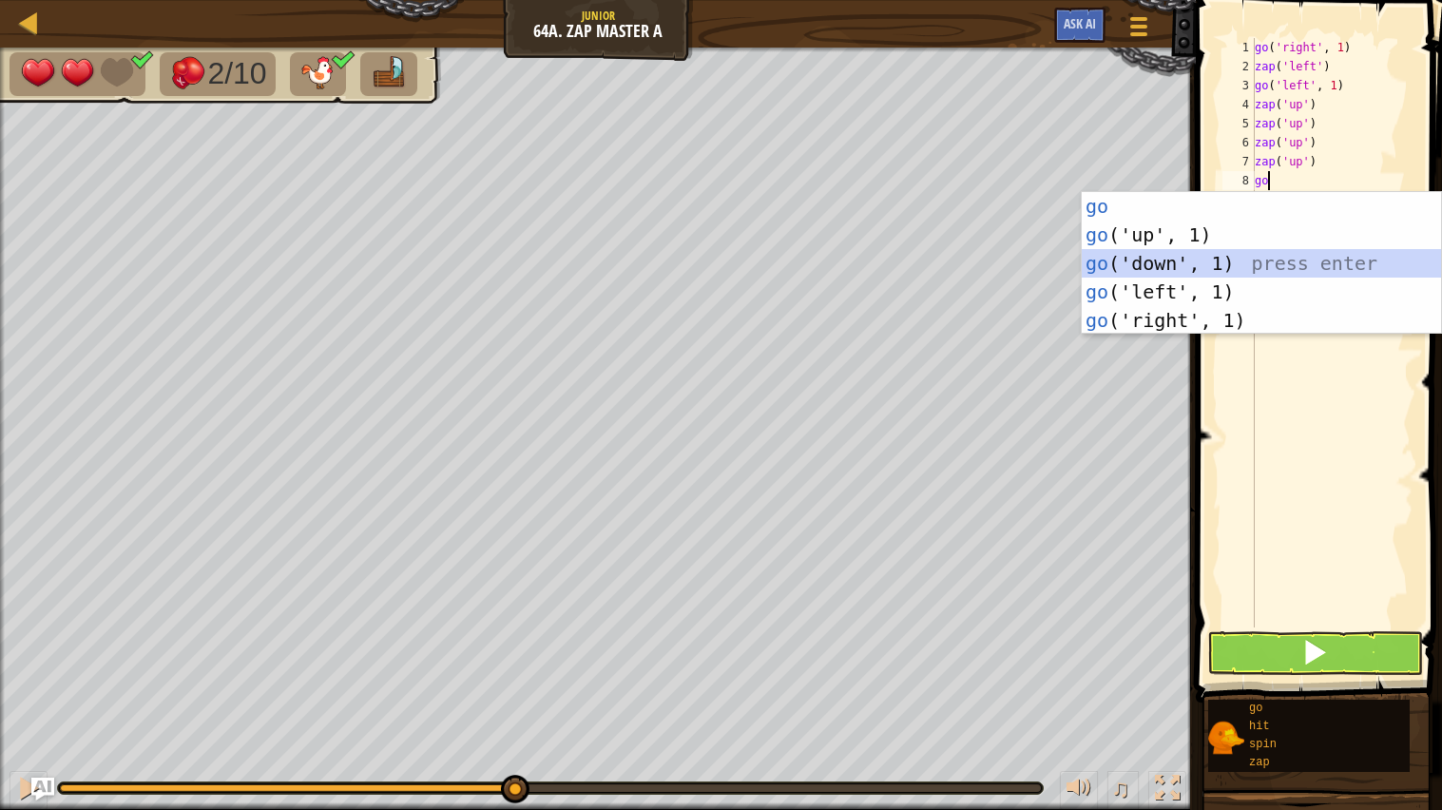
click at [1244, 257] on div "go press enter go ('up', 1) press enter go ('down', 1) press enter go ('left', …" at bounding box center [1261, 292] width 359 height 200
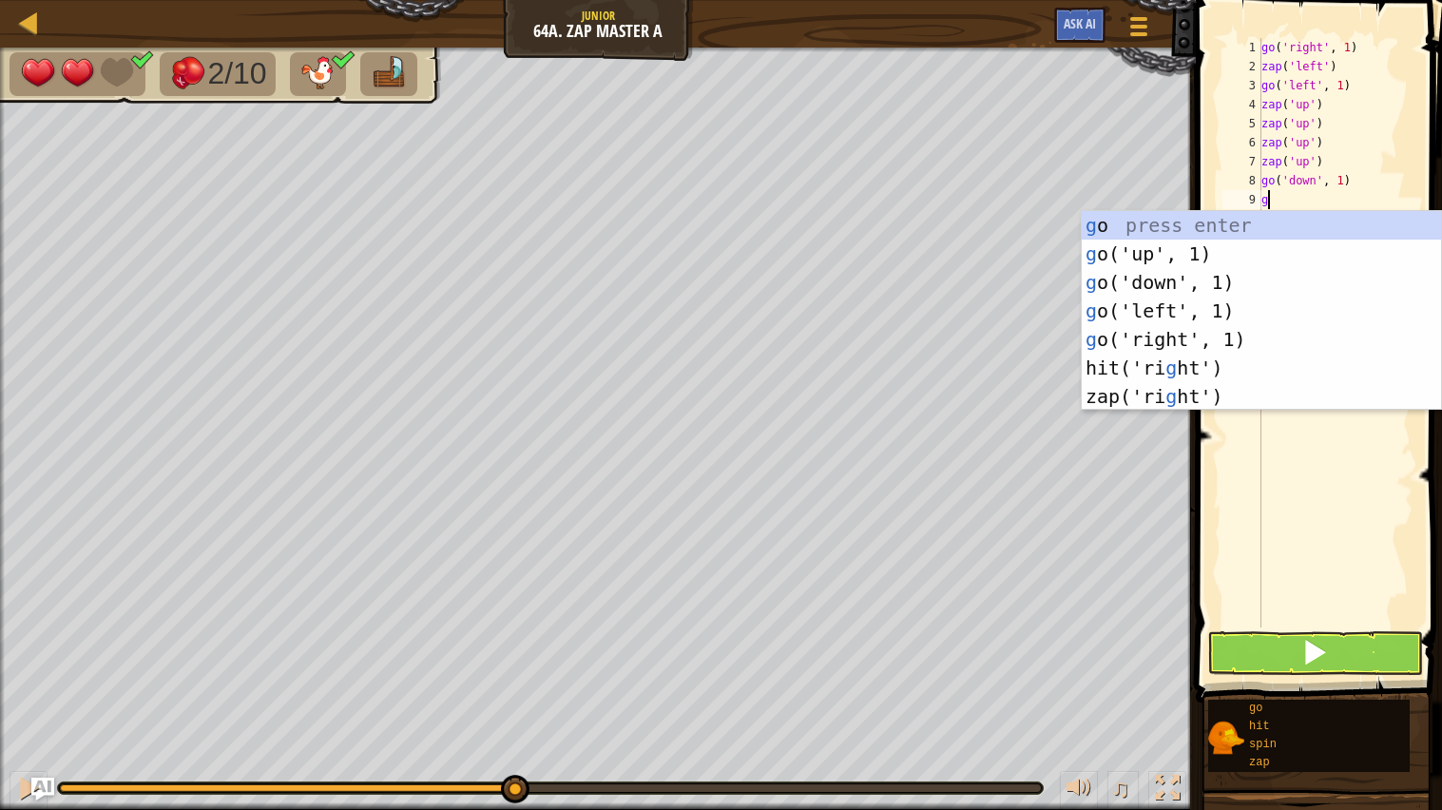
type textarea "go"
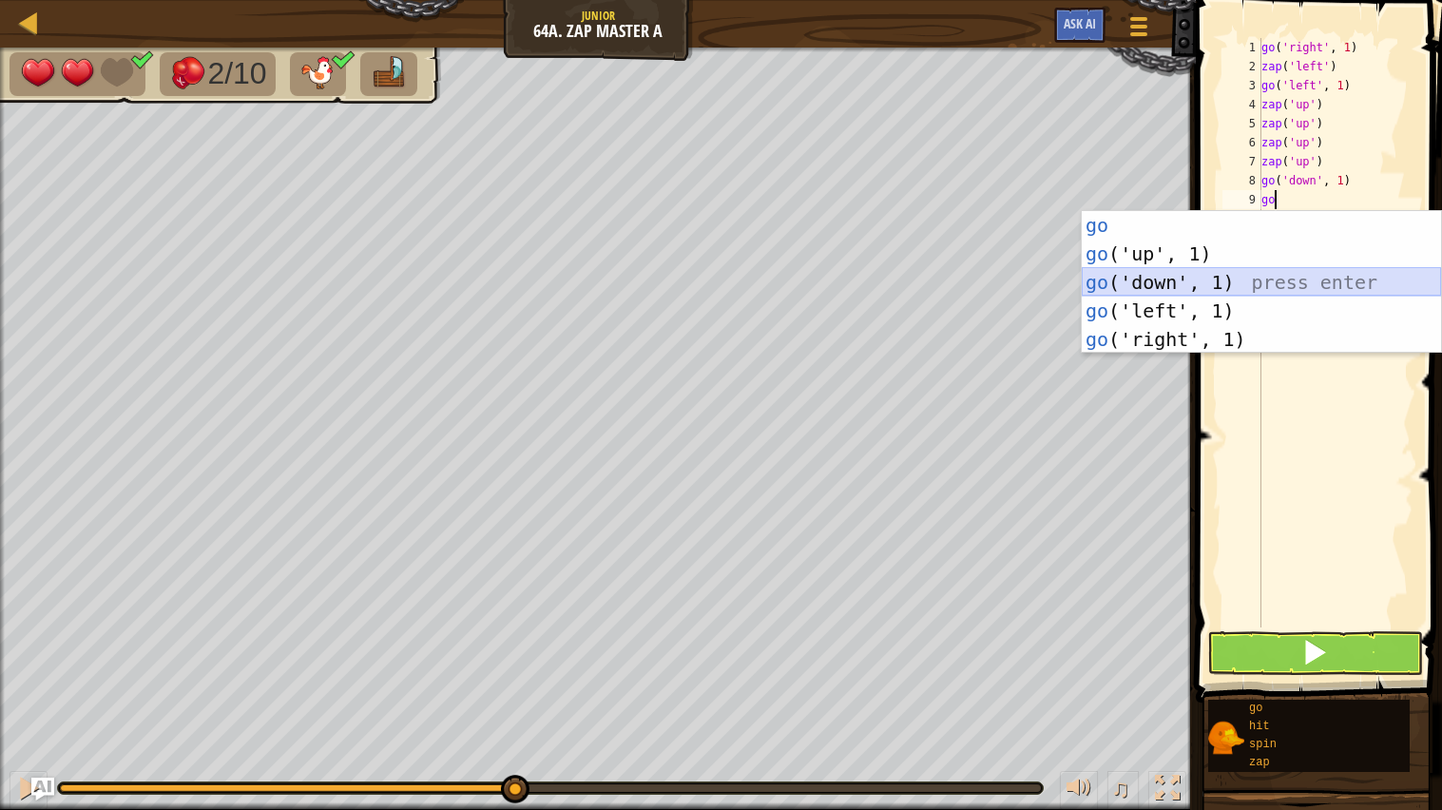
click at [1245, 288] on div "go press enter go ('up', 1) press enter go ('down', 1) press enter go ('left', …" at bounding box center [1261, 311] width 359 height 200
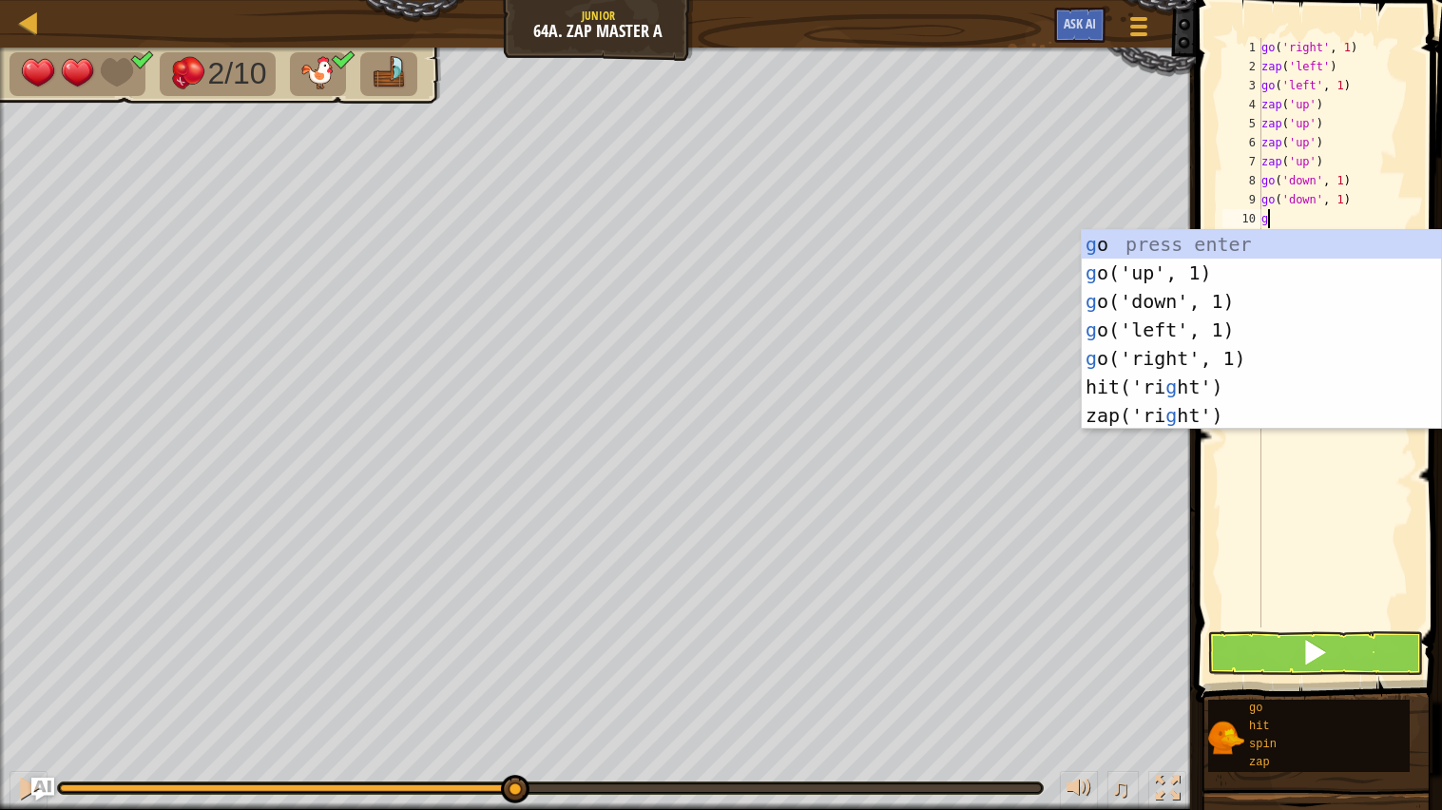
type textarea "go"
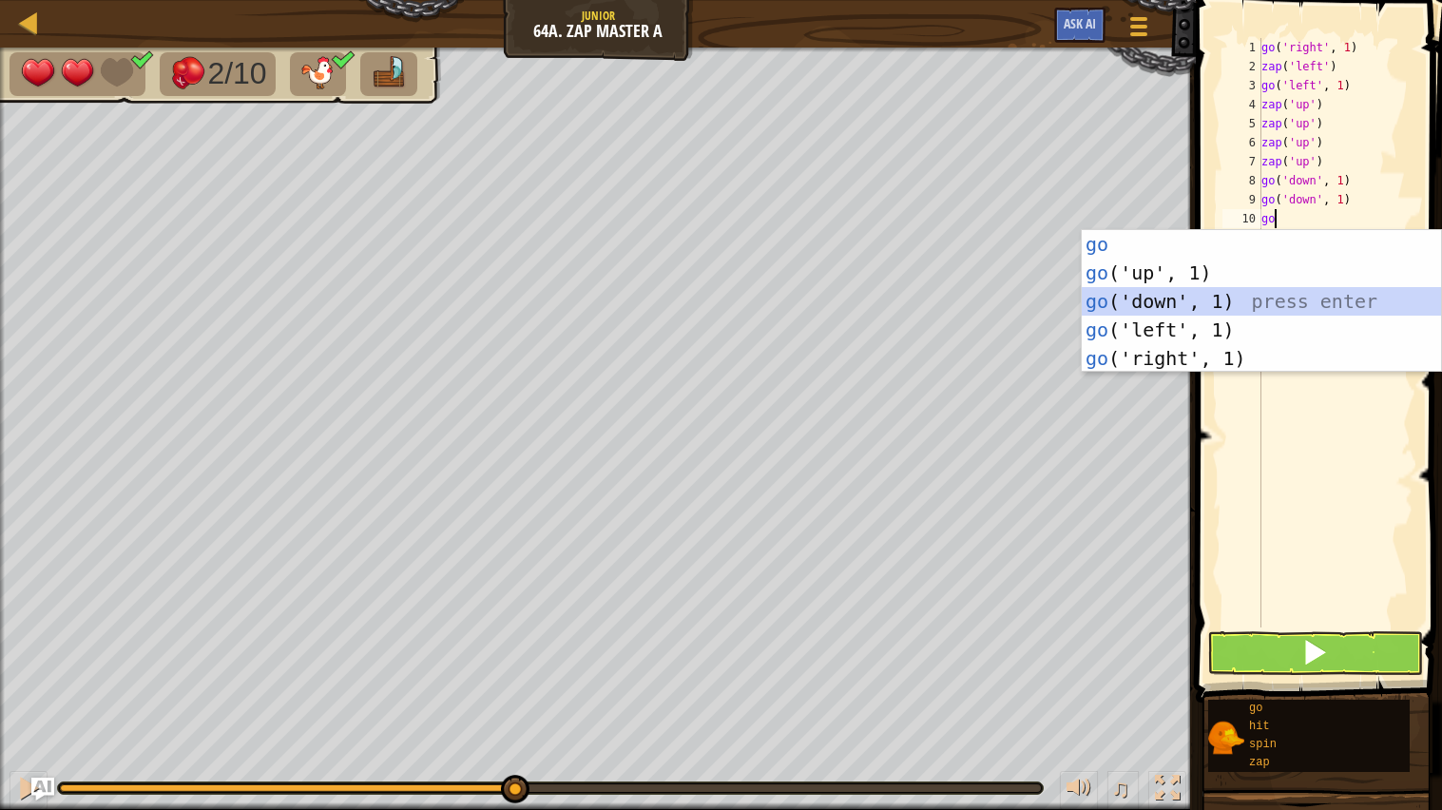
click at [1261, 305] on div "go press enter go ('up', 1) press enter go ('down', 1) press enter go ('left', …" at bounding box center [1261, 330] width 359 height 200
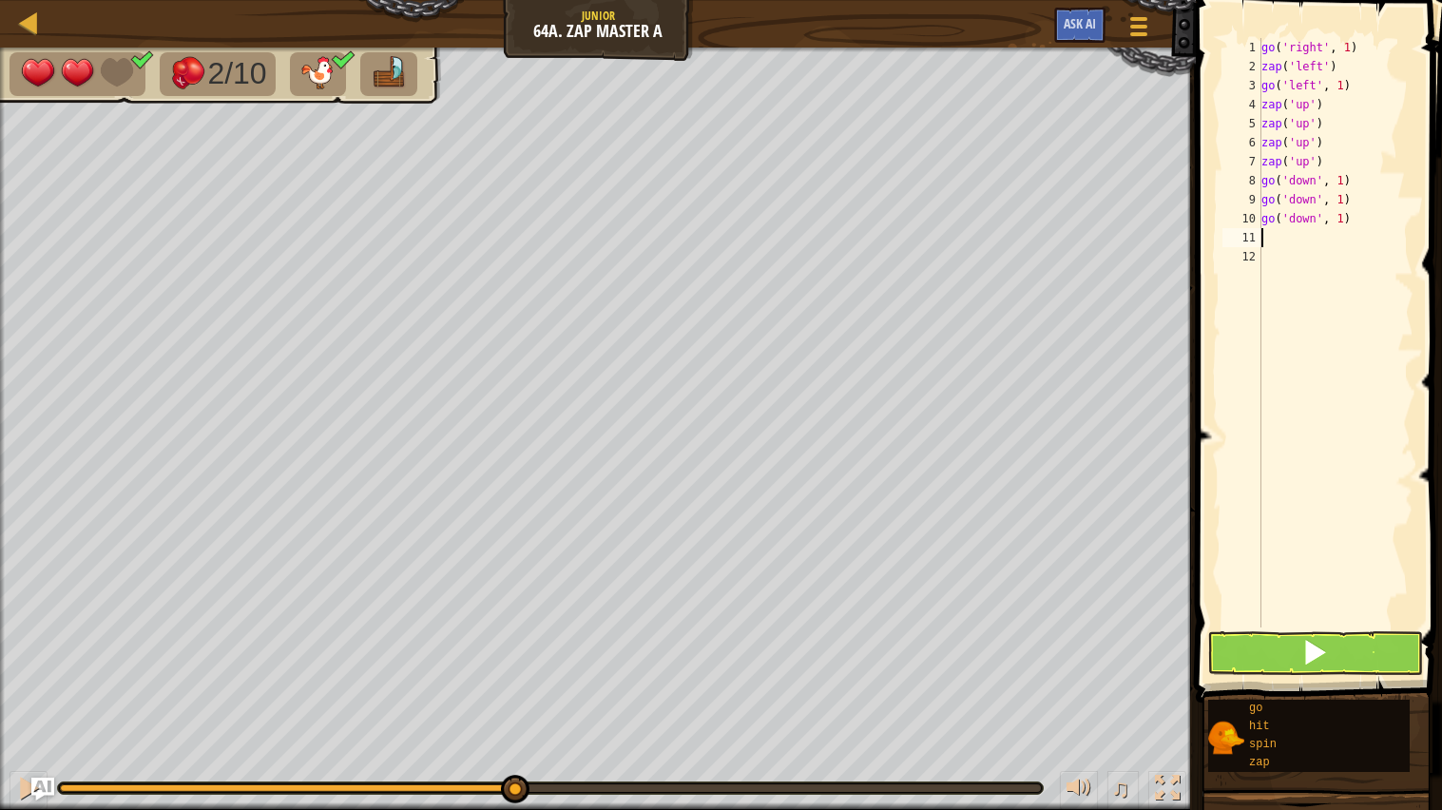
type textarea "go"
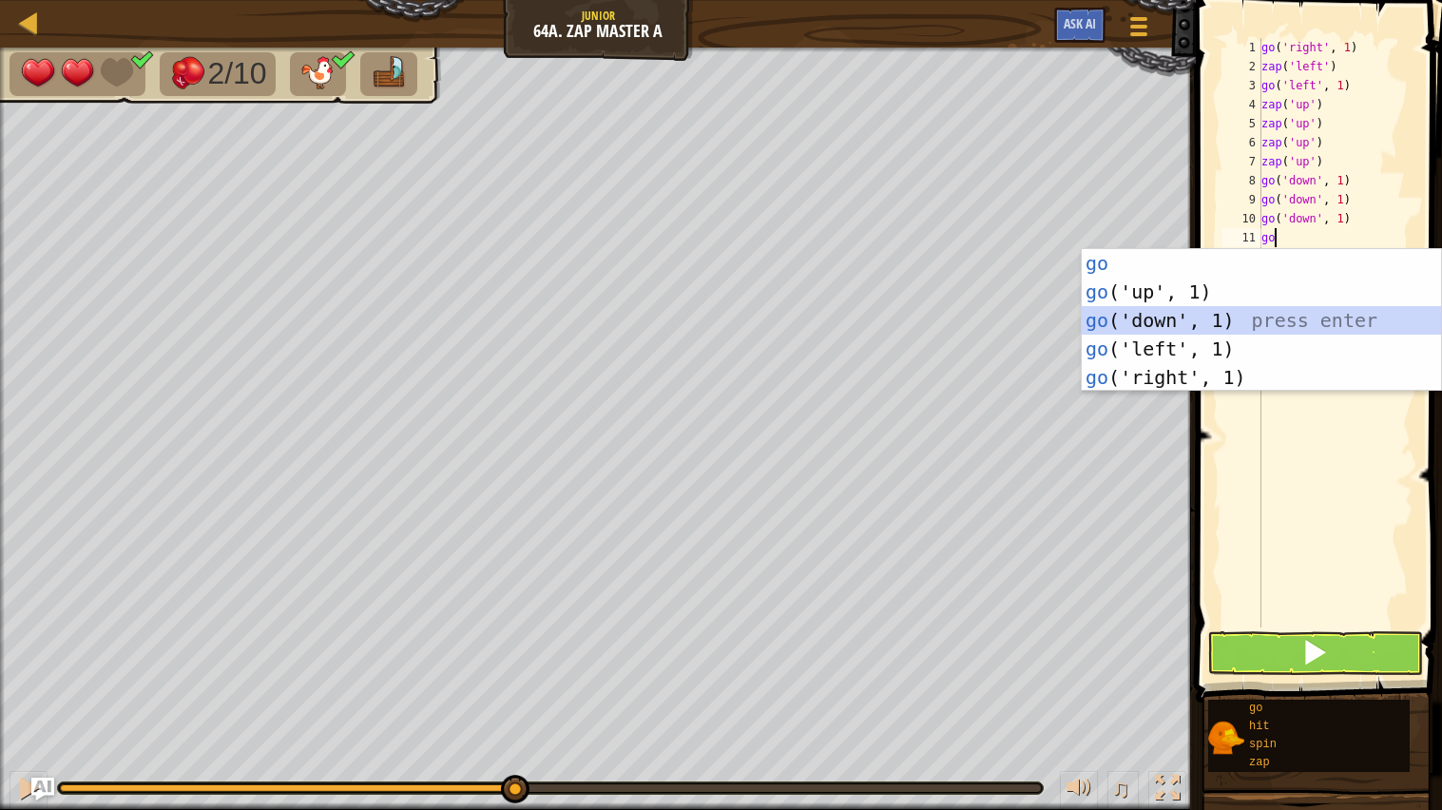
click at [1261, 314] on div "go press enter go ('up', 1) press enter go ('down', 1) press enter go ('left', …" at bounding box center [1261, 349] width 359 height 200
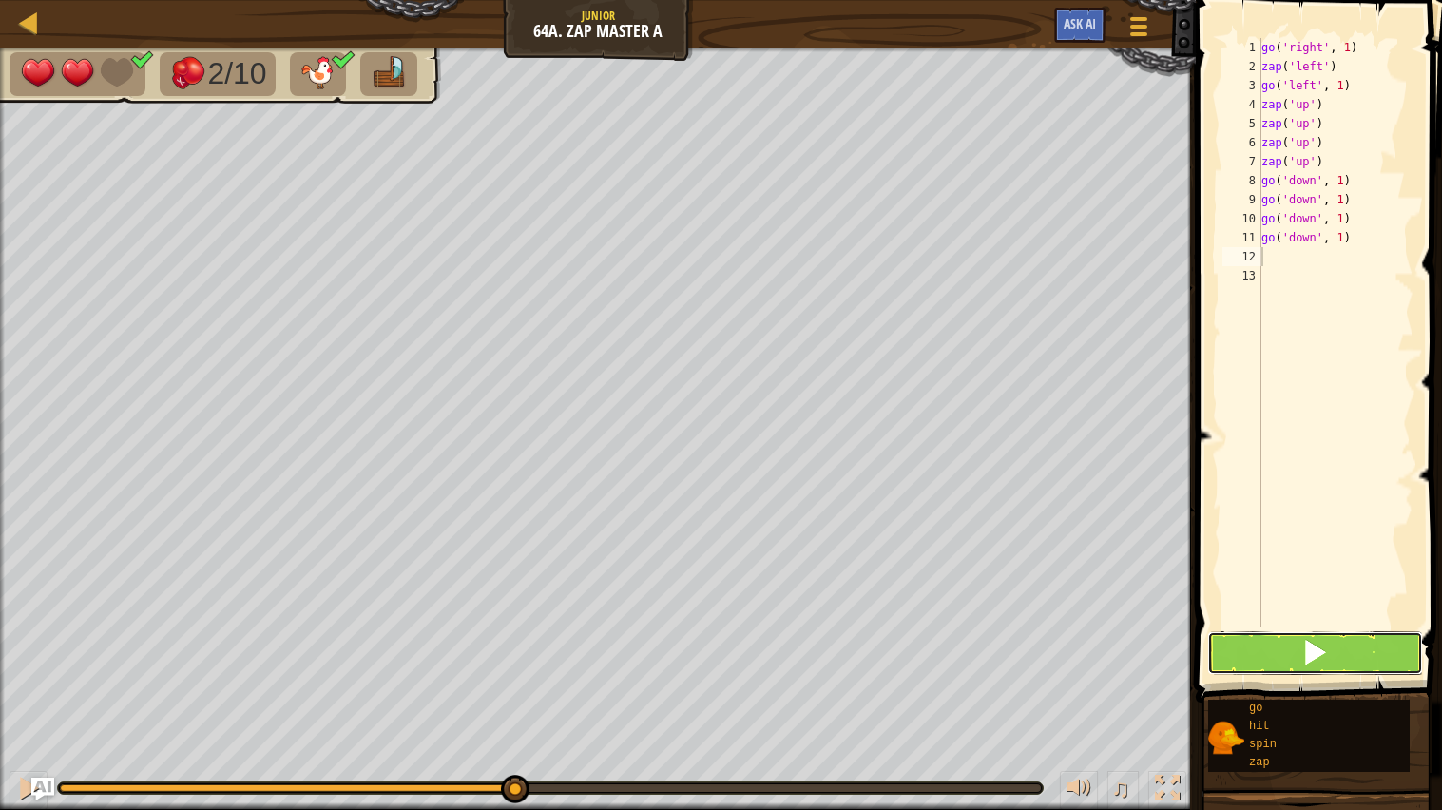
click at [1331, 631] on button at bounding box center [1316, 653] width 217 height 44
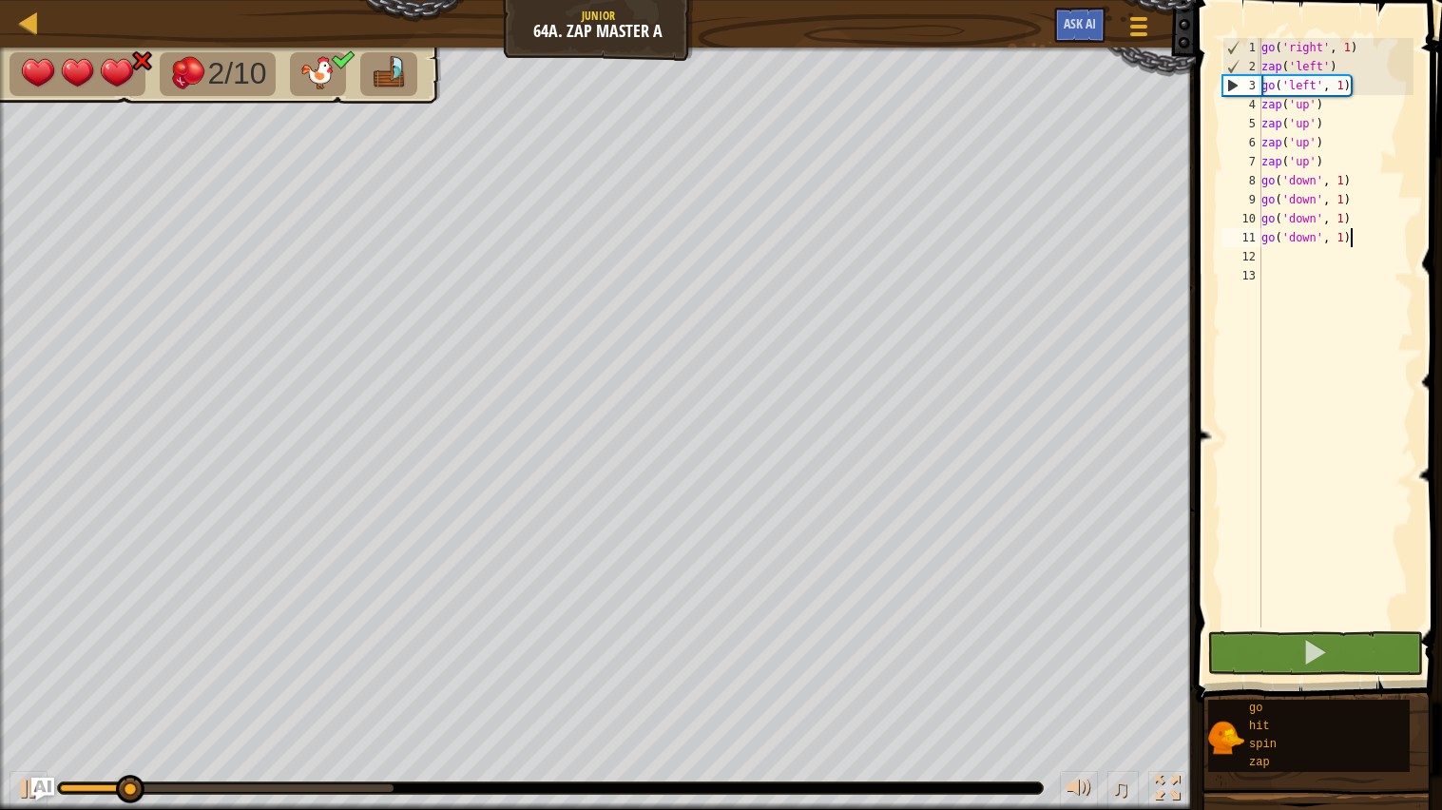
click at [1378, 238] on div "go ( 'right' , 1 ) zap ( 'left' ) go ( 'left' , 1 ) zap ( 'up' ) zap ( 'up' ) z…" at bounding box center [1336, 352] width 157 height 628
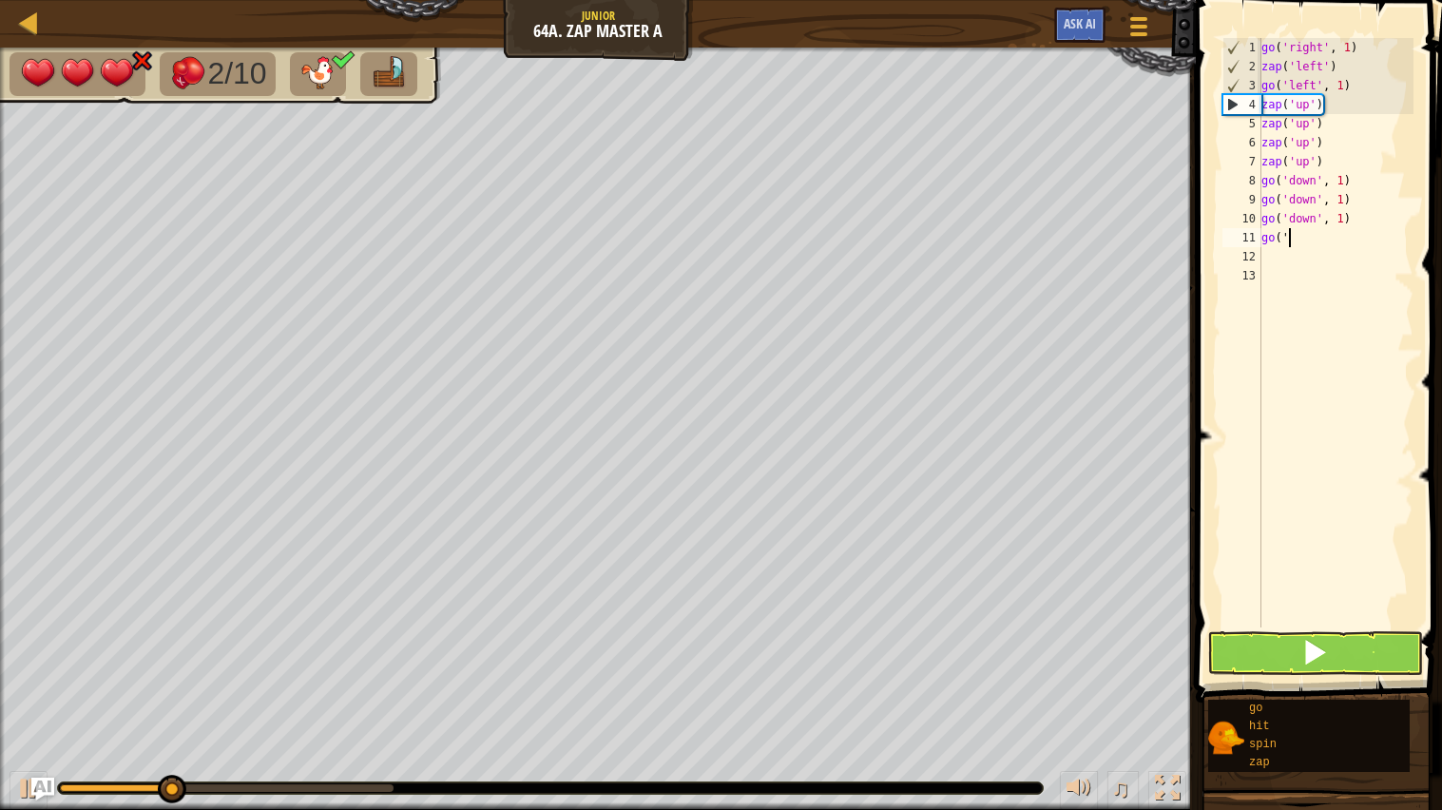
type textarea "g"
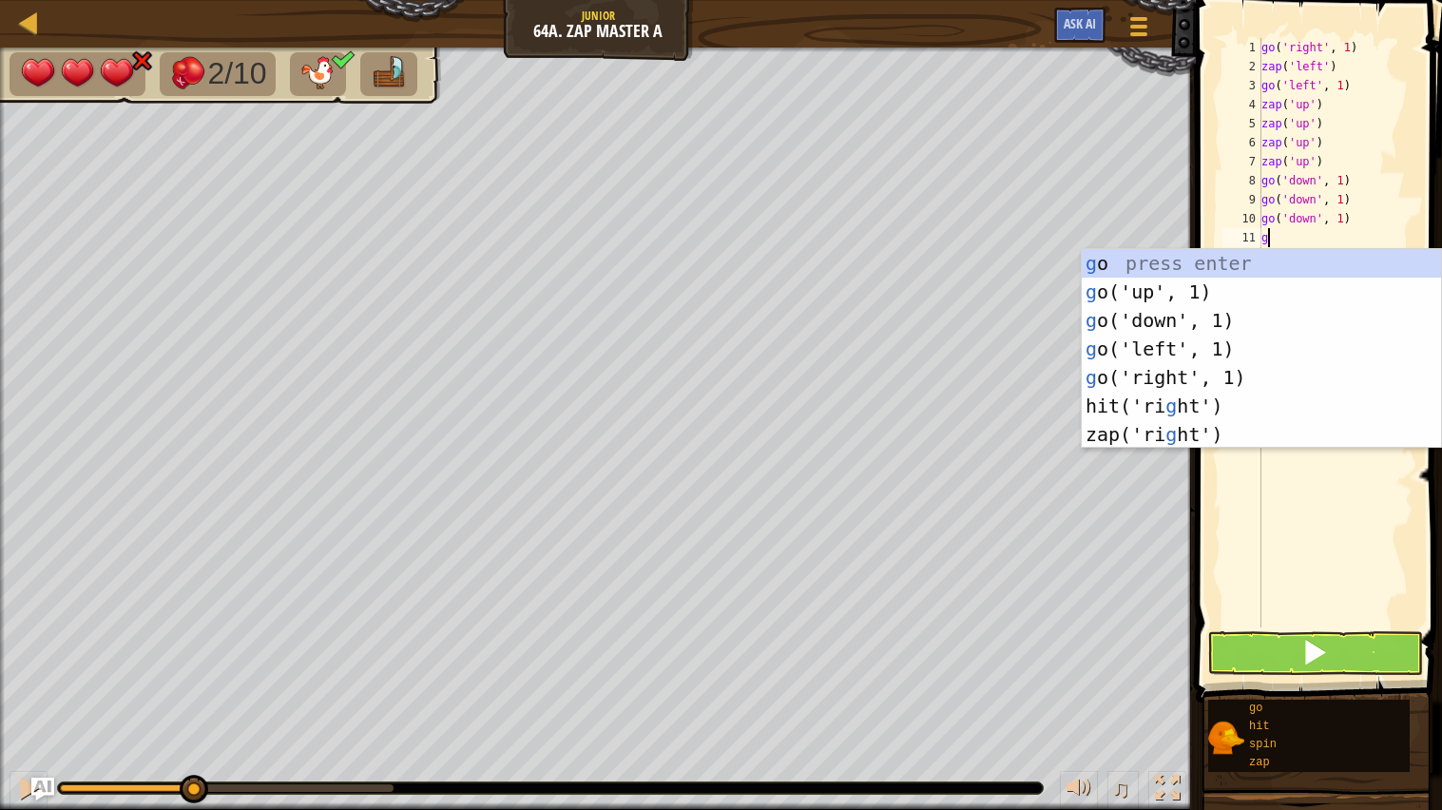
type textarea "go"
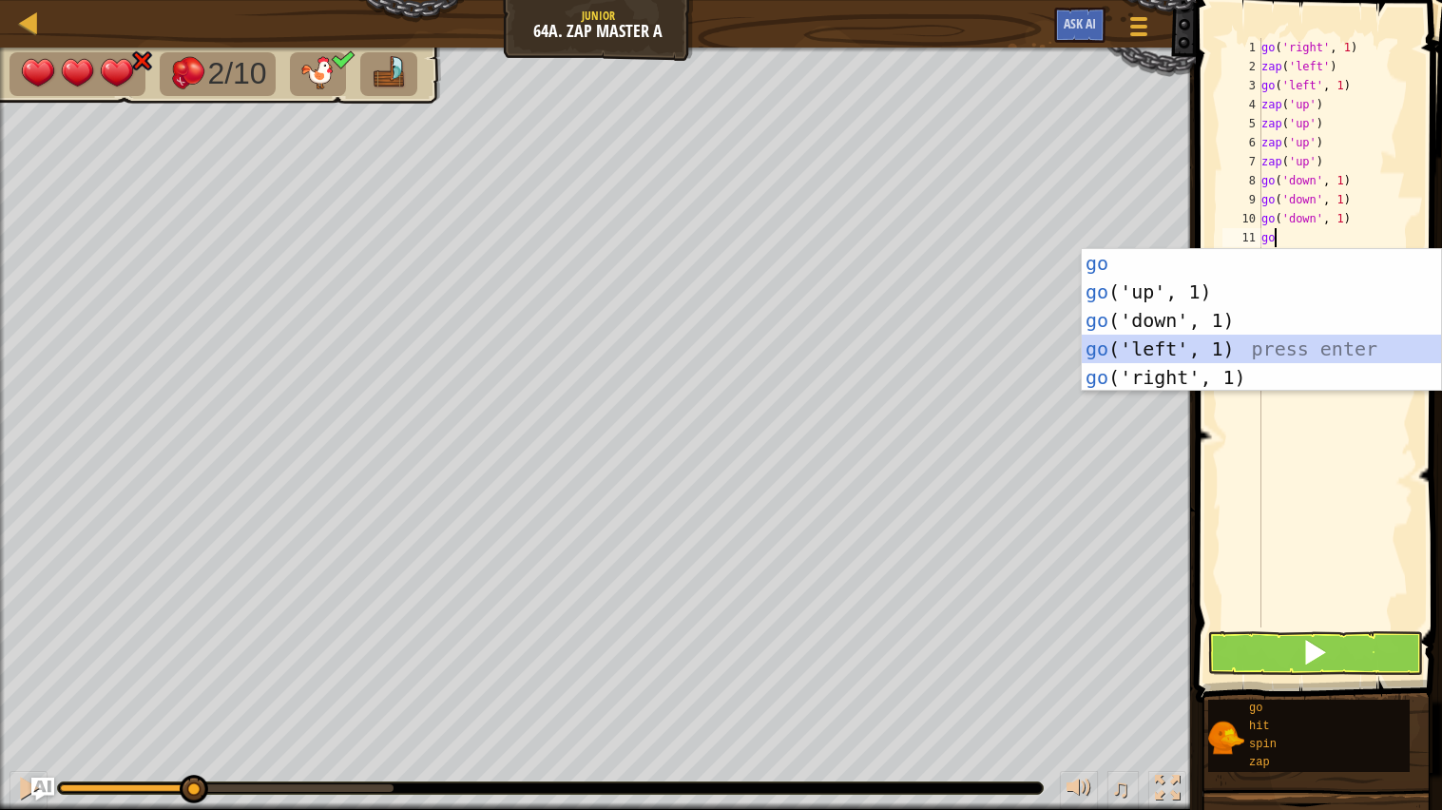
click at [1286, 344] on div "go press enter go ('up', 1) press enter go ('down', 1) press enter go ('left', …" at bounding box center [1261, 349] width 359 height 200
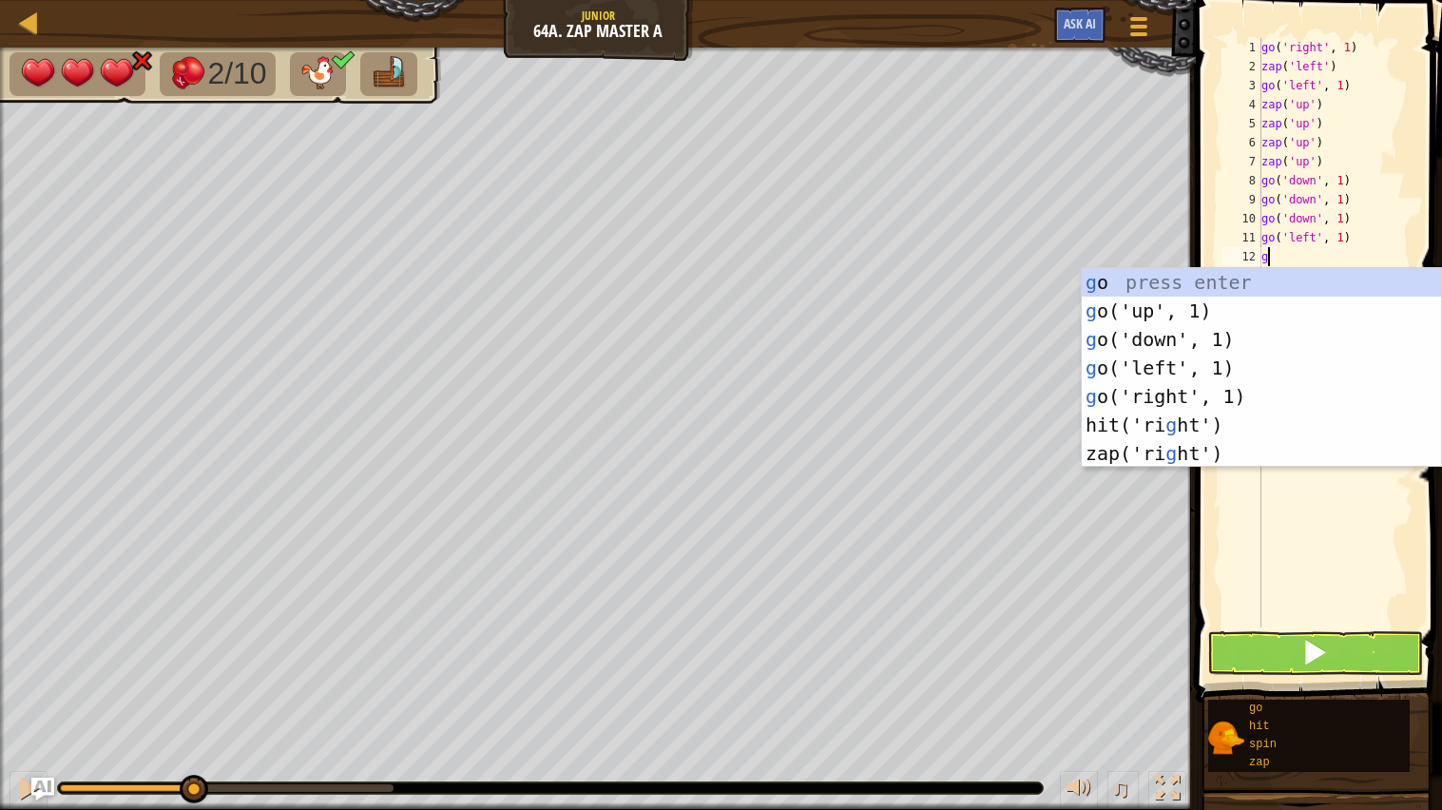
type textarea "go"
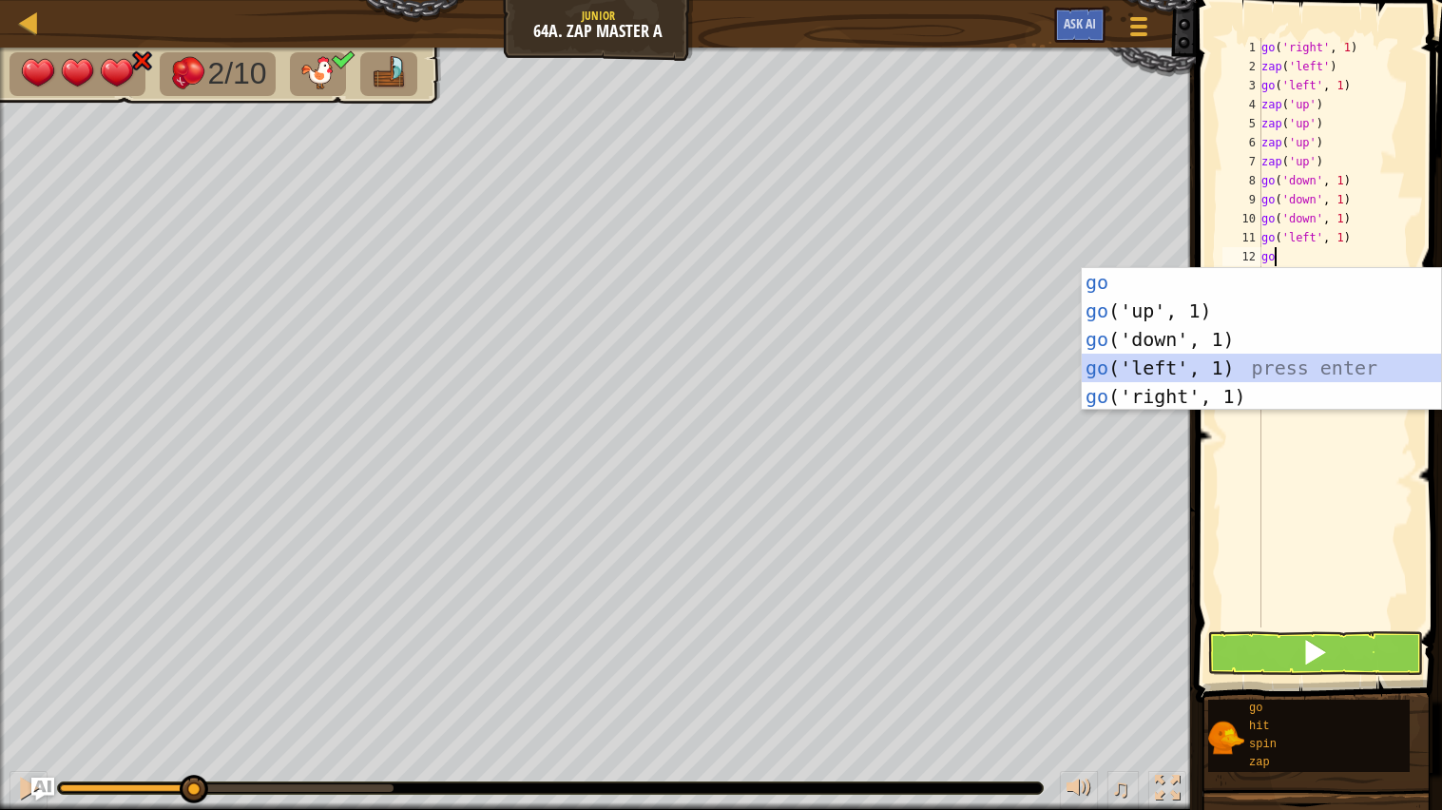
click at [1276, 377] on div "go press enter go ('up', 1) press enter go ('down', 1) press enter go ('left', …" at bounding box center [1261, 368] width 359 height 200
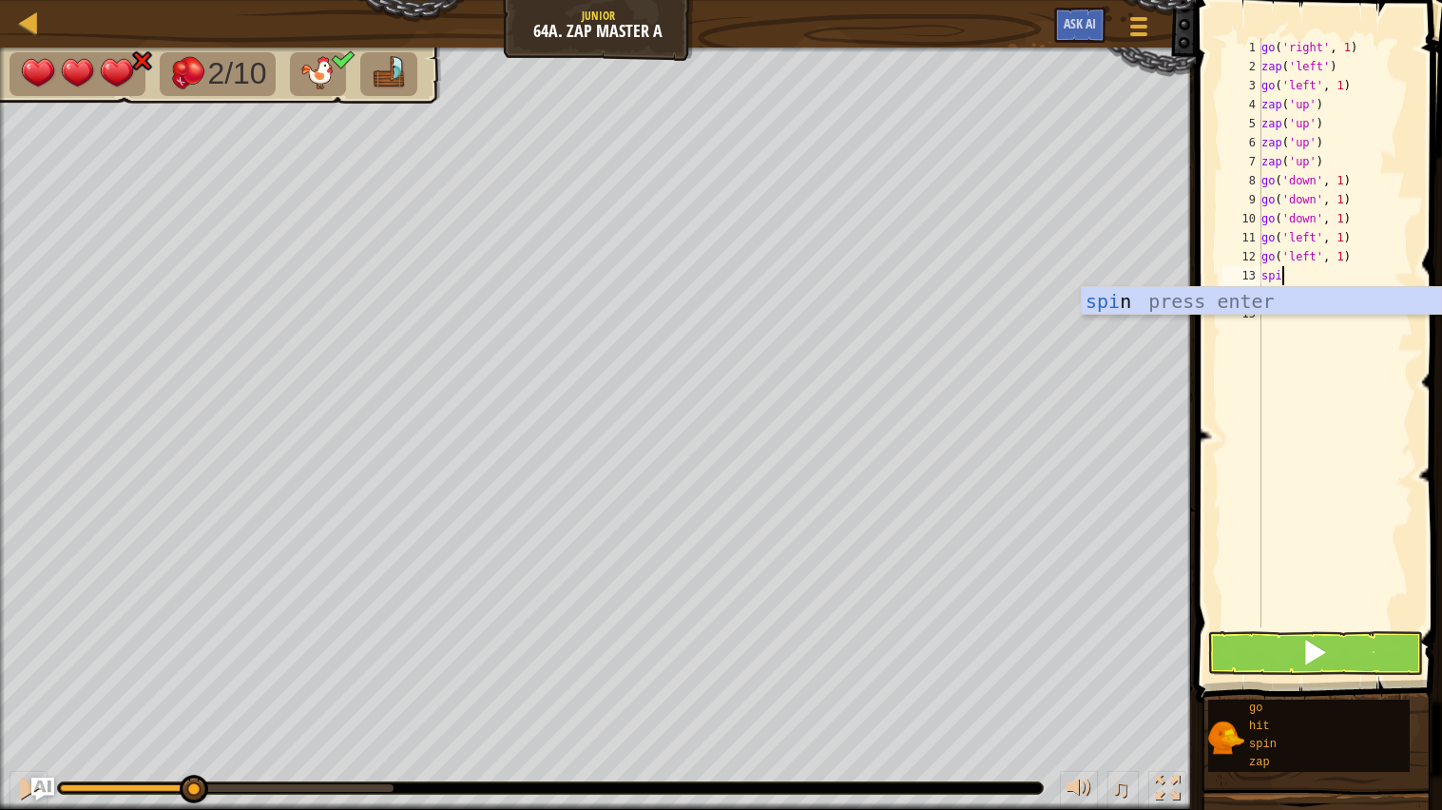
type textarea "spin"
click at [1336, 308] on div "spin press enter" at bounding box center [1261, 330] width 359 height 86
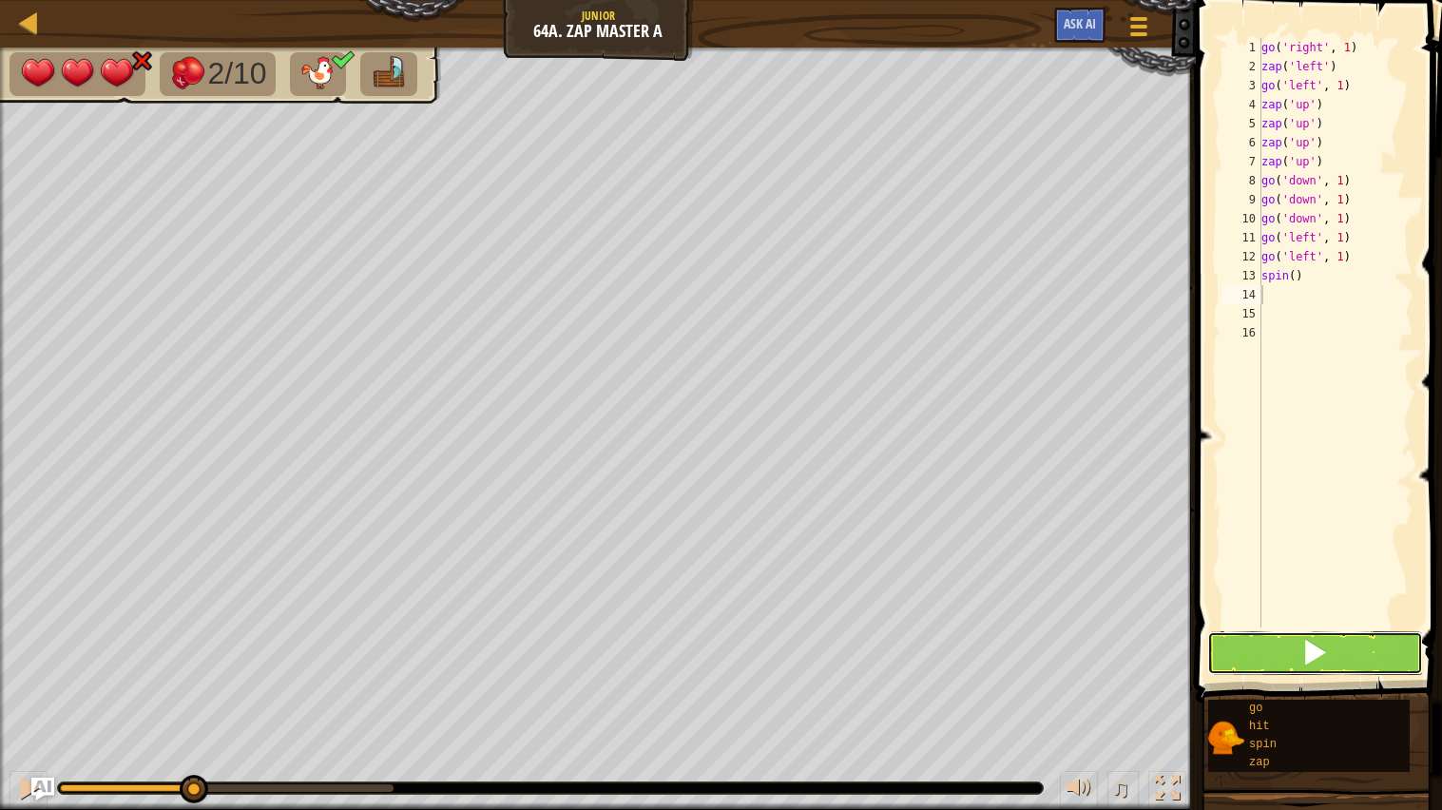
click at [1307, 640] on span at bounding box center [1315, 652] width 27 height 27
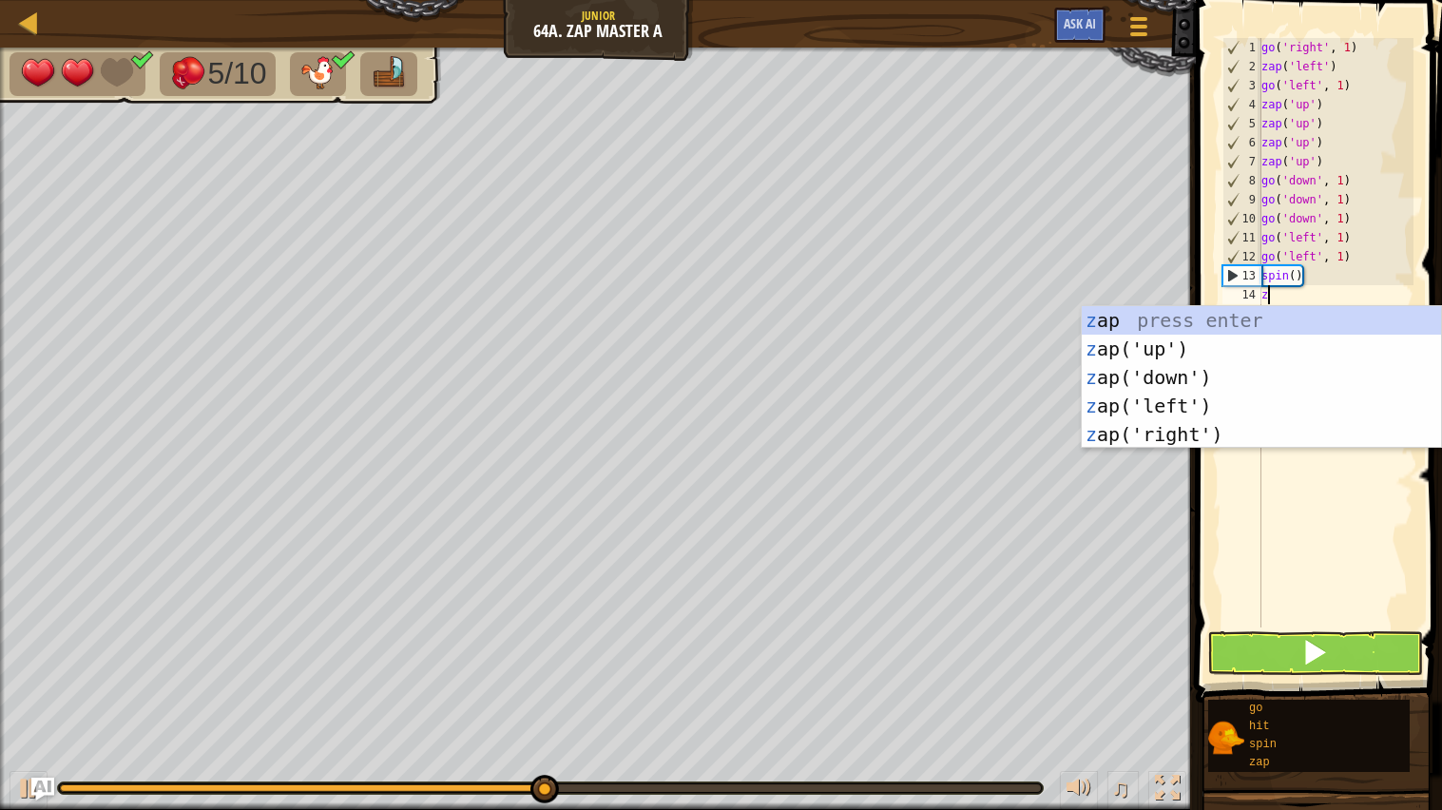
type textarea "zap"
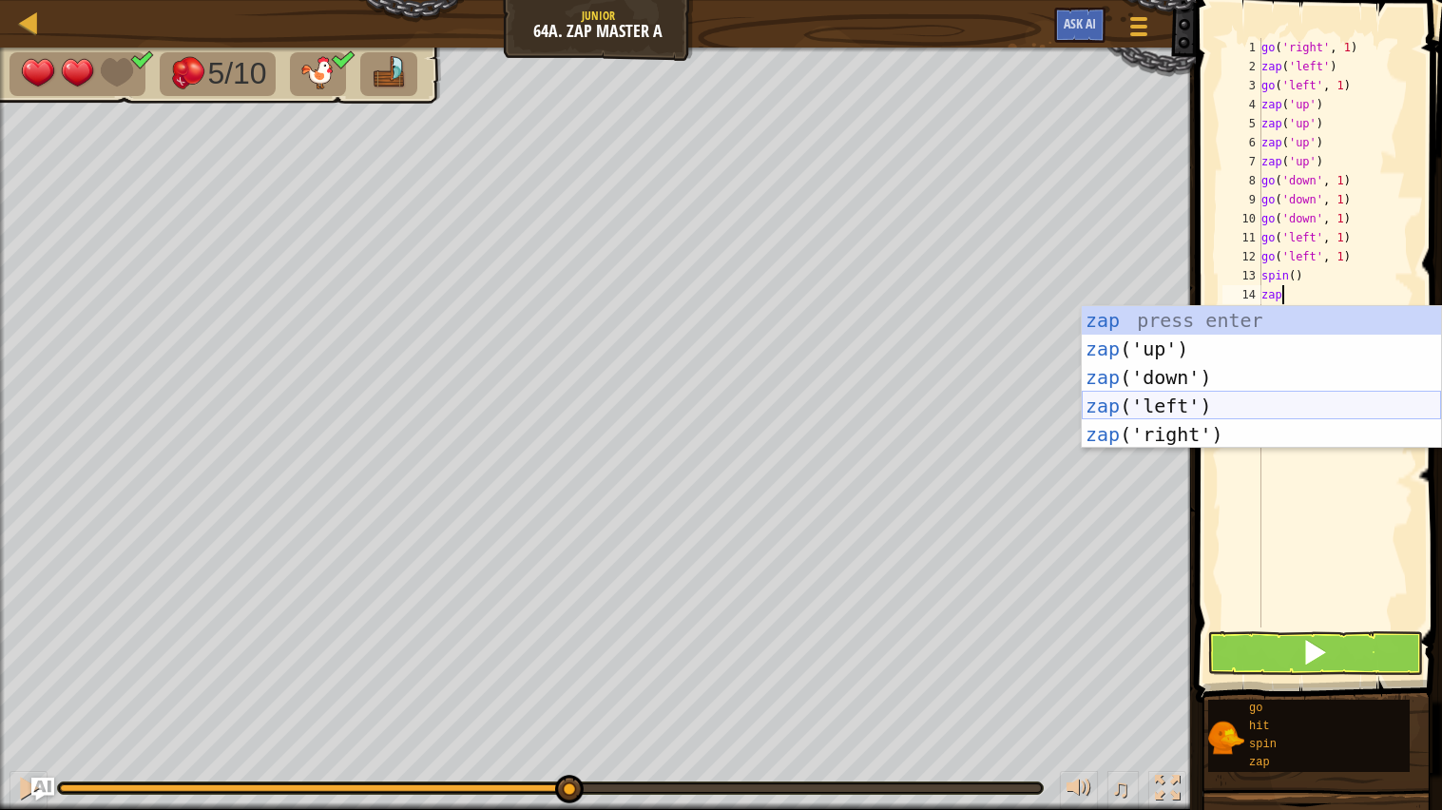
click at [1142, 413] on div "zap press enter zap ('up') press enter zap ('down') press enter zap ('left') pr…" at bounding box center [1261, 406] width 359 height 200
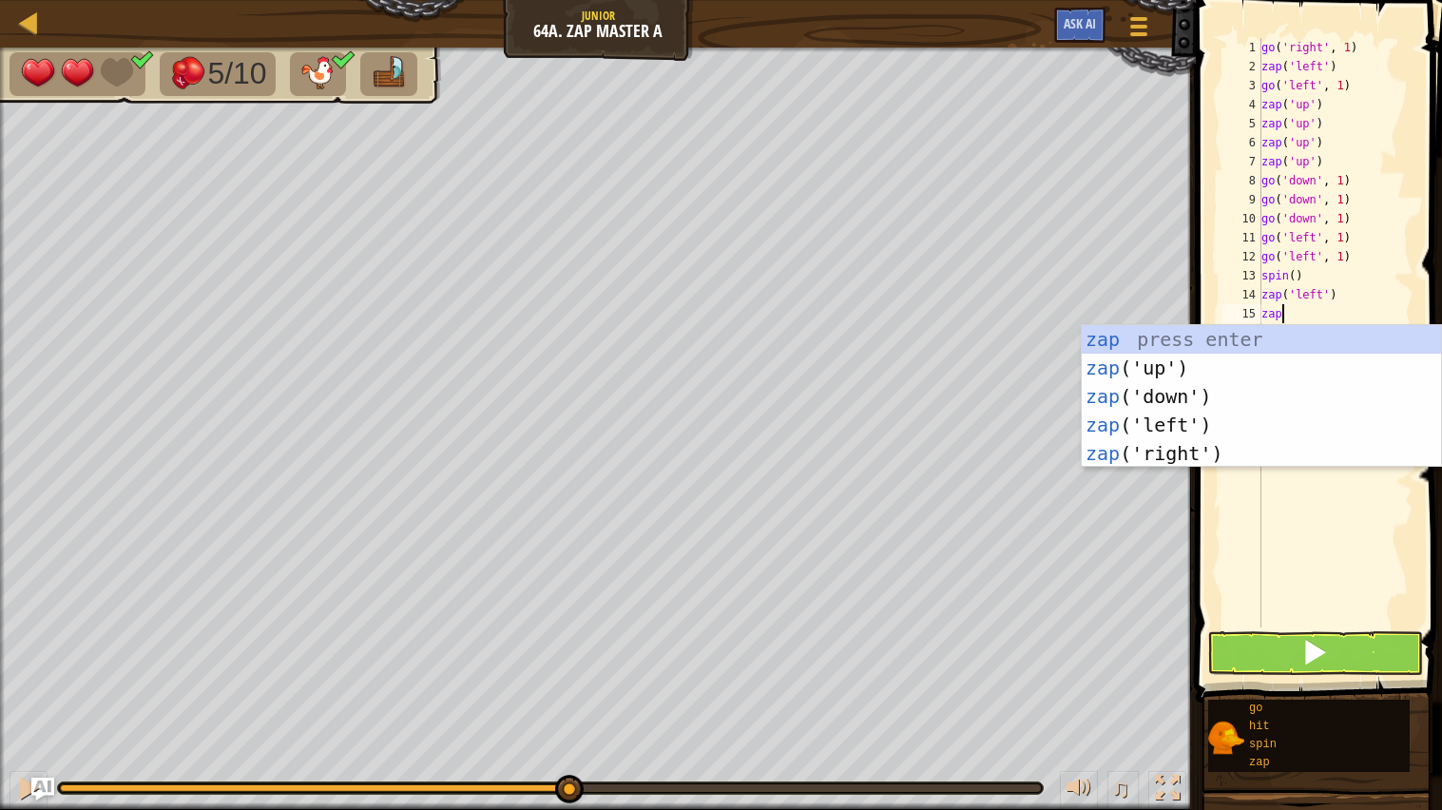
type textarea "zap"
click at [1140, 415] on div "zap press enter zap ('up') press enter zap ('down') press enter zap ('left') pr…" at bounding box center [1261, 425] width 359 height 200
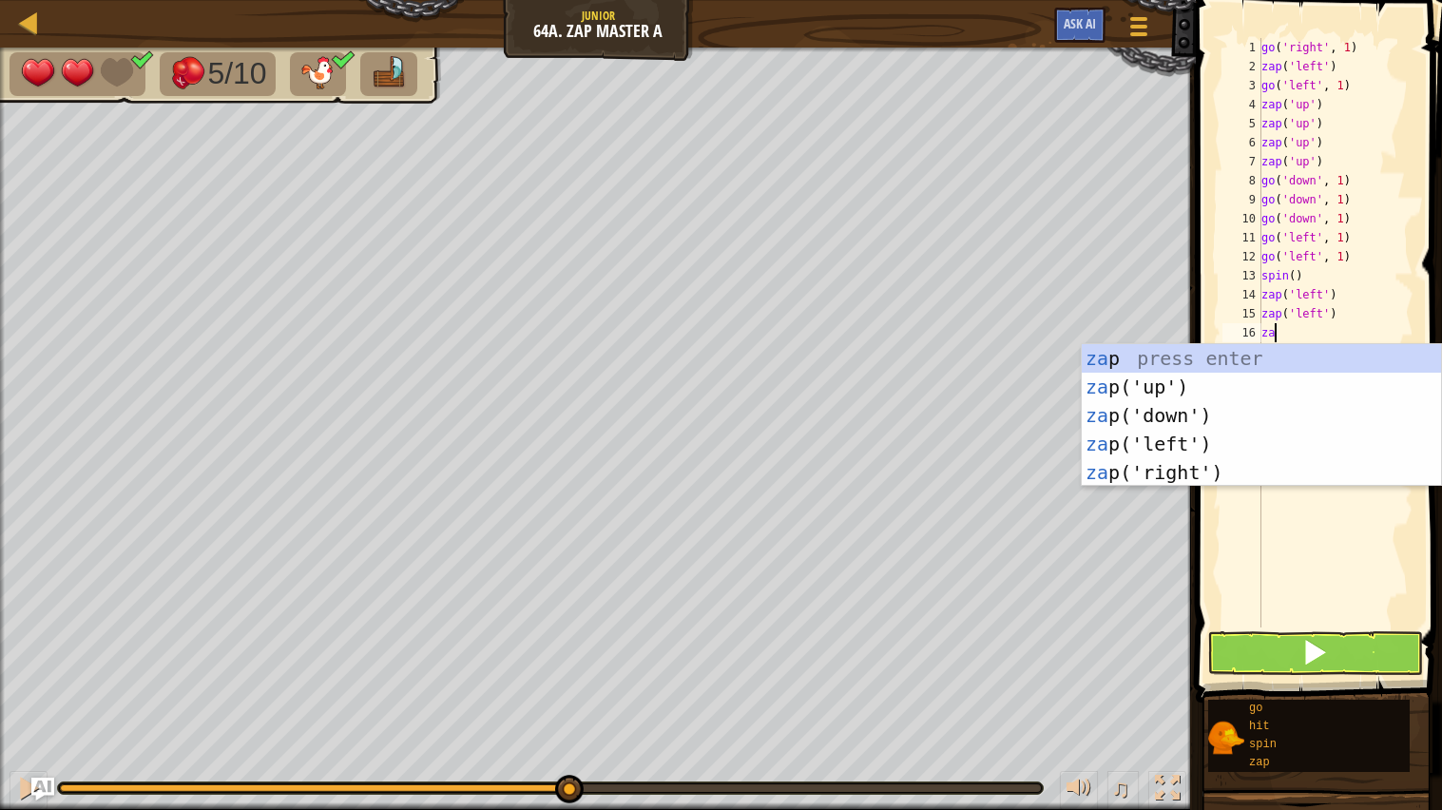
type textarea "zap"
click at [1139, 440] on div "zap press enter zap ('up') press enter zap ('down') press enter zap ('left') pr…" at bounding box center [1261, 444] width 359 height 200
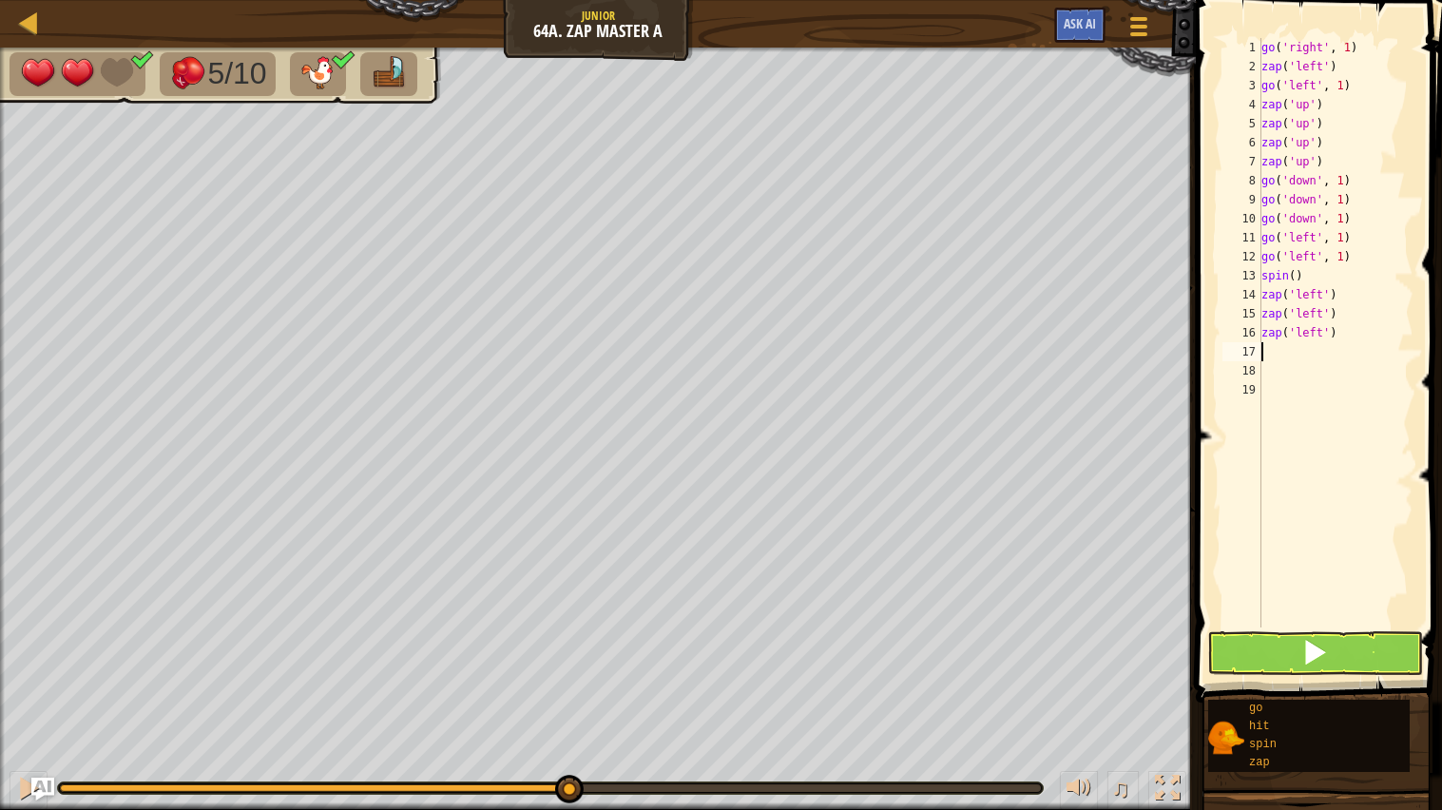
type textarea "zap"
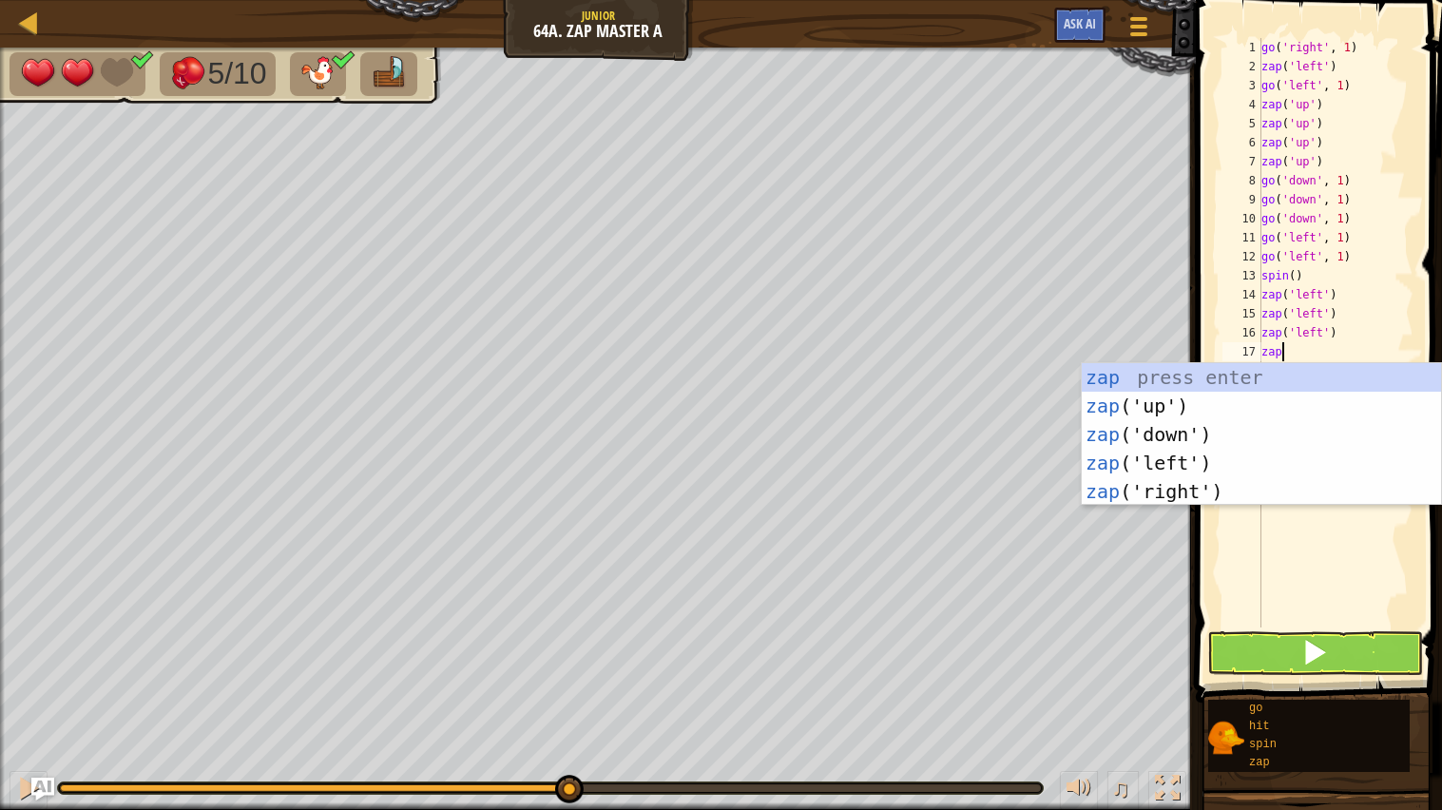
scroll to position [8, 1]
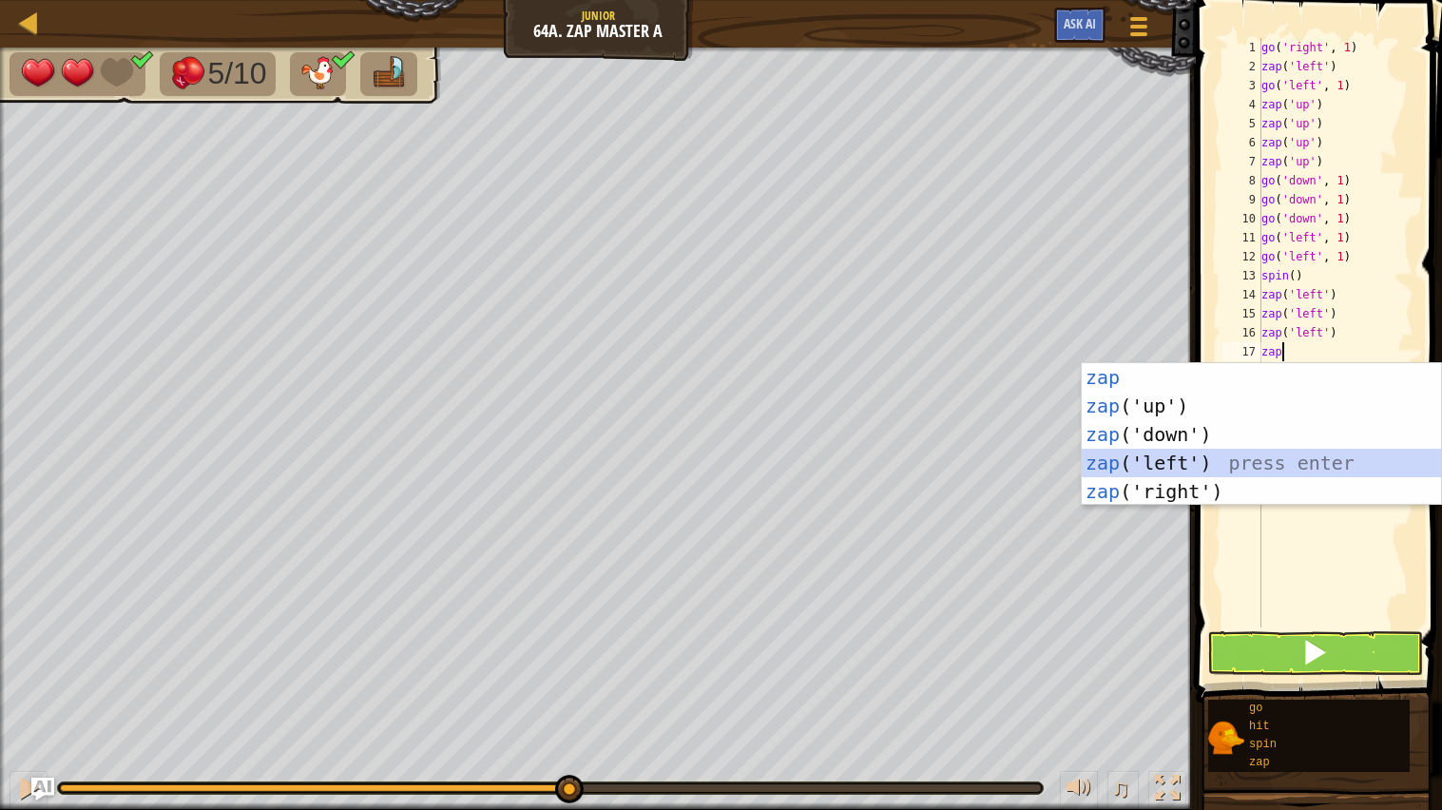
click at [1134, 461] on div "zap press enter zap ('up') press enter zap ('down') press enter zap ('left') pr…" at bounding box center [1261, 463] width 359 height 200
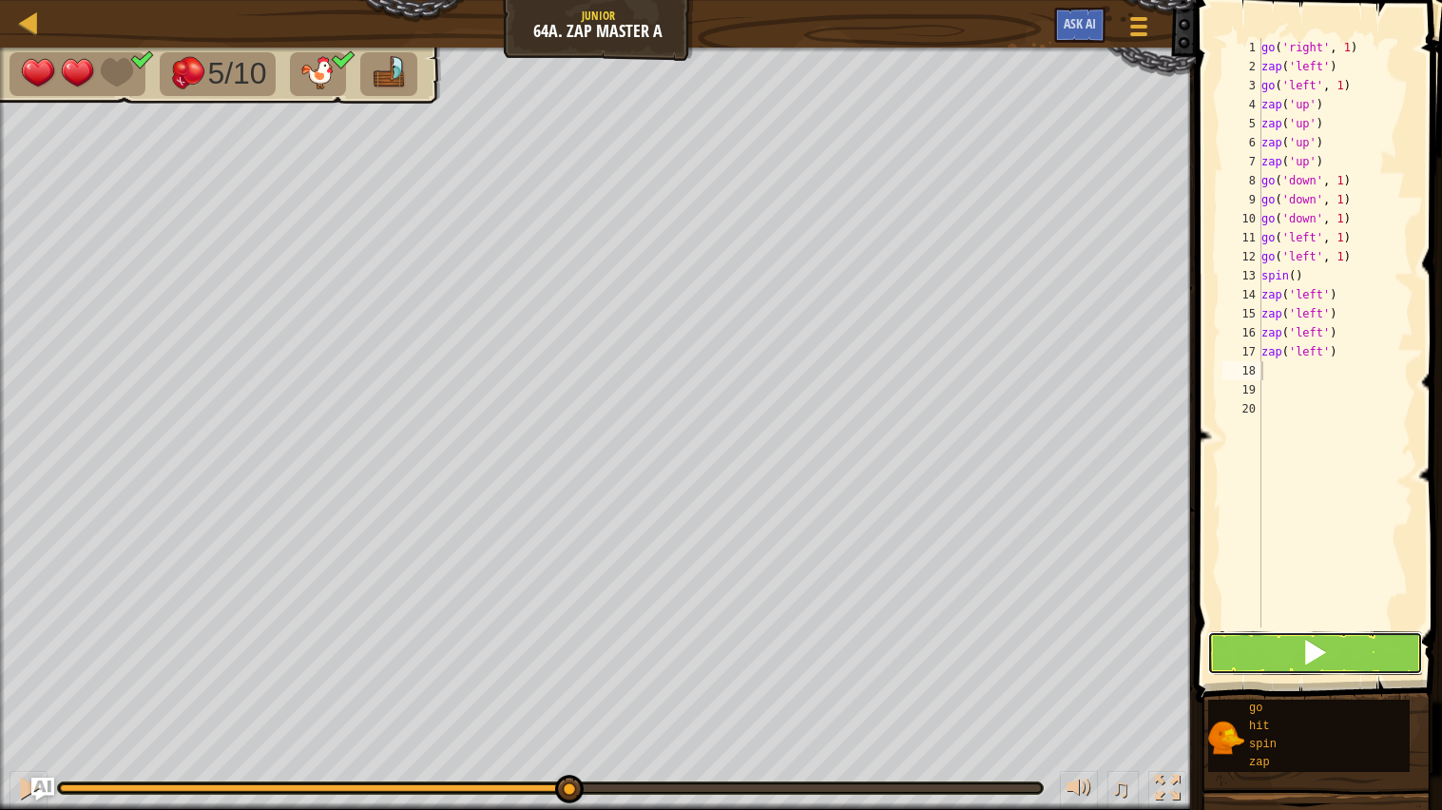
click at [1271, 655] on button at bounding box center [1316, 653] width 217 height 44
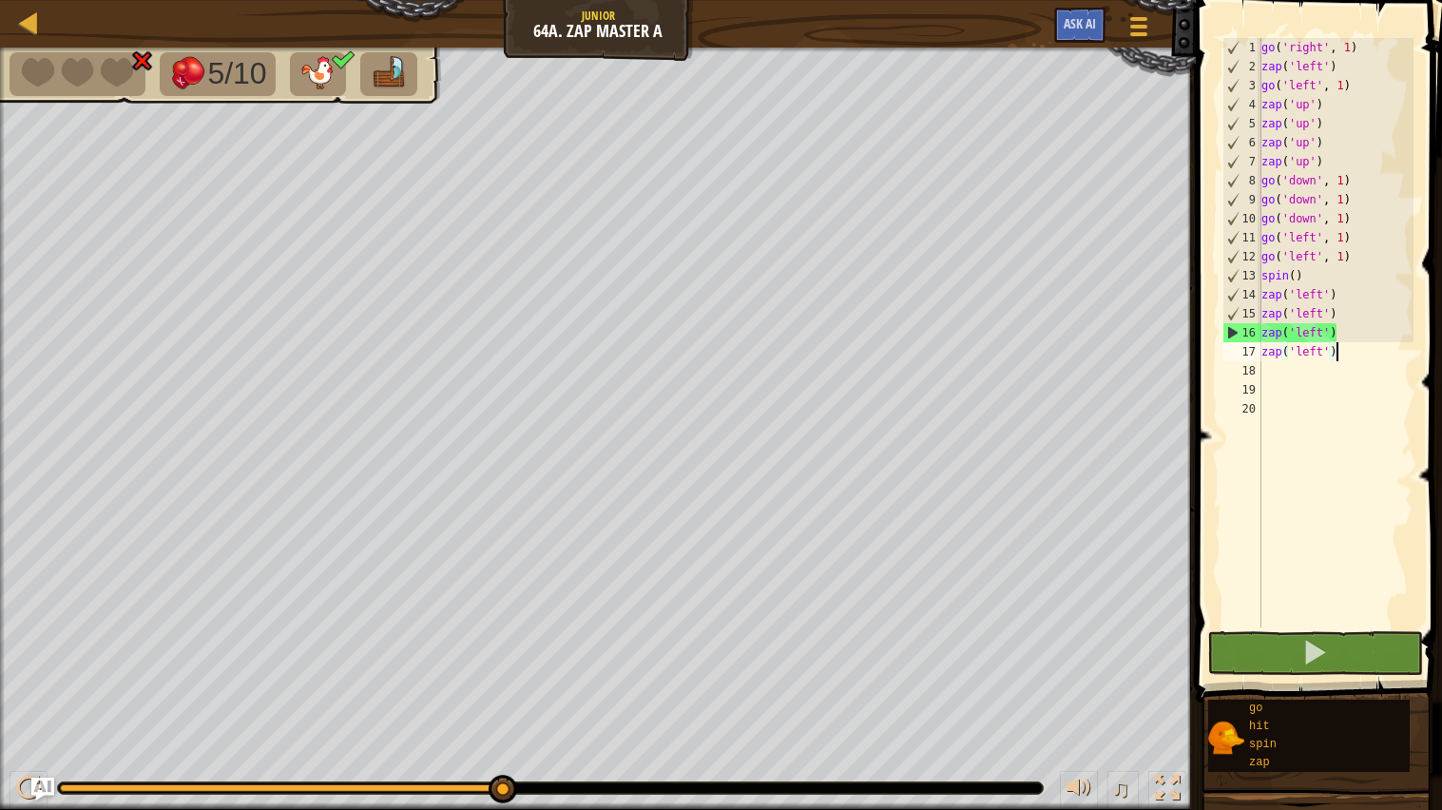
click at [1356, 355] on div "go ( 'right' , 1 ) zap ( 'left' ) go ( 'left' , 1 ) zap ( 'up' ) zap ( 'up' ) z…" at bounding box center [1336, 352] width 157 height 628
type textarea "z"
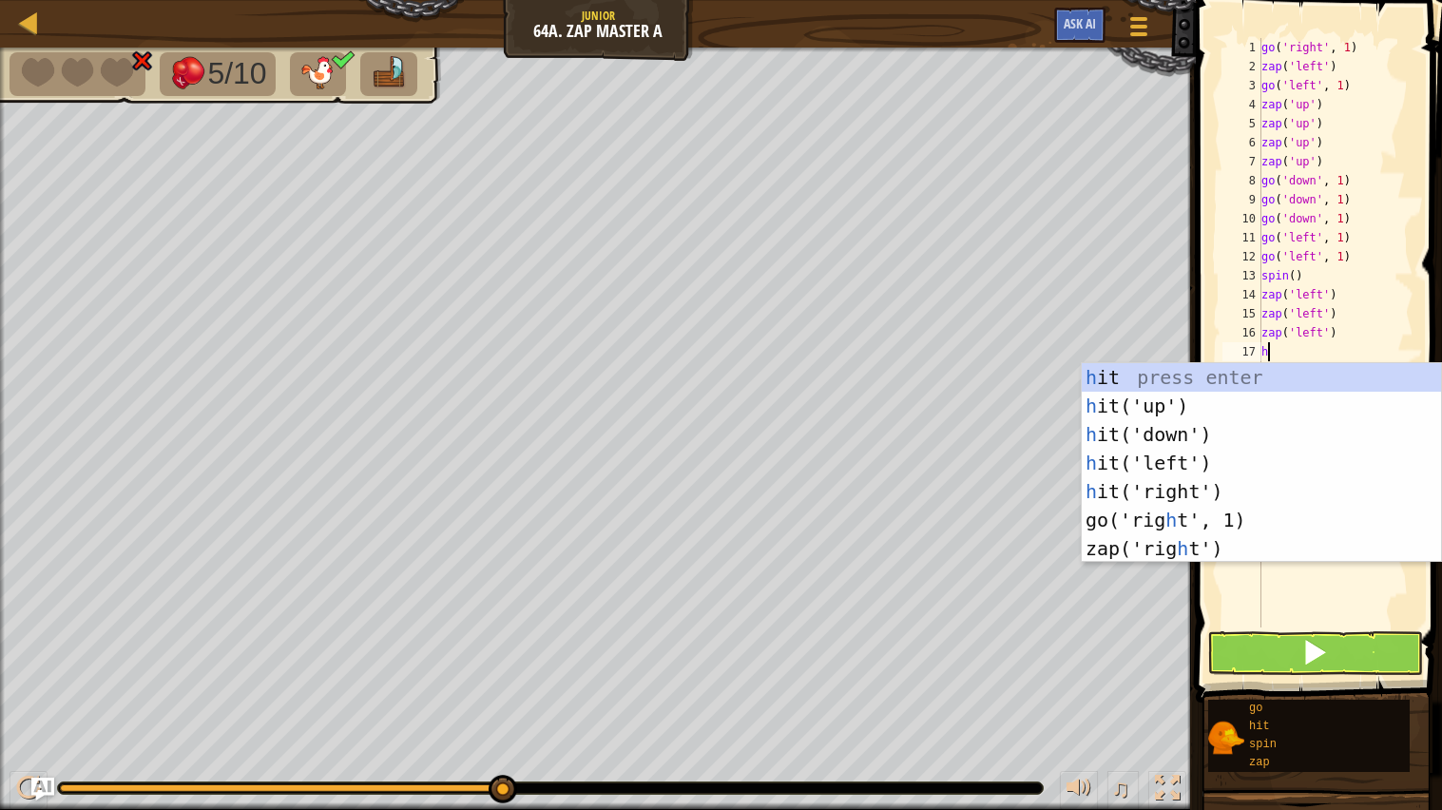
type textarea "hit"
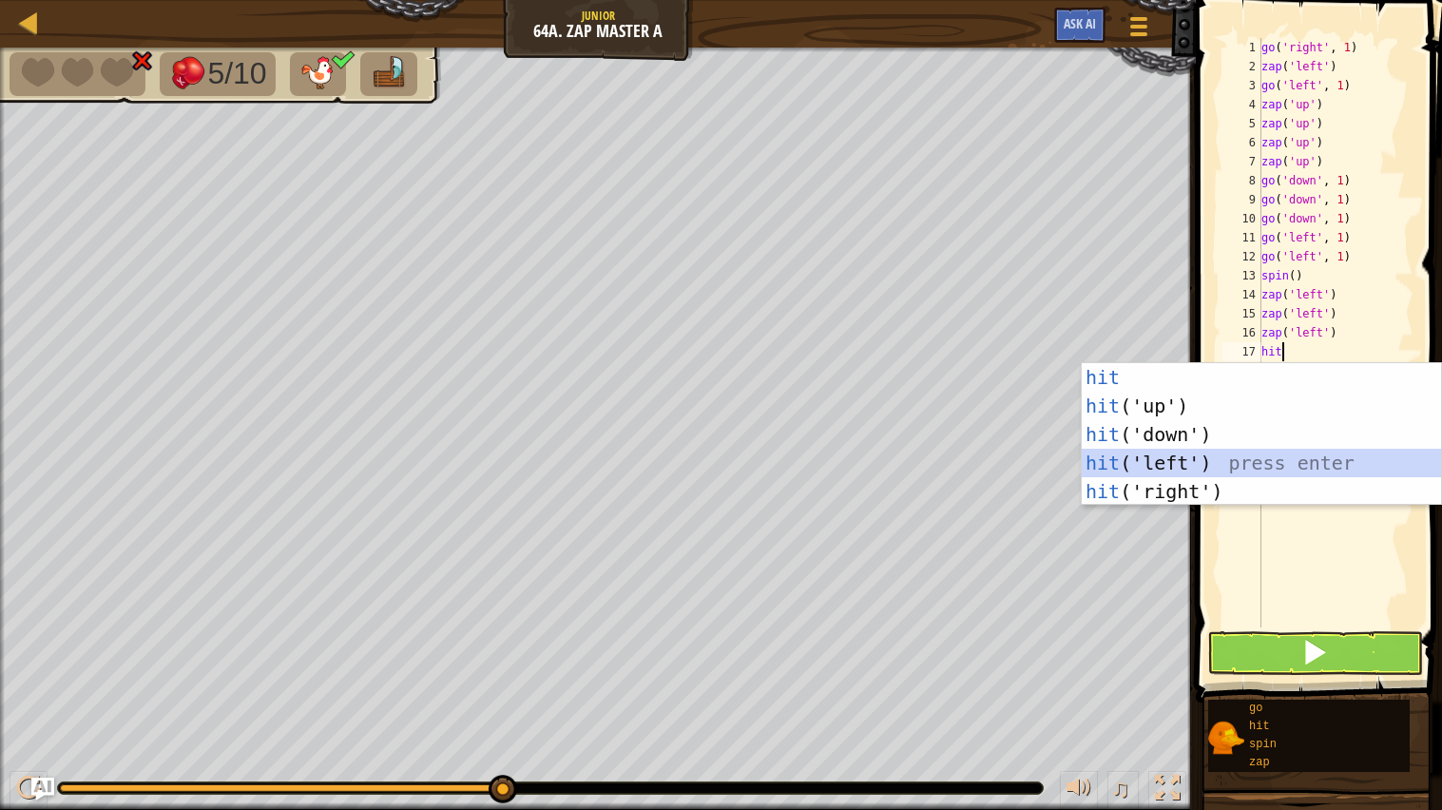
click at [1202, 469] on div "hit press enter hit ('up') press enter hit ('down') press enter hit ('left') pr…" at bounding box center [1261, 463] width 359 height 200
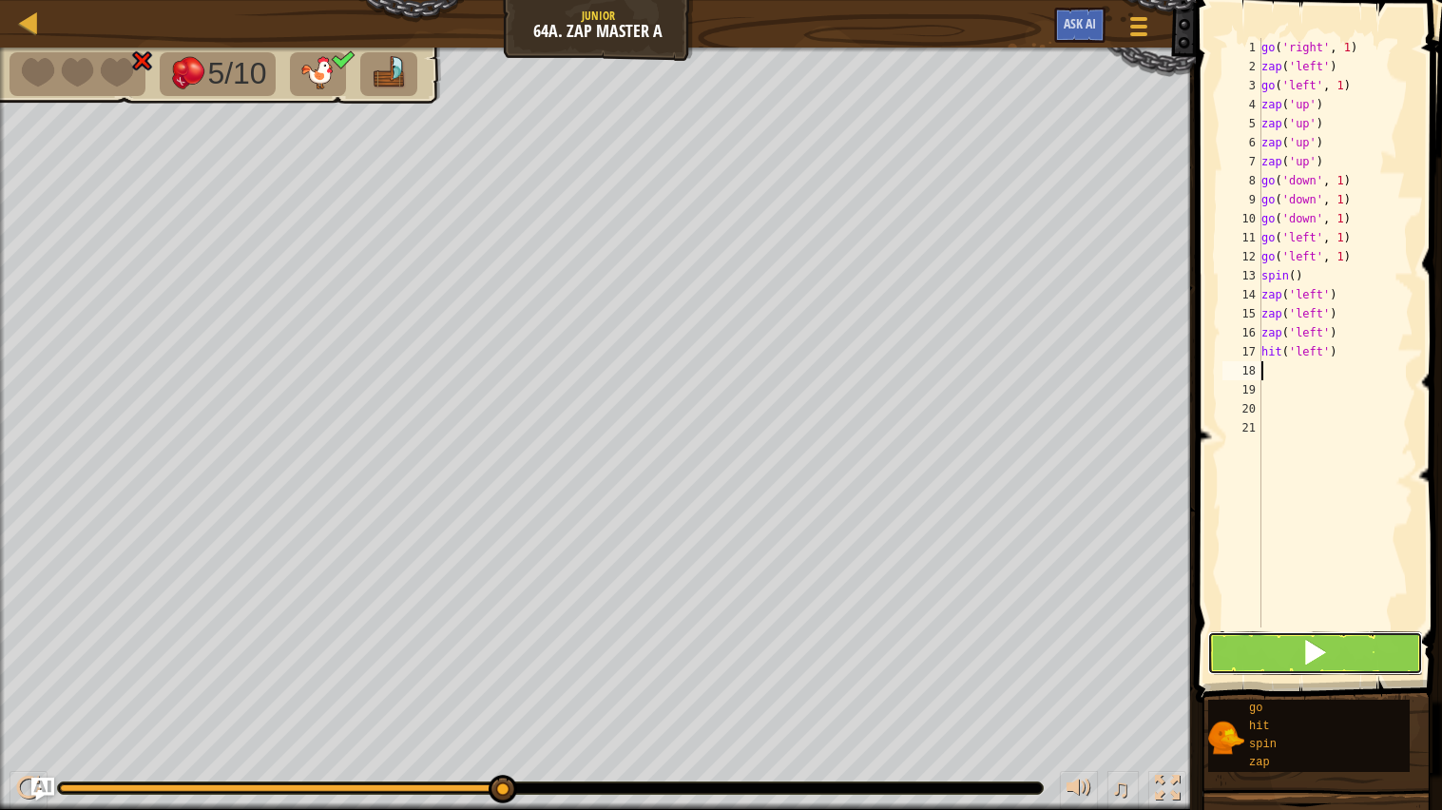
click at [1236, 646] on button at bounding box center [1316, 653] width 217 height 44
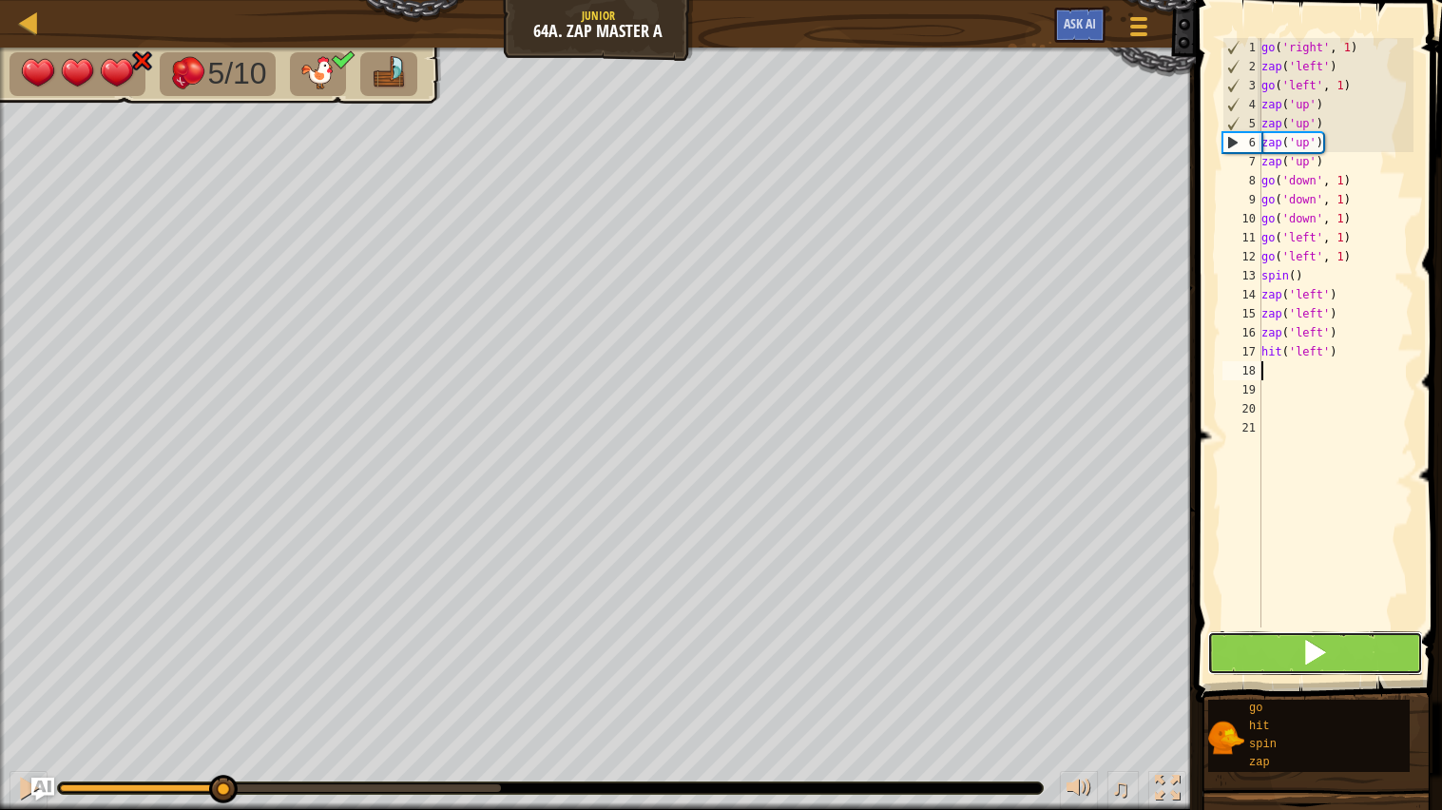
click at [1336, 658] on button at bounding box center [1316, 653] width 217 height 44
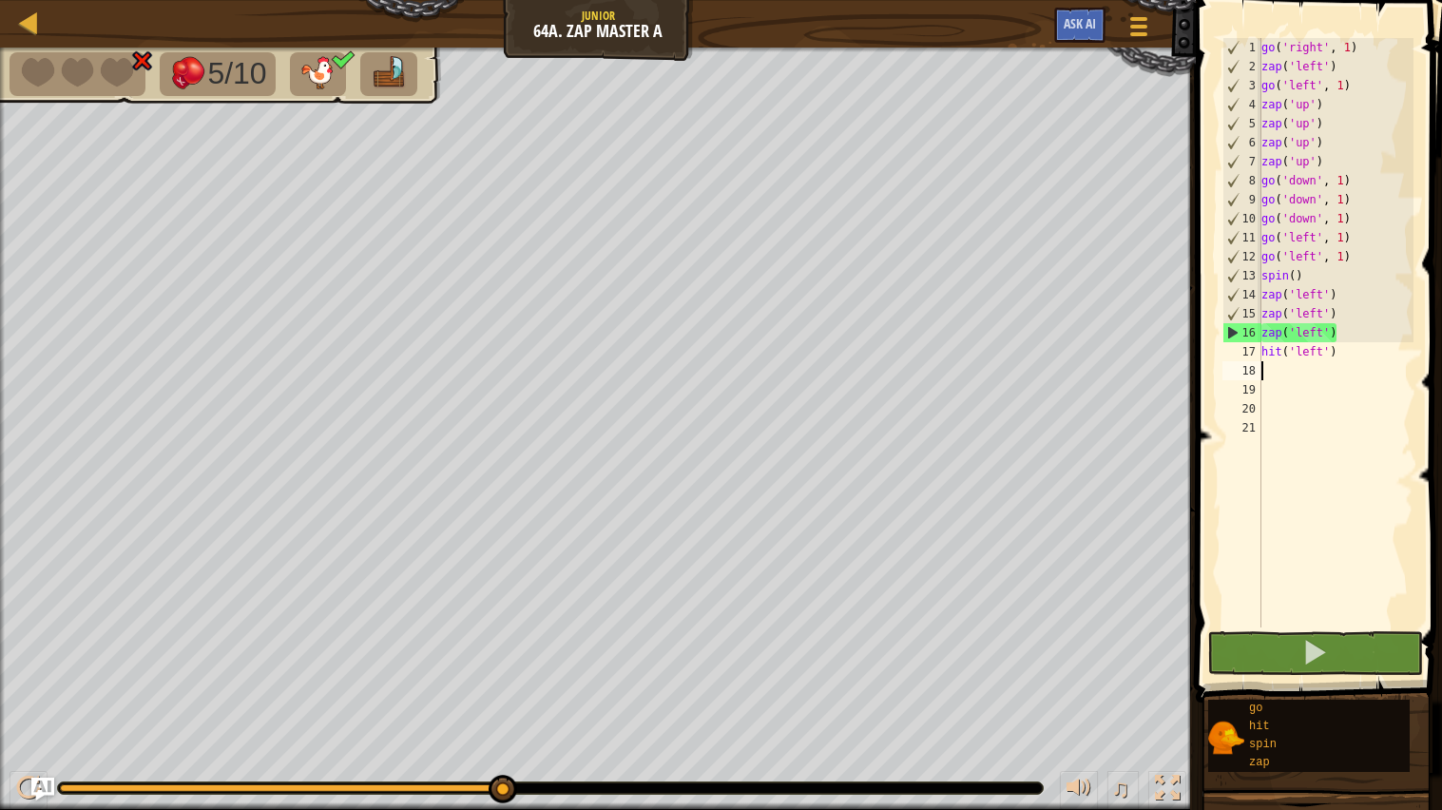
click at [1353, 360] on div "go ( 'right' , 1 ) zap ( 'left' ) go ( 'left' , 1 ) zap ( 'up' ) zap ( 'up' ) z…" at bounding box center [1336, 352] width 157 height 628
type textarea "h"
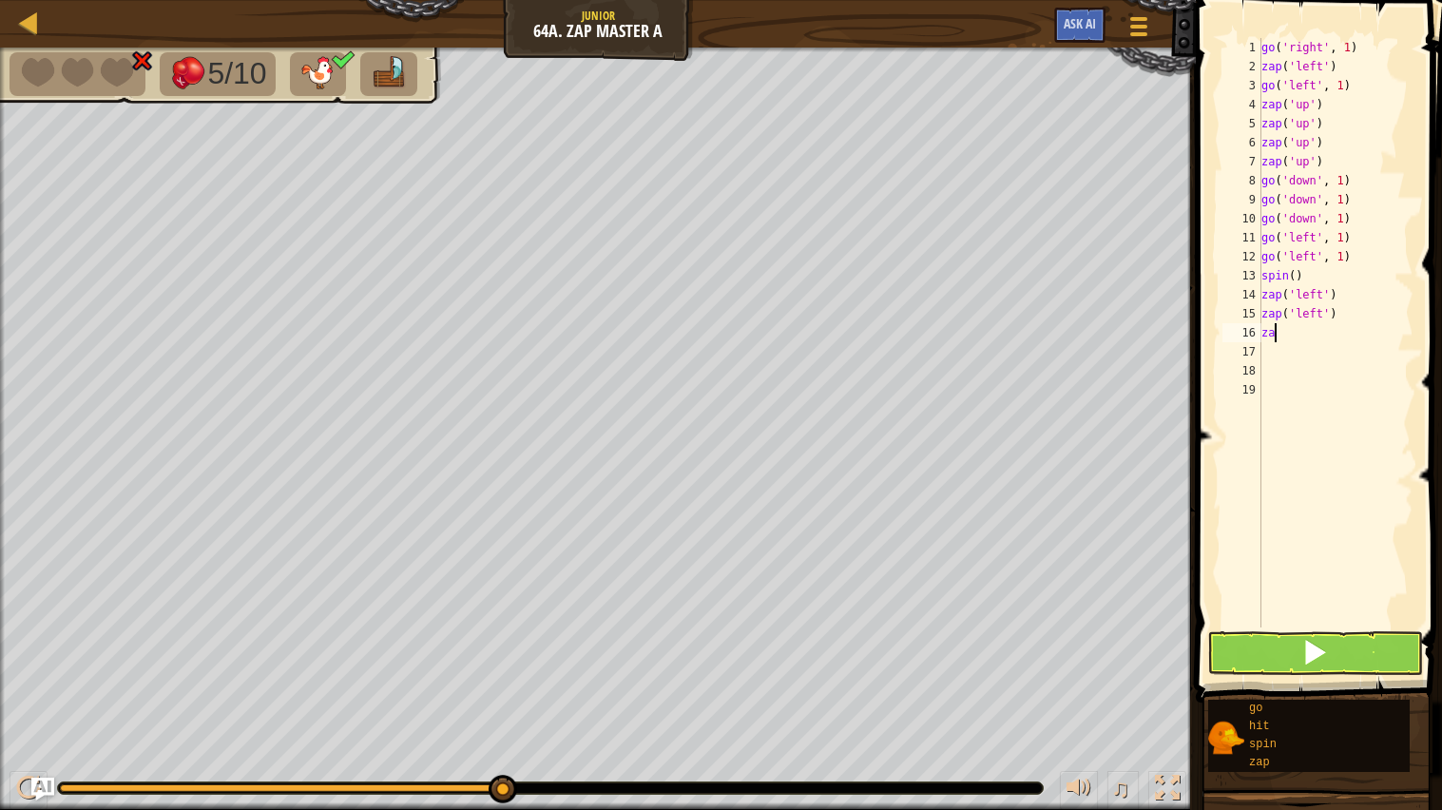
type textarea "z"
click at [500, 794] on div at bounding box center [503, 789] width 29 height 29
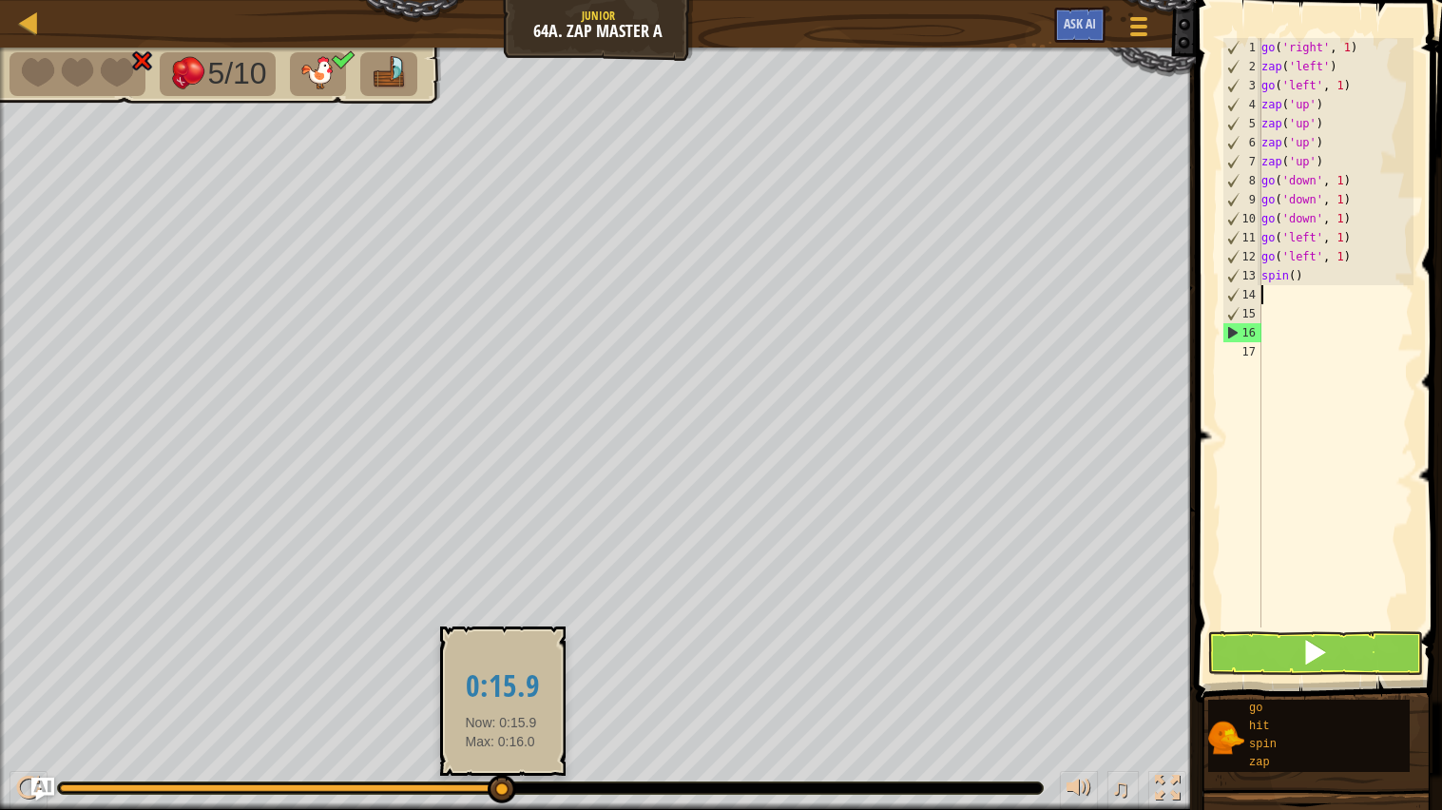
click at [505, 788] on div at bounding box center [502, 789] width 29 height 29
click at [474, 787] on div at bounding box center [280, 788] width 441 height 8
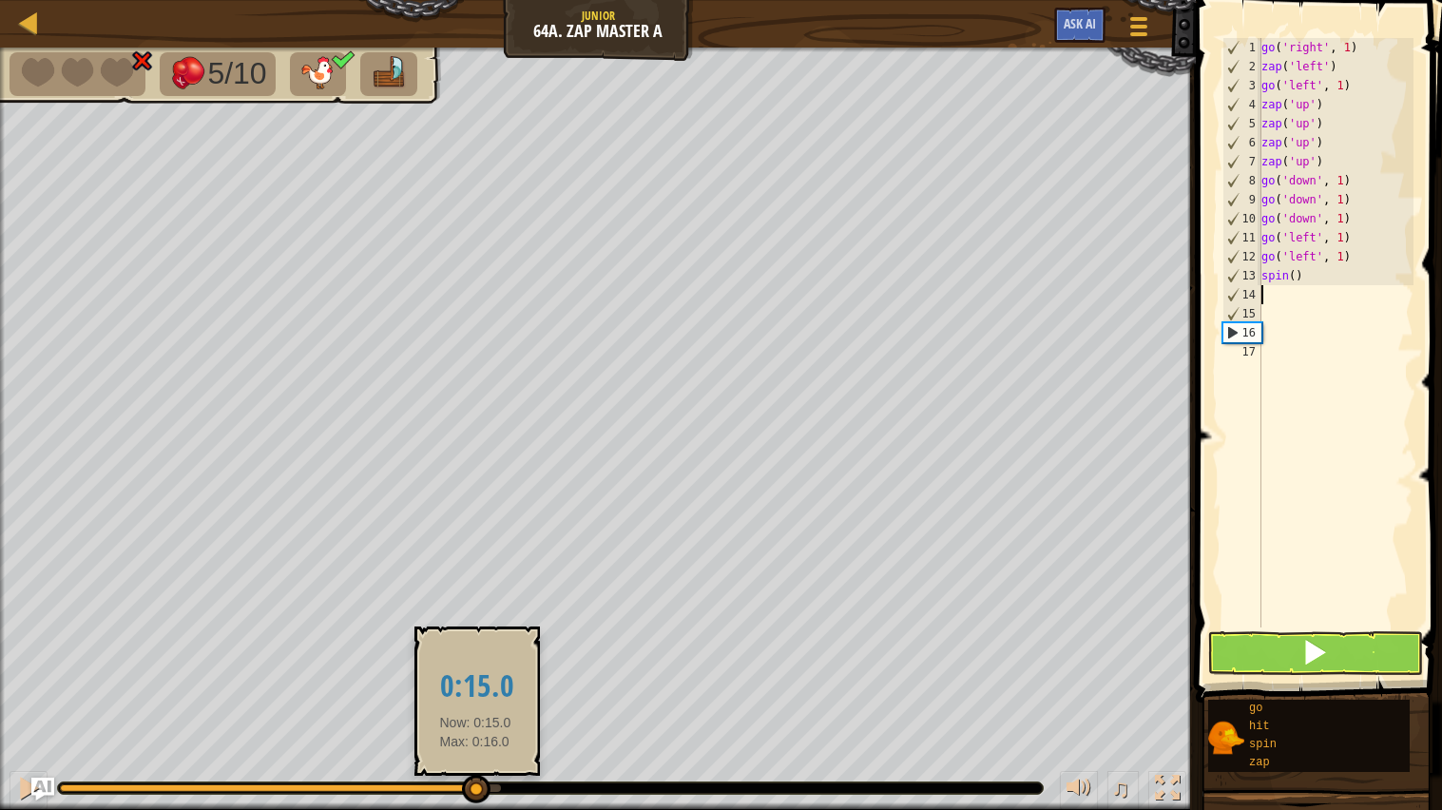
click at [493, 789] on div at bounding box center [280, 788] width 441 height 8
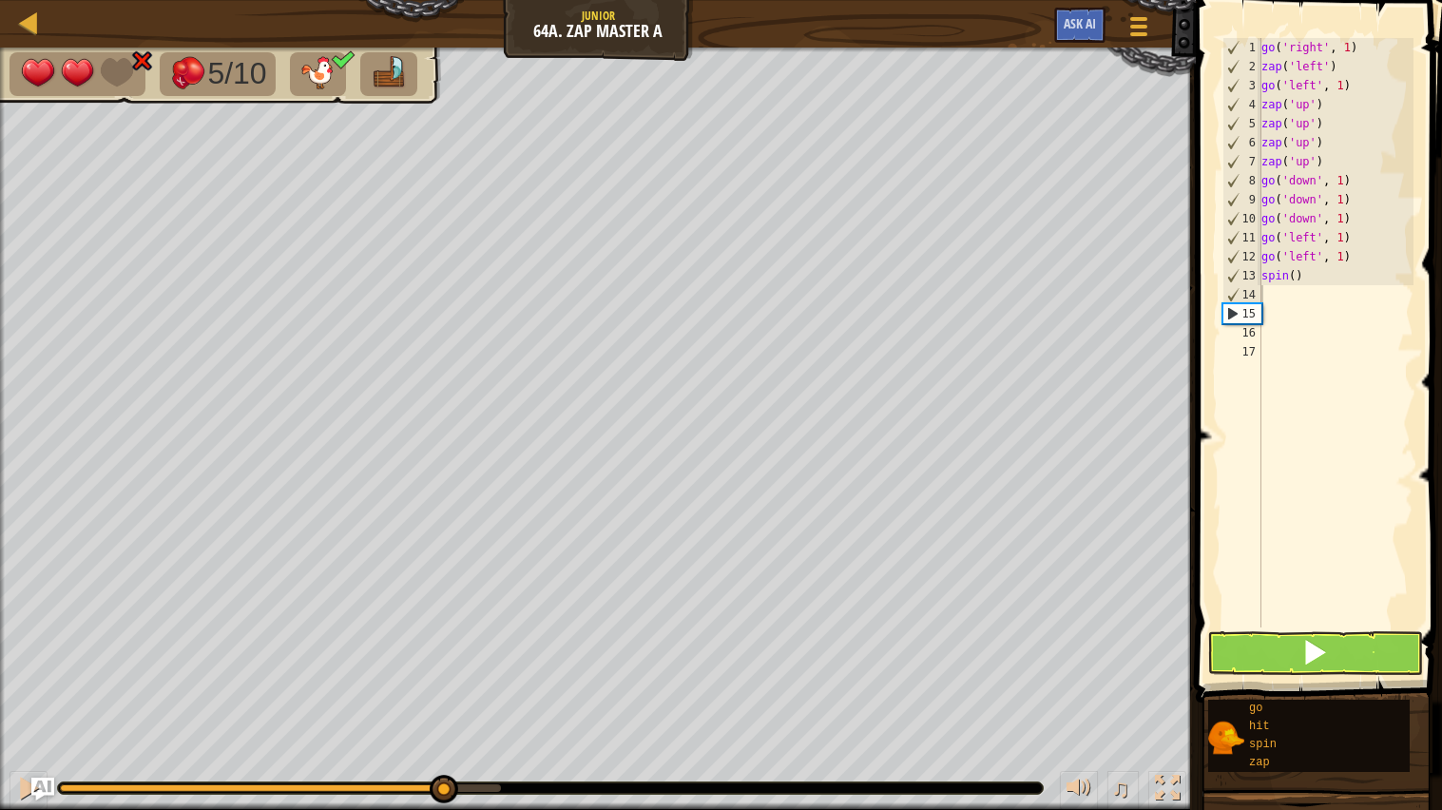
drag, startPoint x: 504, startPoint y: 784, endPoint x: 442, endPoint y: 809, distance: 66.6
click at [442, 809] on div "♫" at bounding box center [598, 783] width 1196 height 57
click at [1286, 334] on div "go ( 'right' , 1 ) zap ( 'left' ) go ( 'left' , 1 ) zap ( 'up' ) zap ( 'up' ) z…" at bounding box center [1336, 352] width 157 height 628
type textarea "spin()"
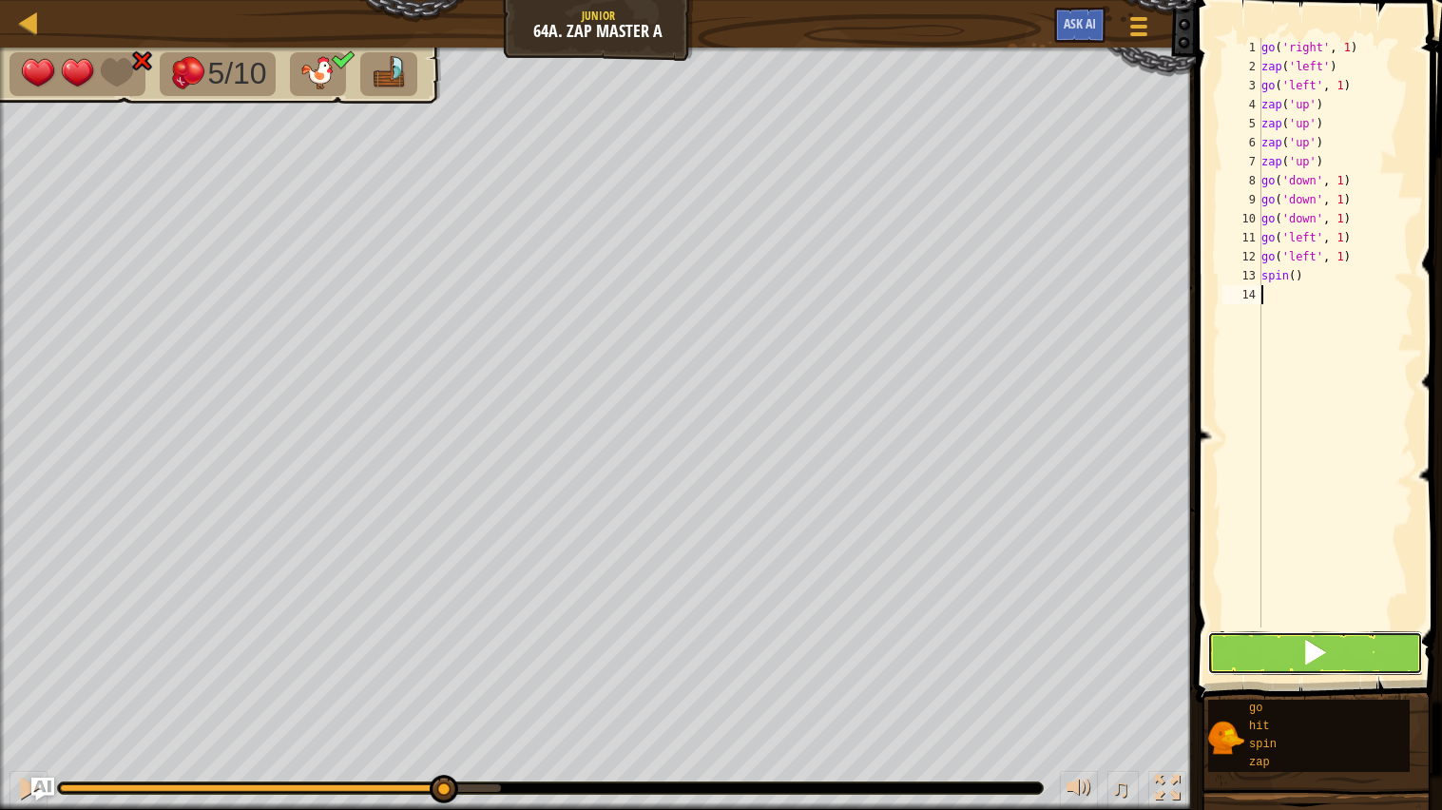
click at [1269, 650] on button at bounding box center [1316, 653] width 217 height 44
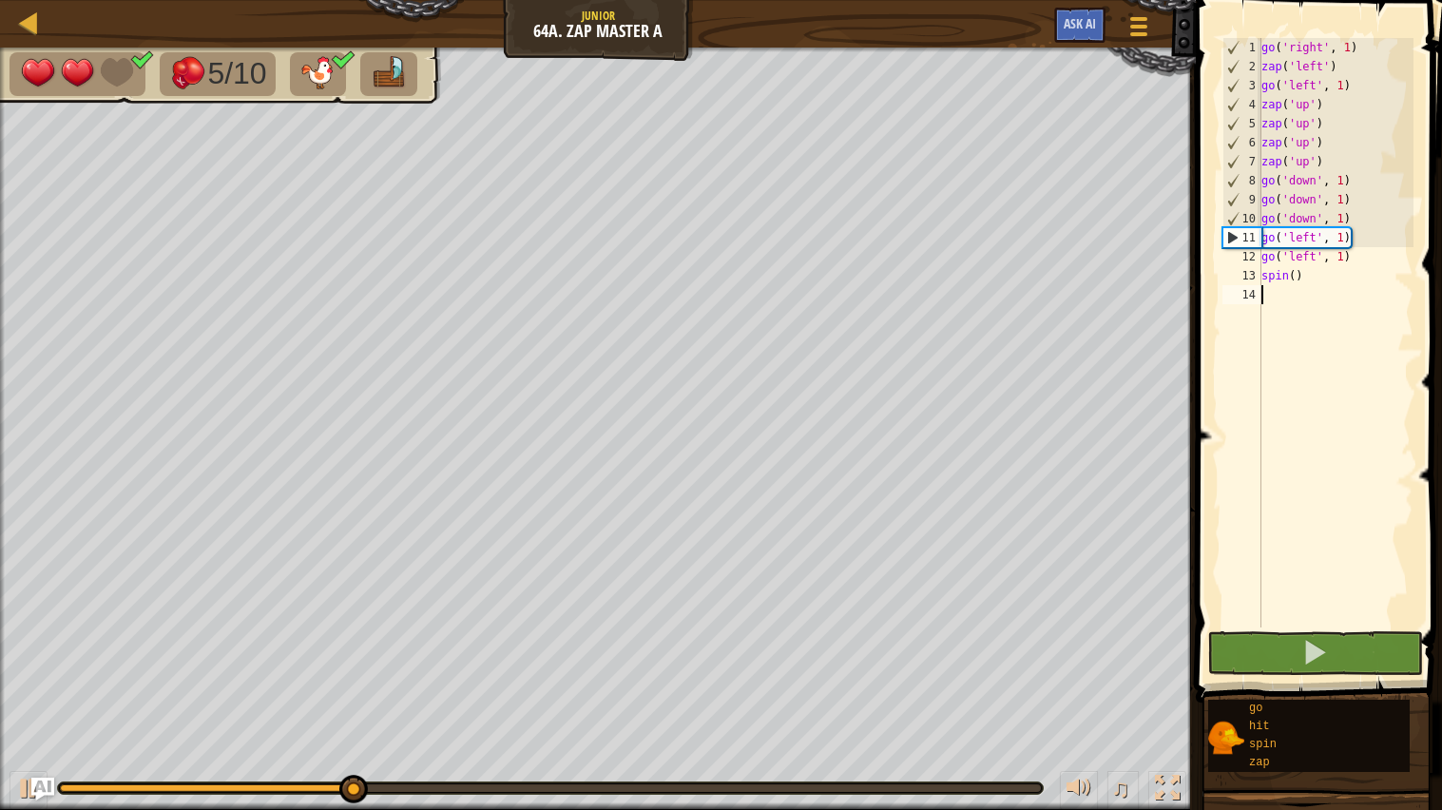
click at [1325, 164] on div "go ( 'right' , 1 ) zap ( 'left' ) go ( 'left' , 1 ) zap ( 'up' ) zap ( 'up' ) z…" at bounding box center [1336, 352] width 157 height 628
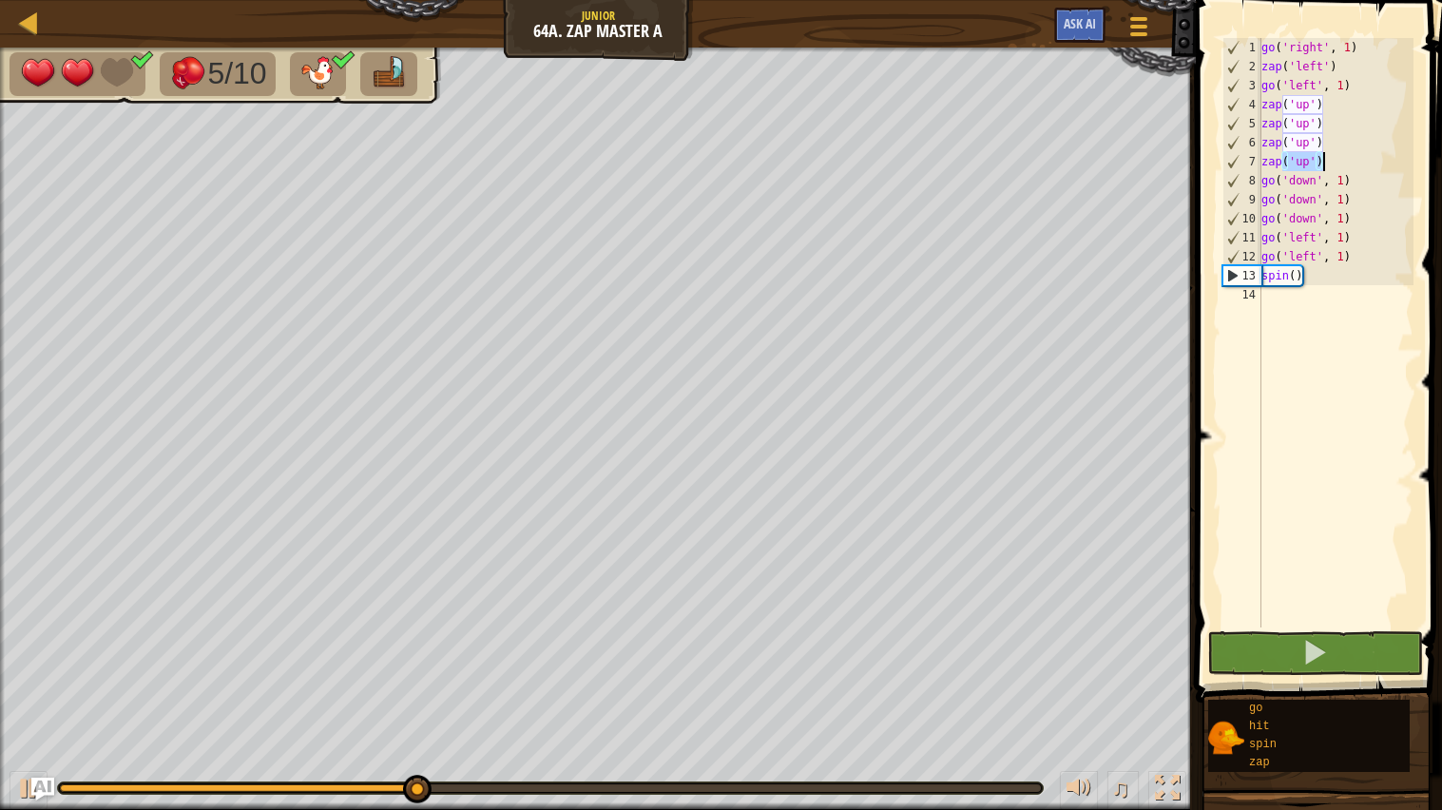
click at [1325, 164] on div "go ( 'right' , 1 ) zap ( 'left' ) go ( 'left' , 1 ) zap ( 'up' ) zap ( 'up' ) z…" at bounding box center [1336, 333] width 156 height 590
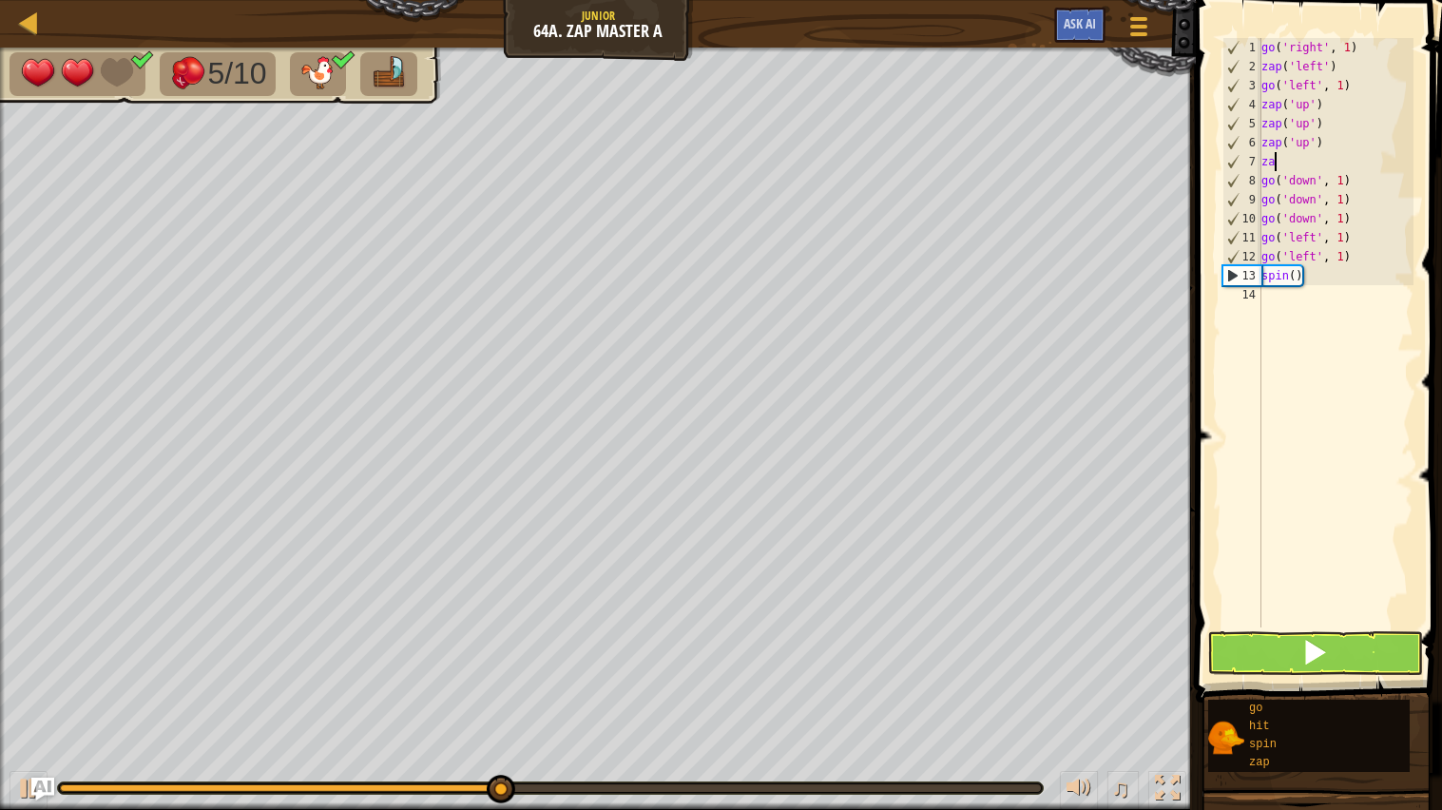
type textarea "z"
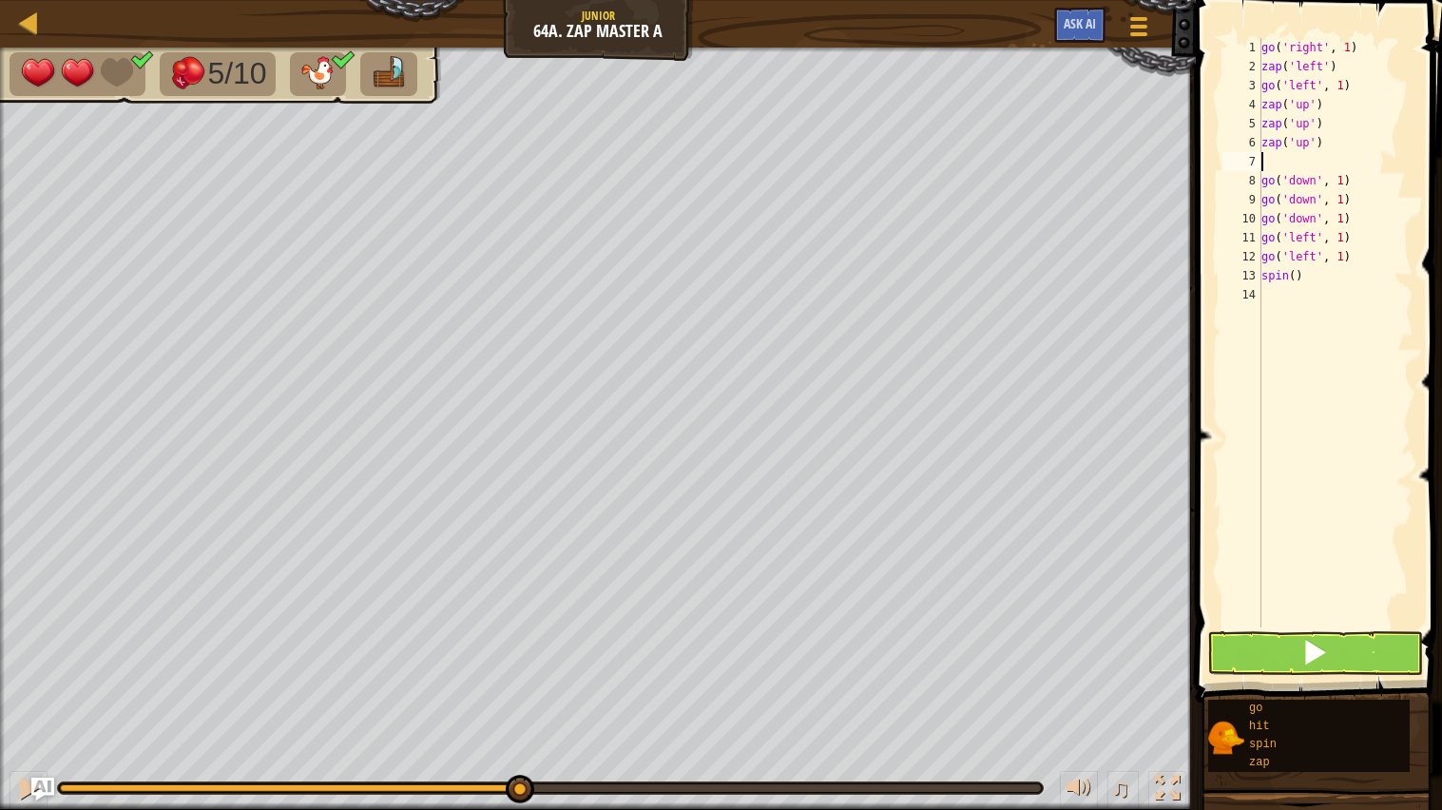
type textarea "hi"
type textarea "hit('up')"
click at [1285, 656] on button at bounding box center [1316, 653] width 217 height 44
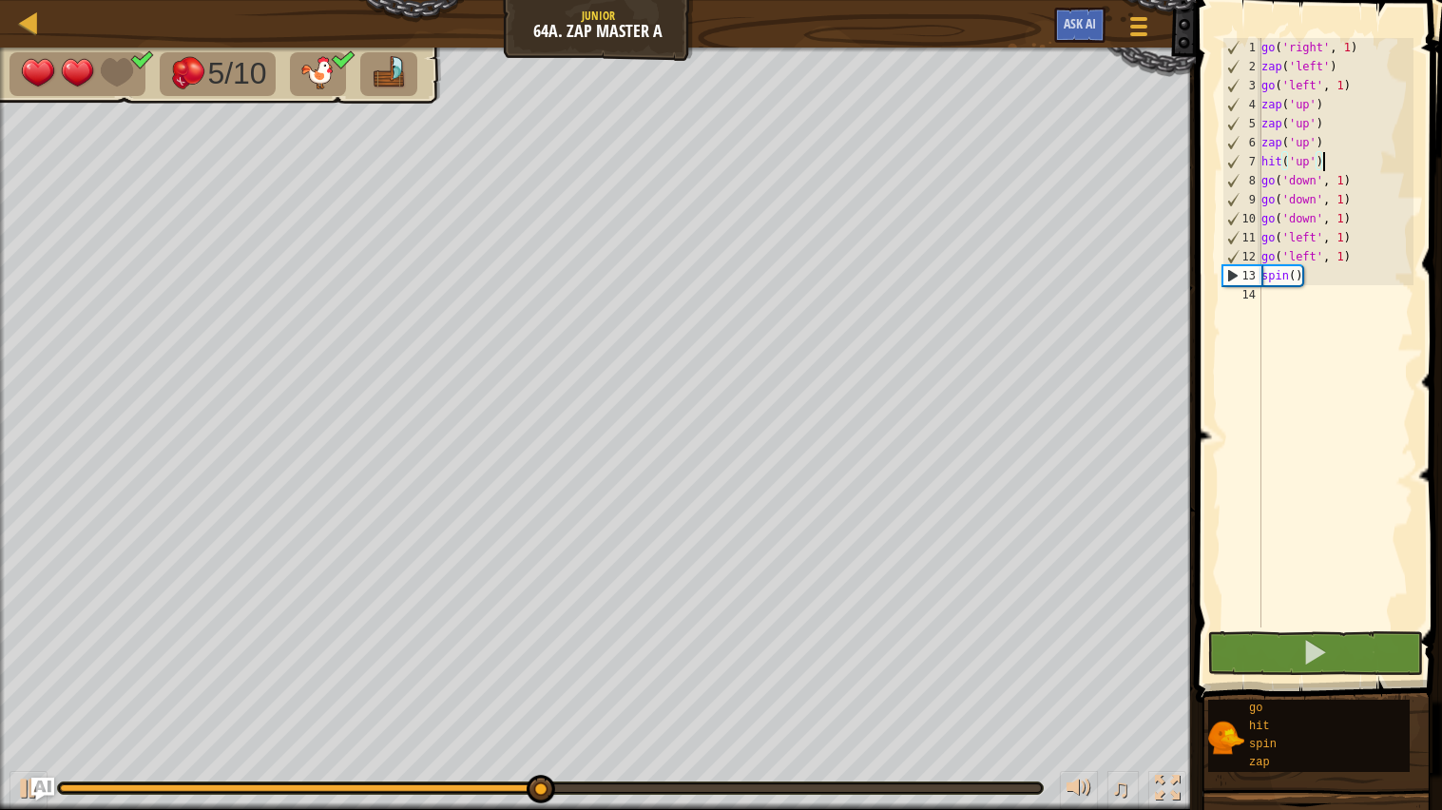
click at [1317, 286] on div "go ( 'right' , 1 ) zap ( 'left' ) go ( 'left' , 1 ) zap ( 'up' ) zap ( 'up' ) z…" at bounding box center [1336, 352] width 157 height 628
type textarea "z"
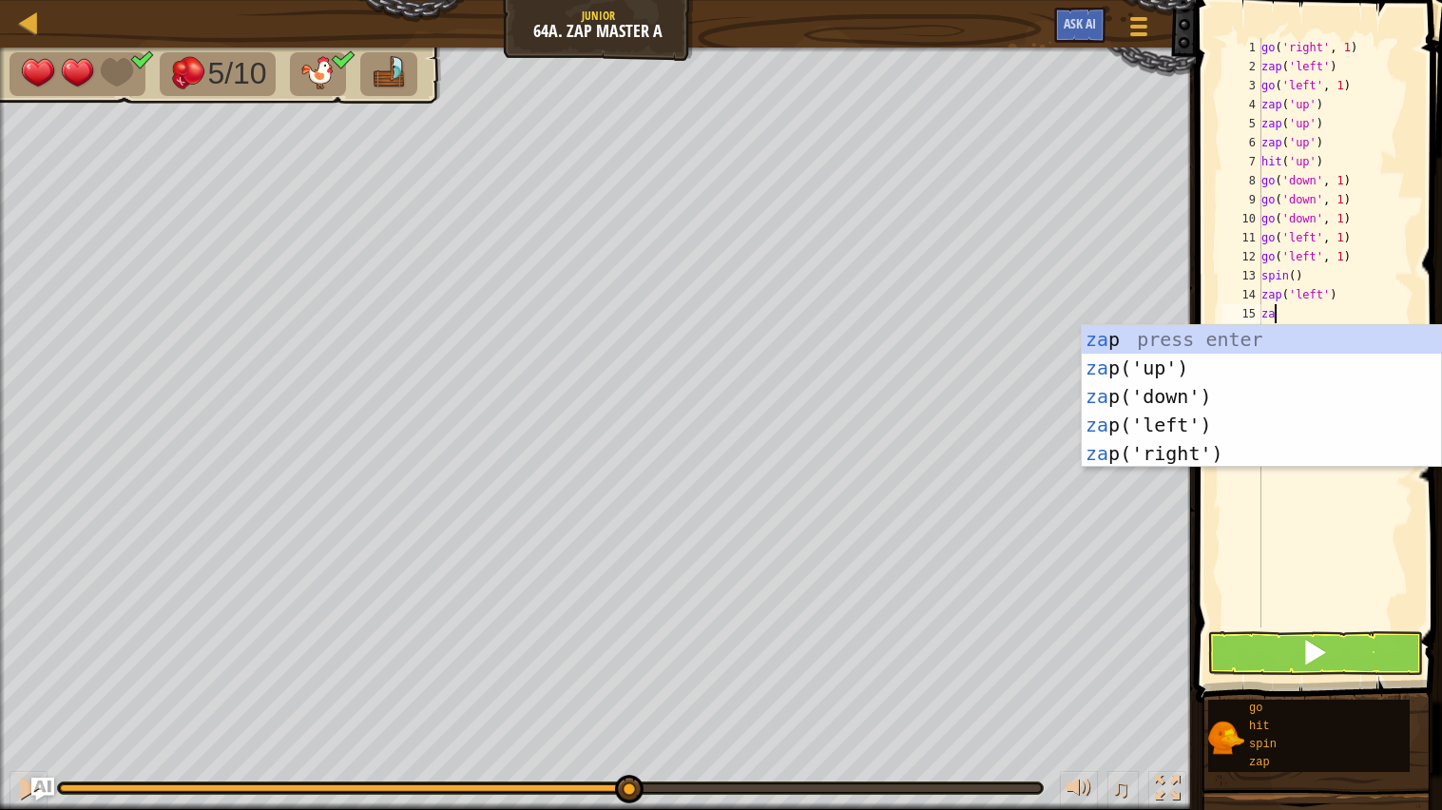
type textarea "zap"
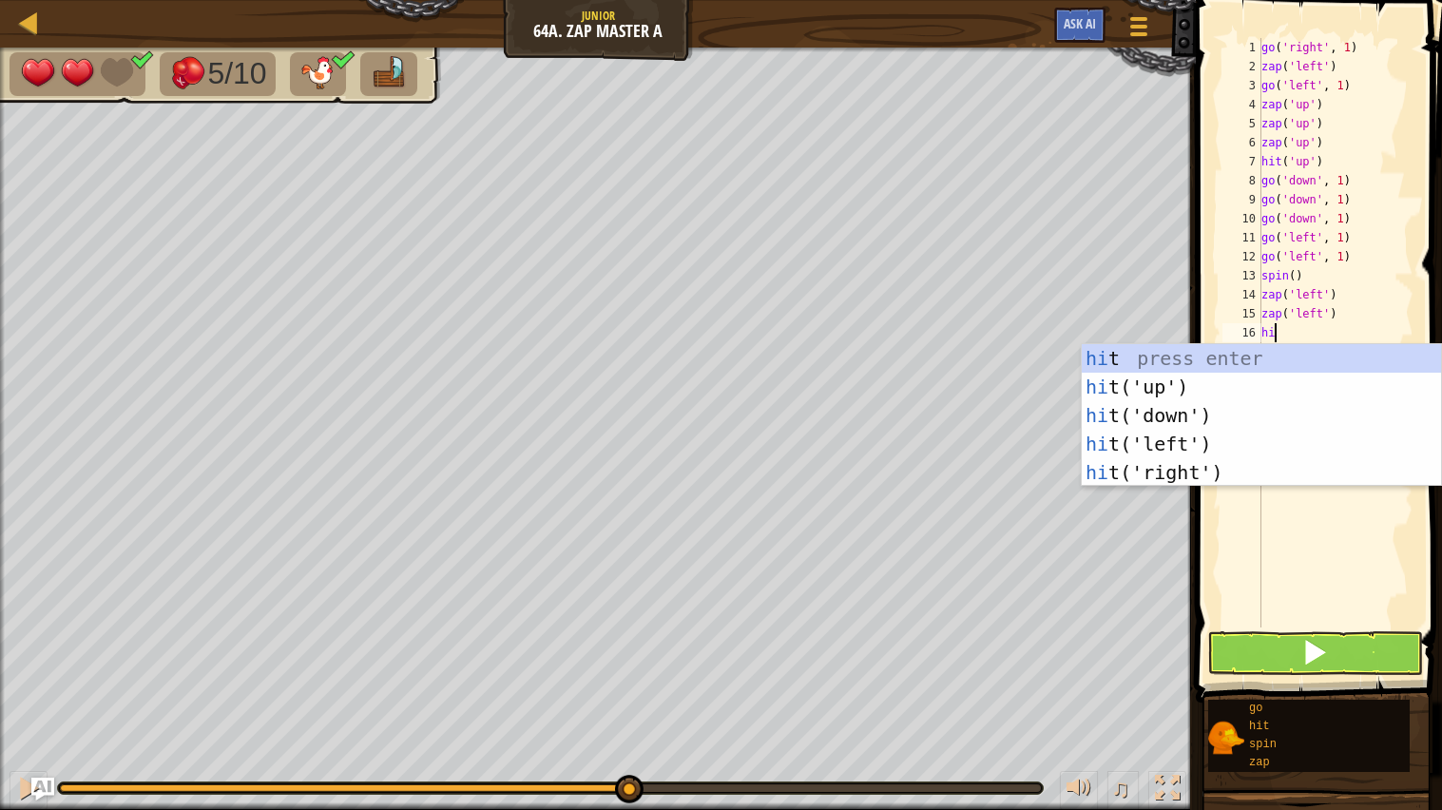
type textarea "hit"
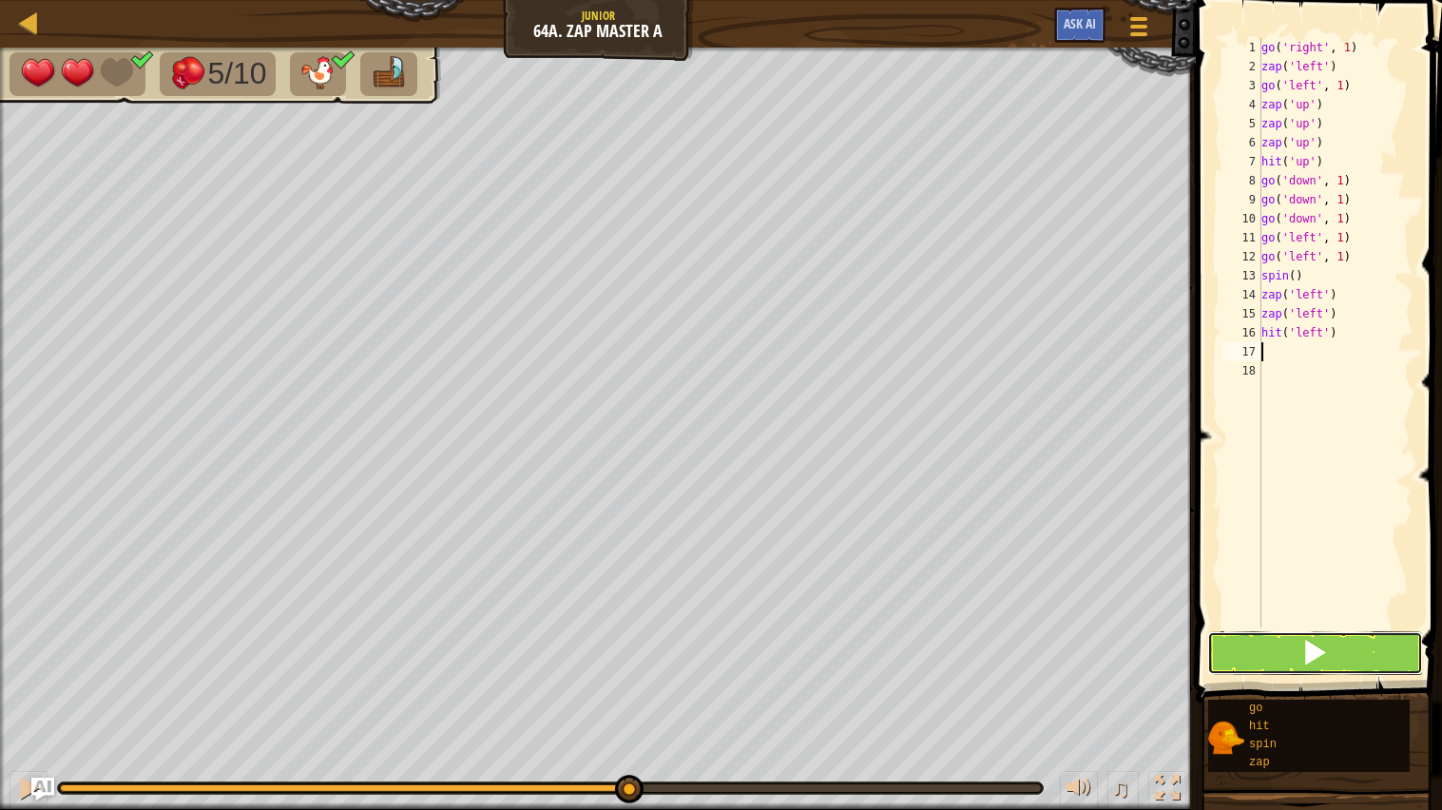
click at [1342, 638] on button at bounding box center [1316, 653] width 217 height 44
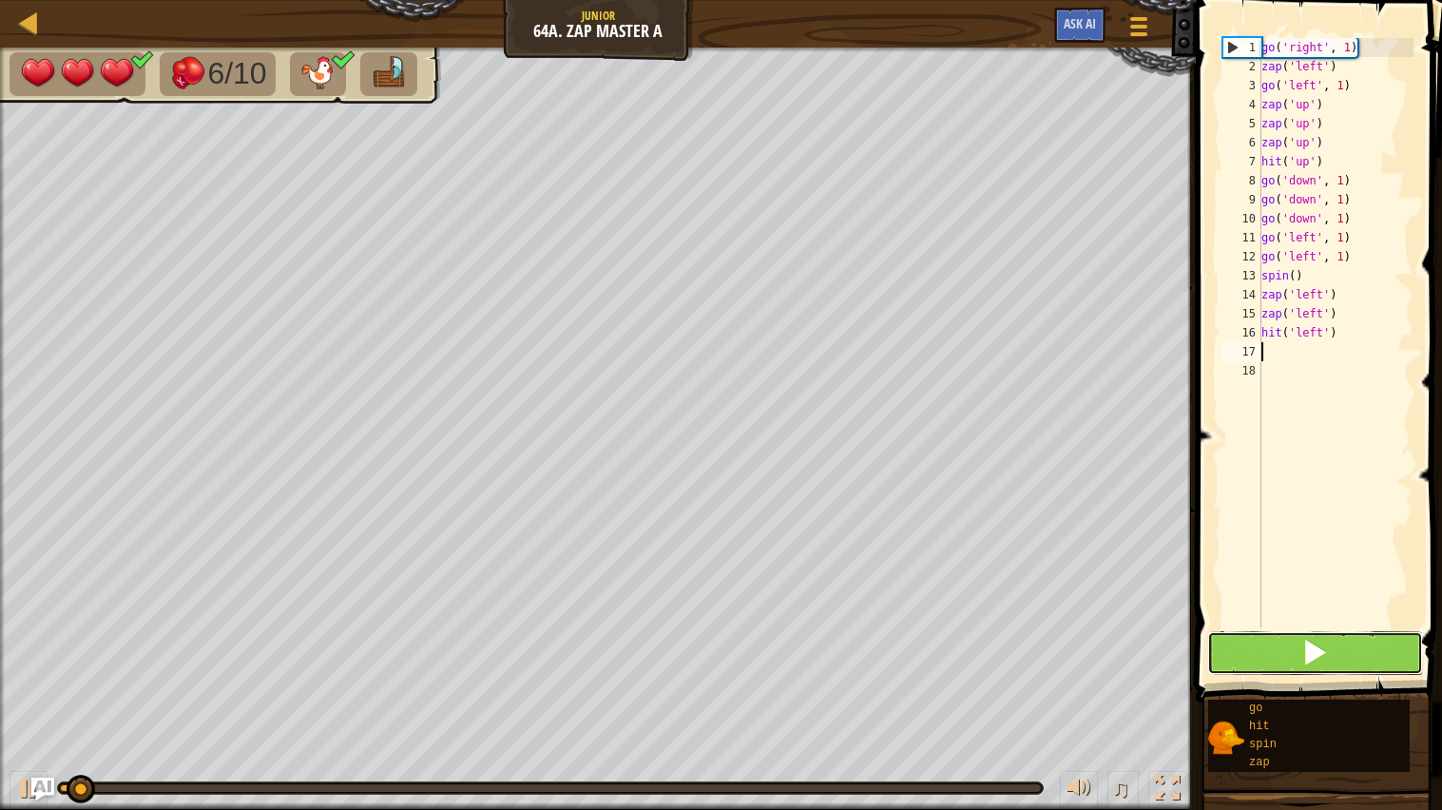
click at [1342, 638] on button at bounding box center [1316, 653] width 217 height 44
click at [1283, 650] on button at bounding box center [1316, 653] width 217 height 44
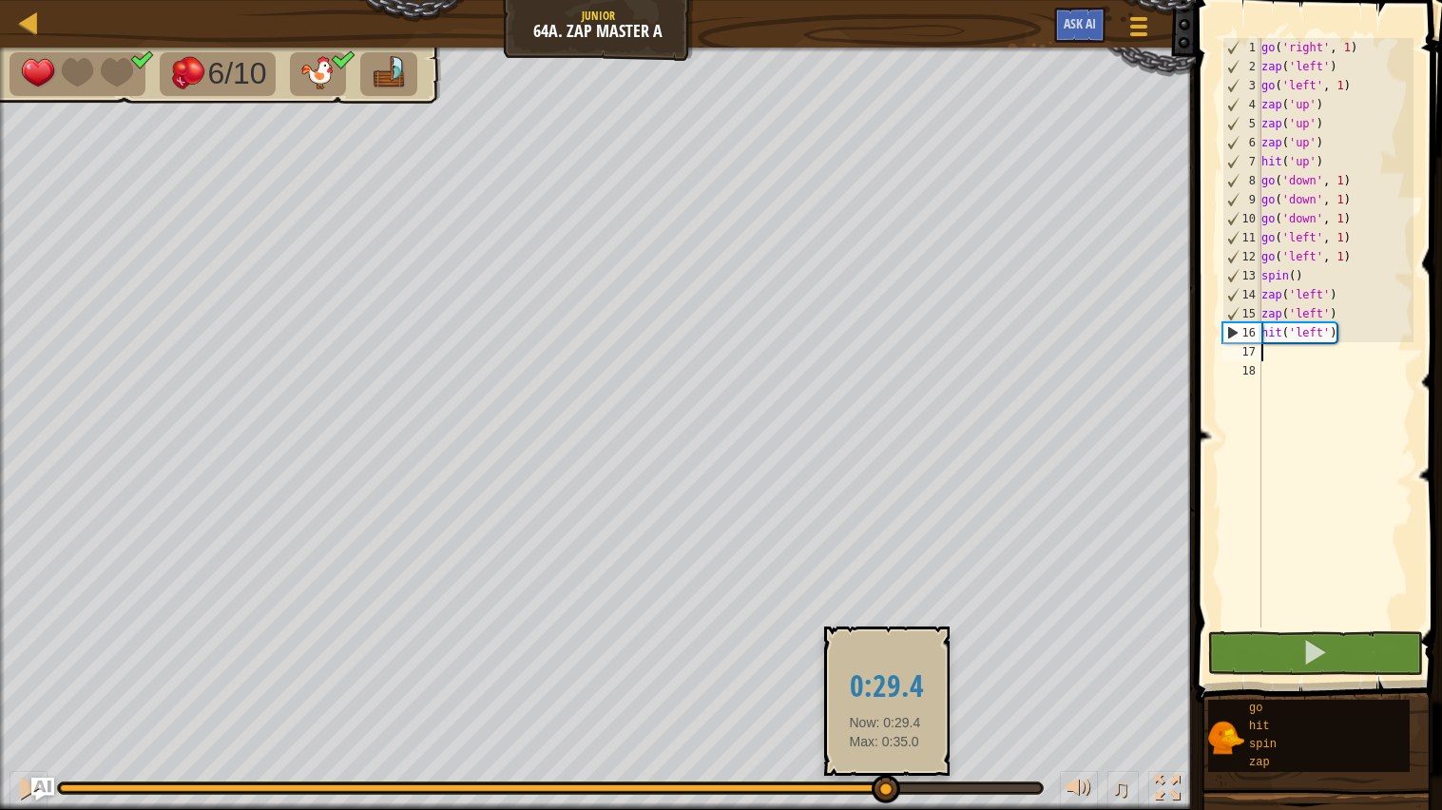
drag, startPoint x: 1047, startPoint y: 796, endPoint x: 884, endPoint y: 783, distance: 163.1
click at [884, 783] on div at bounding box center [886, 789] width 29 height 29
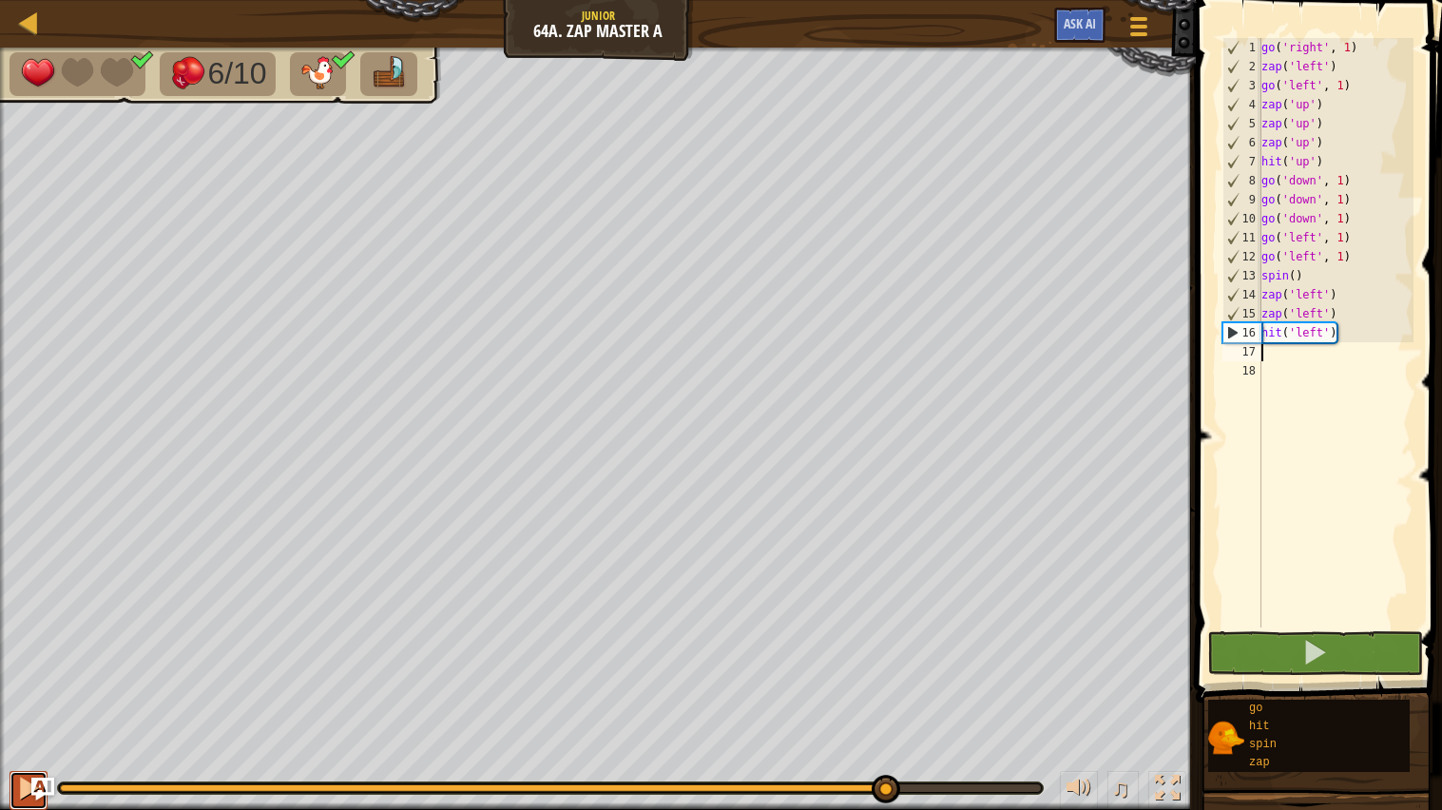
click at [13, 791] on button at bounding box center [29, 790] width 38 height 39
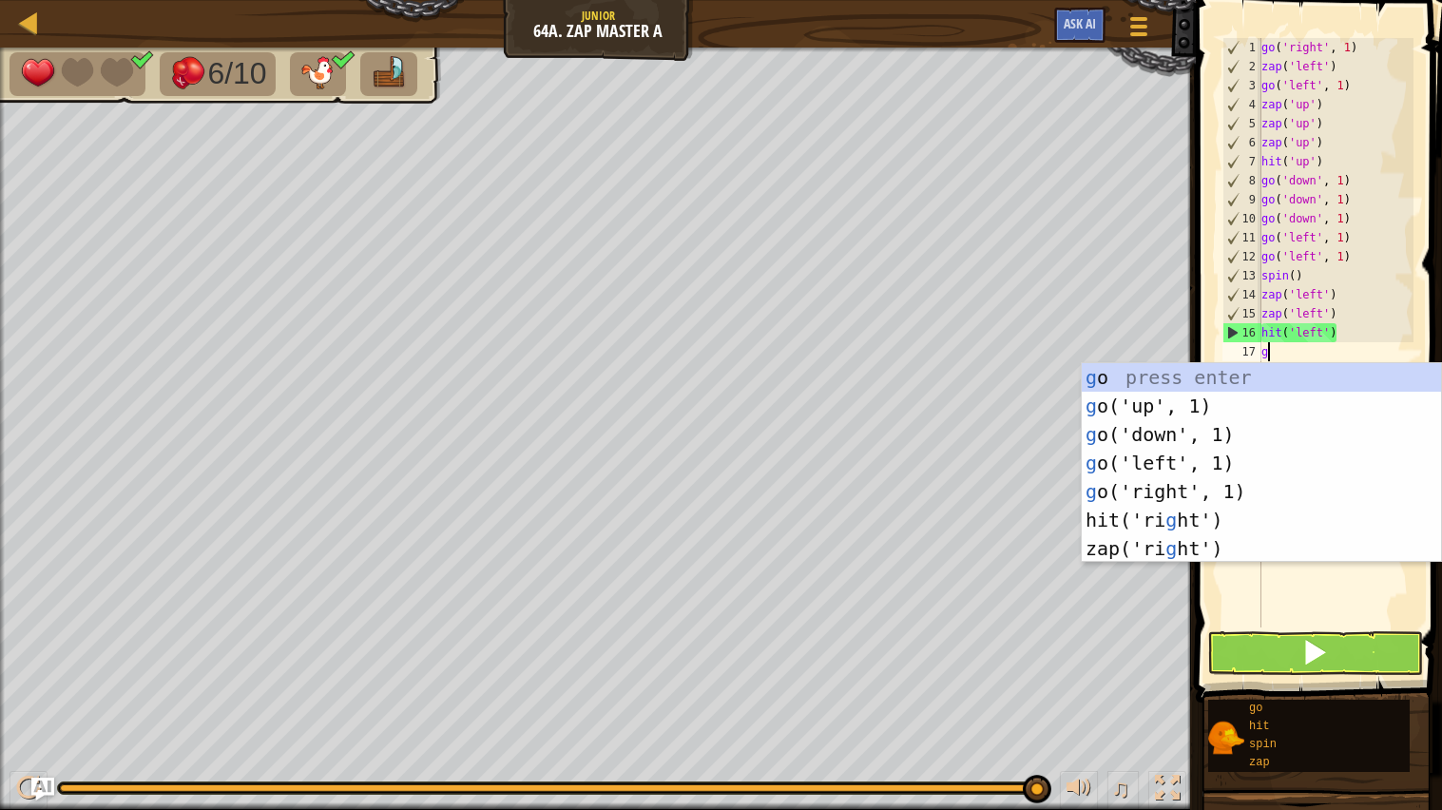
type textarea "go"
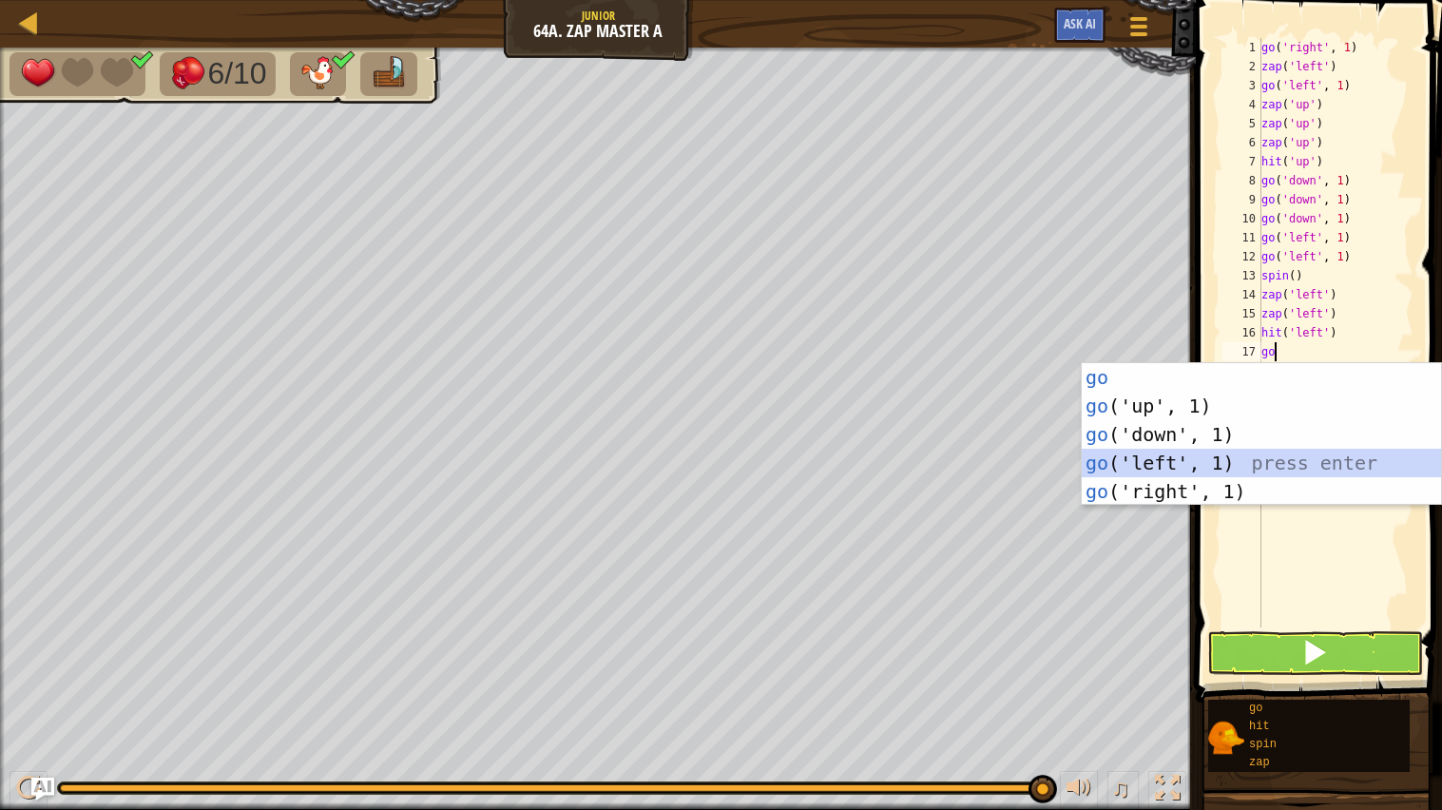
click at [1178, 461] on div "go press enter go ('up', 1) press enter go ('down', 1) press enter go ('left', …" at bounding box center [1261, 463] width 359 height 200
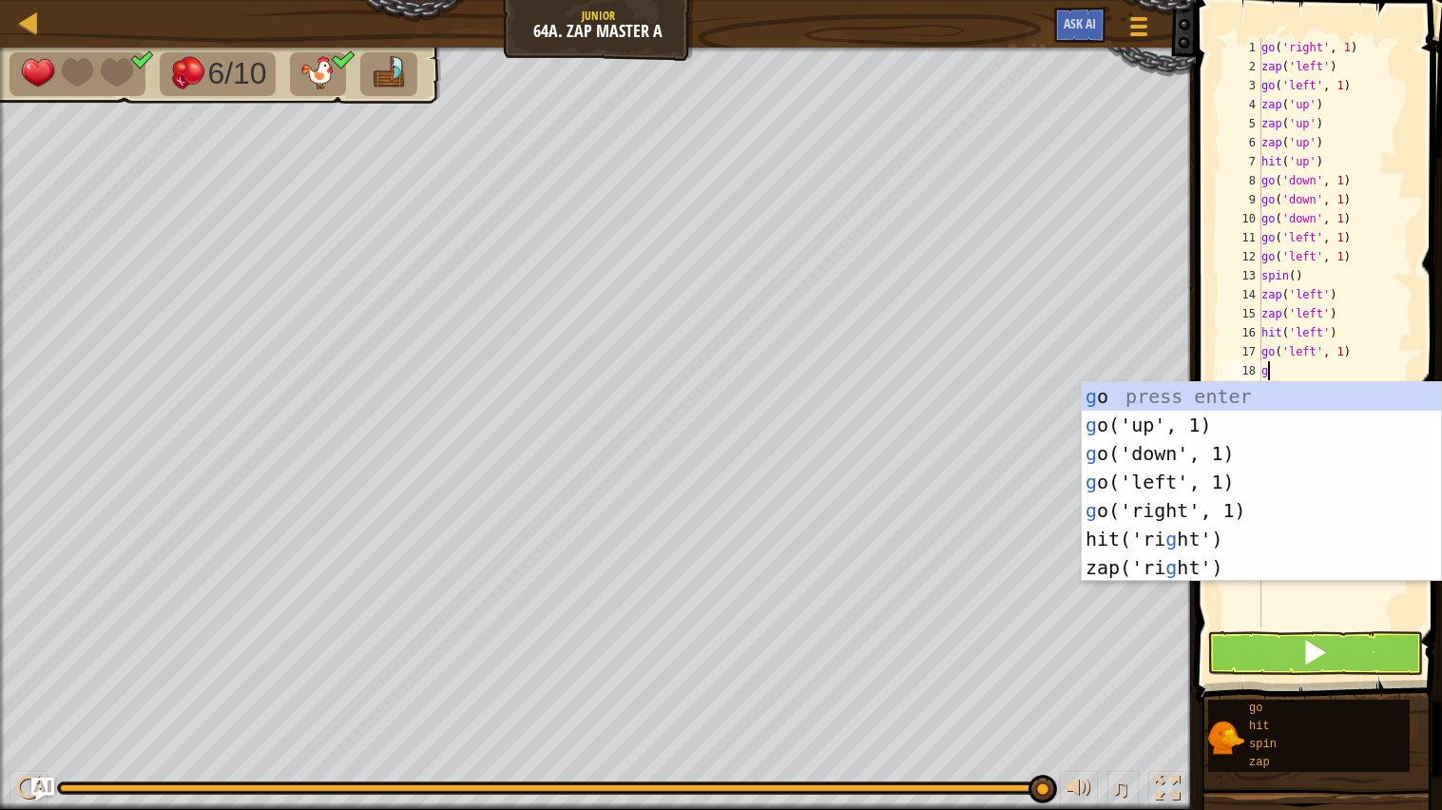
type textarea "go"
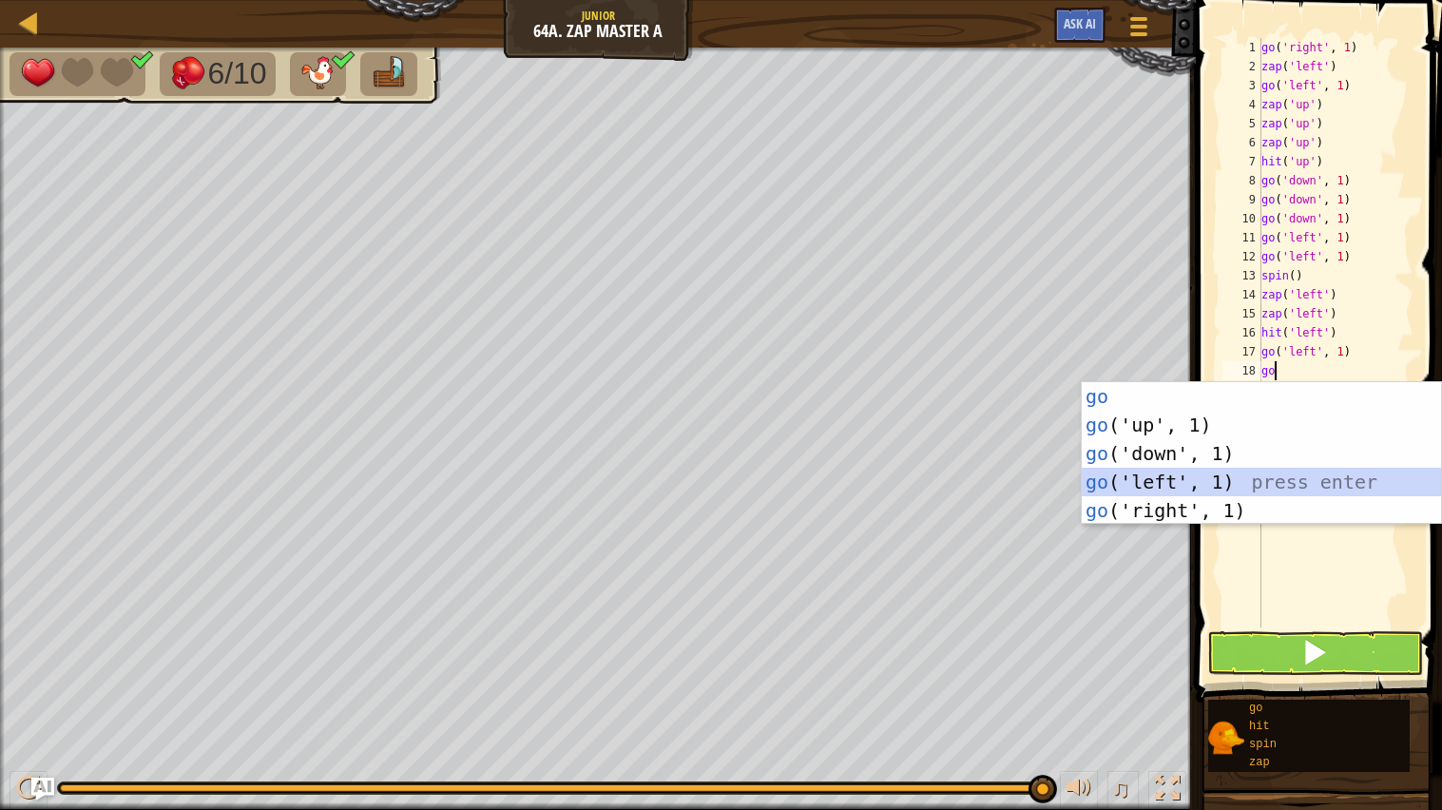
click at [1255, 480] on div "go press enter go ('up', 1) press enter go ('down', 1) press enter go ('left', …" at bounding box center [1261, 482] width 359 height 200
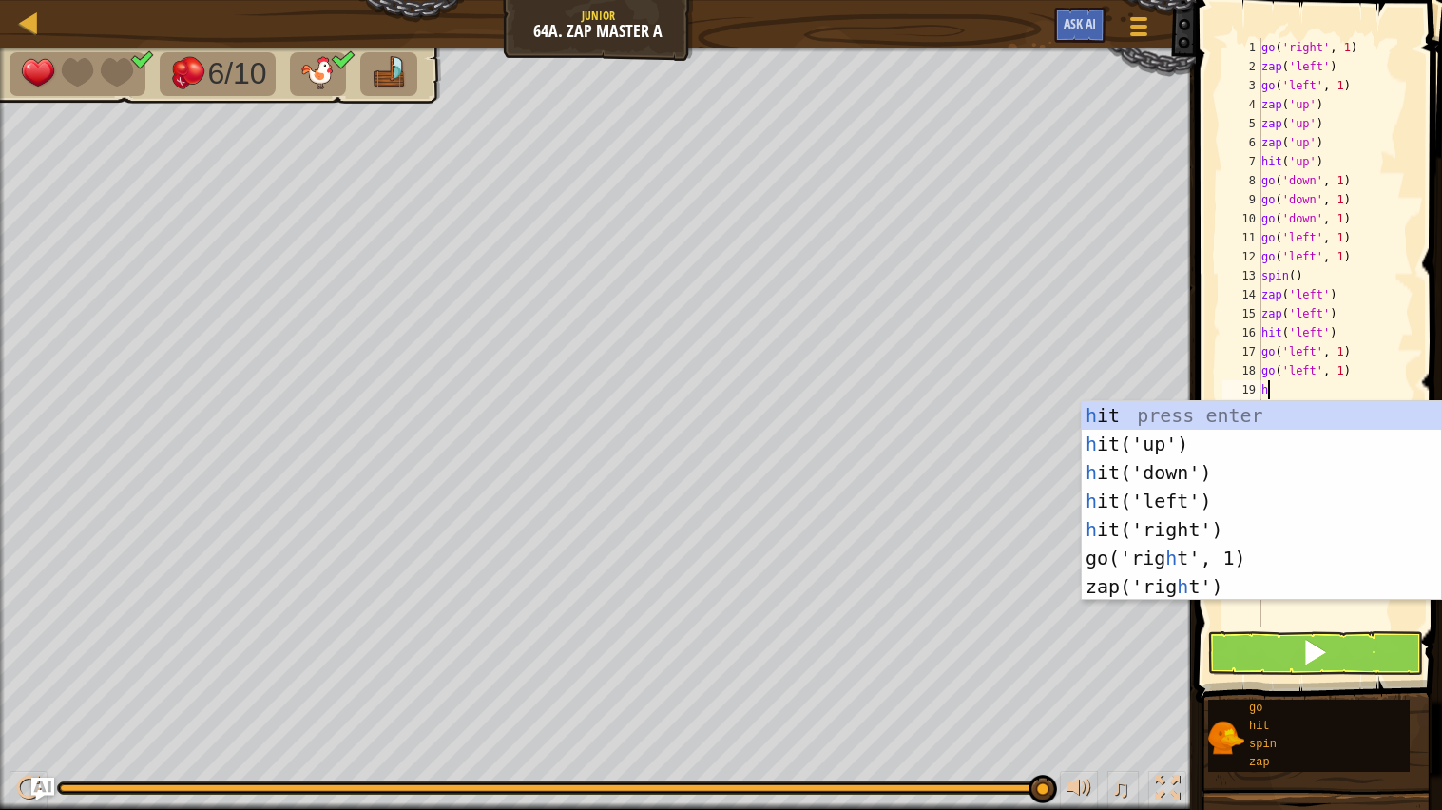
type textarea "hit"
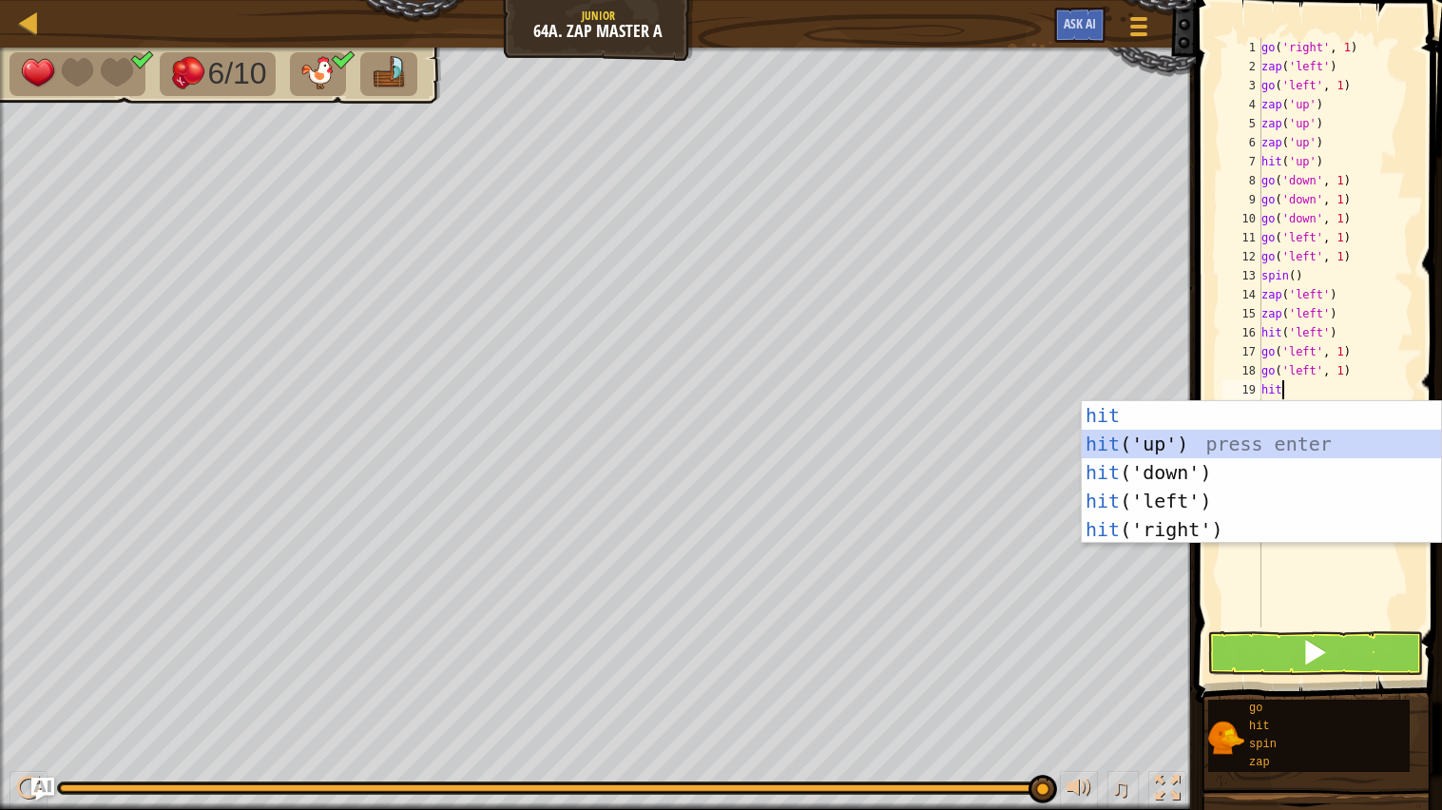
click at [1309, 449] on div "hit press enter hit ('up') press enter hit ('down') press enter hit ('left') pr…" at bounding box center [1261, 501] width 359 height 200
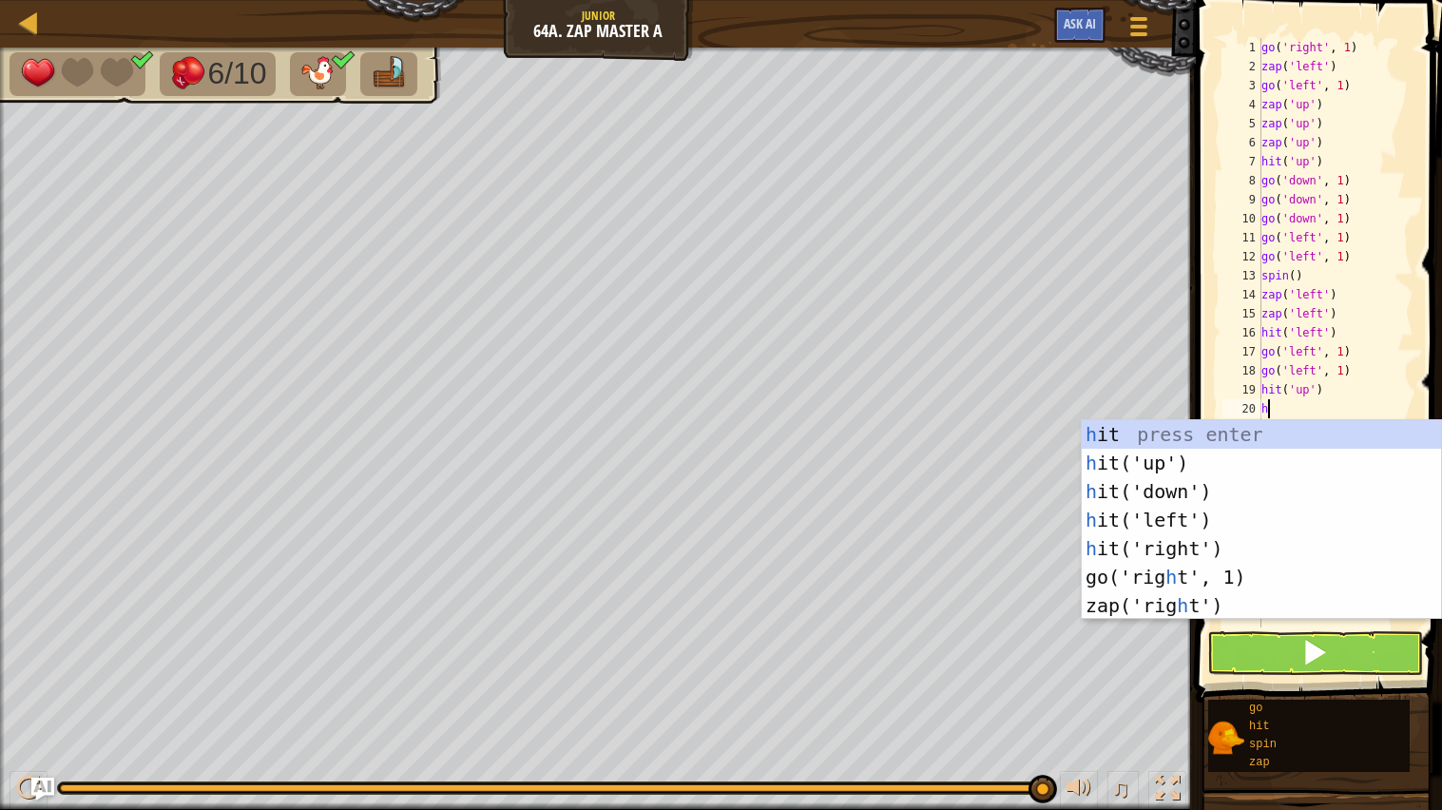
type textarea "hit"
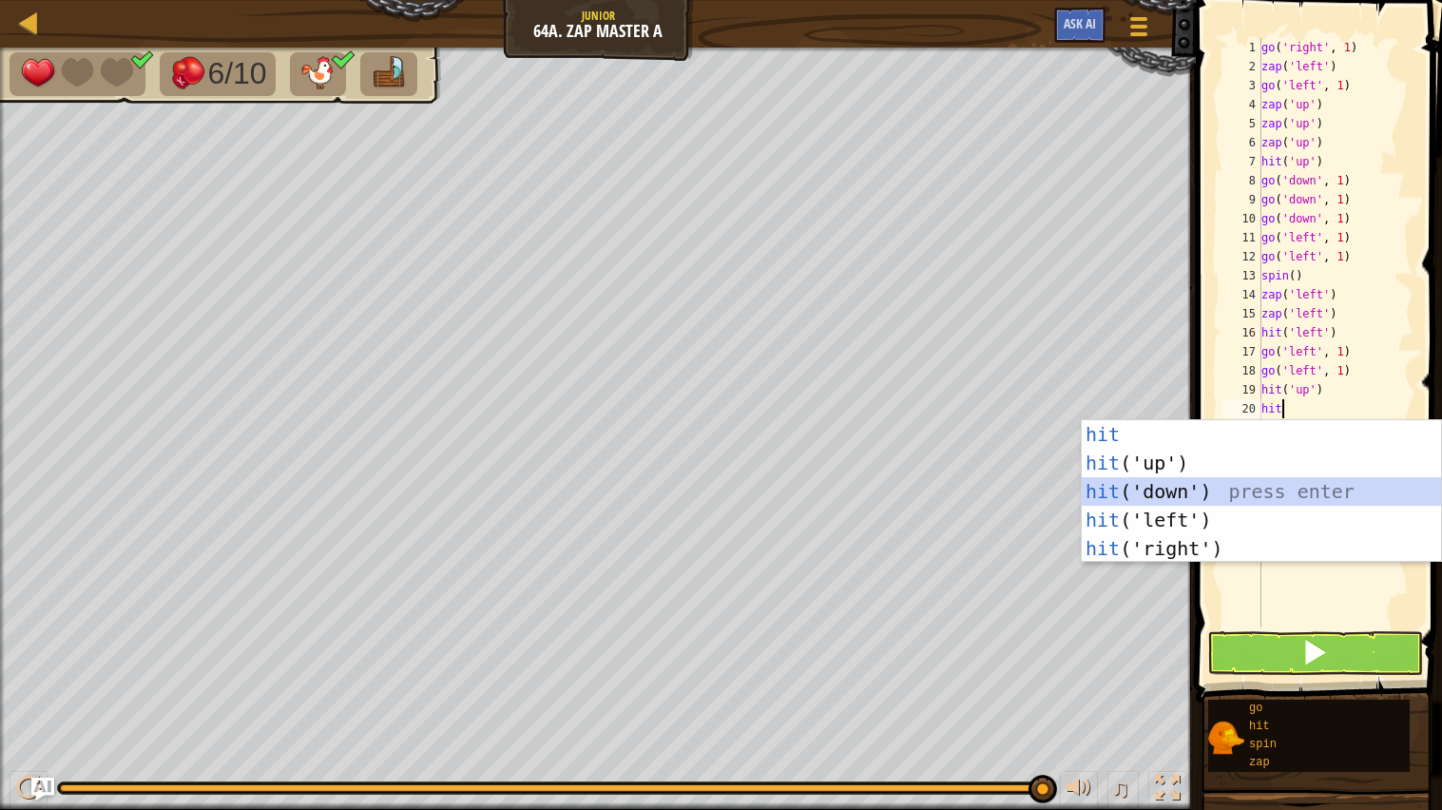
click at [1257, 495] on div "hit press enter hit ('up') press enter hit ('down') press enter hit ('left') pr…" at bounding box center [1261, 520] width 359 height 200
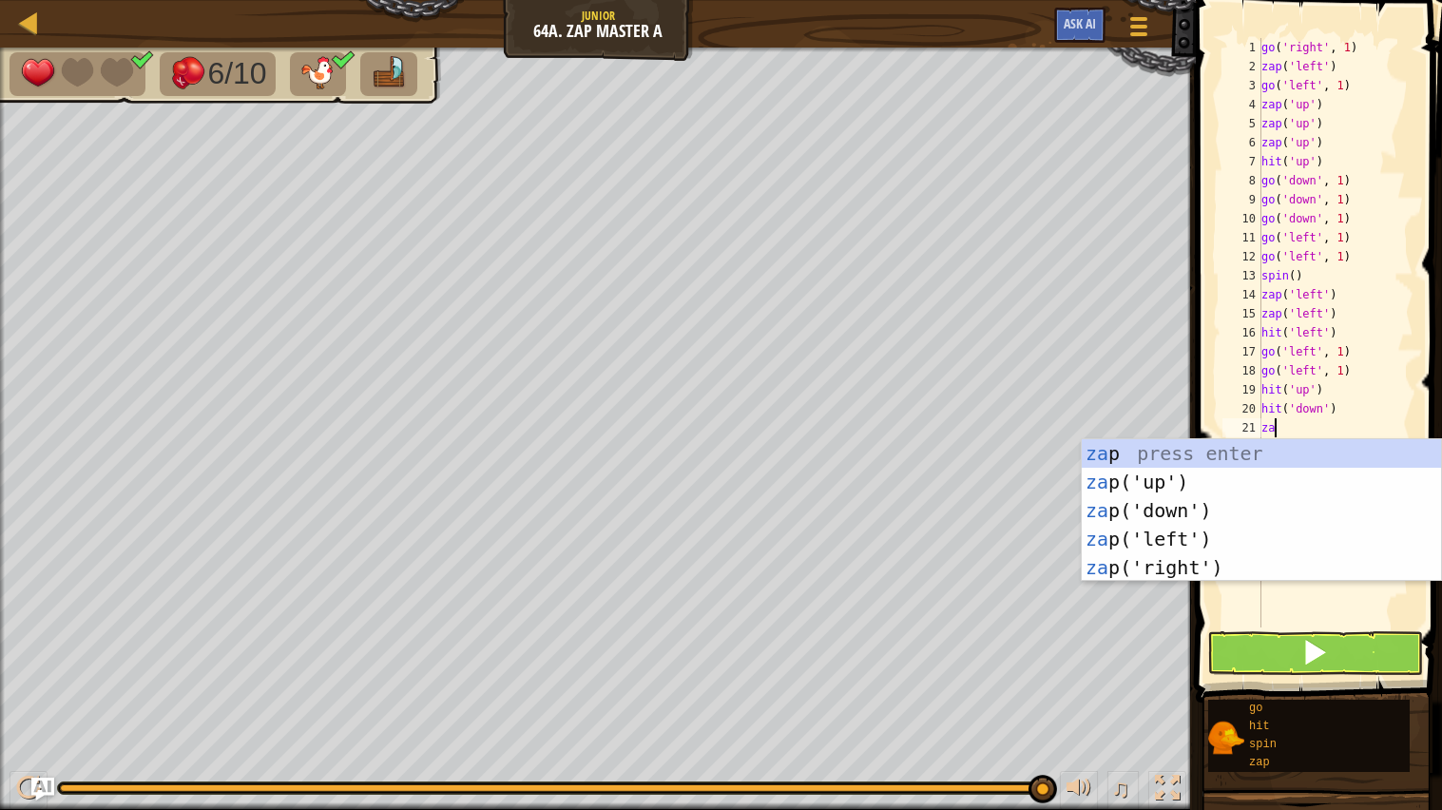
type textarea "zap"
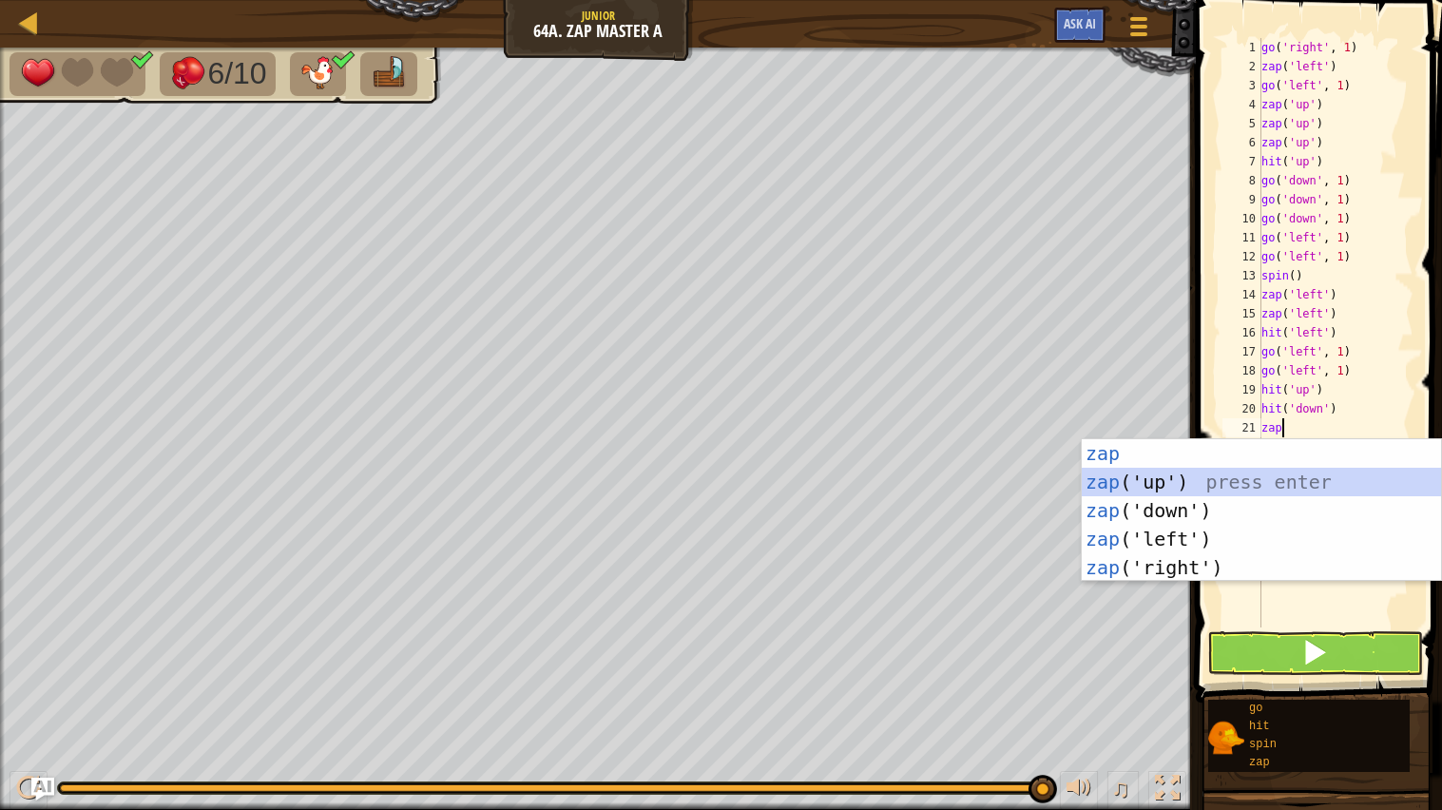
click at [1216, 481] on div "zap press enter zap ('up') press enter zap ('down') press enter zap ('left') pr…" at bounding box center [1261, 539] width 359 height 200
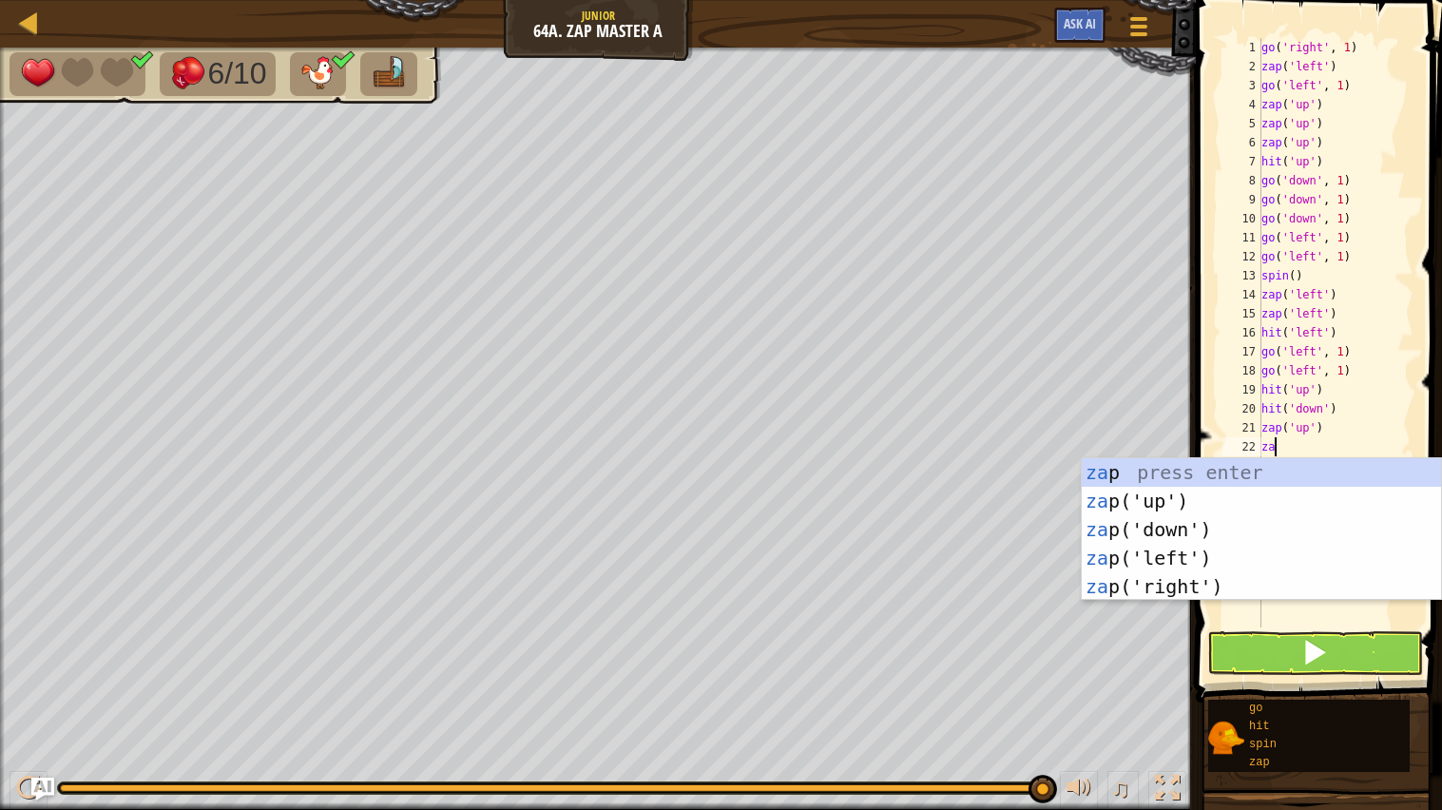
type textarea "zap"
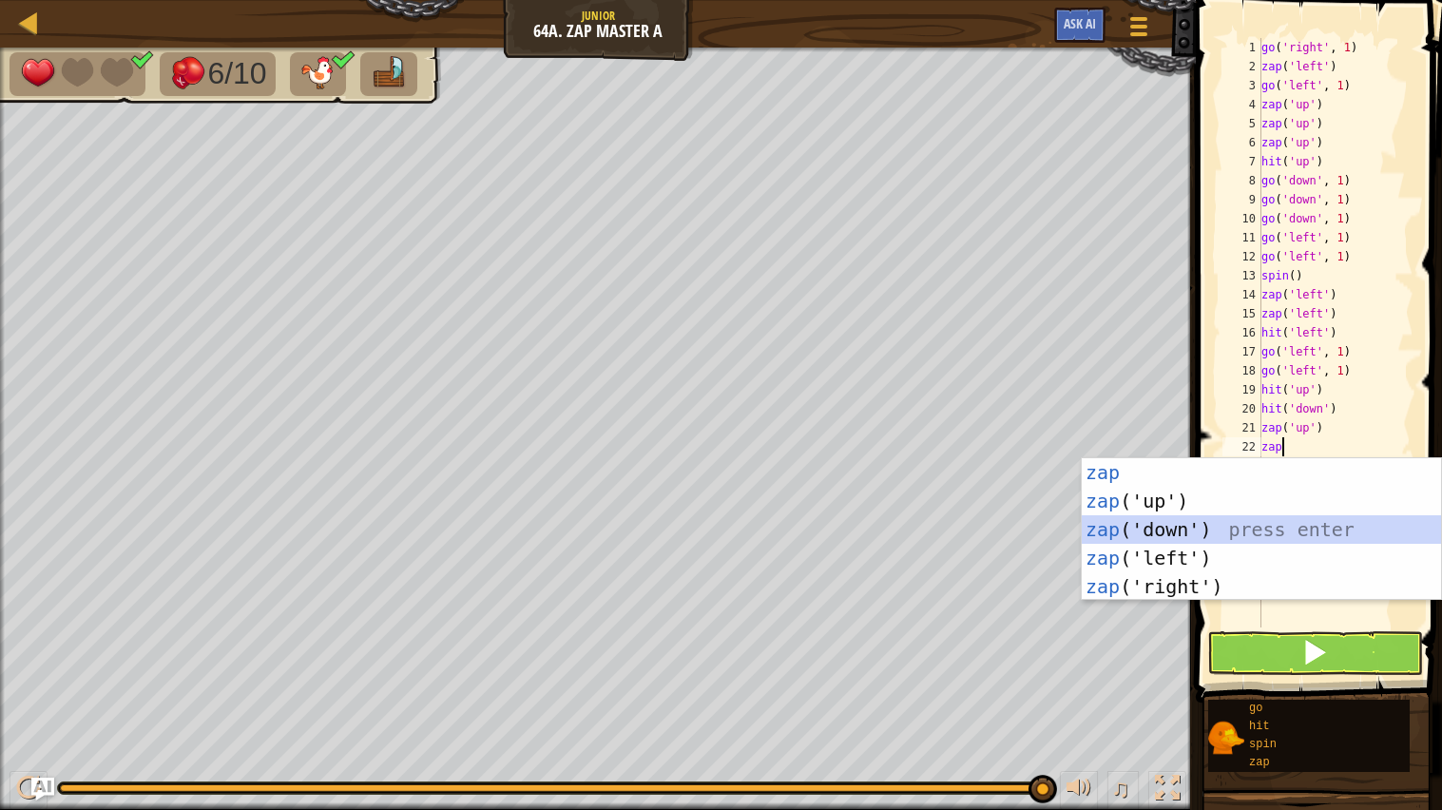
click at [1210, 523] on div "zap press enter zap ('up') press enter zap ('down') press enter zap ('left') pr…" at bounding box center [1261, 558] width 359 height 200
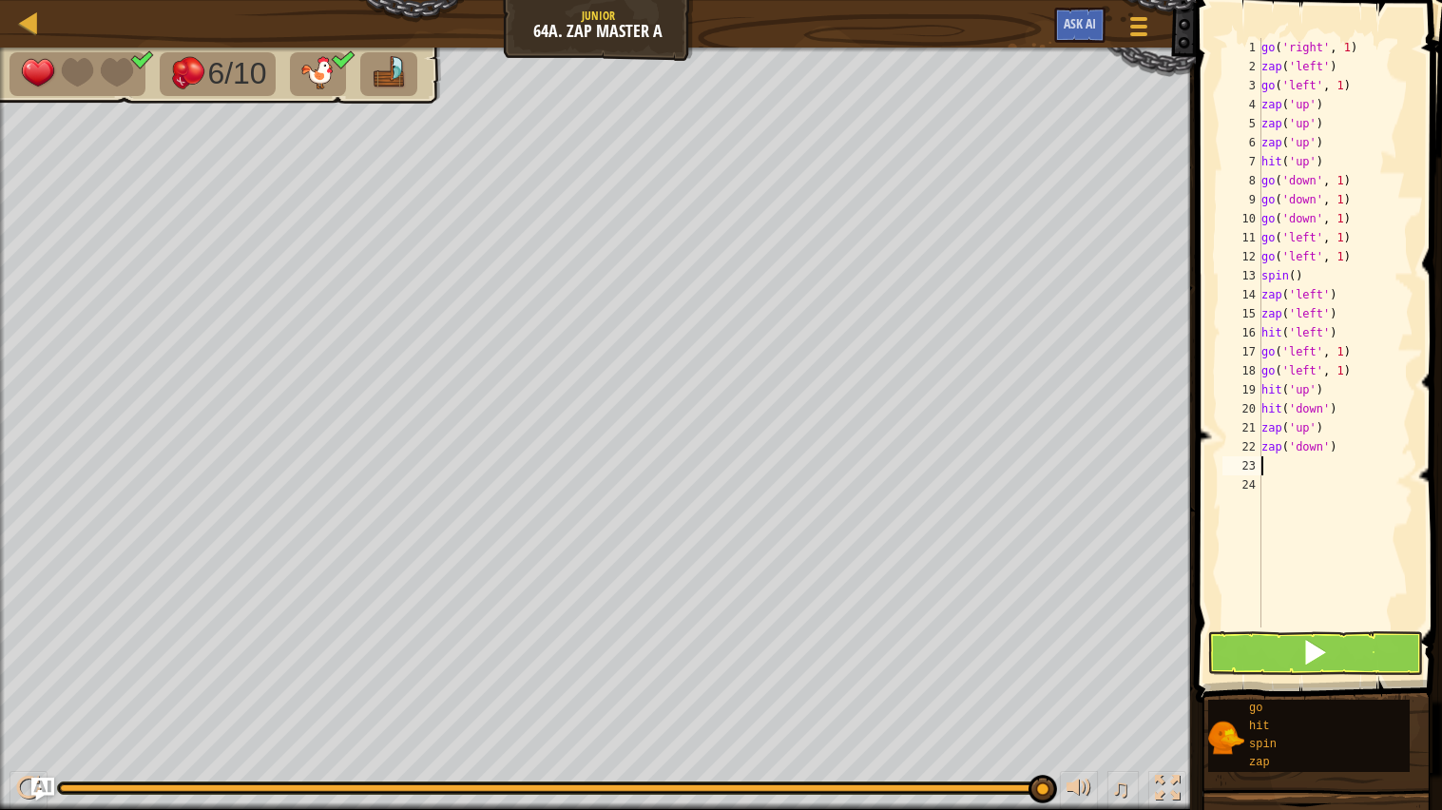
type textarea "go"
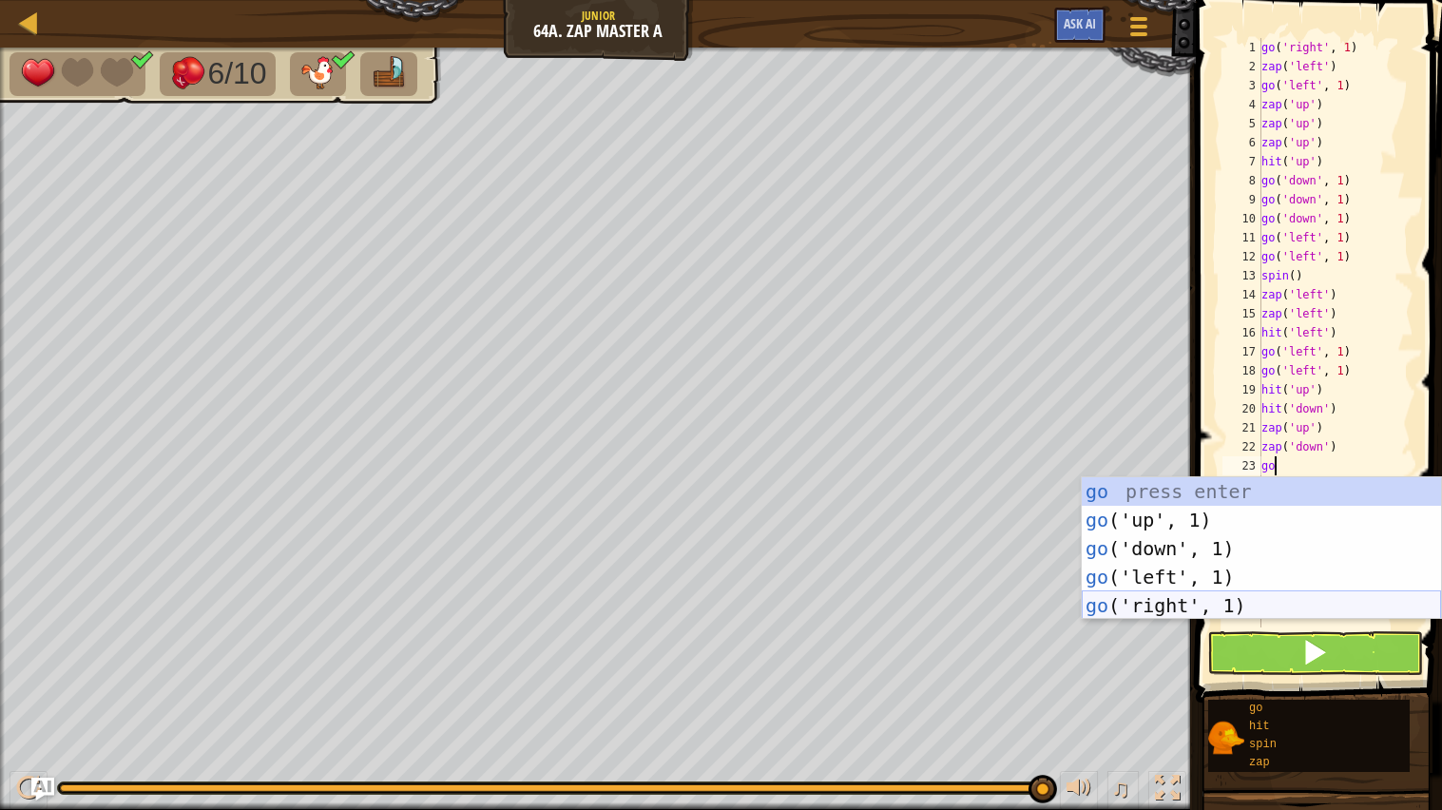
click at [1171, 609] on div "go press enter go ('up', 1) press enter go ('down', 1) press enter go ('left', …" at bounding box center [1261, 577] width 359 height 200
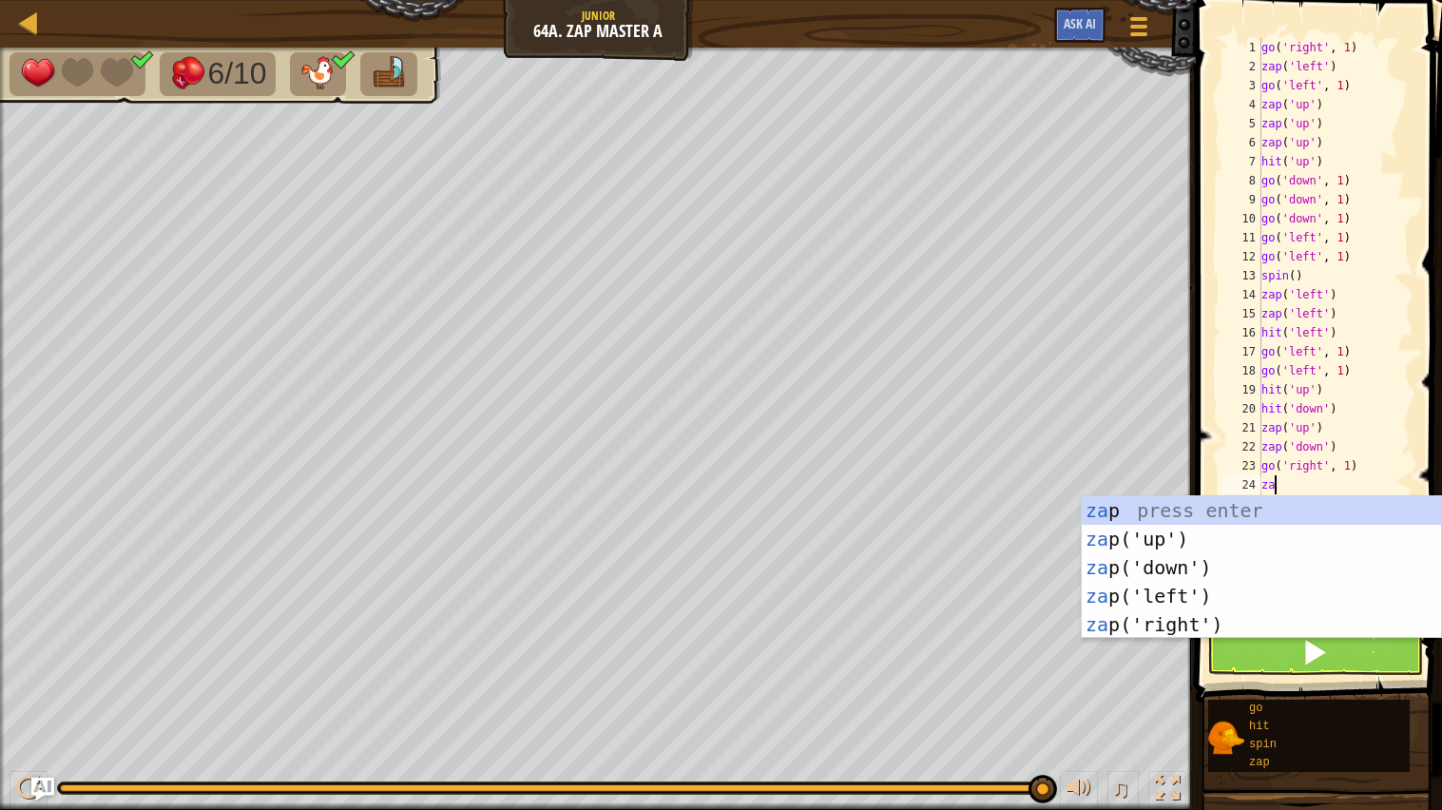
type textarea "zap"
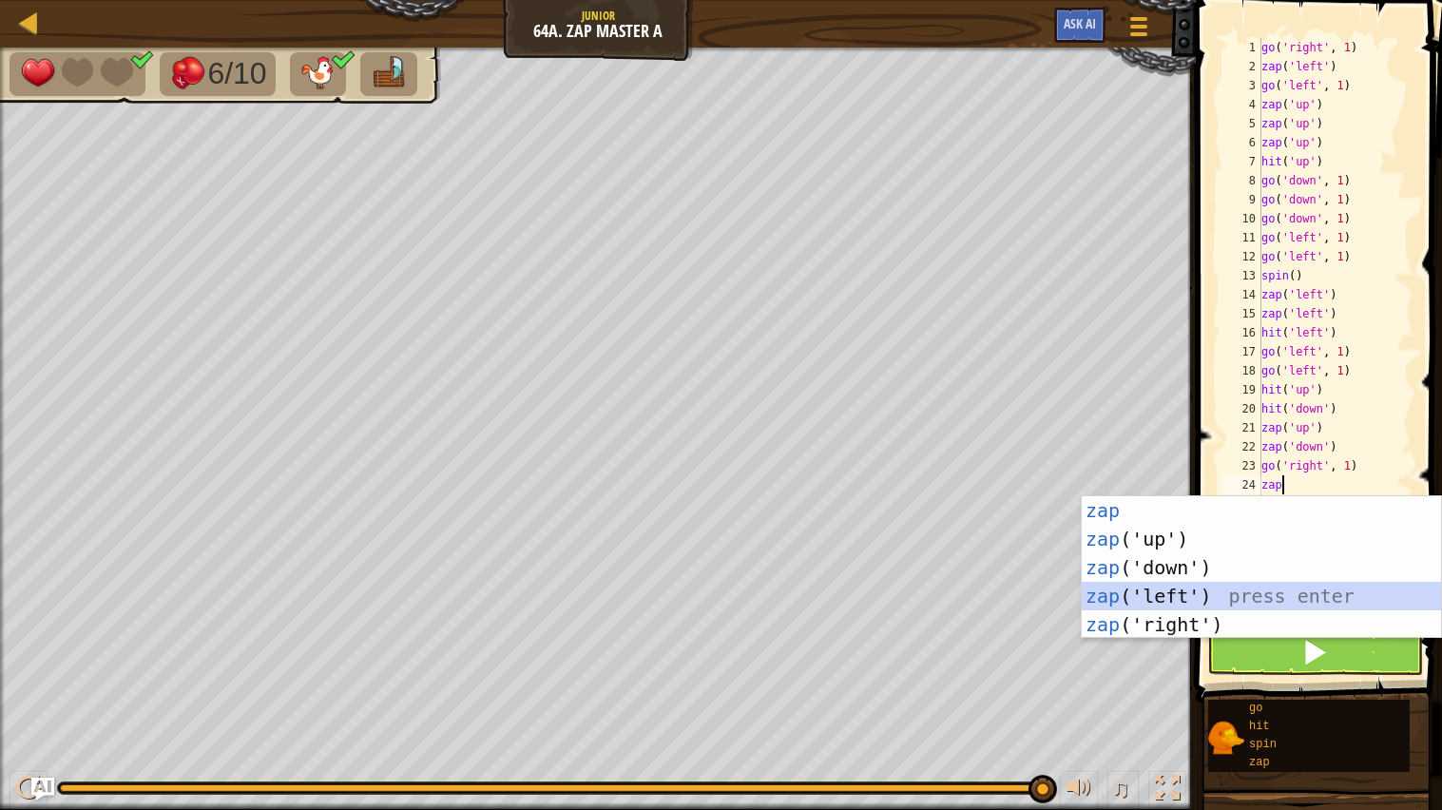
click at [1150, 593] on div "zap press enter zap ('up') press enter zap ('down') press enter zap ('left') pr…" at bounding box center [1261, 596] width 359 height 200
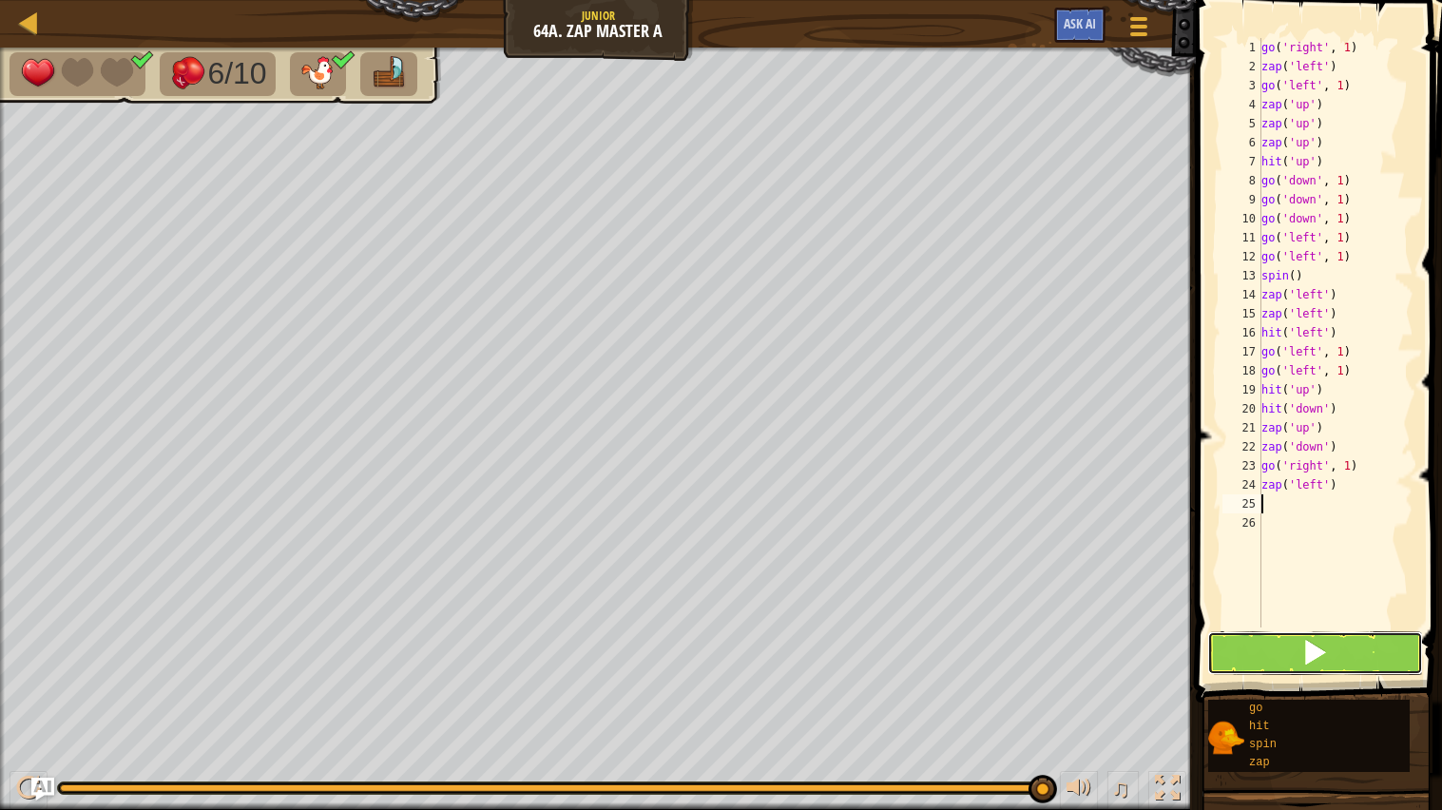
click at [1315, 664] on span at bounding box center [1315, 652] width 27 height 27
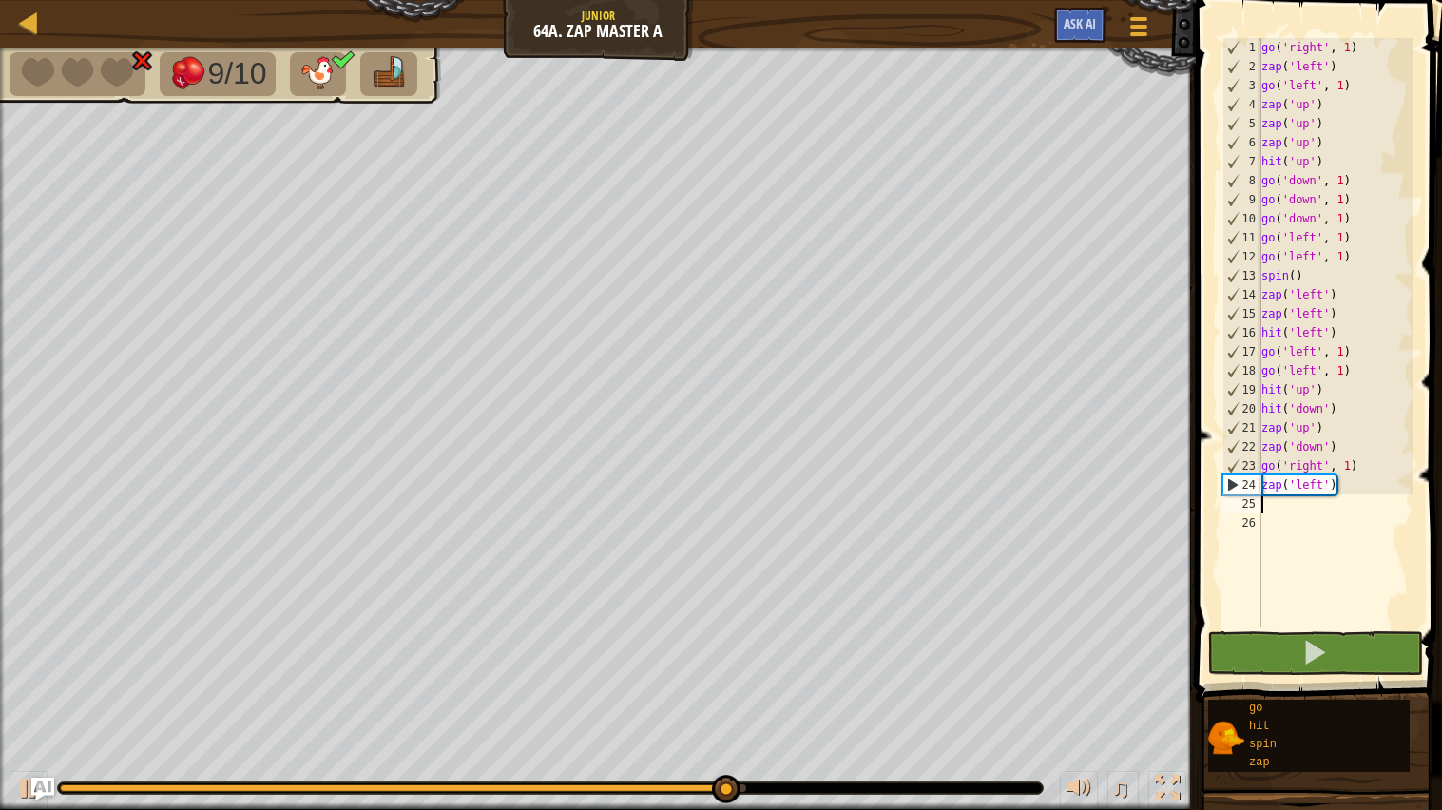
type textarea "go"
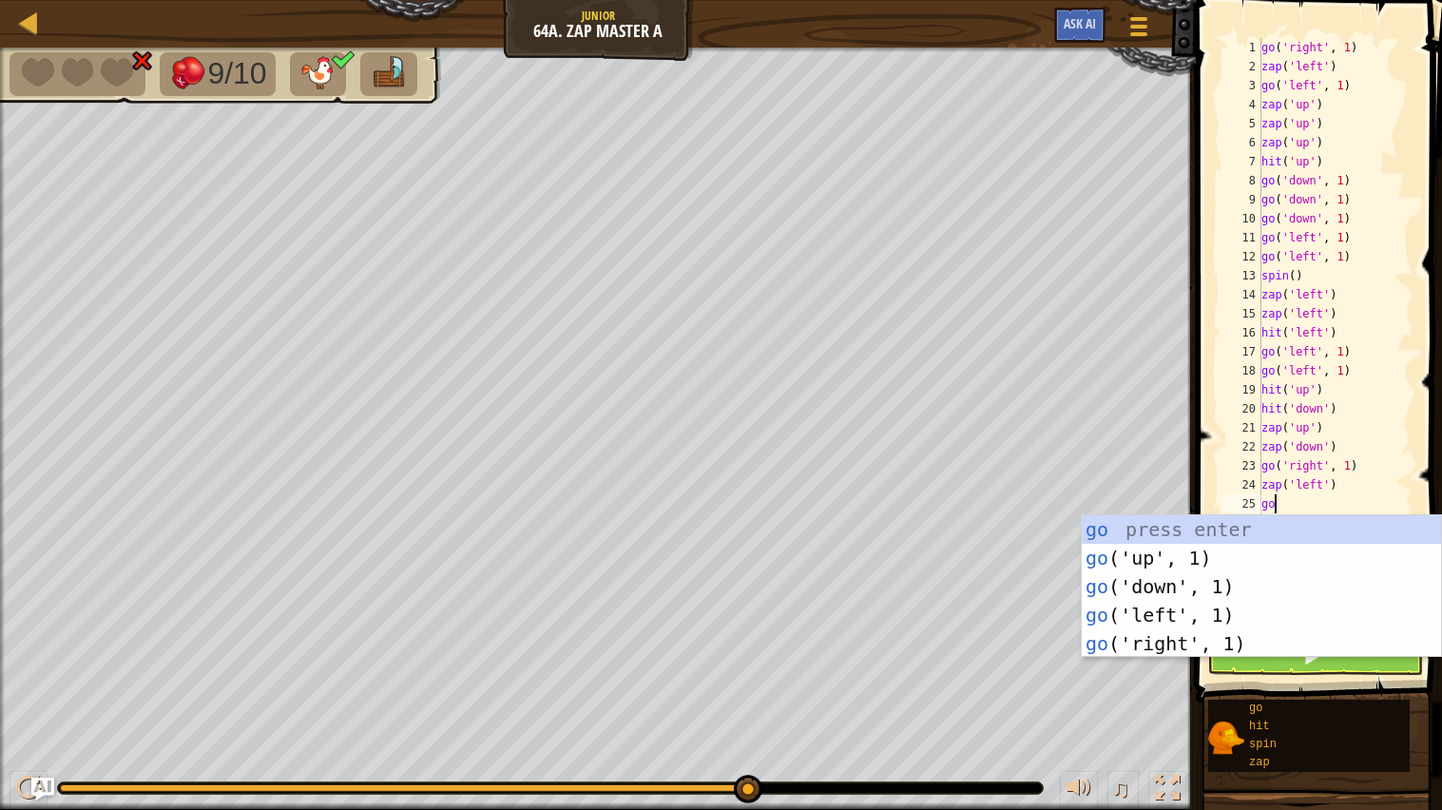
click at [1244, 608] on div "go press enter go ('up', 1) press enter go ('down', 1) press enter go ('left', …" at bounding box center [1261, 615] width 359 height 200
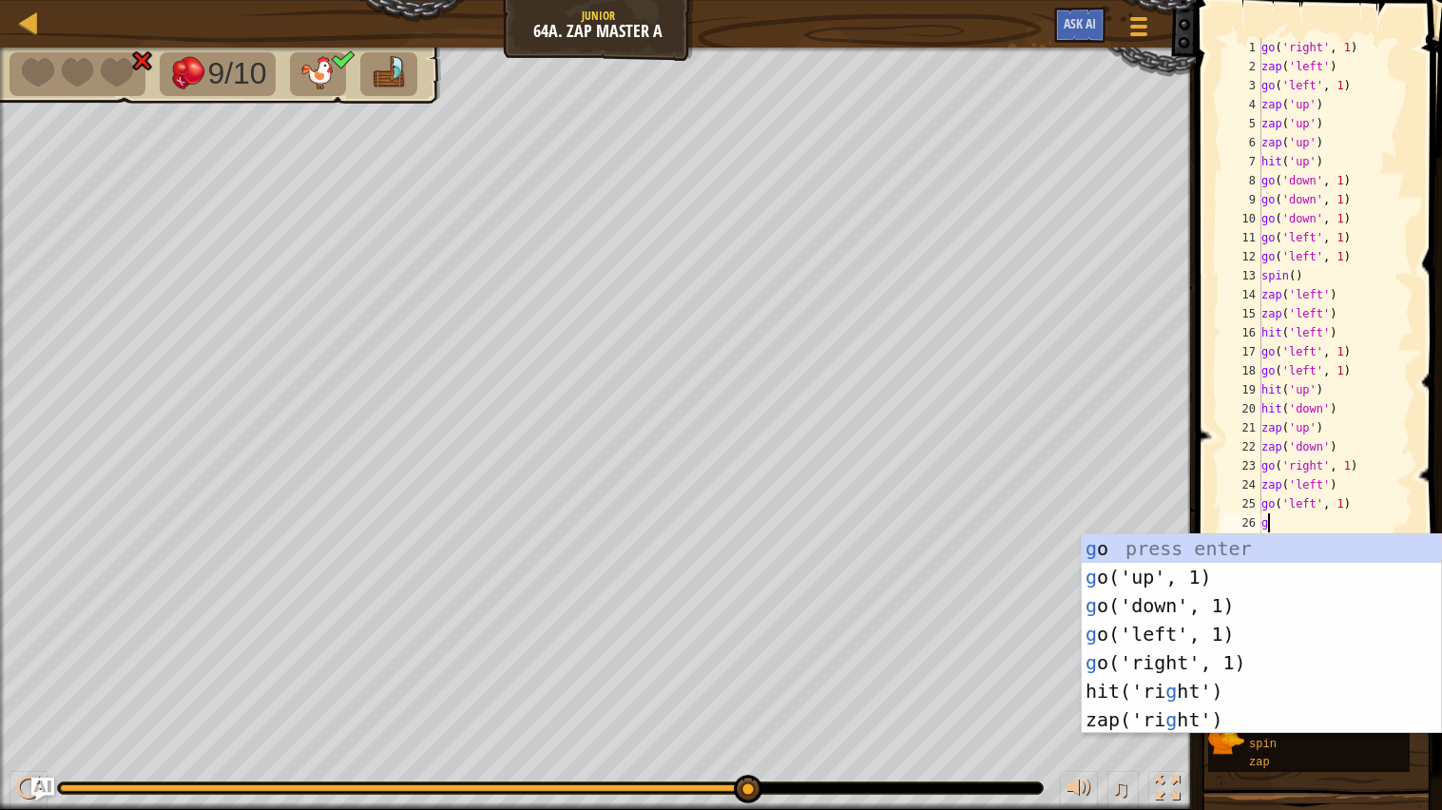
type textarea "go"
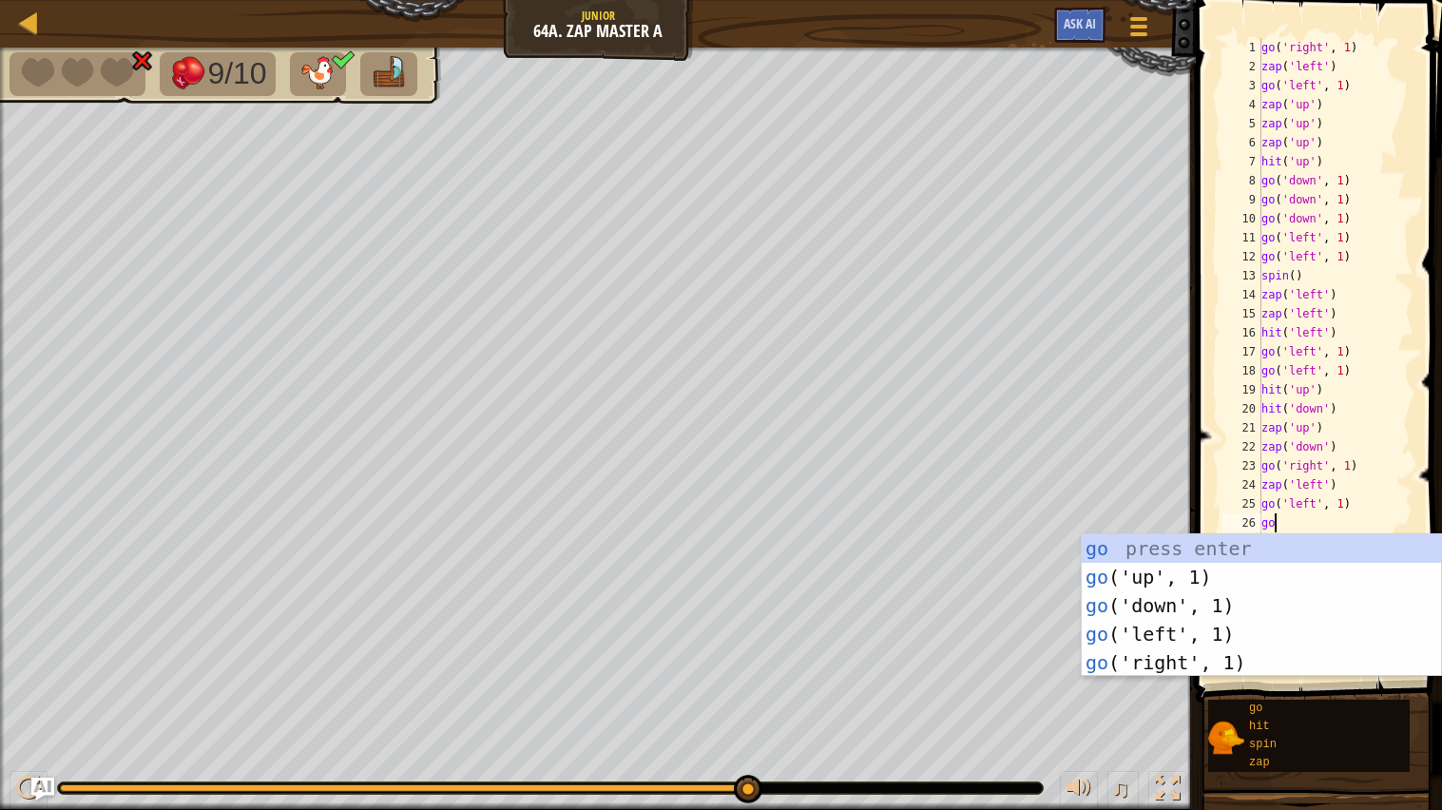
click at [1224, 629] on div "go press enter go ('up', 1) press enter go ('down', 1) press enter go ('left', …" at bounding box center [1261, 634] width 359 height 200
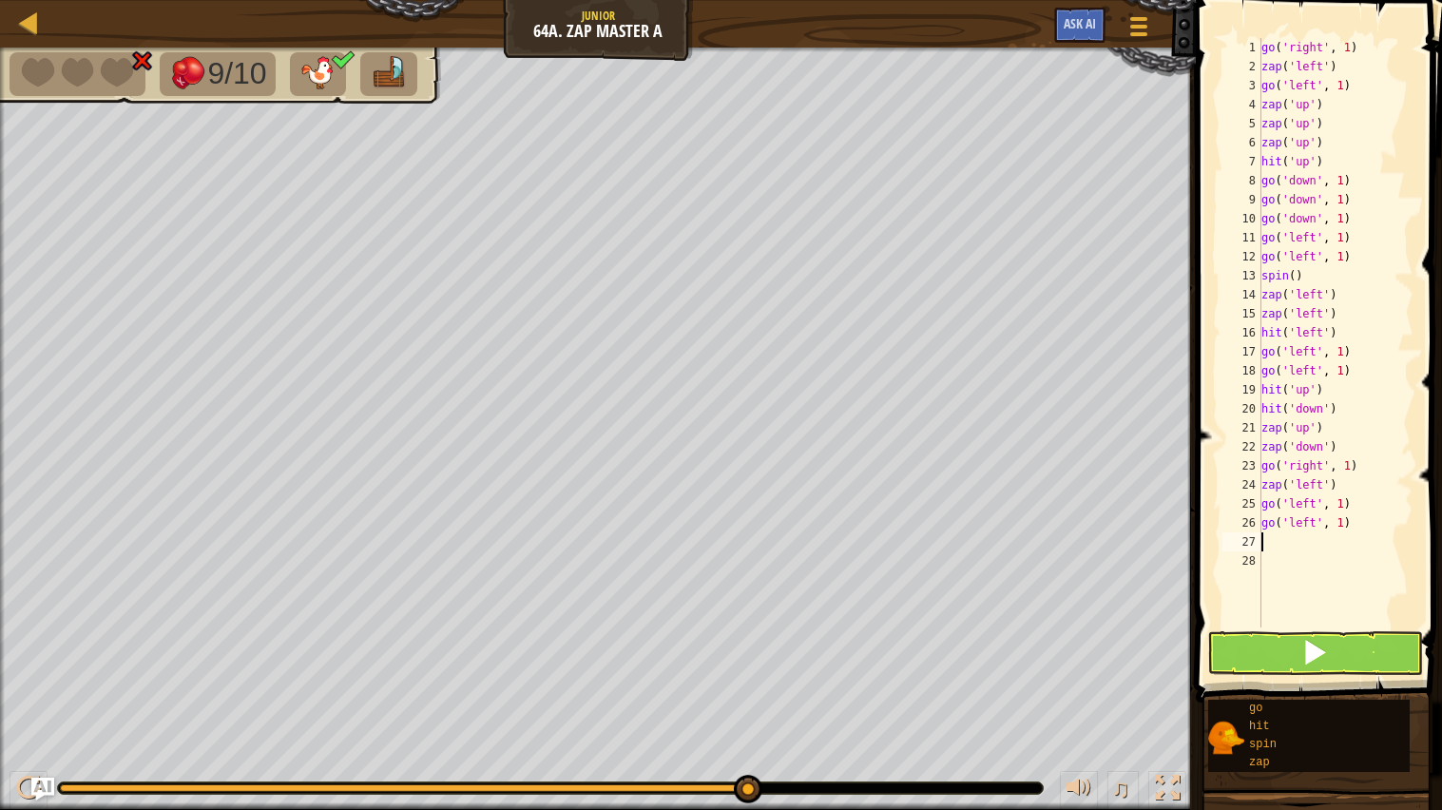
type textarea "go"
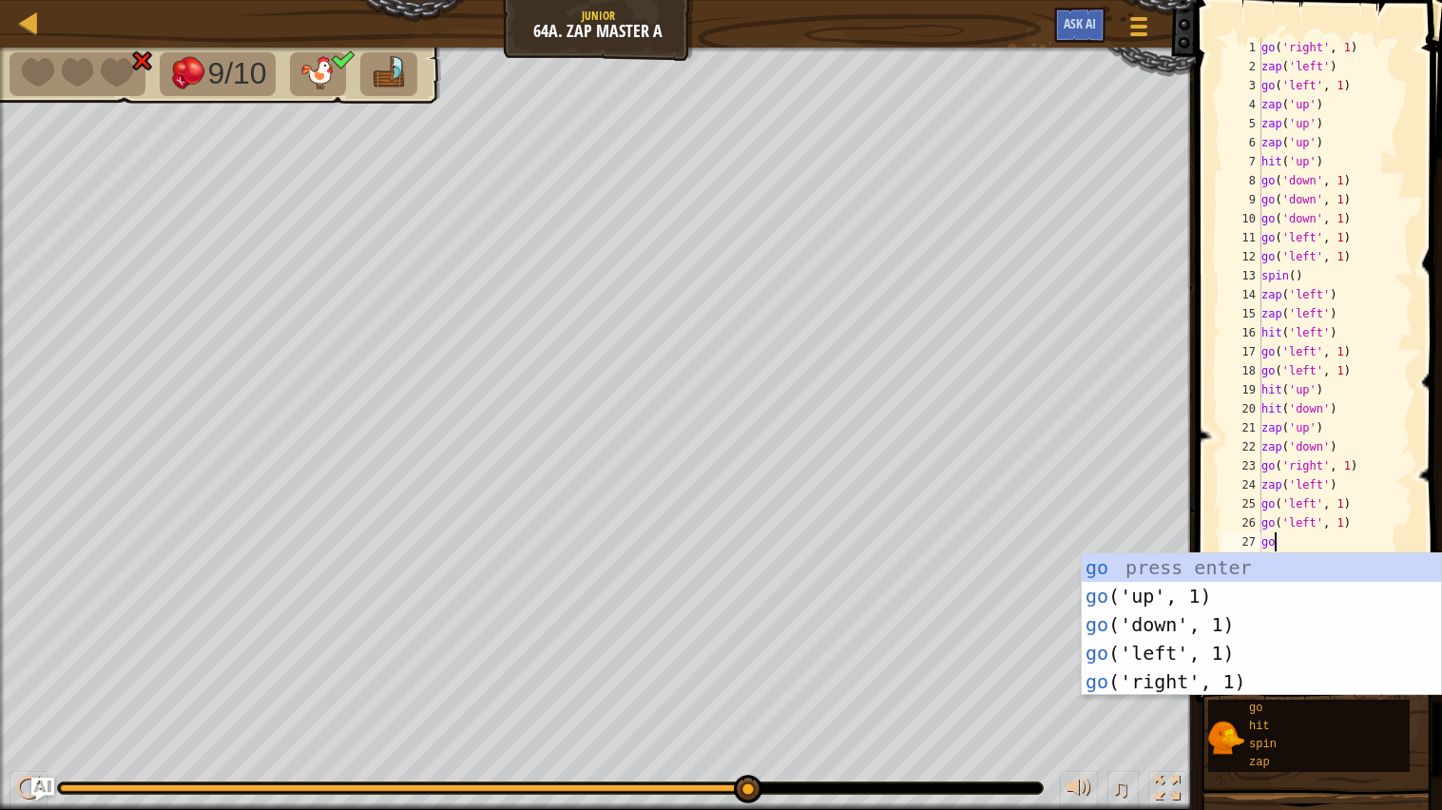
click at [1226, 646] on div "go press enter go ('up', 1) press enter go ('down', 1) press enter go ('left', …" at bounding box center [1261, 653] width 359 height 200
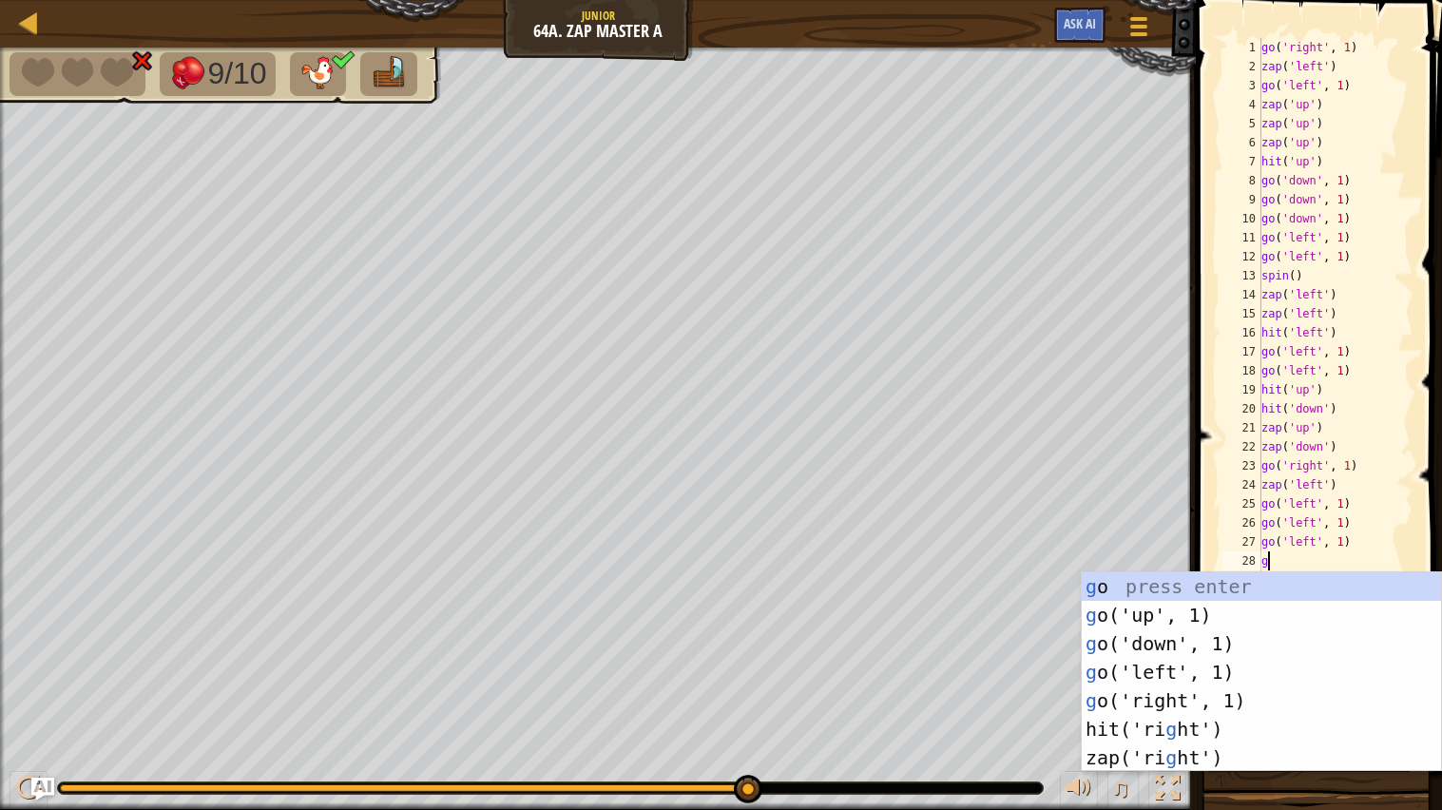
type textarea "go"
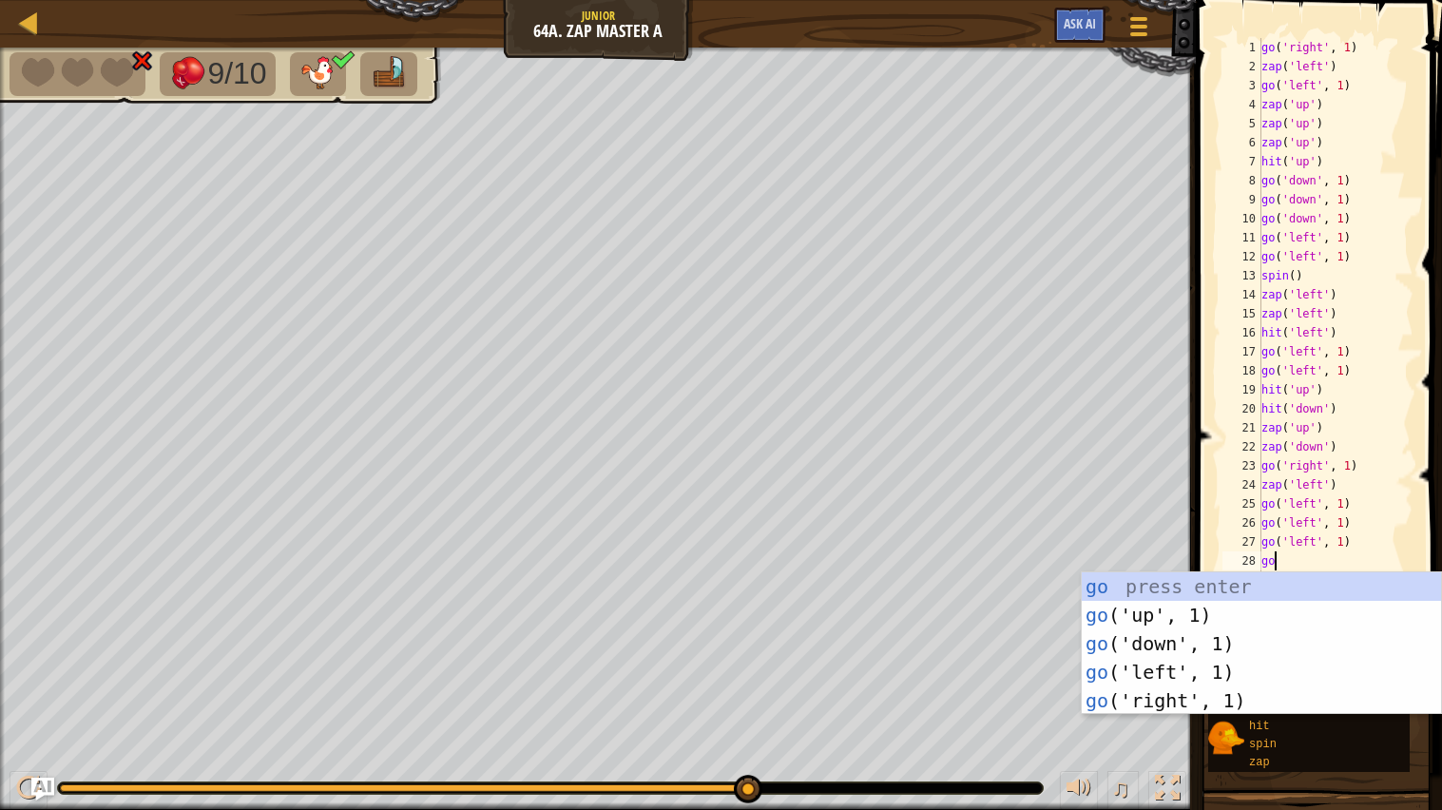
click at [1220, 658] on div "go press enter go ('up', 1) press enter go ('down', 1) press enter go ('left', …" at bounding box center [1261, 672] width 359 height 200
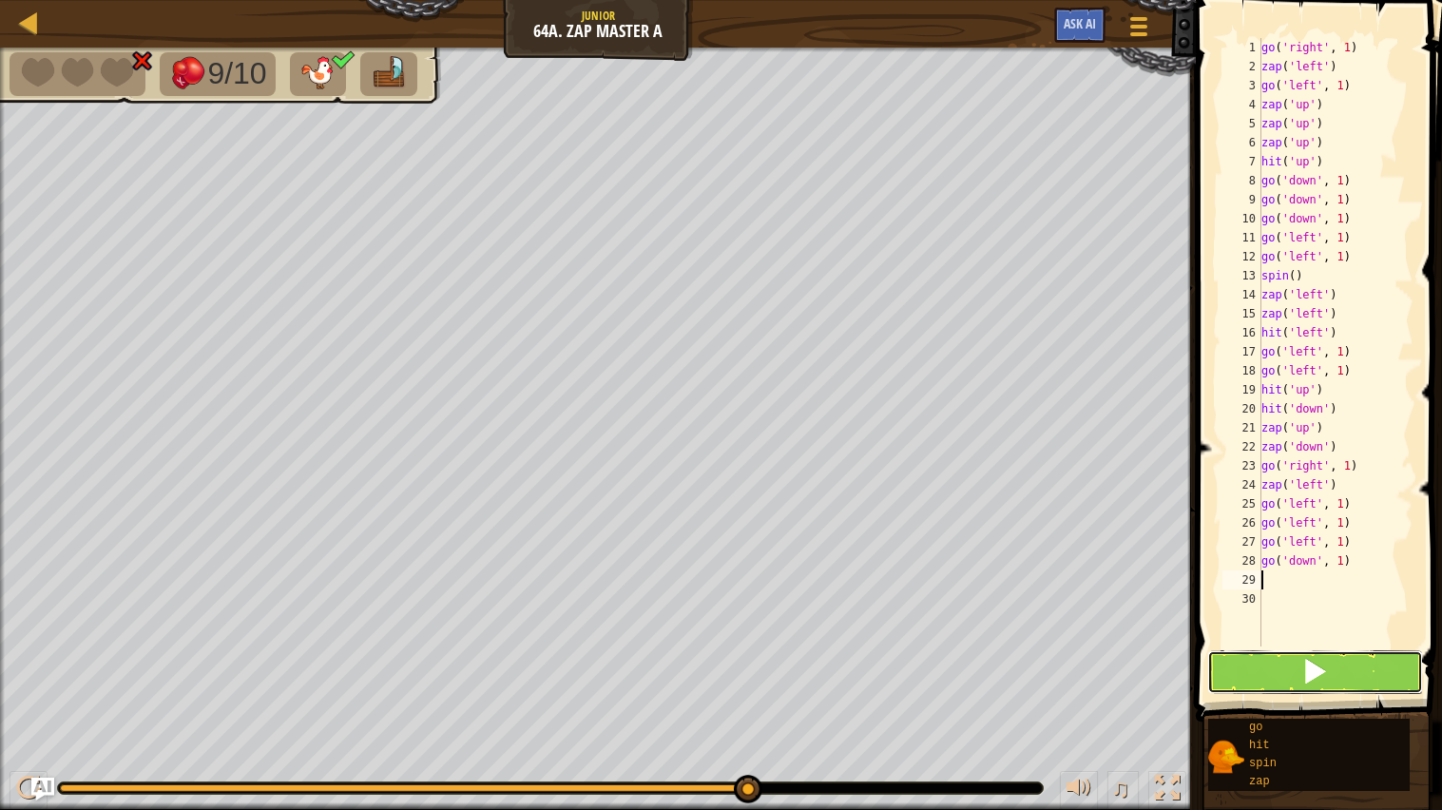
click at [1349, 667] on button at bounding box center [1316, 672] width 217 height 44
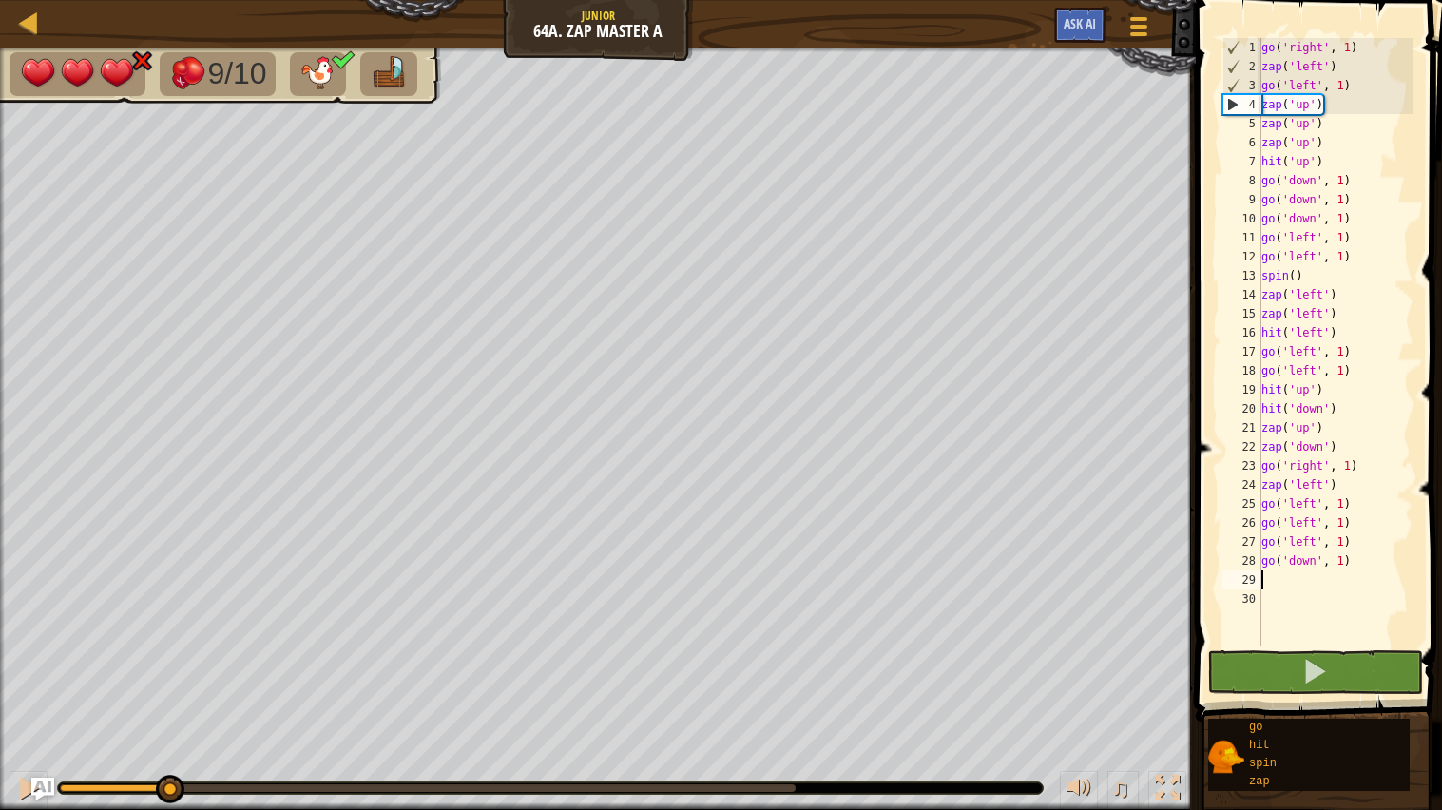
click at [1362, 568] on div "go ( 'right' , 1 ) zap ( 'left' ) go ( 'left' , 1 ) zap ( 'up' ) zap ( 'up' ) z…" at bounding box center [1336, 361] width 156 height 647
type textarea "g"
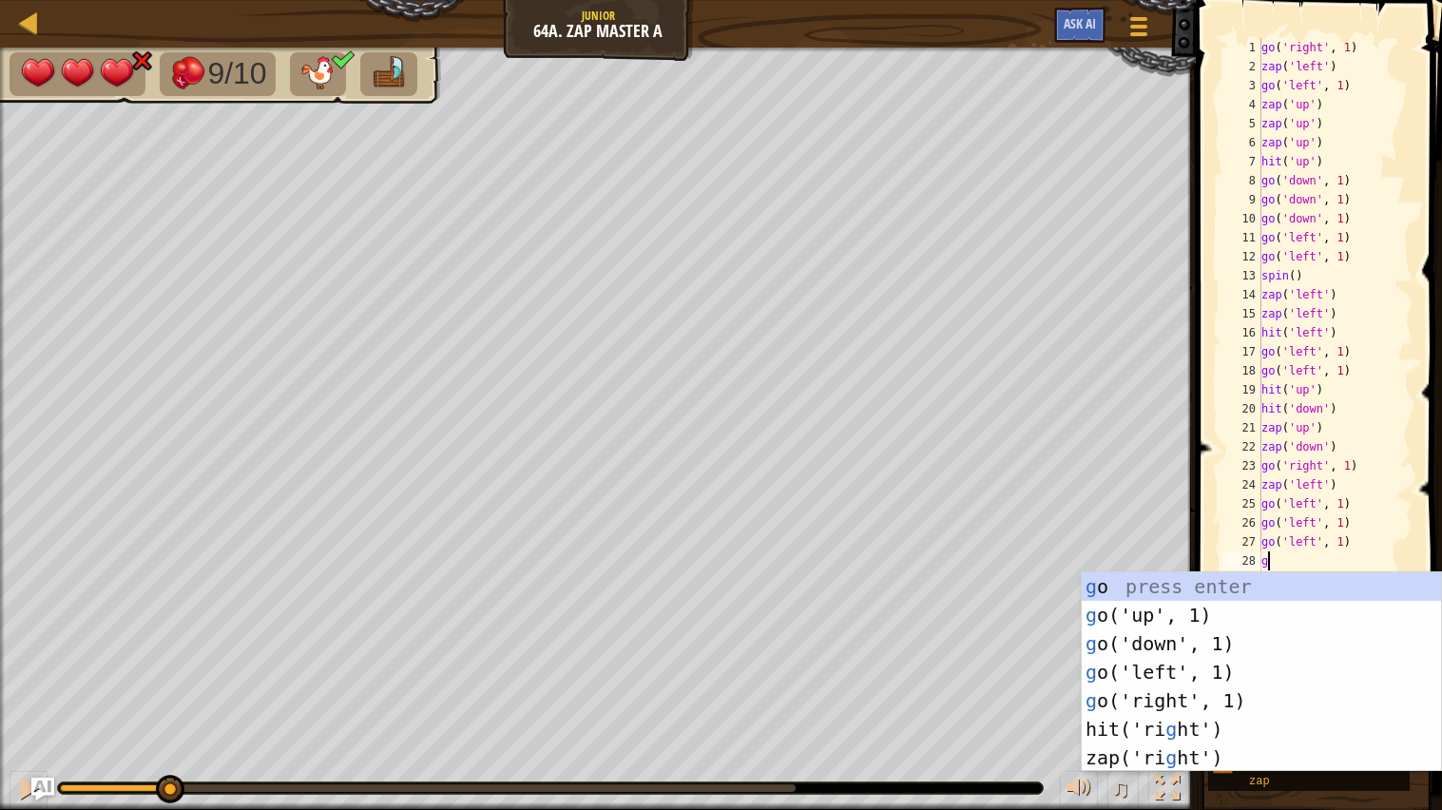
type textarea "go"
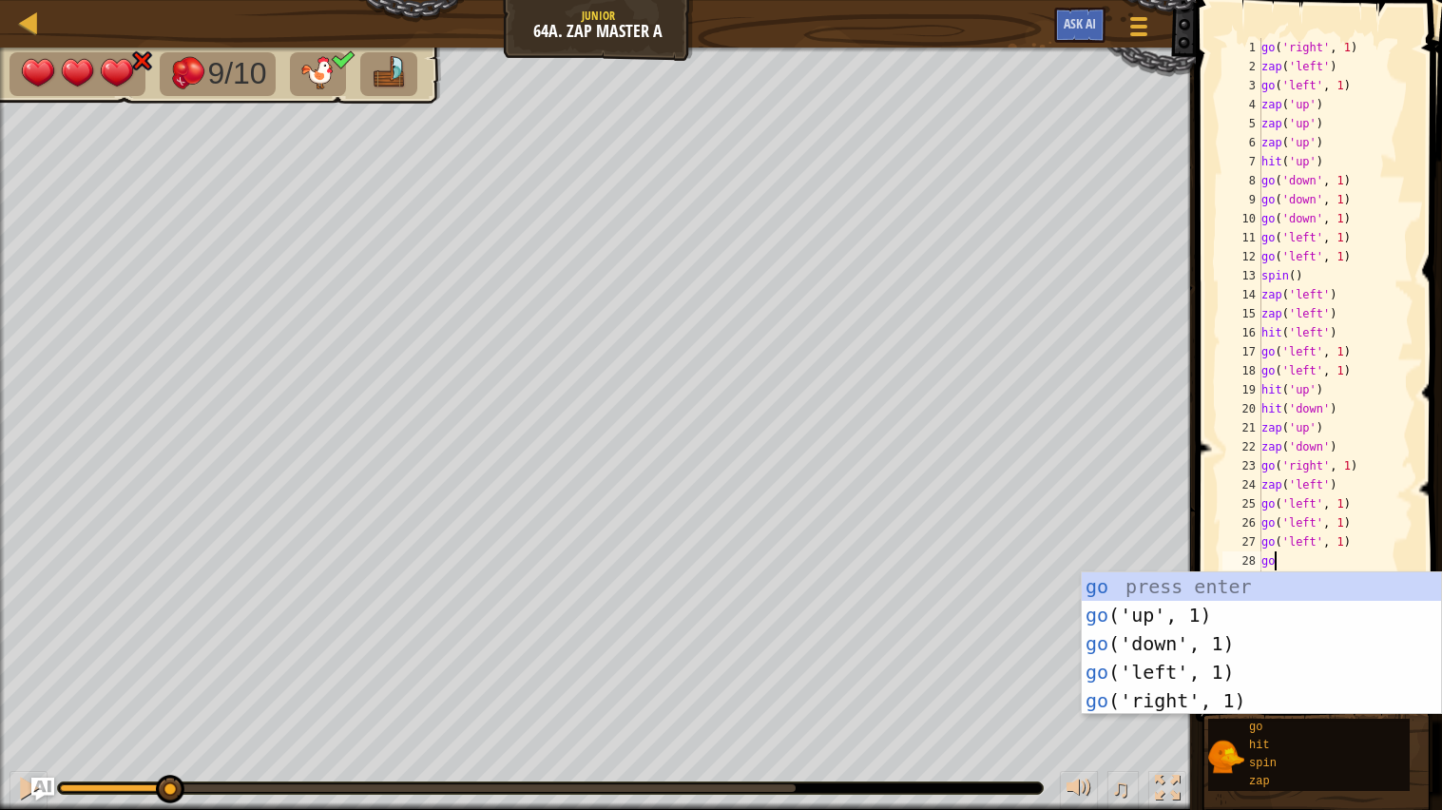
click at [1204, 664] on div "go press enter go ('up', 1) press enter go ('down', 1) press enter go ('left', …" at bounding box center [1261, 672] width 359 height 200
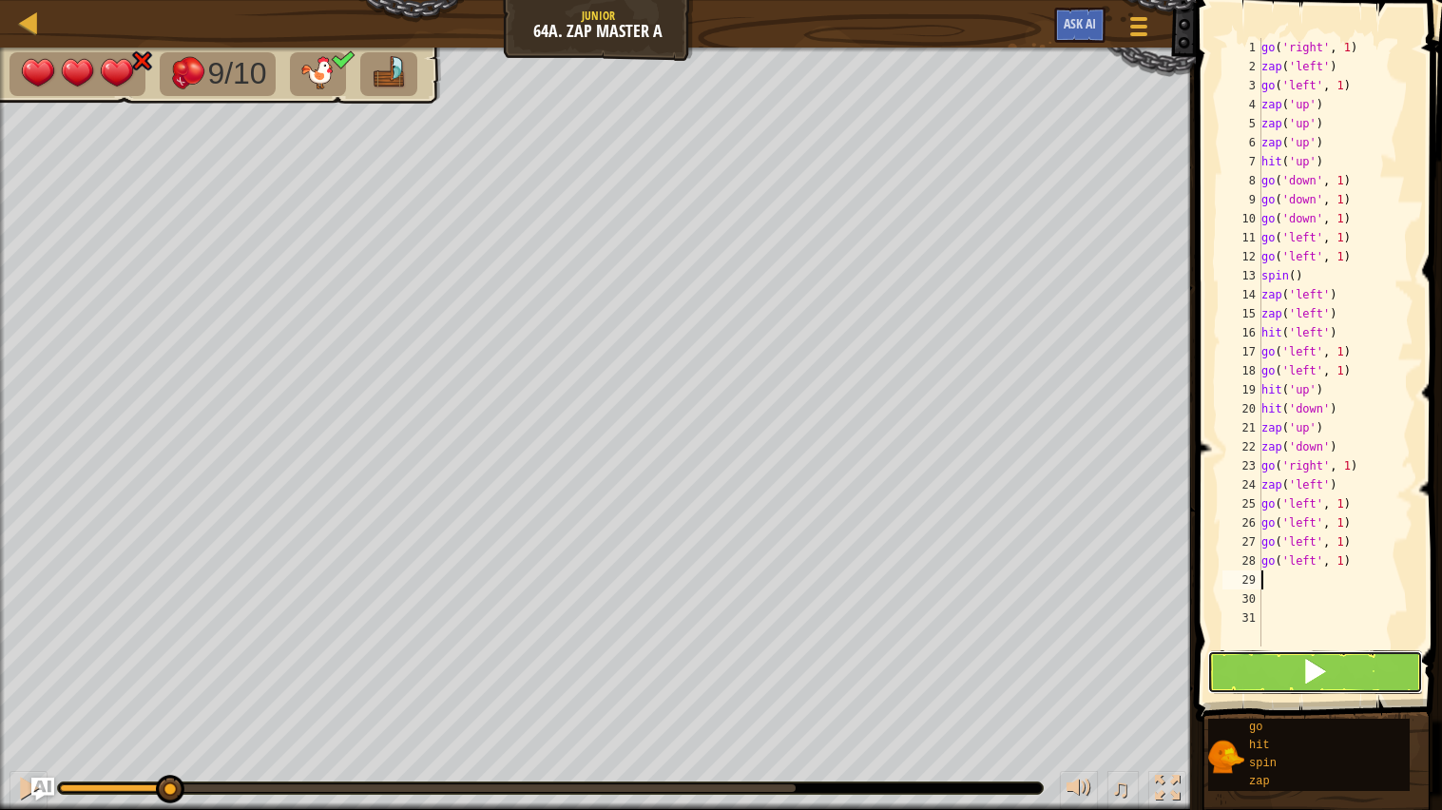
click at [1347, 677] on button at bounding box center [1316, 672] width 217 height 44
click at [1354, 656] on button at bounding box center [1316, 672] width 217 height 44
